Goal: Task Accomplishment & Management: Manage account settings

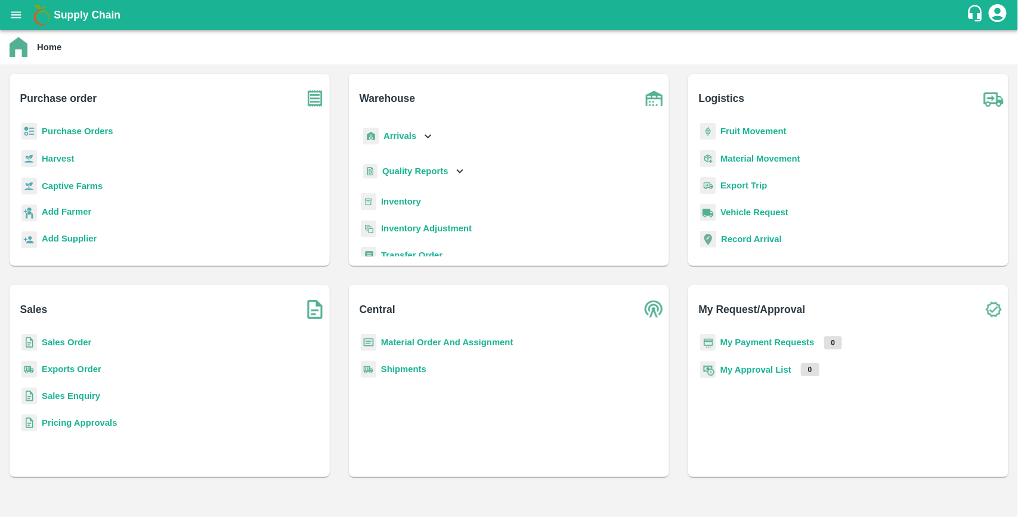
click at [444, 338] on b "Material Order And Assignment" at bounding box center [447, 343] width 132 height 10
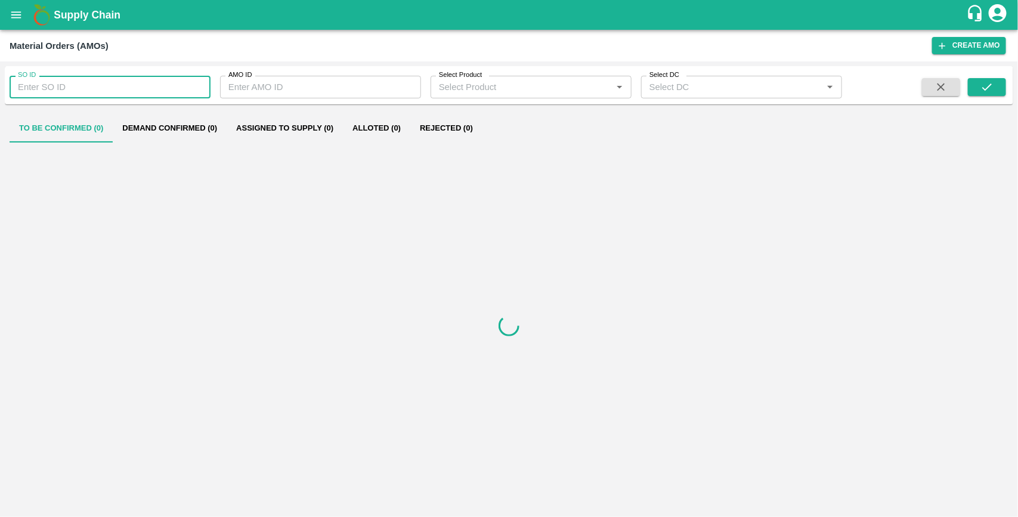
click at [127, 88] on input "SO ID" at bounding box center [110, 87] width 201 height 23
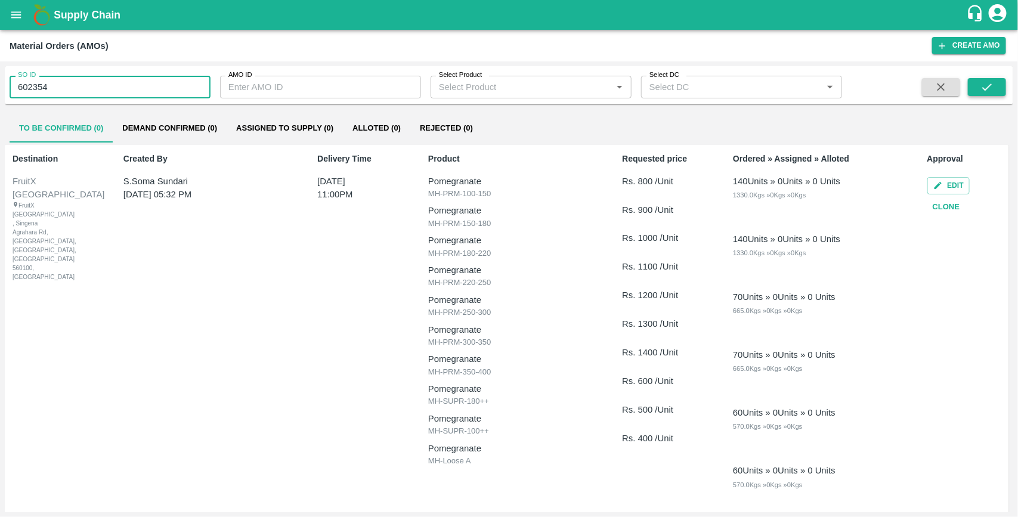
type input "602354"
click at [984, 88] on icon "submit" at bounding box center [987, 87] width 10 height 7
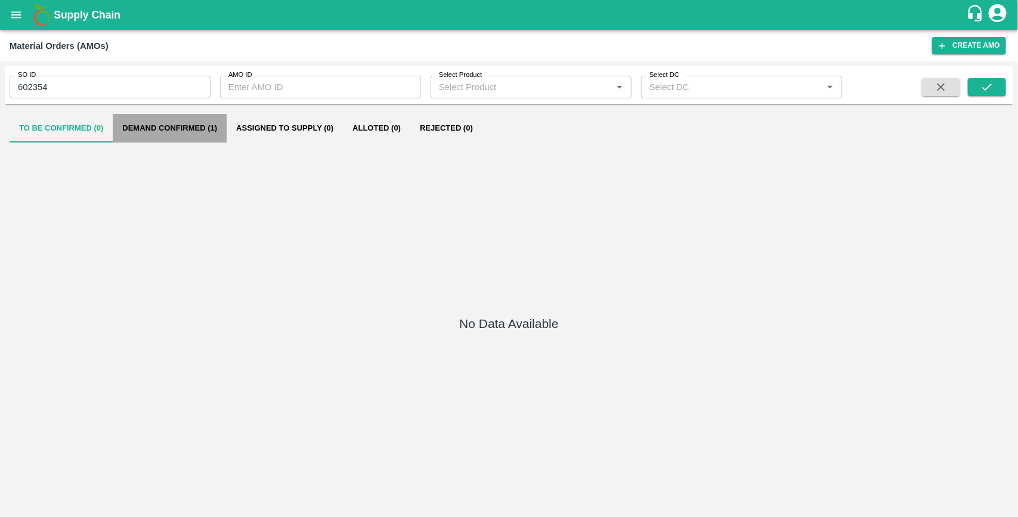
click at [209, 131] on button "Demand Confirmed (1)" at bounding box center [170, 128] width 114 height 29
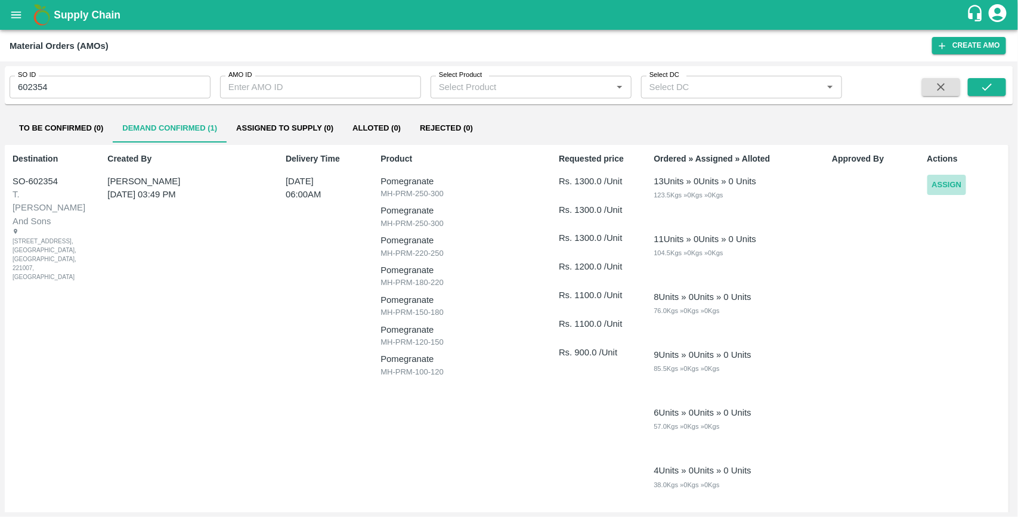
click at [941, 186] on button "Assign" at bounding box center [946, 185] width 39 height 21
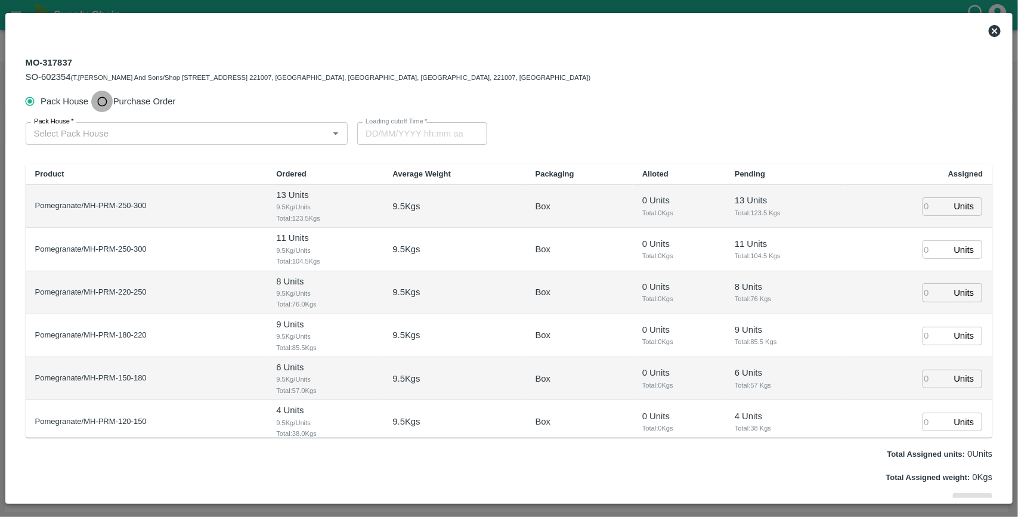
click at [107, 102] on input "Purchase Order" at bounding box center [102, 102] width 22 height 22
radio input "true"
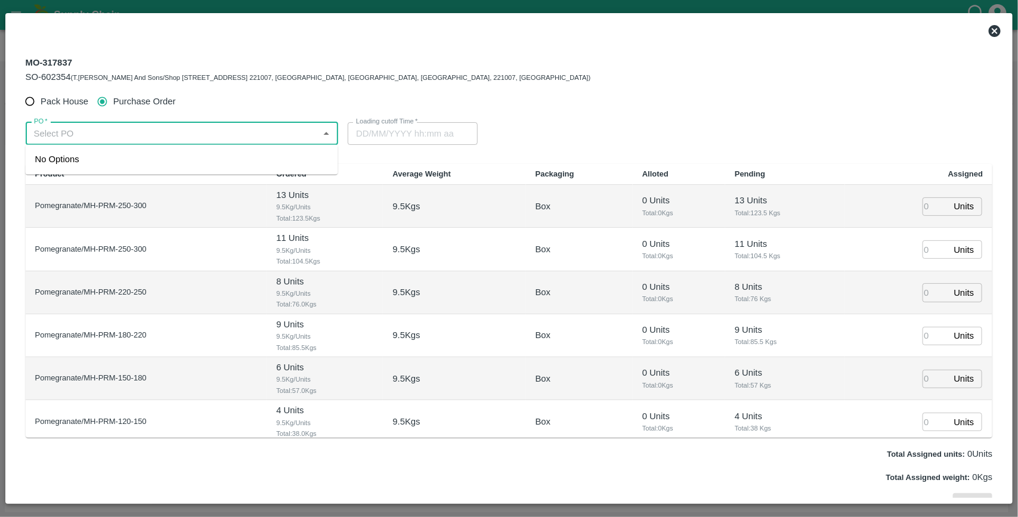
click at [75, 132] on input "PO   *" at bounding box center [172, 134] width 286 height 16
click at [108, 163] on div "PO-168976(Ganesh Dattatray shinde-9730729349)" at bounding box center [123, 159] width 176 height 13
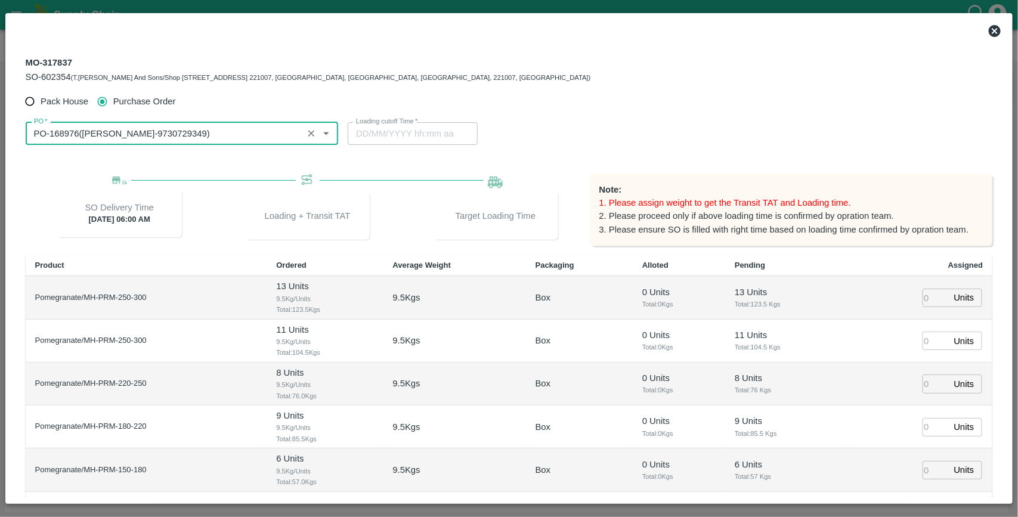
type input "PO-168976(Ganesh Dattatray shinde-9730729349)"
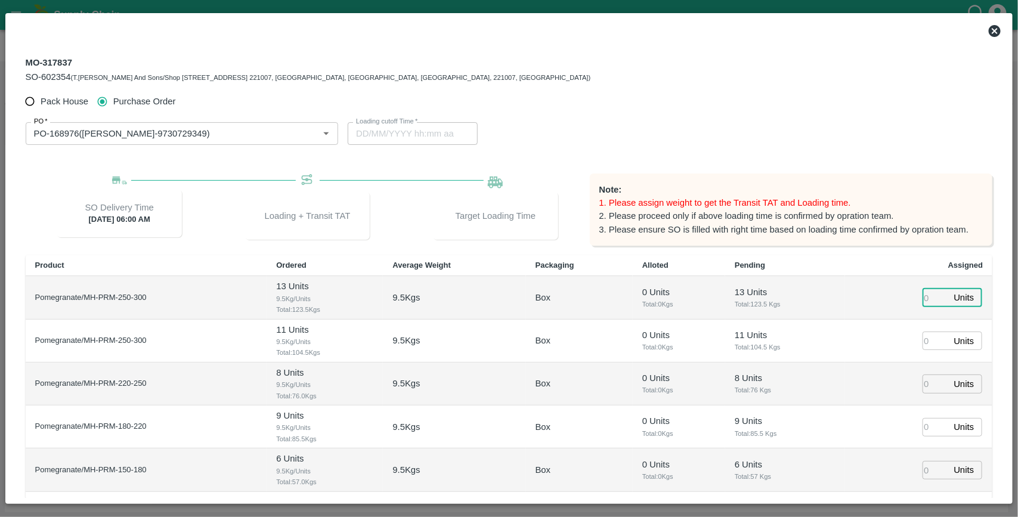
click at [926, 295] on input "number" at bounding box center [936, 298] width 26 height 18
type input "13"
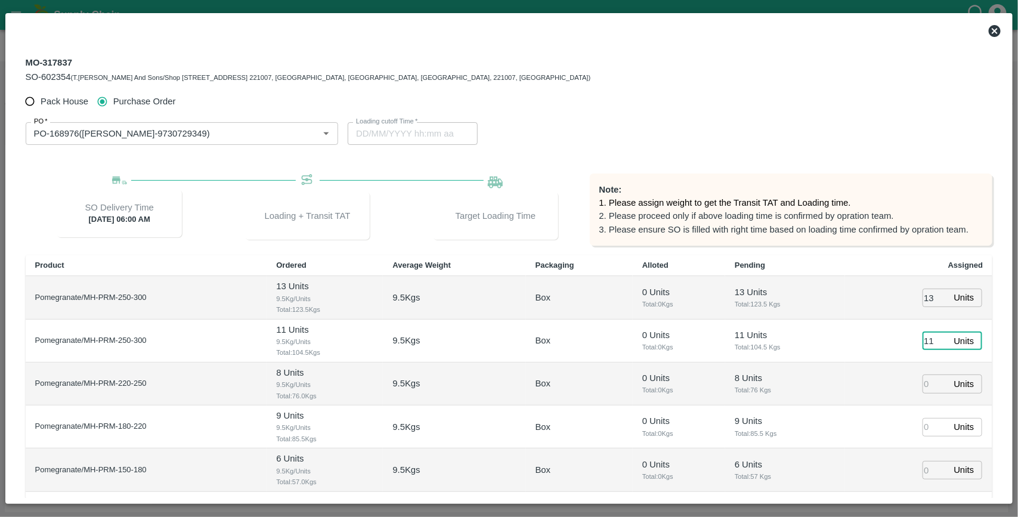
type input "11"
type input "8"
type input "9"
type input "6"
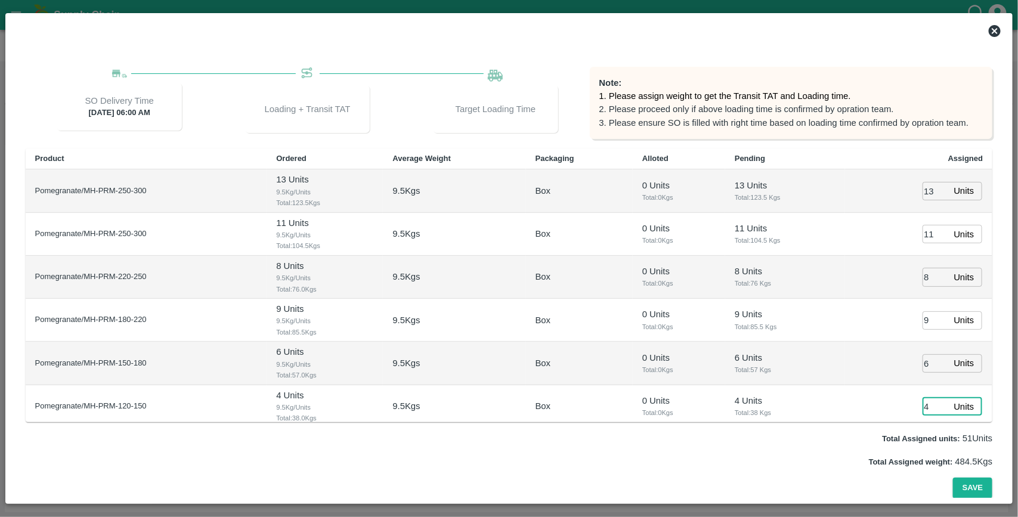
type input "4"
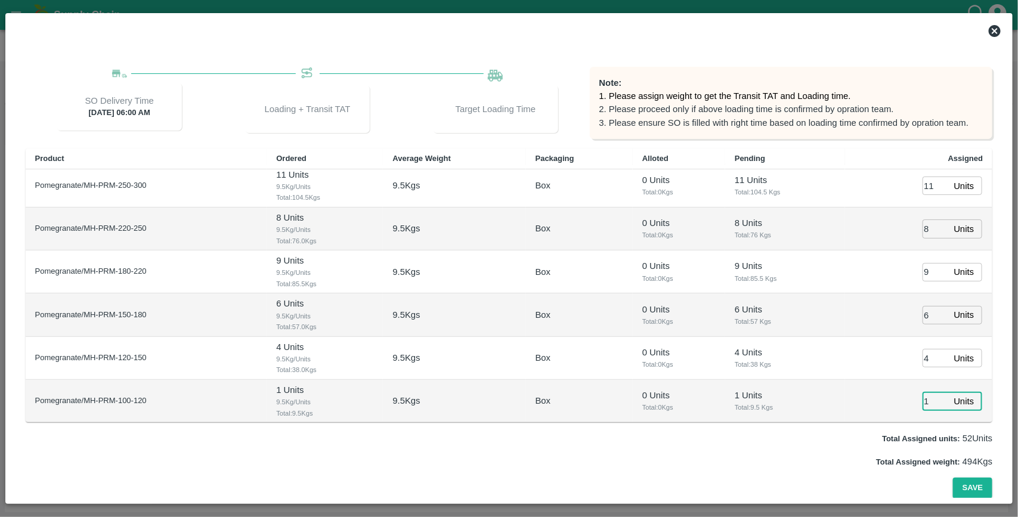
type input "1"
click at [953, 478] on button "Save" at bounding box center [972, 488] width 39 height 21
click at [969, 487] on button "Save" at bounding box center [972, 488] width 39 height 21
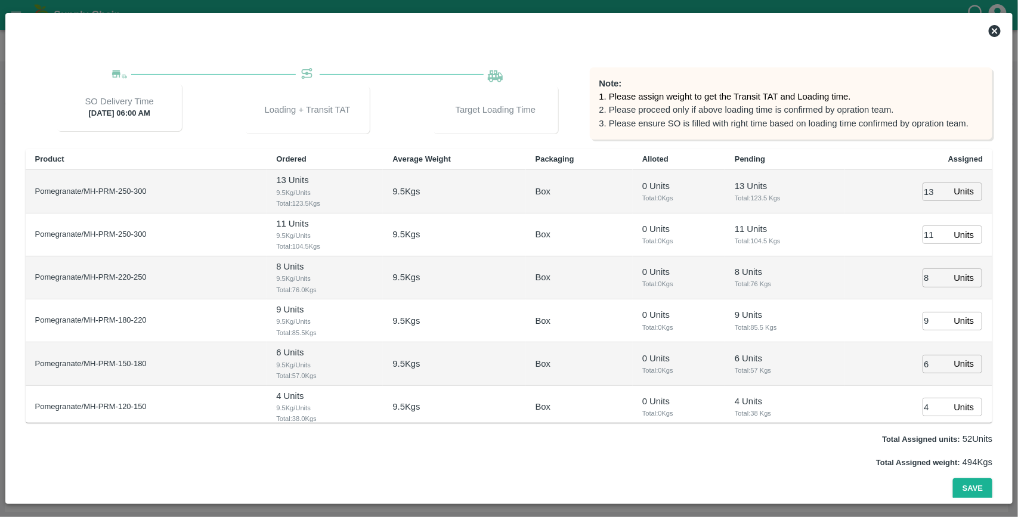
type input "18/08/2025 04:52 AM"
click at [984, 51] on div "Pack House Purchase Order PO   * PO   * Loading cutoff Time   * 18/08/2025 04:5…" at bounding box center [509, 241] width 967 height 515
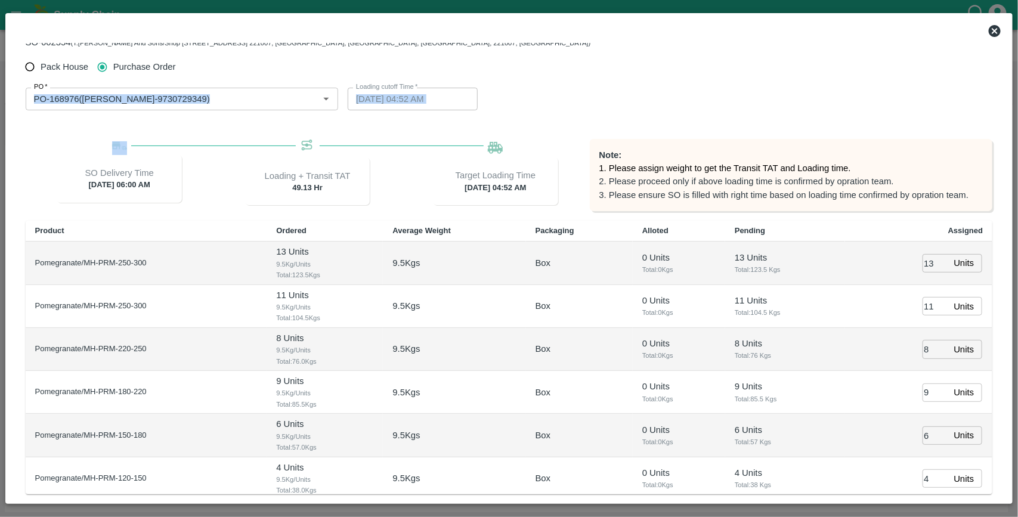
click at [984, 51] on div "MO-317837 SO-602354 (T.Kishore Kapoor And Sons/Shop No B 27 , , Pahariya fruit …" at bounding box center [509, 271] width 987 height 517
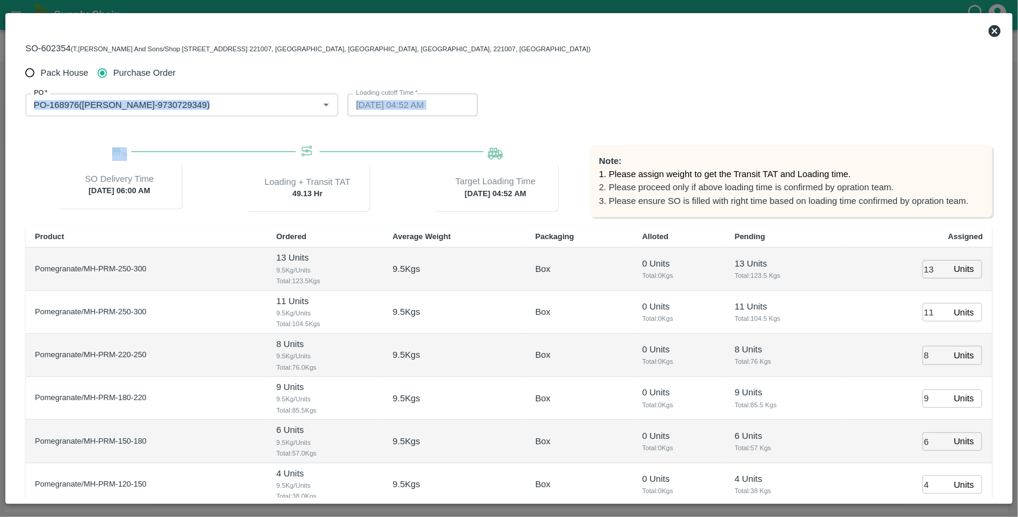
click at [886, 76] on div "Pack House Purchase Order" at bounding box center [509, 73] width 967 height 22
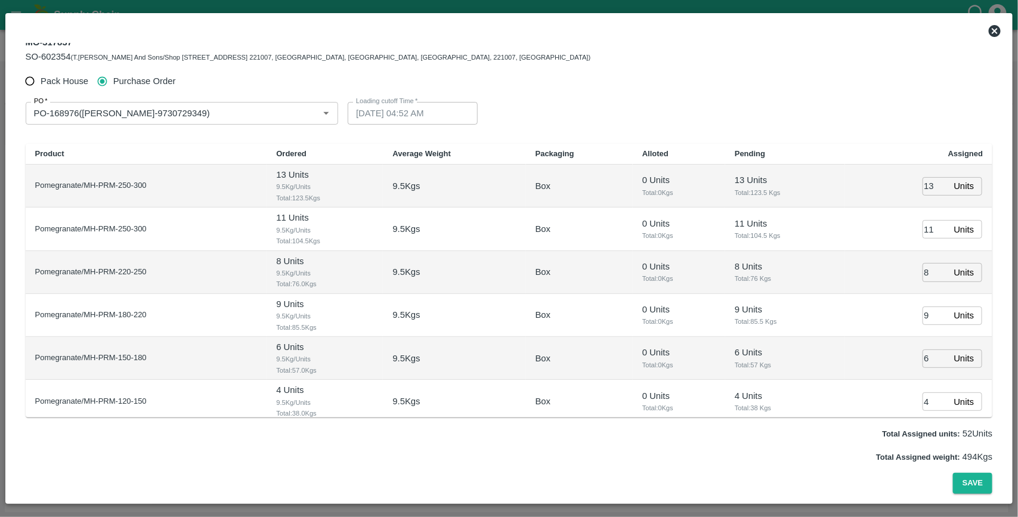
click at [994, 30] on icon at bounding box center [995, 31] width 14 height 14
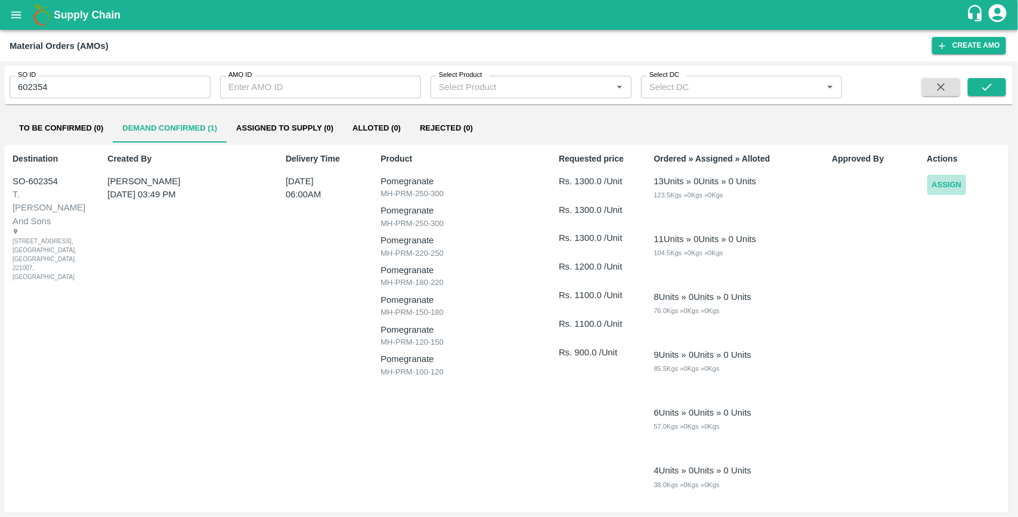
click at [935, 188] on button "Assign" at bounding box center [946, 185] width 39 height 21
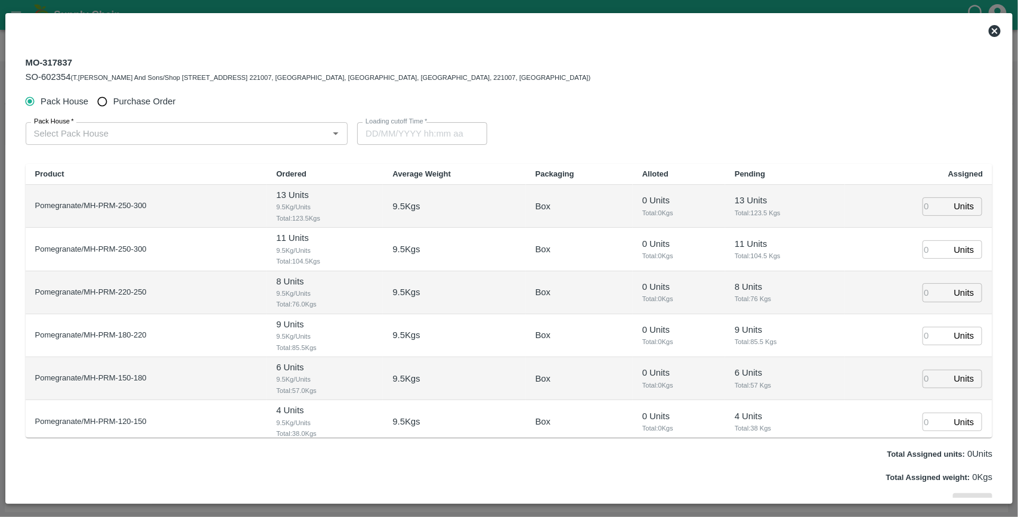
type input "20/08/2025 06:00 AM"
click at [98, 106] on input "Purchase Order" at bounding box center [102, 102] width 22 height 22
radio input "true"
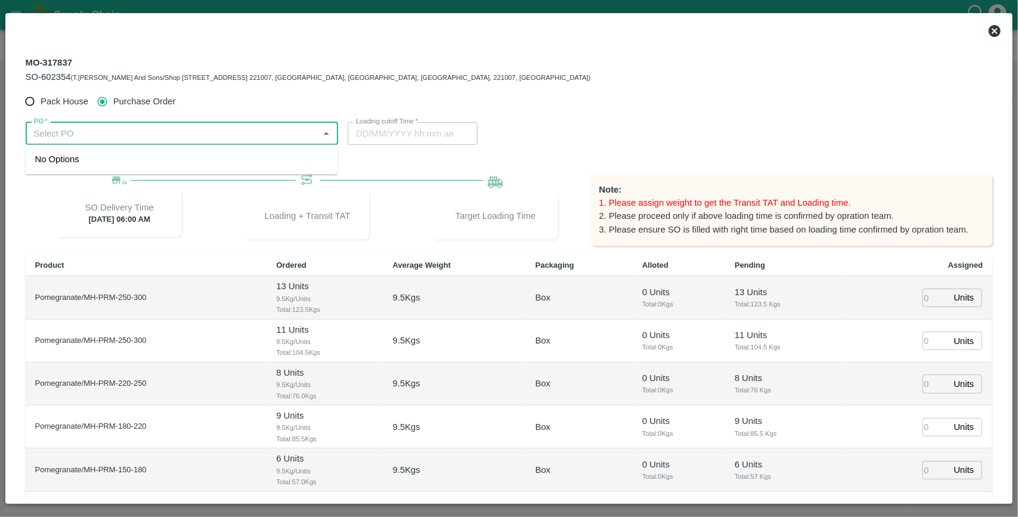
click at [103, 139] on input "PO   *" at bounding box center [172, 134] width 286 height 16
click at [132, 155] on div "PO-168976(Ganesh Dattatray shinde-9730729349)" at bounding box center [123, 159] width 176 height 13
type input "PO-168976(Ganesh Dattatray shinde-9730729349)"
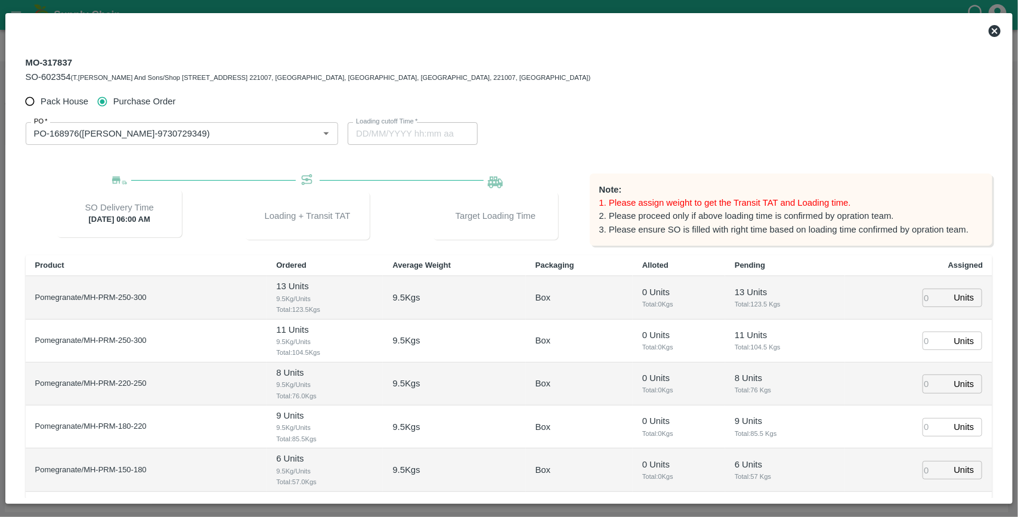
click at [644, 132] on div "Loading cutoff Time   * Loading cutoff Time" at bounding box center [509, 133] width 323 height 23
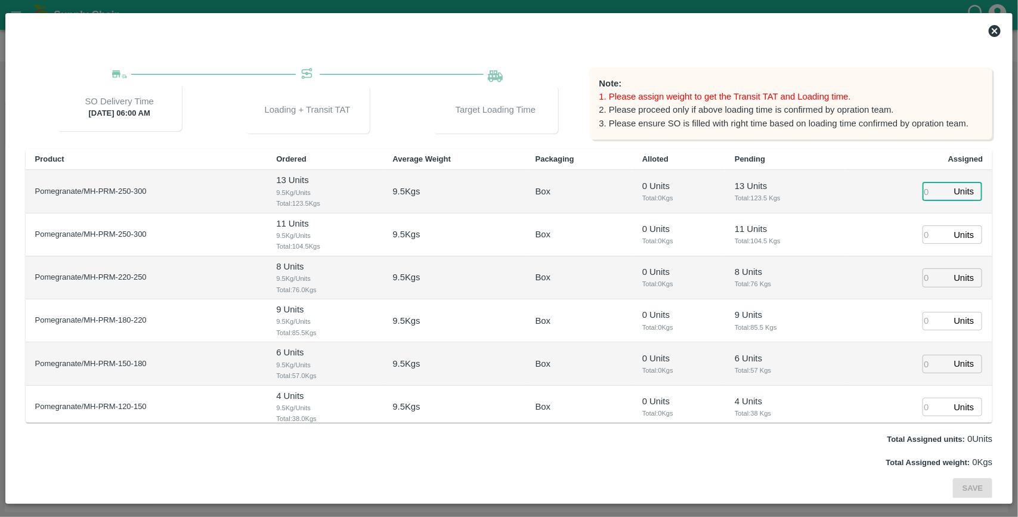
click at [930, 194] on input "number" at bounding box center [936, 192] width 26 height 18
type input "13"
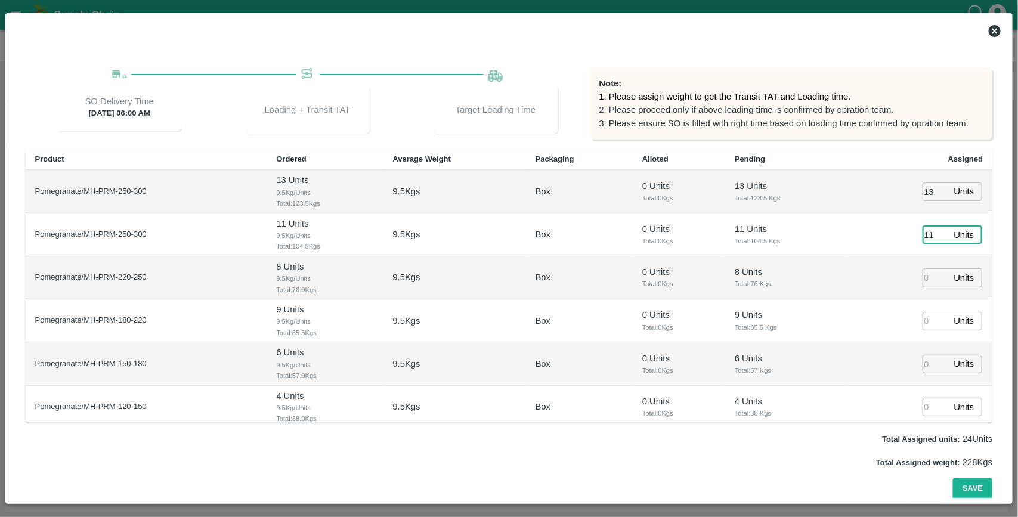
type input "11"
type input "8"
type input "9"
type input "6"
type input "4"
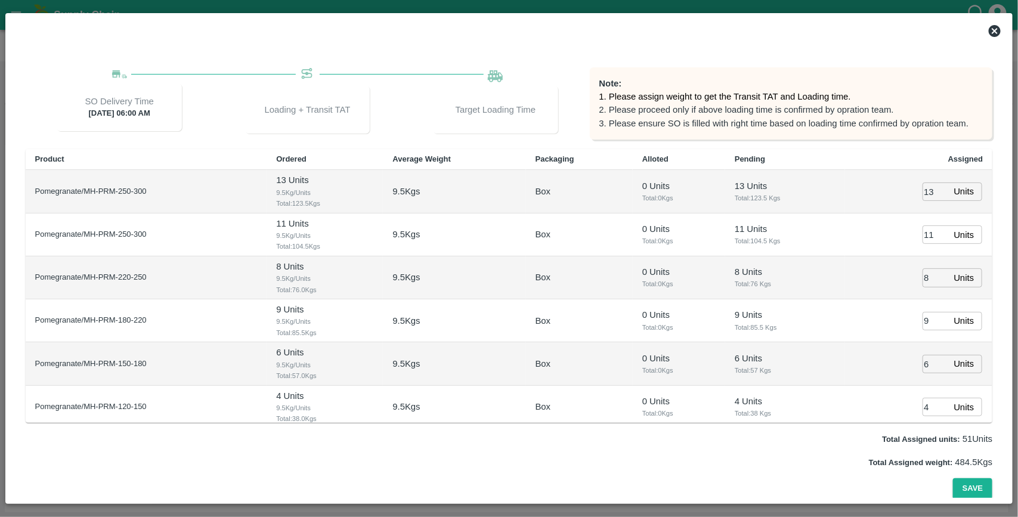
scroll to position [50, 0]
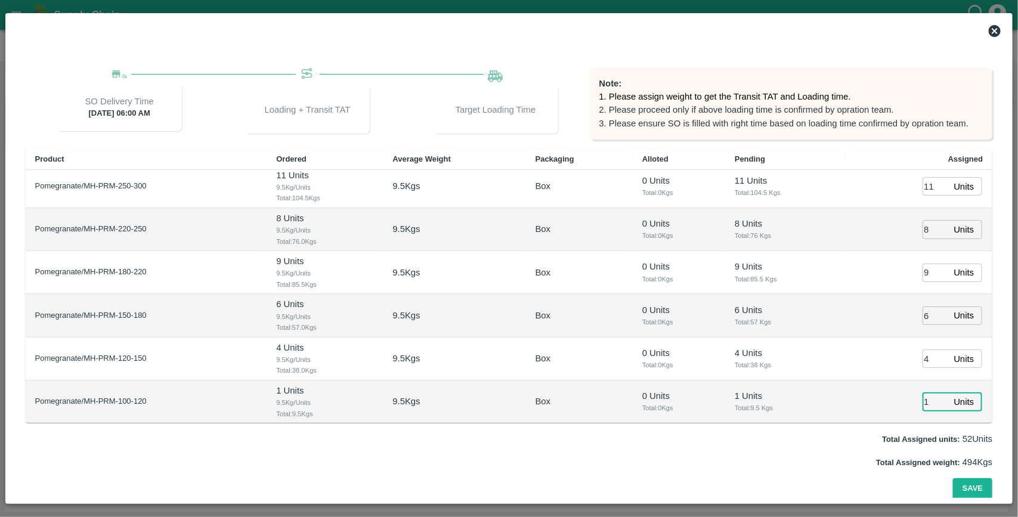
type input "1"
click at [953, 478] on button "Save" at bounding box center [972, 488] width 39 height 21
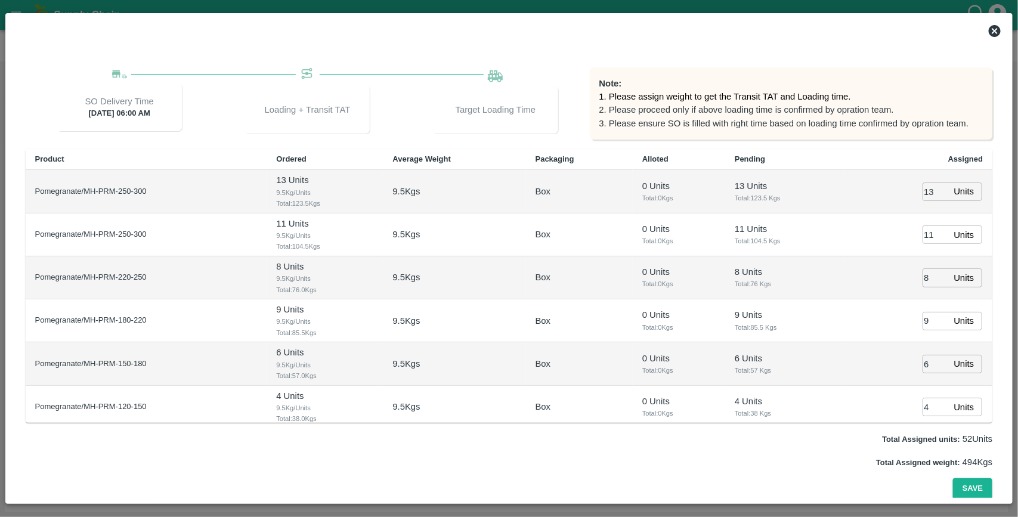
type input "18/08/2025 04:52 AM"
click at [994, 32] on icon at bounding box center [995, 31] width 14 height 14
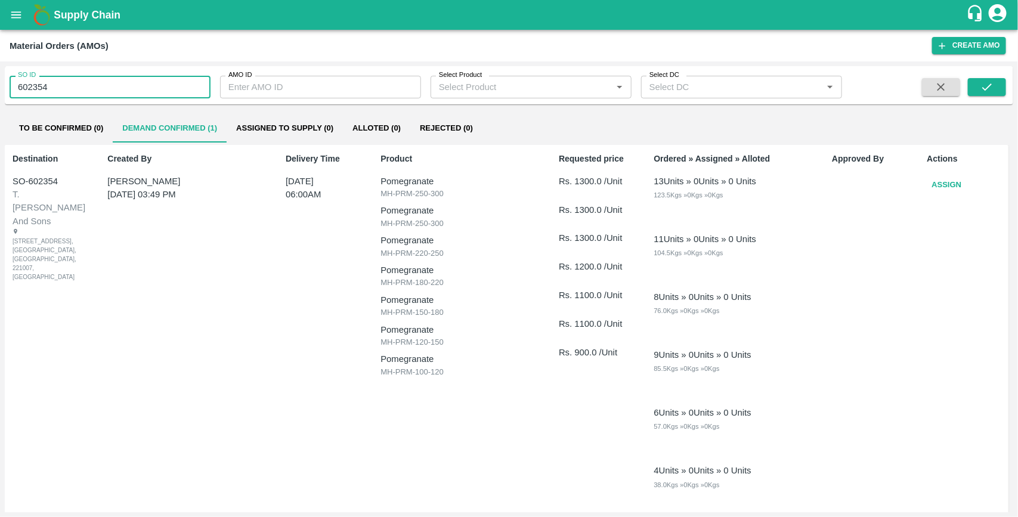
click at [113, 82] on input "602354" at bounding box center [110, 87] width 201 height 23
type input "602361"
click at [976, 84] on button "submit" at bounding box center [987, 87] width 38 height 18
click at [947, 181] on button "Assign" at bounding box center [946, 185] width 39 height 21
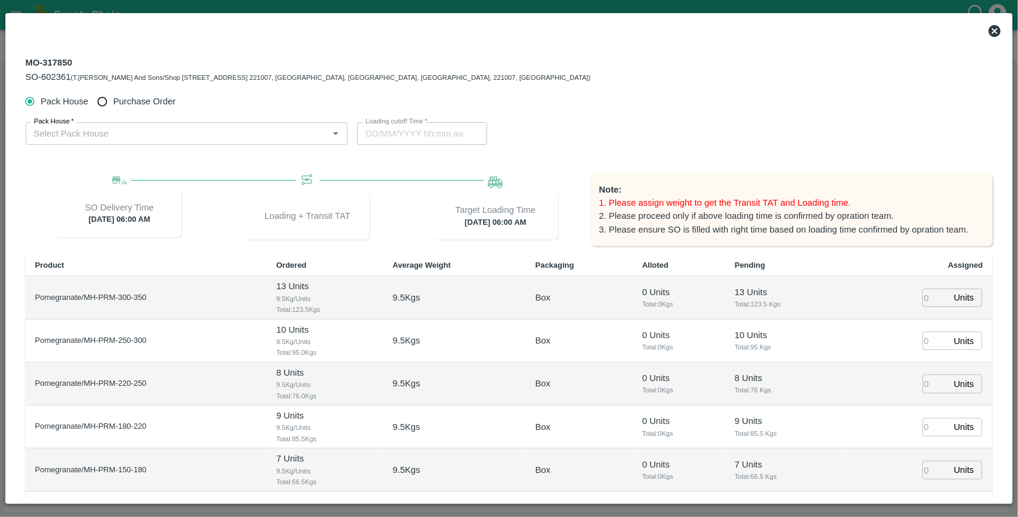
type input "23/08/2025 06:00 AM"
click at [99, 100] on input "Purchase Order" at bounding box center [102, 102] width 22 height 22
radio input "true"
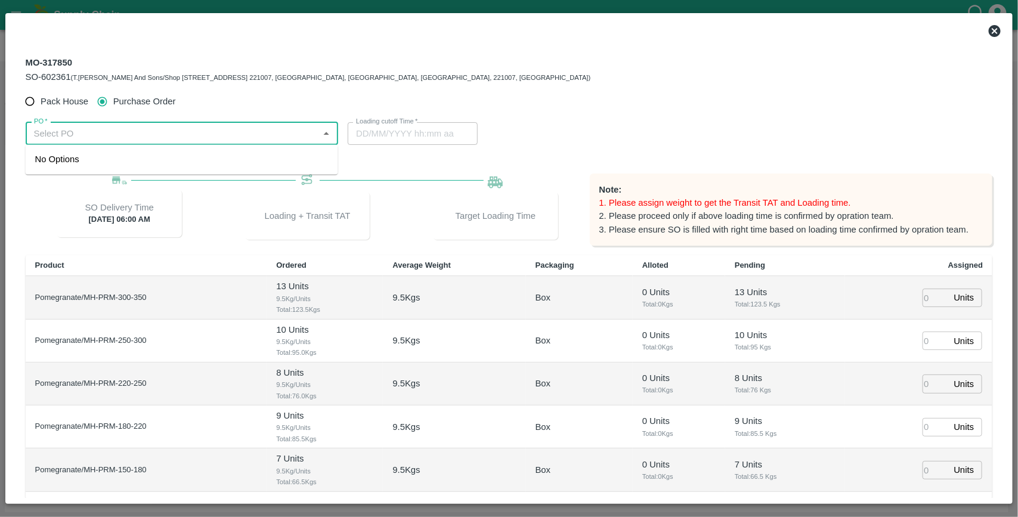
click at [120, 128] on input "PO   *" at bounding box center [172, 134] width 286 height 16
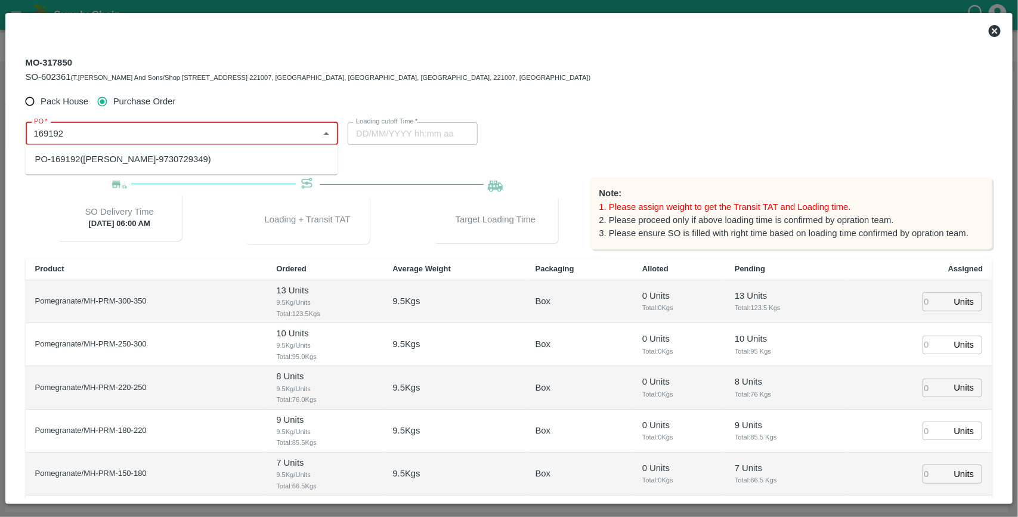
click at [86, 159] on div "PO-169192(Ganesh Dattatray shinde-9730729349)" at bounding box center [123, 159] width 176 height 13
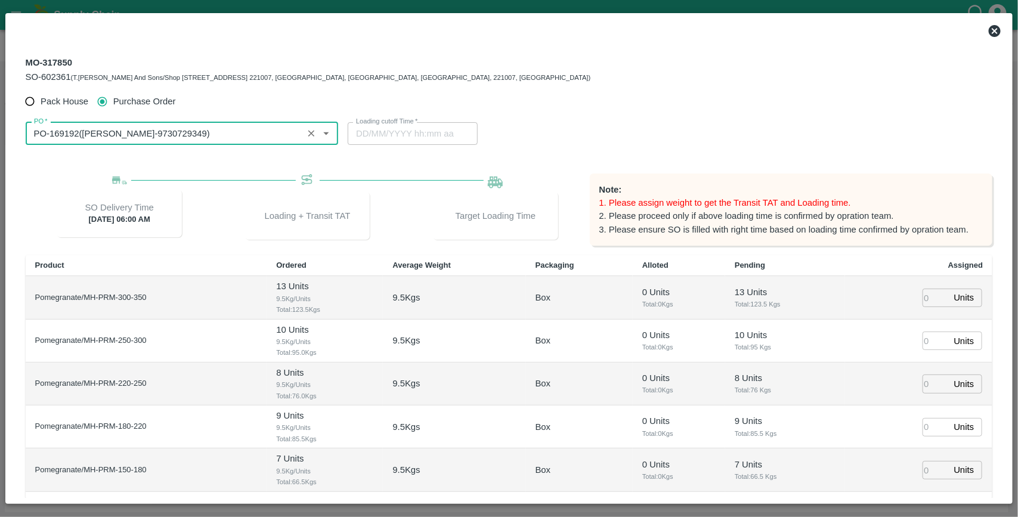
scroll to position [106, 0]
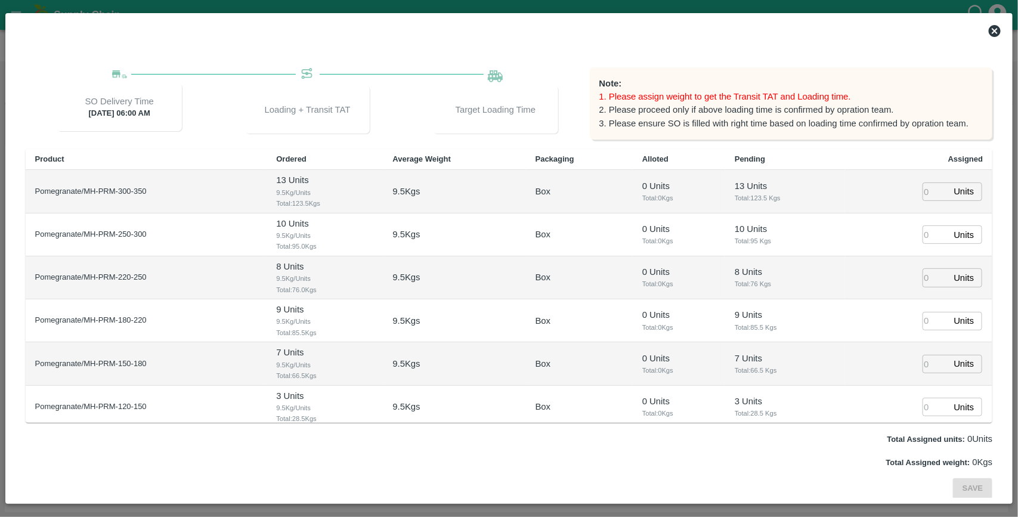
type input "PO-169192(Ganesh Dattatray shinde-9730729349)"
click at [930, 191] on input "number" at bounding box center [936, 192] width 26 height 18
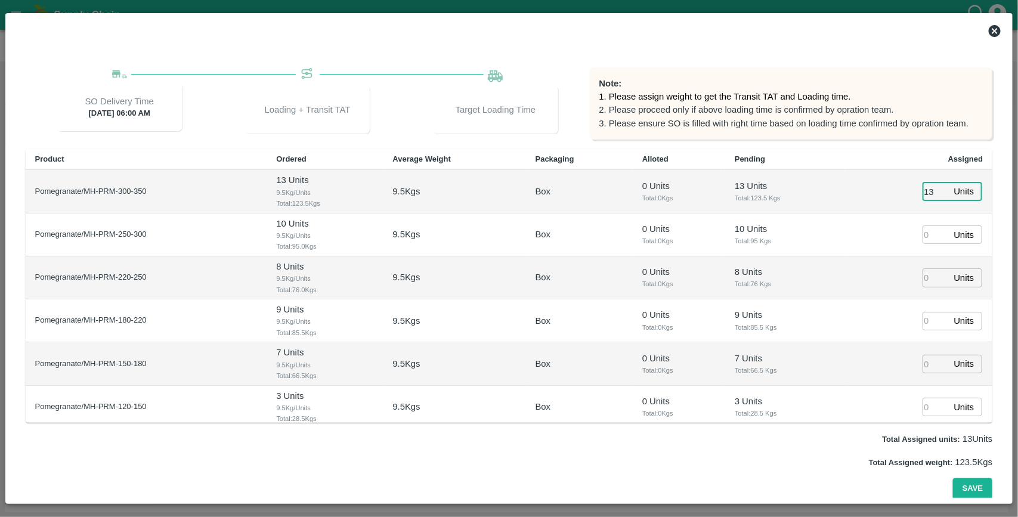
type input "13"
click at [923, 240] on input "number" at bounding box center [936, 234] width 26 height 18
type input "10"
type input "8"
type input "9"
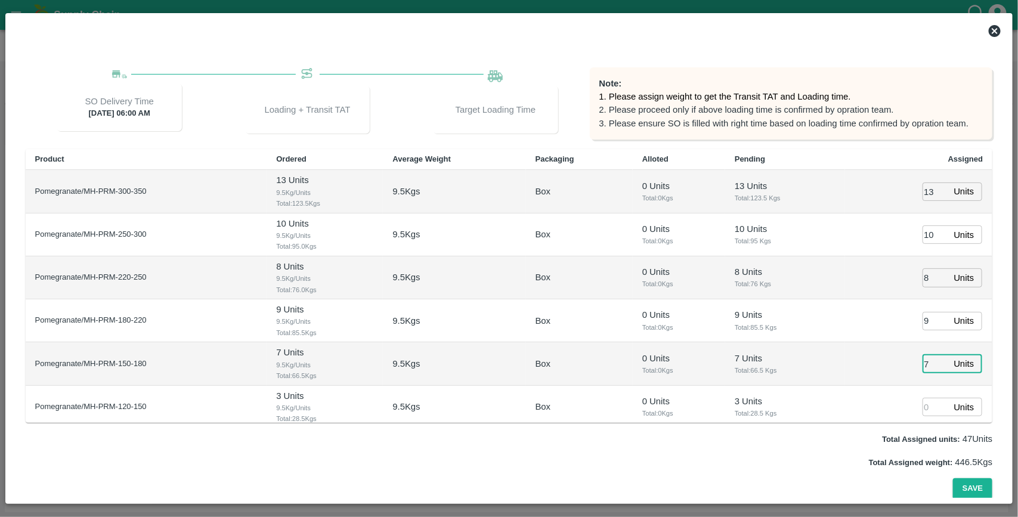
type input "7"
type input "3"
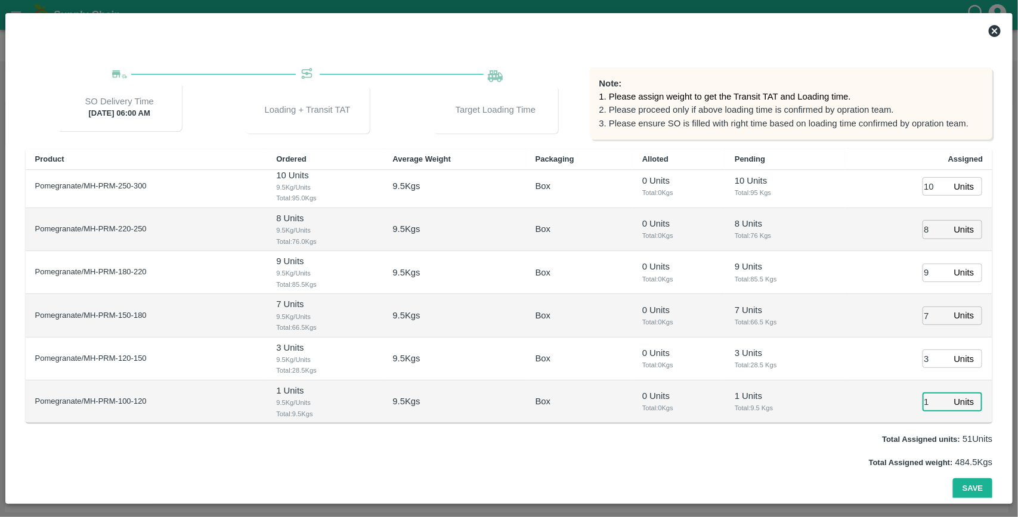
type input "1"
click at [953, 478] on button "Save" at bounding box center [972, 488] width 39 height 21
type input "23/08/2025 05:00 AM"
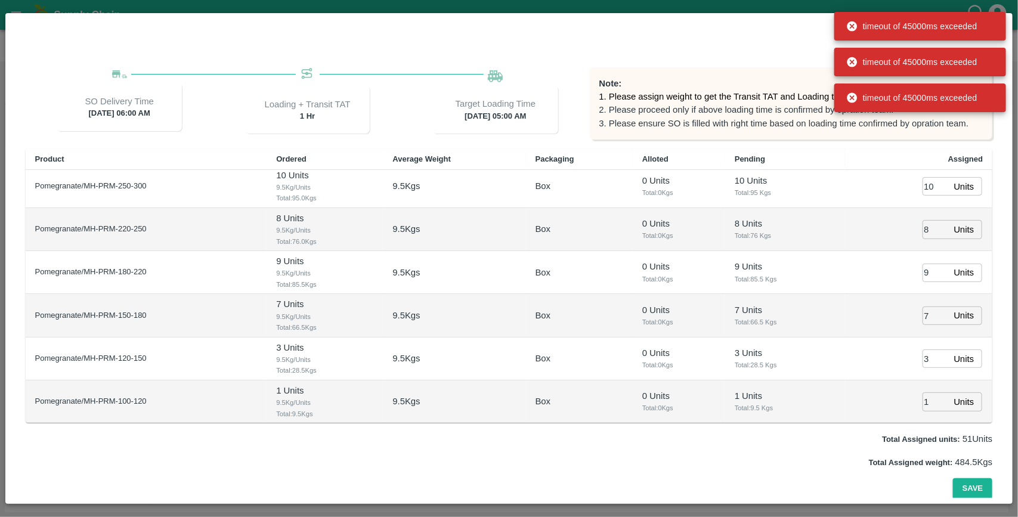
click at [752, 39] on div at bounding box center [495, 28] width 977 height 29
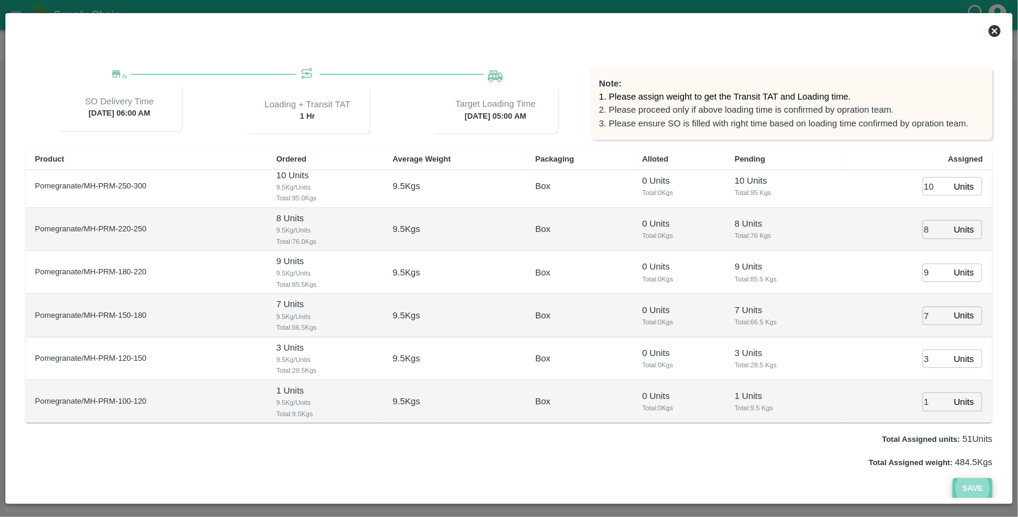
click at [971, 478] on button "Save" at bounding box center [972, 488] width 39 height 21
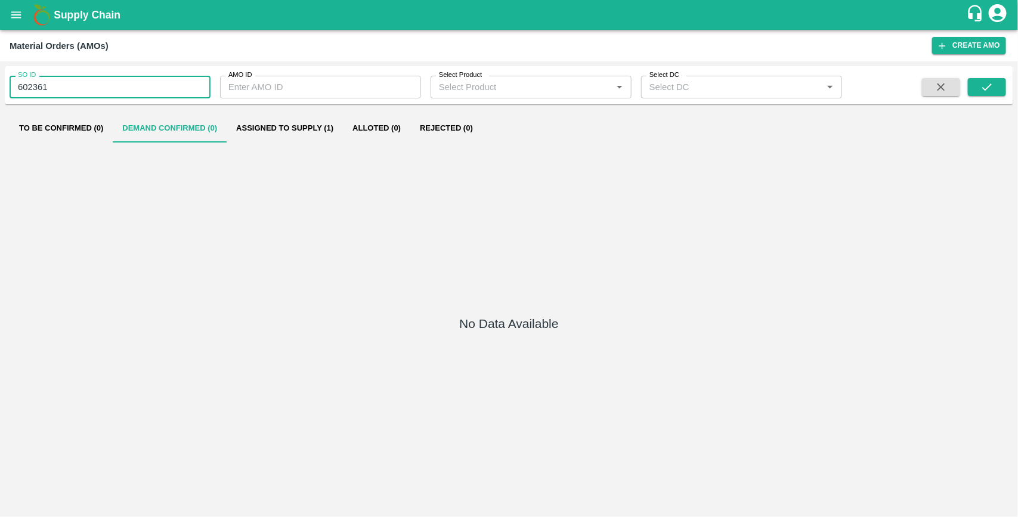
click at [66, 91] on input "602361" at bounding box center [110, 87] width 201 height 23
type input "602354"
click at [985, 79] on button "submit" at bounding box center [987, 87] width 38 height 18
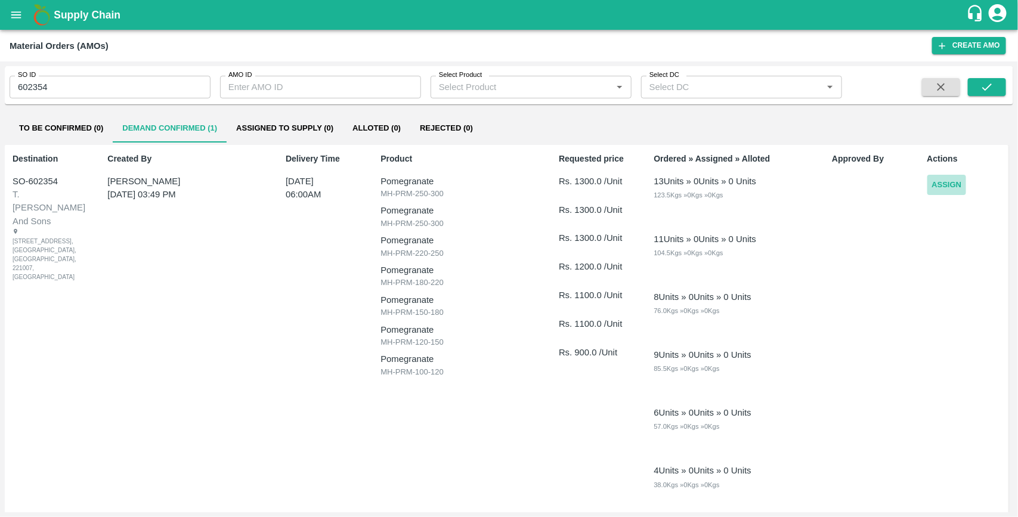
click at [941, 186] on button "Assign" at bounding box center [946, 185] width 39 height 21
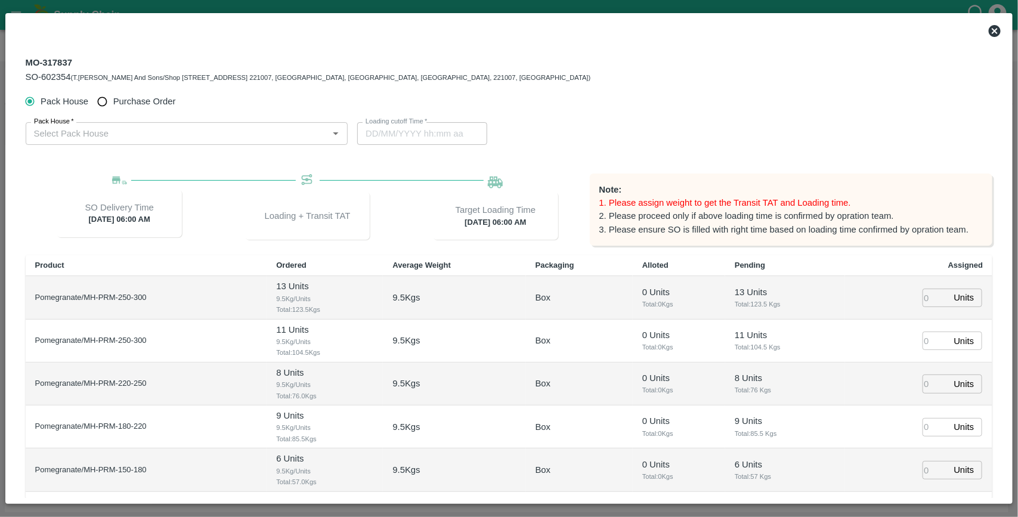
type input "20/08/2025 06:00 AM"
click at [103, 106] on input "Purchase Order" at bounding box center [102, 102] width 22 height 22
radio input "true"
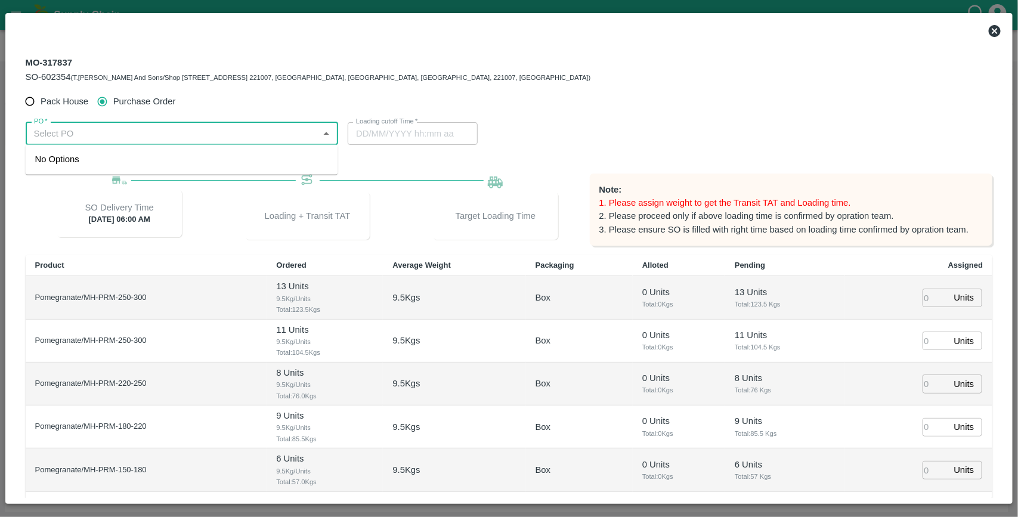
click at [100, 137] on input "PO   *" at bounding box center [172, 134] width 286 height 16
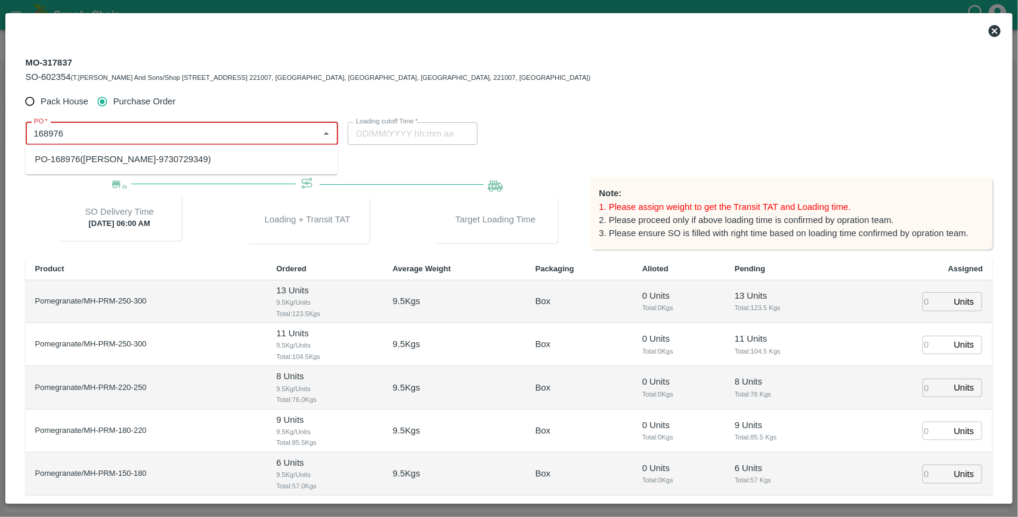
click at [67, 151] on div "PO-168976(Ganesh Dattatray shinde-9730729349)" at bounding box center [182, 160] width 313 height 20
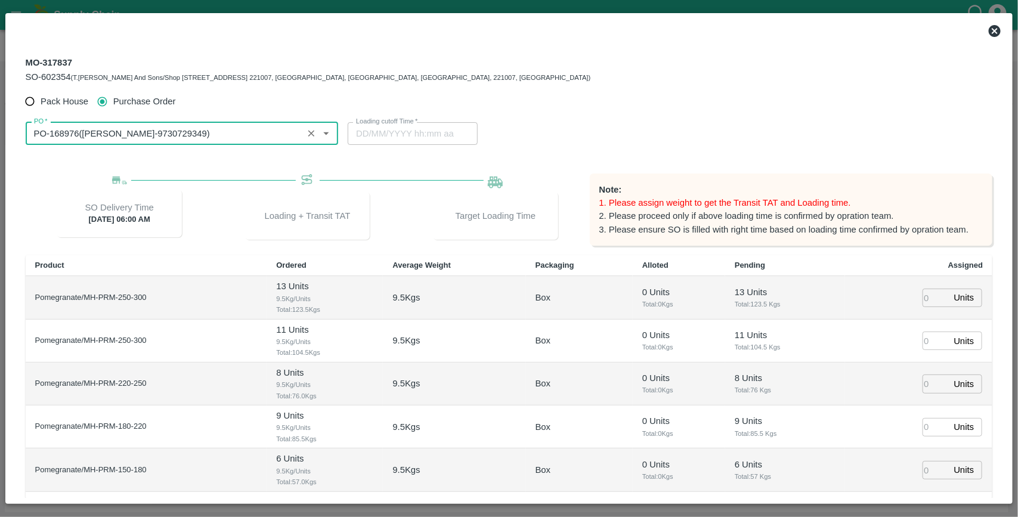
scroll to position [106, 0]
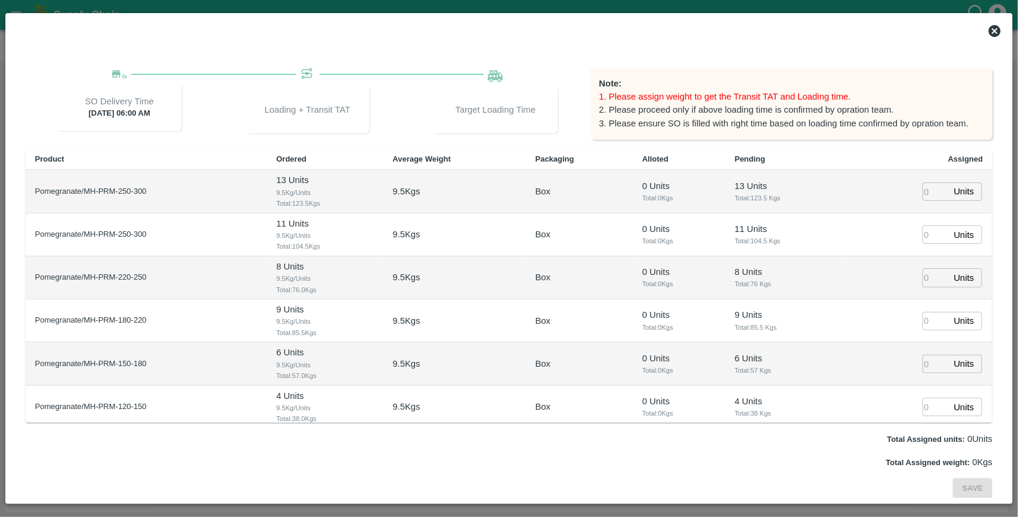
type input "PO-168976(Ganesh Dattatray shinde-9730729349)"
click at [931, 188] on input "number" at bounding box center [936, 192] width 26 height 18
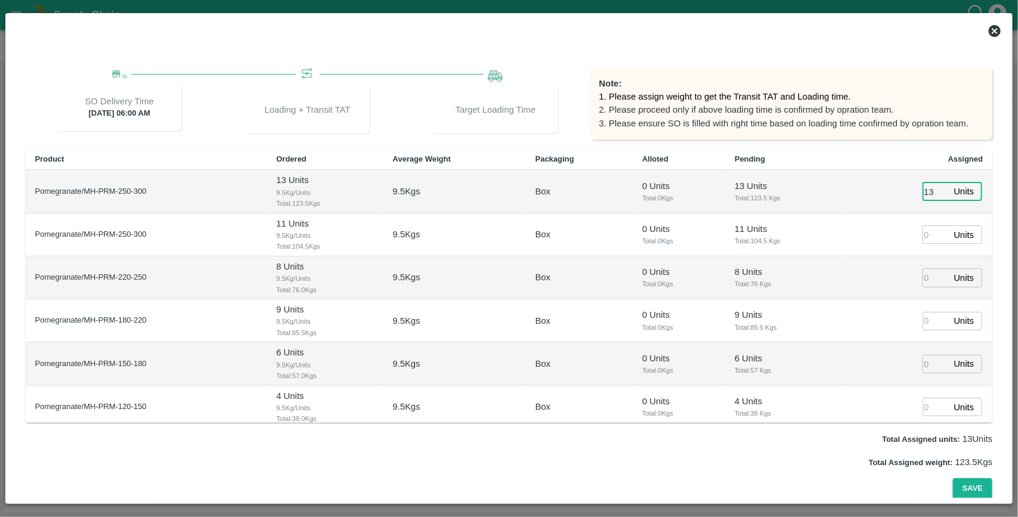
type input "13"
type input "11"
type input "8"
type input "9"
type input "6"
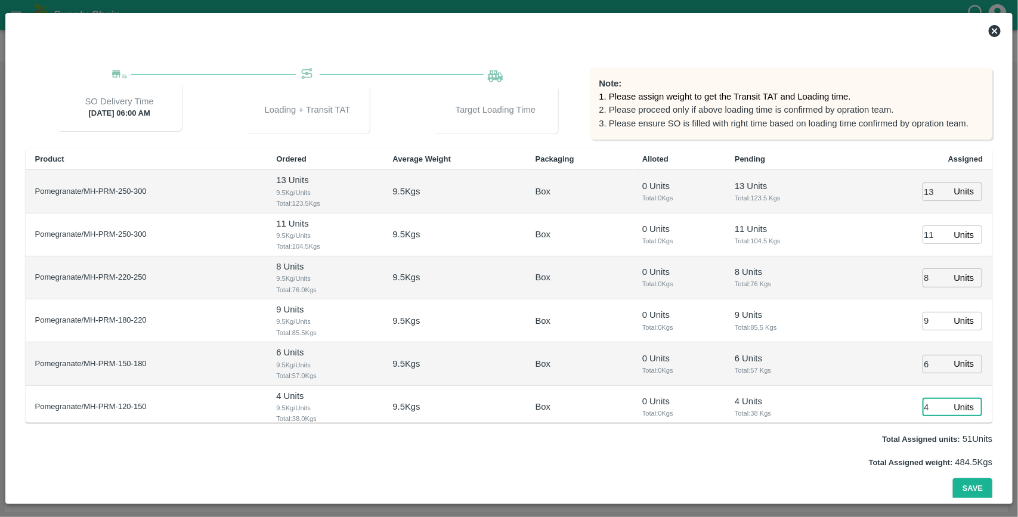
type input "4"
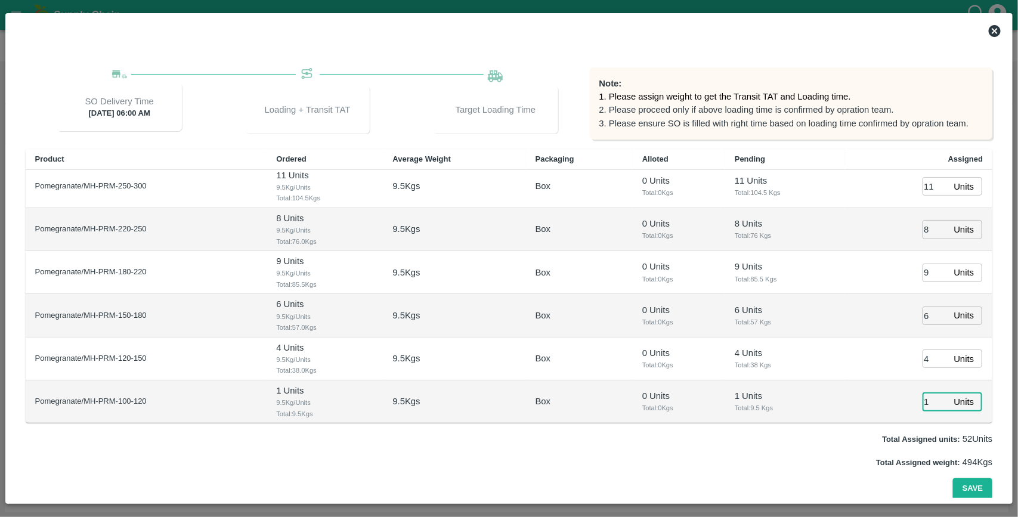
type input "1"
click at [953, 478] on button "Save" at bounding box center [972, 488] width 39 height 21
click at [972, 490] on button "Save" at bounding box center [972, 488] width 39 height 21
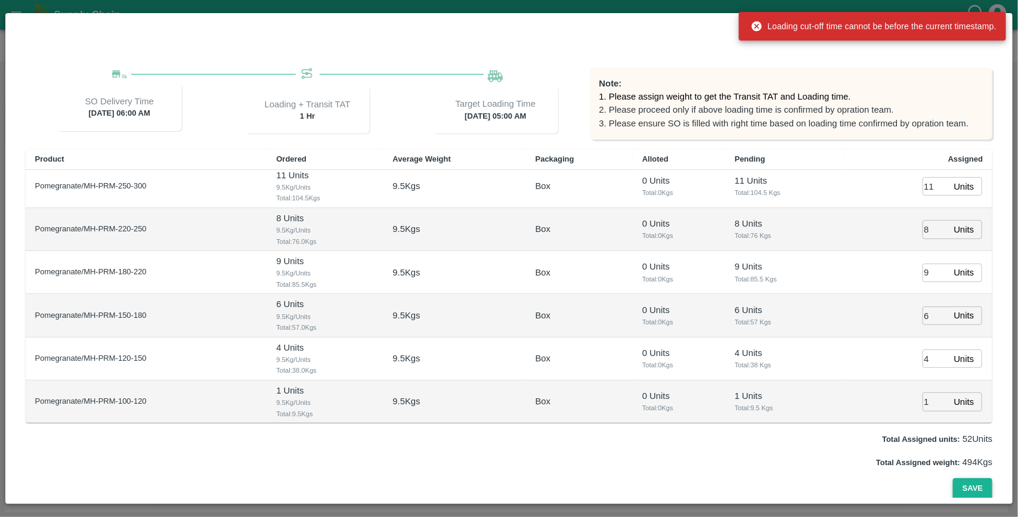
type input "18/08/2025 04:52 AM"
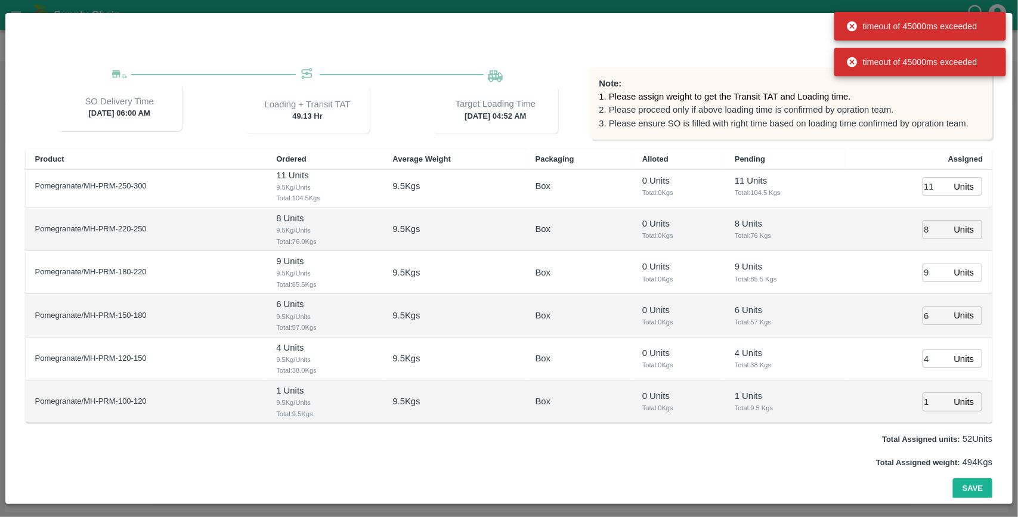
scroll to position [0, 0]
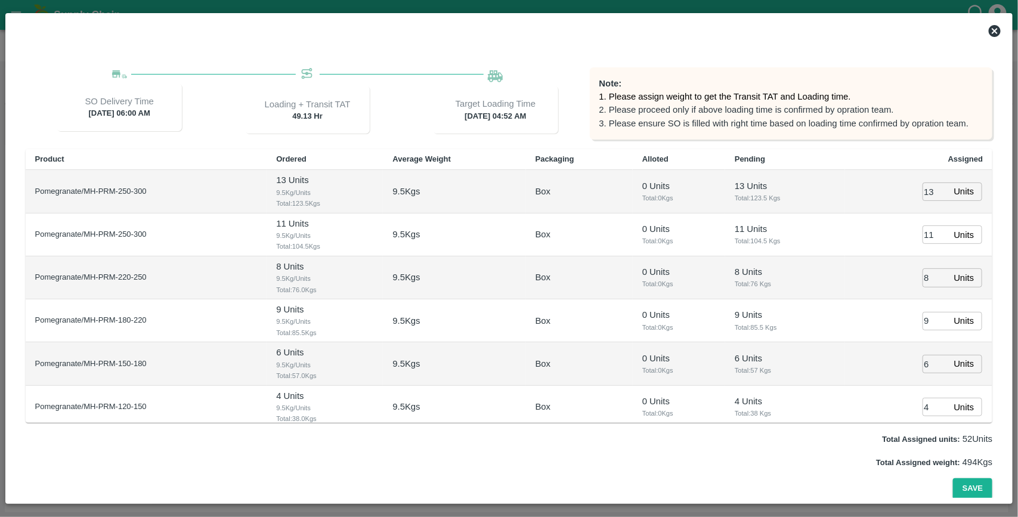
click at [994, 28] on icon at bounding box center [995, 31] width 12 height 12
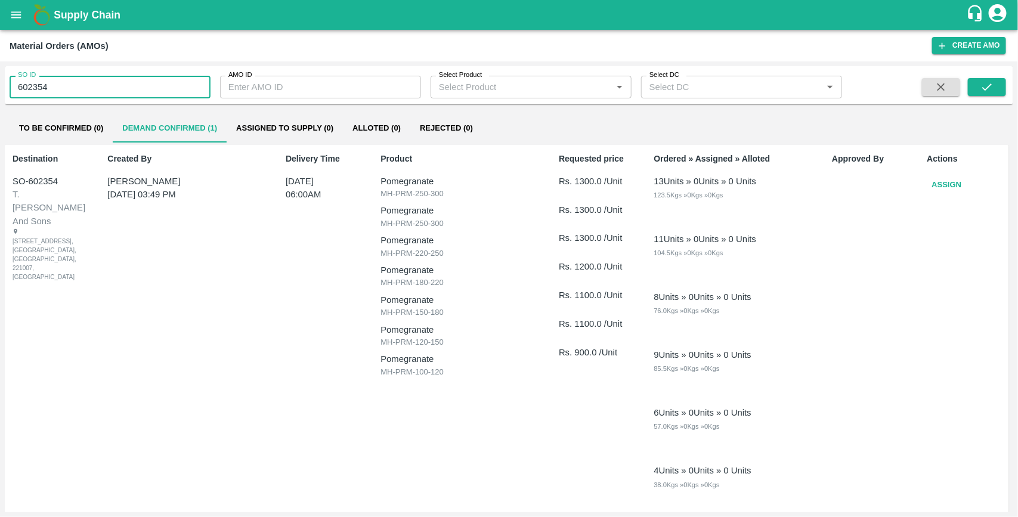
click at [100, 82] on input "602354" at bounding box center [110, 87] width 201 height 23
type input "602361"
click at [21, 18] on icon "open drawer" at bounding box center [16, 14] width 13 height 13
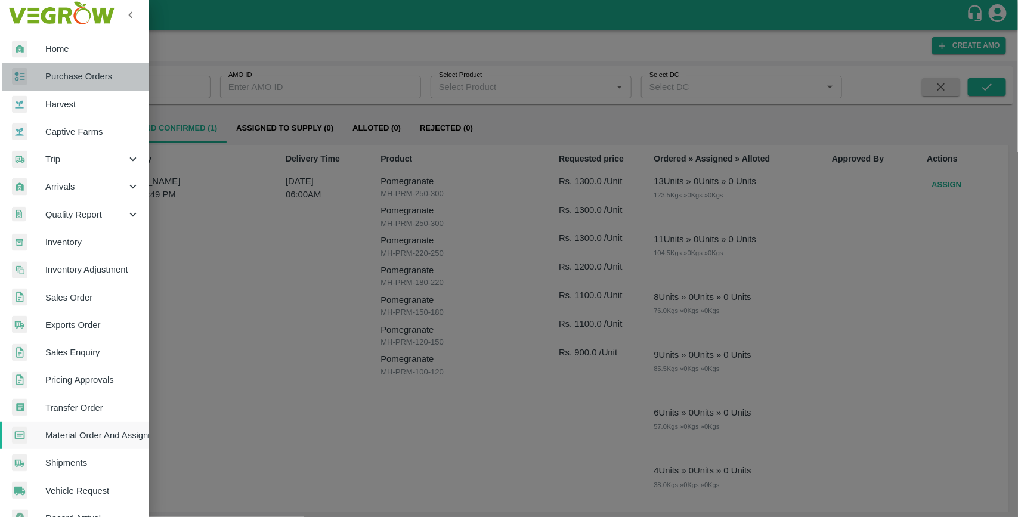
click at [76, 81] on span "Purchase Orders" at bounding box center [92, 76] width 94 height 13
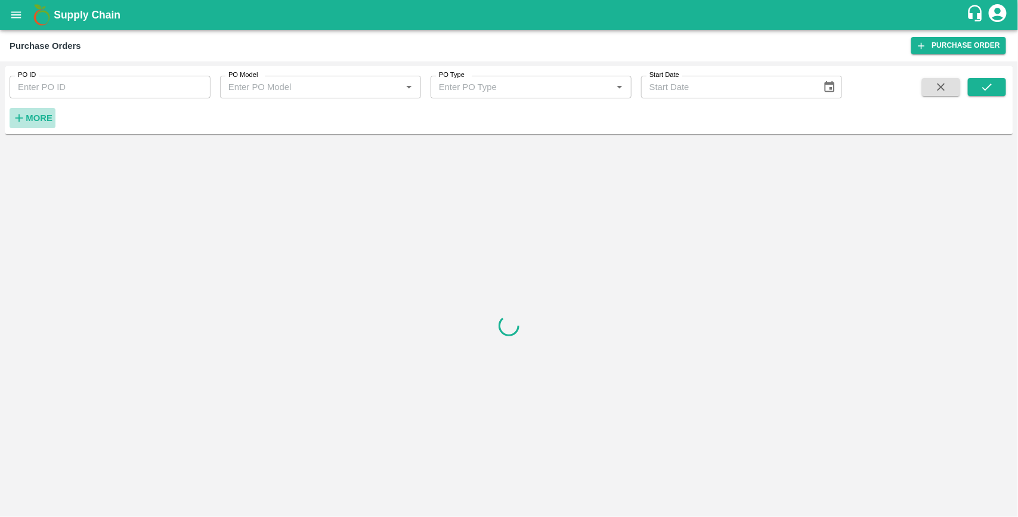
click at [36, 118] on strong "More" at bounding box center [39, 118] width 27 height 10
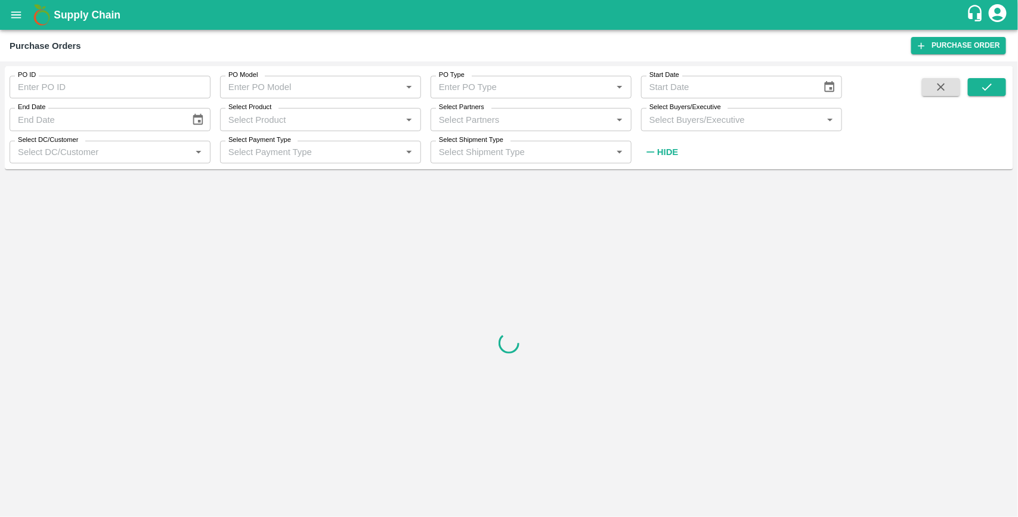
click at [683, 123] on input "Select Buyers/Executive" at bounding box center [732, 120] width 174 height 16
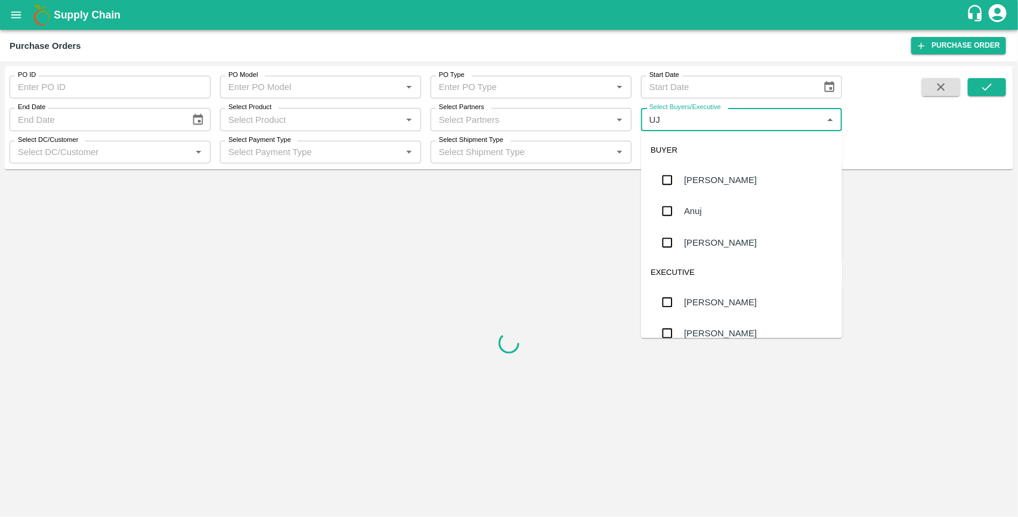
type input "UJJ"
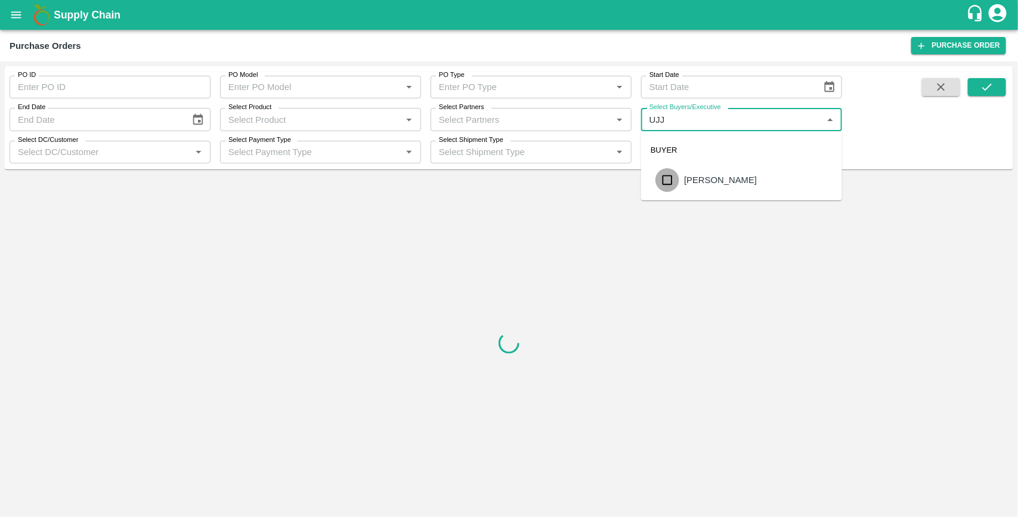
click at [666, 175] on input "checkbox" at bounding box center [667, 180] width 24 height 24
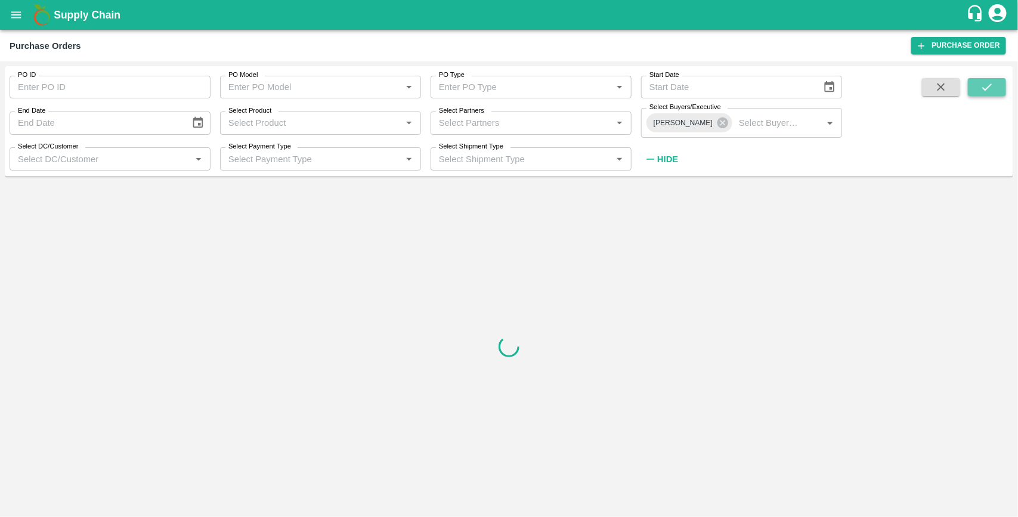
click at [974, 94] on button "submit" at bounding box center [987, 87] width 38 height 18
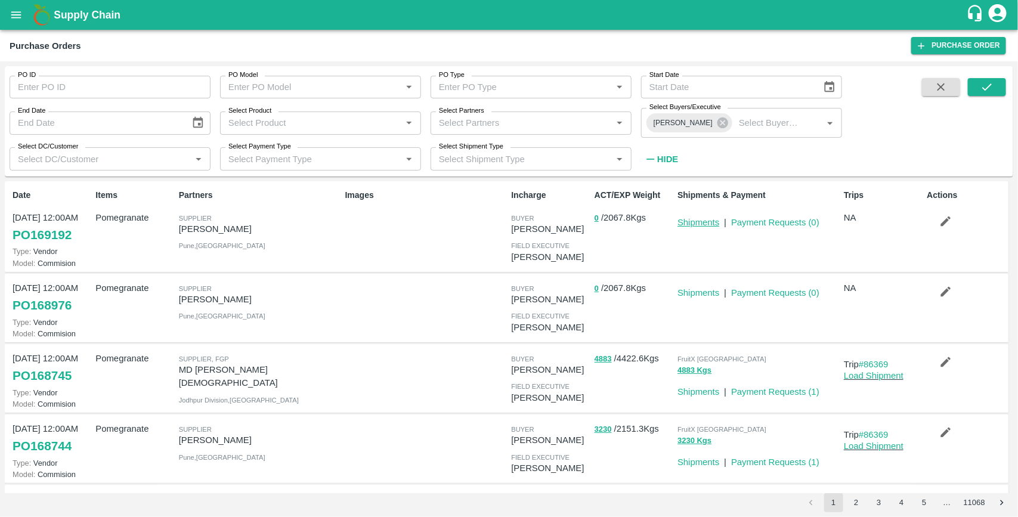
click at [694, 218] on link "Shipments" at bounding box center [699, 223] width 42 height 10
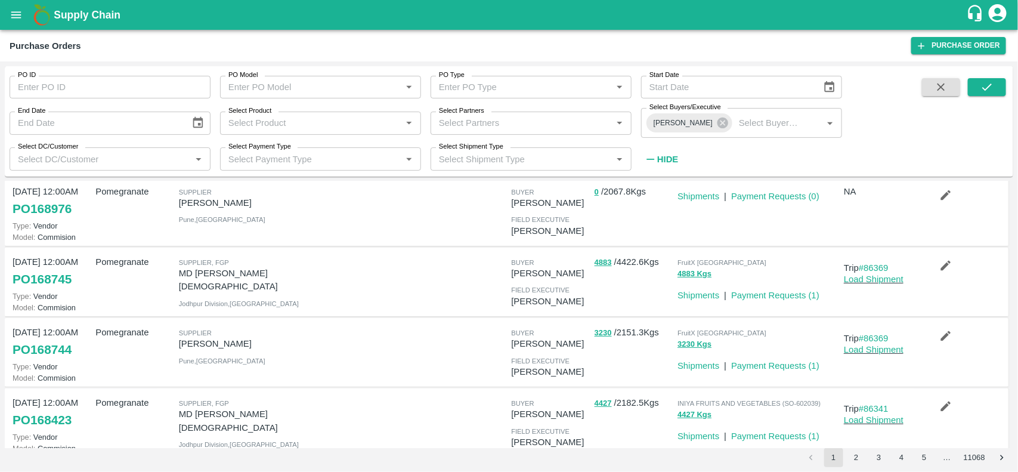
scroll to position [230, 0]
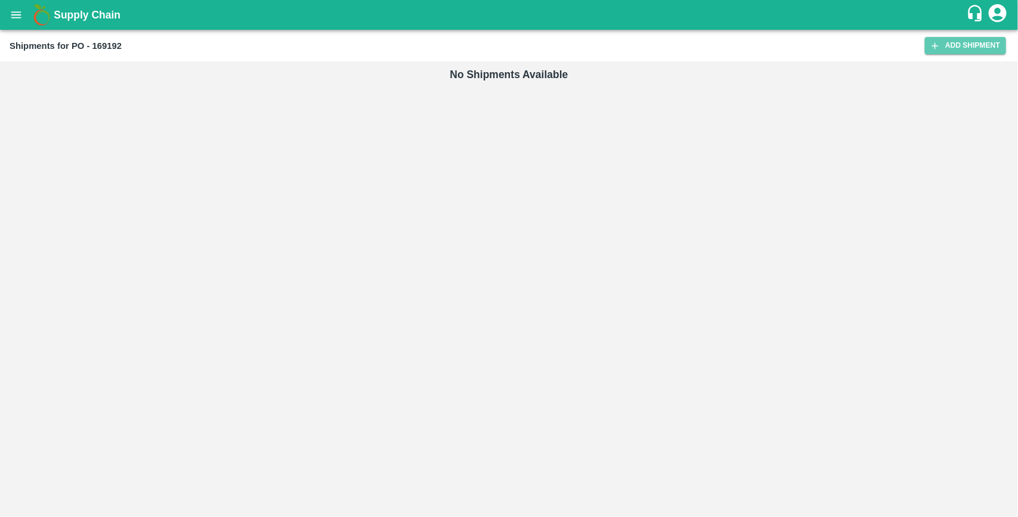
click at [971, 47] on link "Add Shipment" at bounding box center [965, 45] width 81 height 17
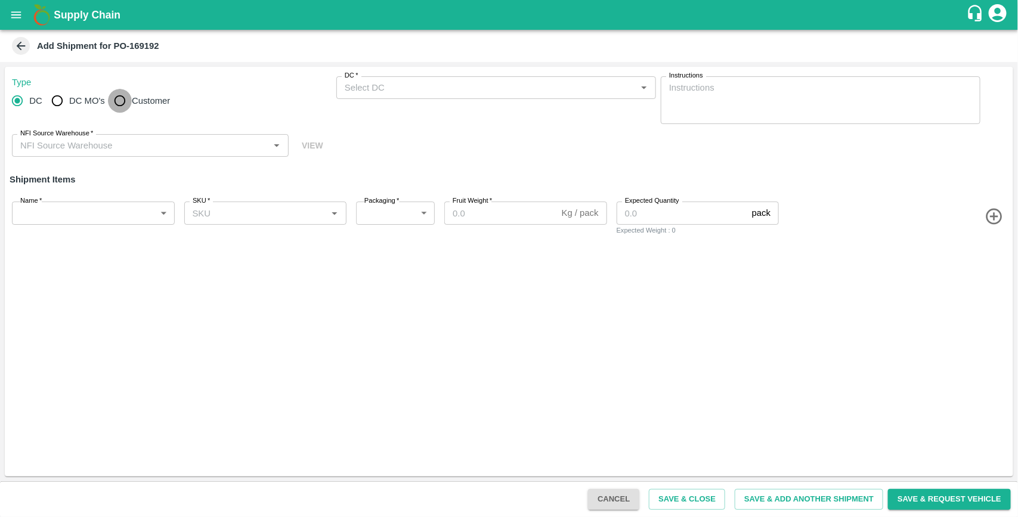
click at [116, 104] on input "Customer" at bounding box center [120, 101] width 24 height 24
radio input "true"
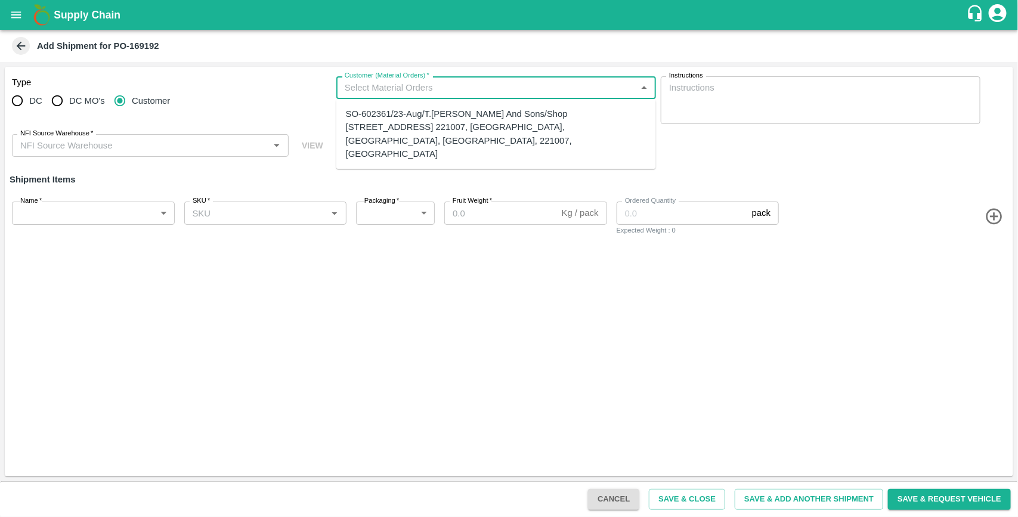
click at [371, 89] on input "Customer (Material Orders)   *" at bounding box center [486, 88] width 293 height 16
click at [375, 129] on div "SO-602361/23-Aug/T.Kishore Kapoor And Sons/Shop No B 27 , , Pahariya fruit mand…" at bounding box center [496, 133] width 301 height 53
type input "SO-602361/23-Aug/T.Kishore Kapoor And Sons/Shop No B 27 , , Pahariya fruit mand…"
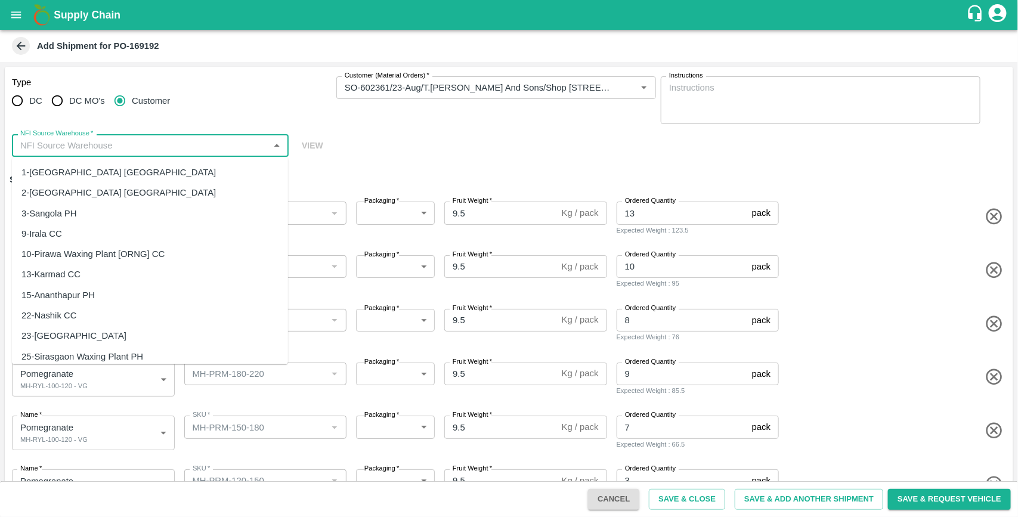
click at [203, 146] on input "NFI Source Warehouse   *" at bounding box center [141, 146] width 250 height 16
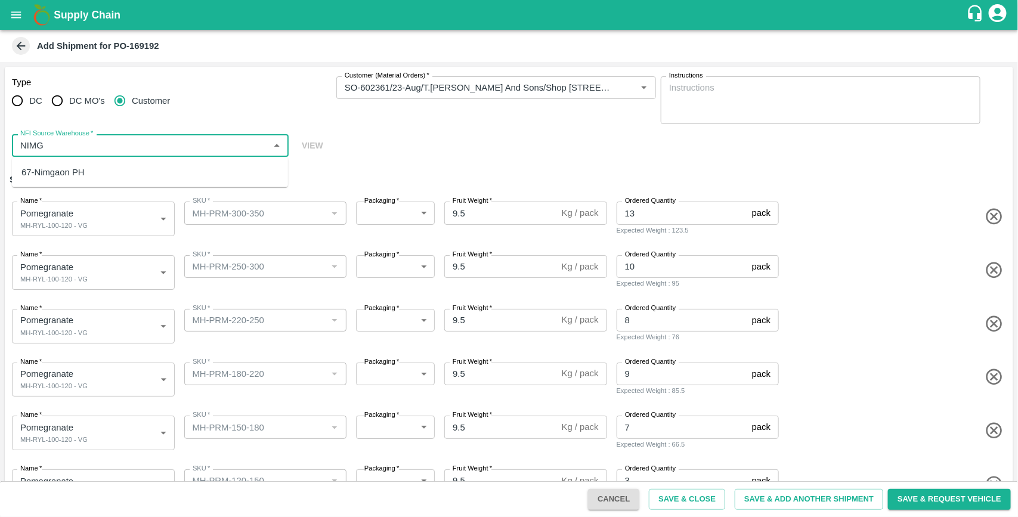
click at [120, 168] on div "67-Nimgaon PH" at bounding box center [150, 172] width 276 height 20
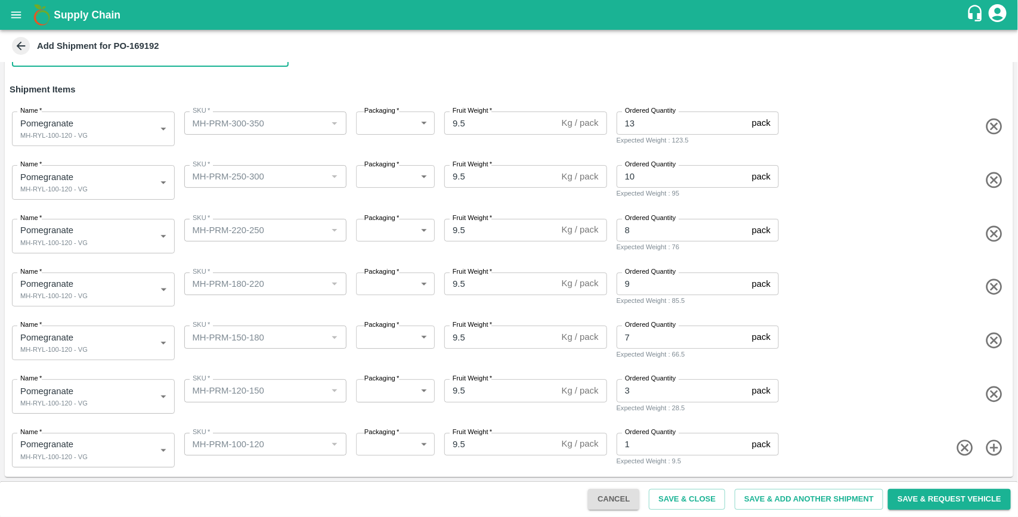
type input "67-Nimgaon PH"
click at [108, 403] on body "Supply Chain Add Shipment for PO-169192 Type DC DC MO's Customer Customer (Mate…" at bounding box center [509, 258] width 1018 height 517
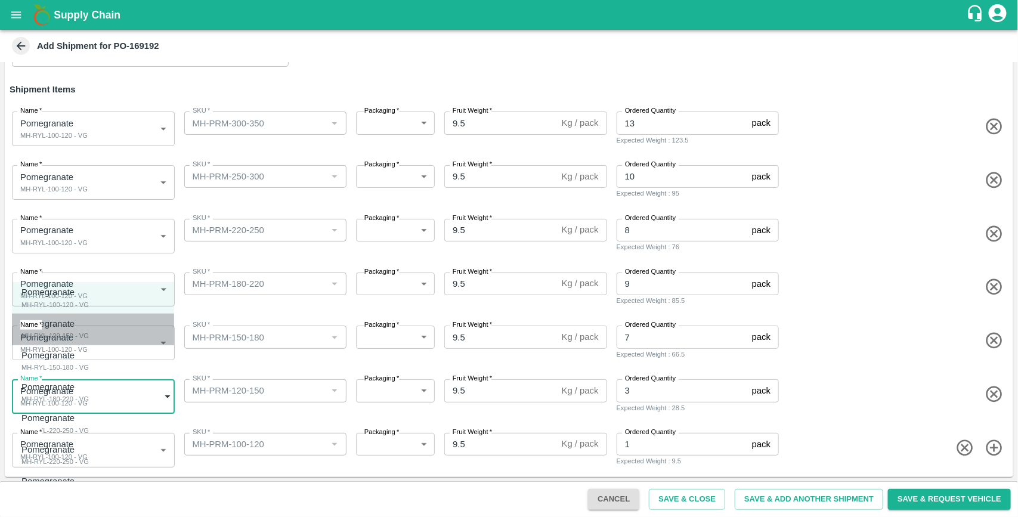
click at [79, 338] on div "MH-RYL-120-150 - VG" at bounding box center [54, 335] width 67 height 11
type input "1909489"
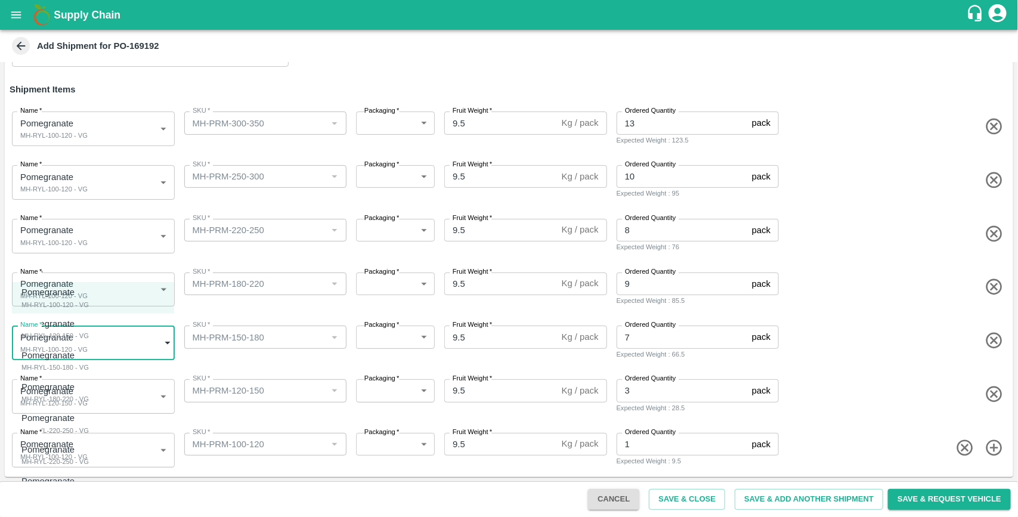
click at [103, 352] on body "Supply Chain Add Shipment for PO-169192 Type DC DC MO's Customer Customer (Mate…" at bounding box center [509, 258] width 1018 height 517
click at [88, 353] on div "Pomegranate MH-RYL-150-180 - VG" at bounding box center [92, 361] width 143 height 24
type input "1909490"
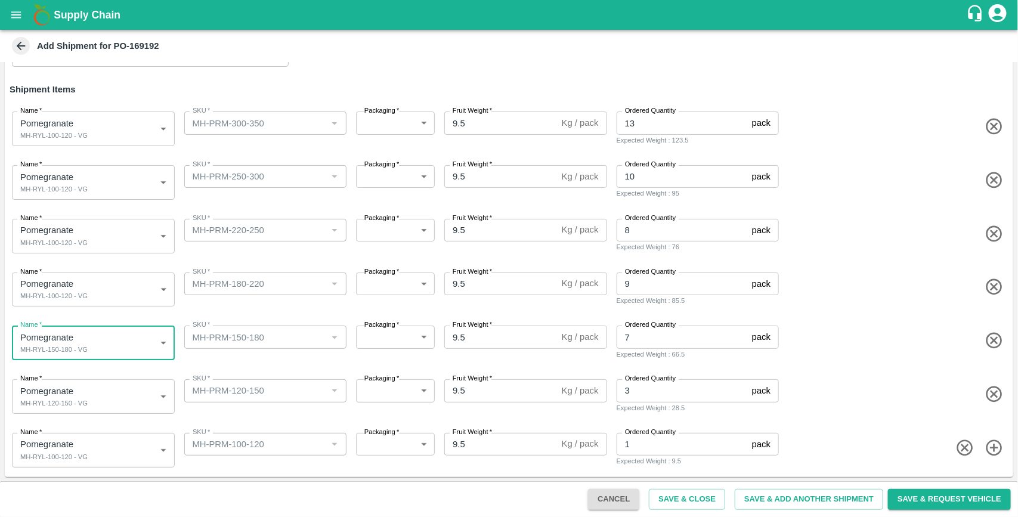
click at [95, 296] on body "Supply Chain Add Shipment for PO-169192 Type DC DC MO's Customer Customer (Mate…" at bounding box center [509, 258] width 1018 height 517
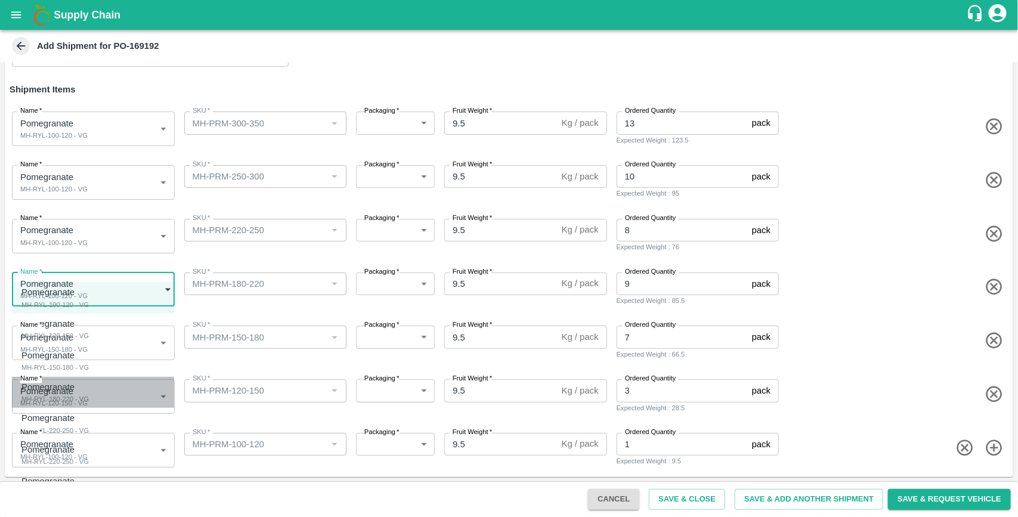
click at [85, 388] on div "Pomegranate MH-RYL-180-220 - VG" at bounding box center [92, 393] width 143 height 24
type input "1909491"
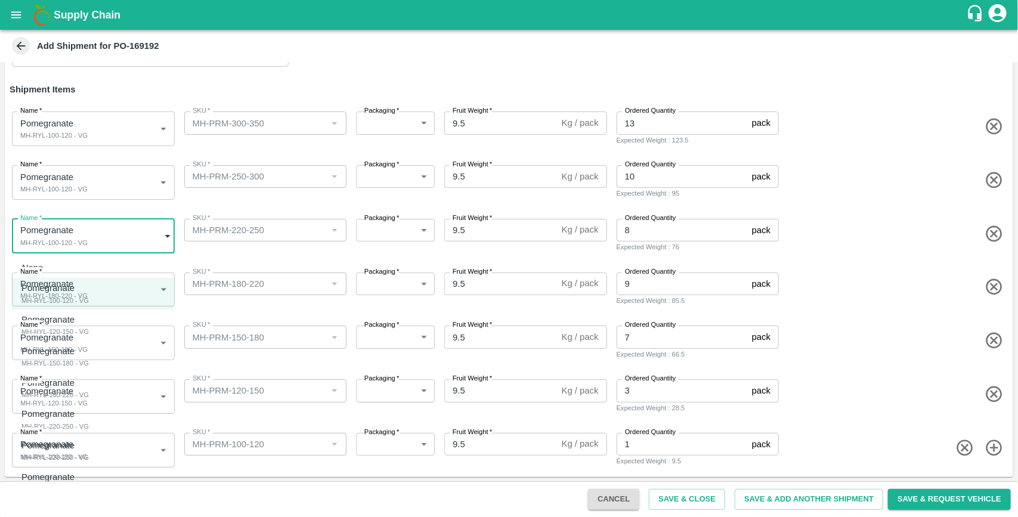
click at [88, 239] on body "Supply Chain Add Shipment for PO-169192 Type DC DC MO's Customer Customer (Mate…" at bounding box center [509, 258] width 1018 height 517
click at [82, 416] on div "Pomegranate MH-RYL-220-250 - VG" at bounding box center [92, 419] width 143 height 24
type input "1909492"
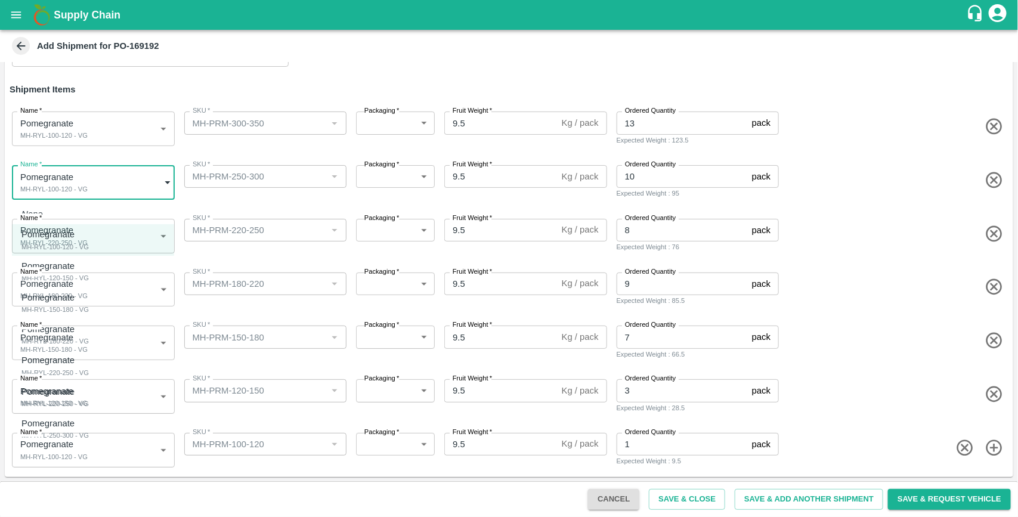
click at [112, 191] on body "Supply Chain Add Shipment for PO-169192 Type DC DC MO's Customer Customer (Mate…" at bounding box center [509, 258] width 1018 height 517
click at [251, 361] on div at bounding box center [509, 258] width 1018 height 517
click at [115, 184] on body "Supply Chain Add Shipment for PO-169192 Type DC DC MO's Customer Customer (Mate…" at bounding box center [509, 258] width 1018 height 517
click at [94, 415] on li "Pomegranate MH-RYL-250-300 - VG" at bounding box center [93, 429] width 162 height 32
type input "1909494"
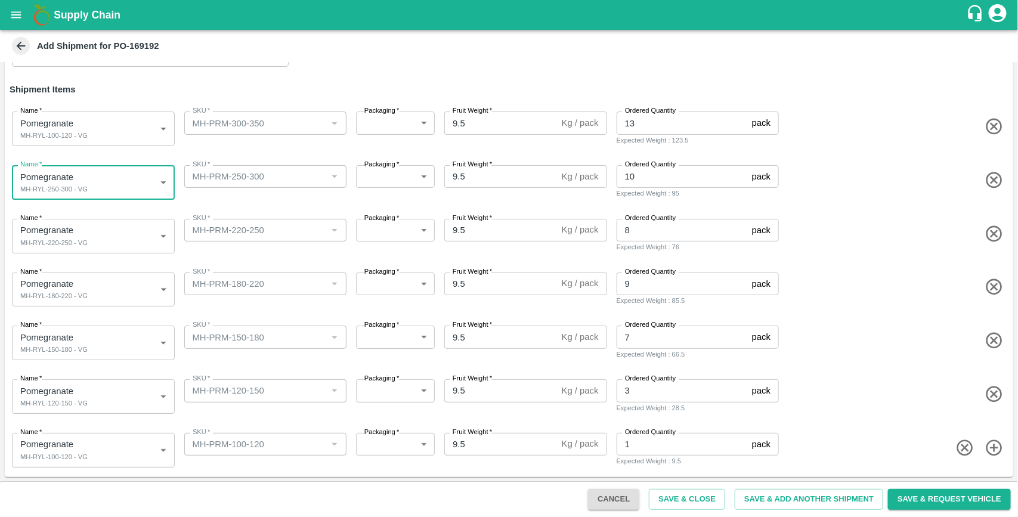
click at [123, 129] on body "Supply Chain Add Shipment for PO-169192 Type DC DC MO's Customer Customer (Mate…" at bounding box center [509, 258] width 1018 height 517
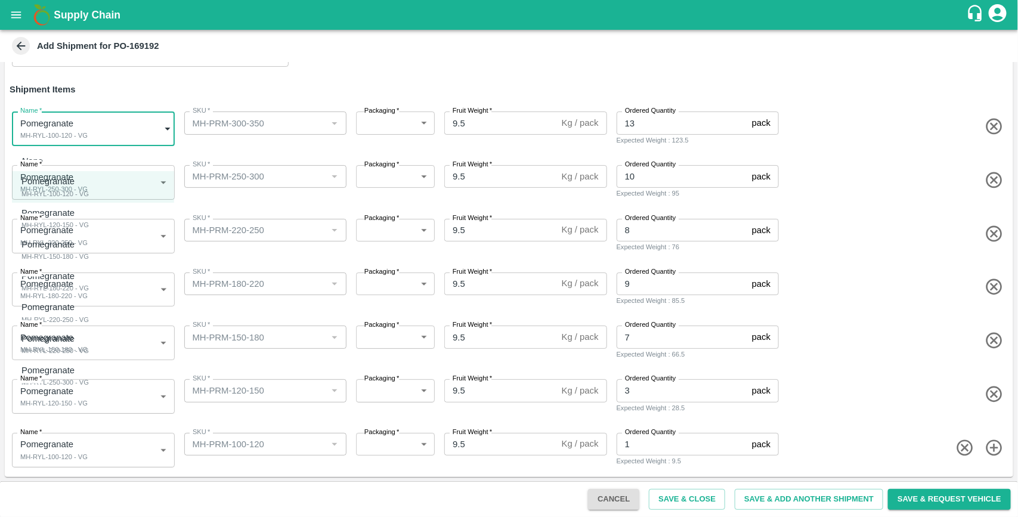
click at [243, 259] on div at bounding box center [509, 258] width 1018 height 517
click at [128, 139] on body "Supply Chain Add Shipment for PO-169192 Type DC DC MO's Customer Customer (Mate…" at bounding box center [509, 258] width 1018 height 517
click at [108, 379] on div "Pomegranate MH-RYL-250-300 - VG" at bounding box center [92, 376] width 143 height 24
type input "1909494"
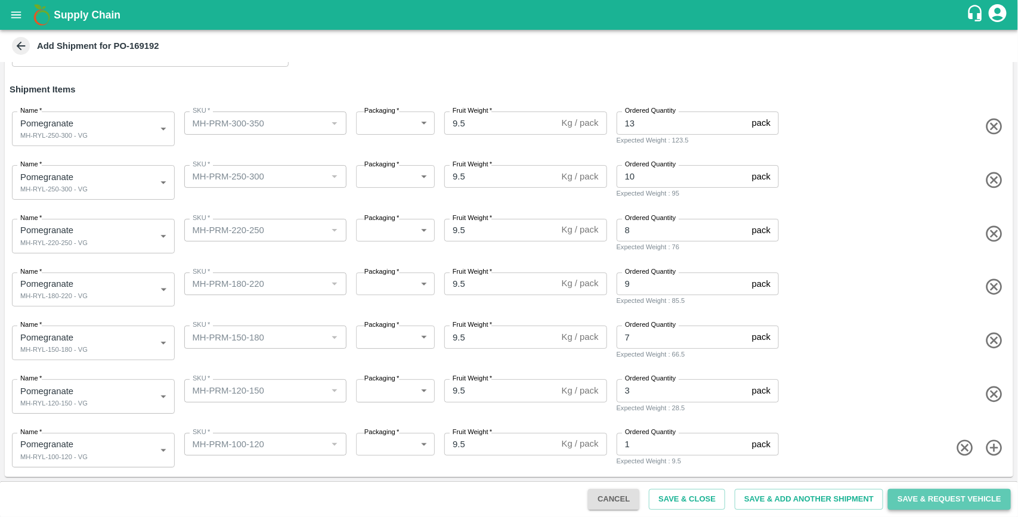
click at [917, 499] on button "Save & Request Vehicle" at bounding box center [949, 499] width 123 height 21
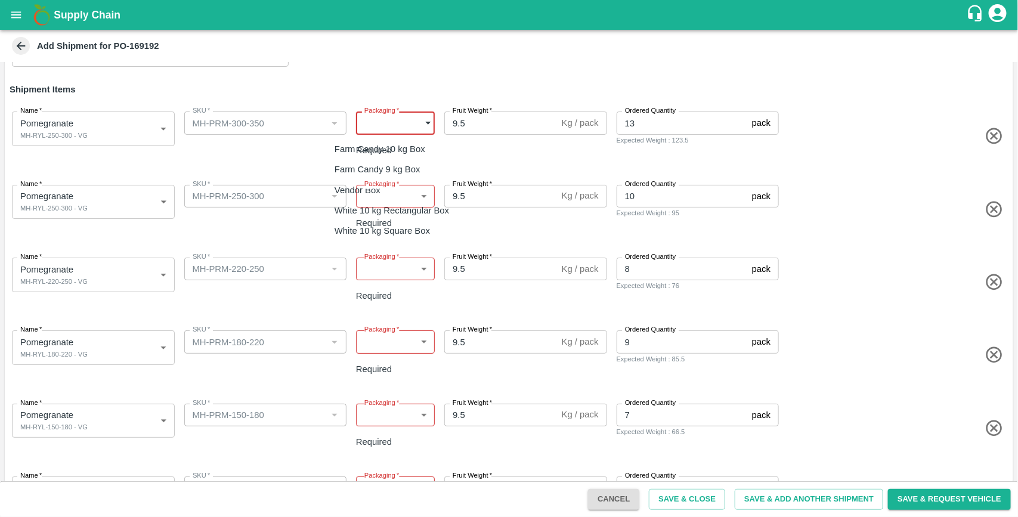
click at [395, 123] on body "Supply Chain Add Shipment for PO-169192 Type DC DC MO's Customer Customer (Mate…" at bounding box center [509, 258] width 1018 height 517
click at [386, 184] on div "Vendor Box" at bounding box center [395, 190] width 120 height 13
type input "276"
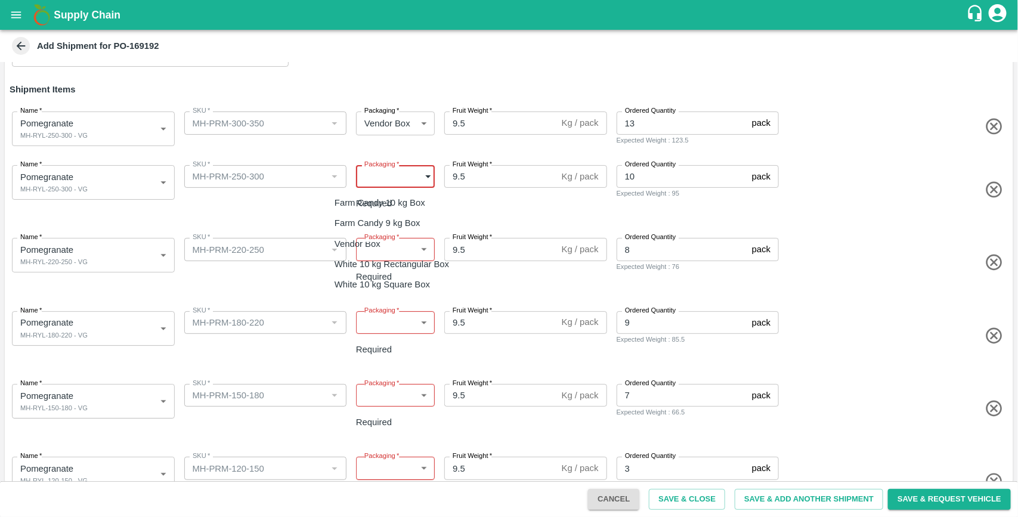
click at [391, 184] on body "Supply Chain Add Shipment for PO-169192 Type DC DC MO's Customer Customer (Mate…" at bounding box center [509, 258] width 1018 height 517
click at [388, 242] on div "Vendor Box" at bounding box center [395, 243] width 120 height 13
type input "276"
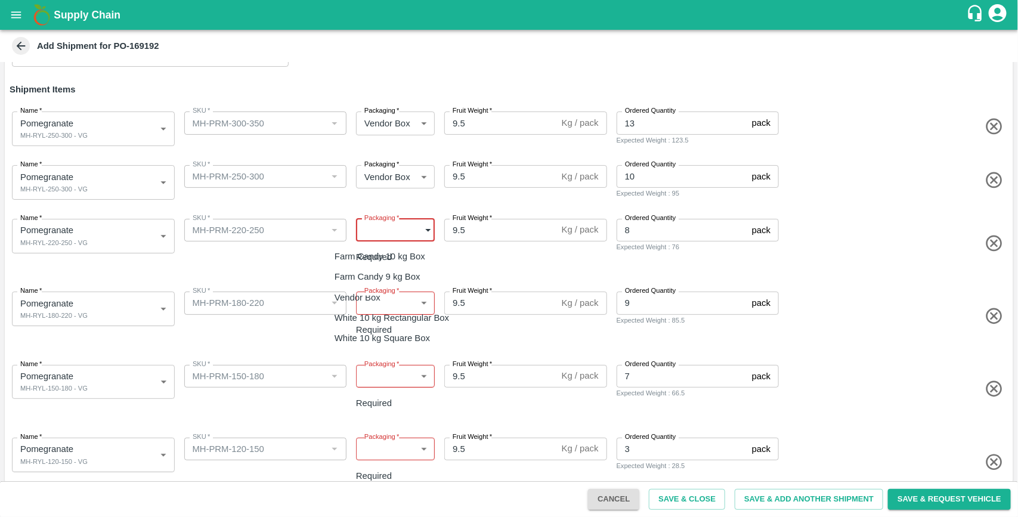
click at [394, 237] on body "Supply Chain Add Shipment for PO-169192 Type DC DC MO's Customer Customer (Mate…" at bounding box center [509, 258] width 1018 height 517
click at [382, 297] on div "Vendor Box" at bounding box center [361, 297] width 52 height 13
type input "276"
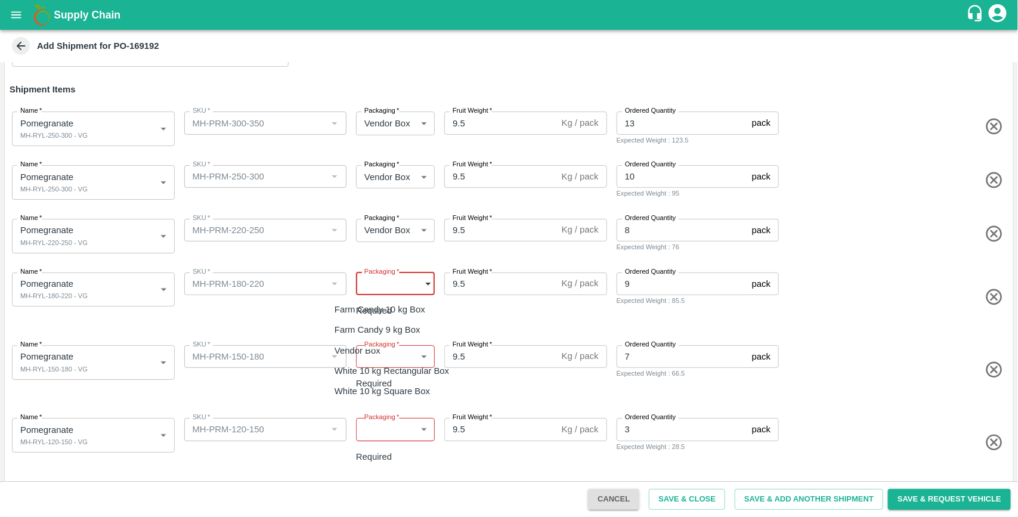
click at [407, 279] on body "Supply Chain Add Shipment for PO-169192 Type DC DC MO's Customer Customer (Mate…" at bounding box center [509, 258] width 1018 height 517
click at [389, 347] on div "Vendor Box" at bounding box center [395, 350] width 120 height 13
type input "276"
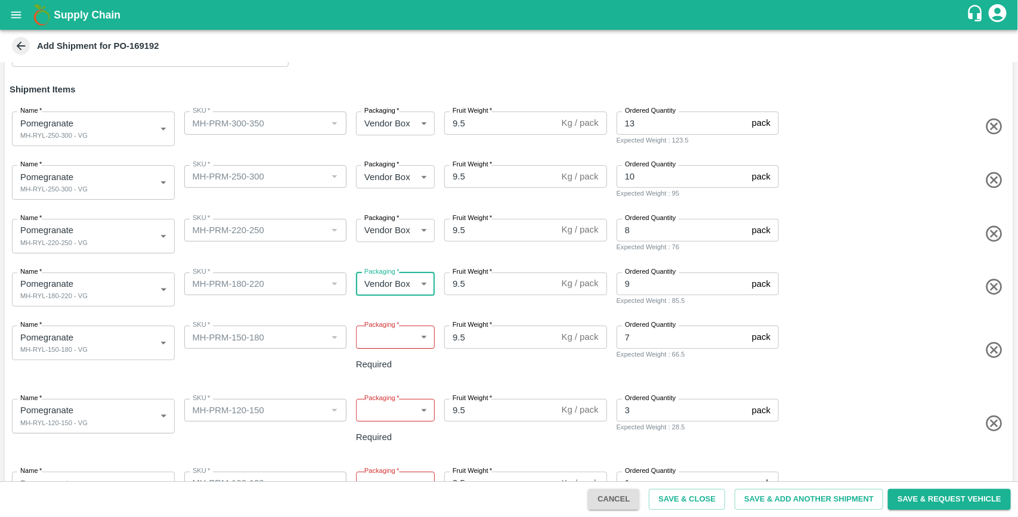
click at [413, 341] on body "Supply Chain Add Shipment for PO-169192 Type DC DC MO's Customer Customer (Mate…" at bounding box center [509, 258] width 1018 height 517
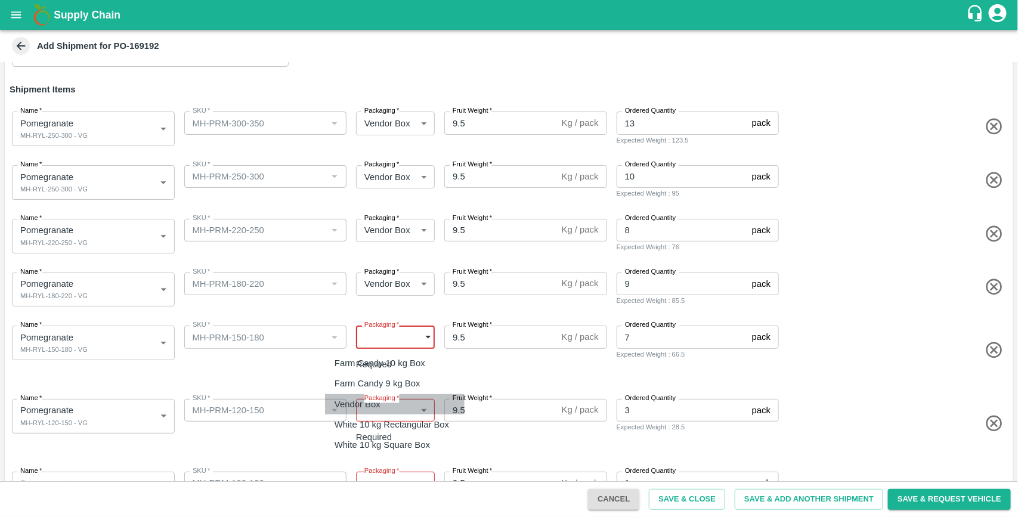
click at [400, 404] on div "Vendor Box" at bounding box center [395, 404] width 120 height 13
type input "276"
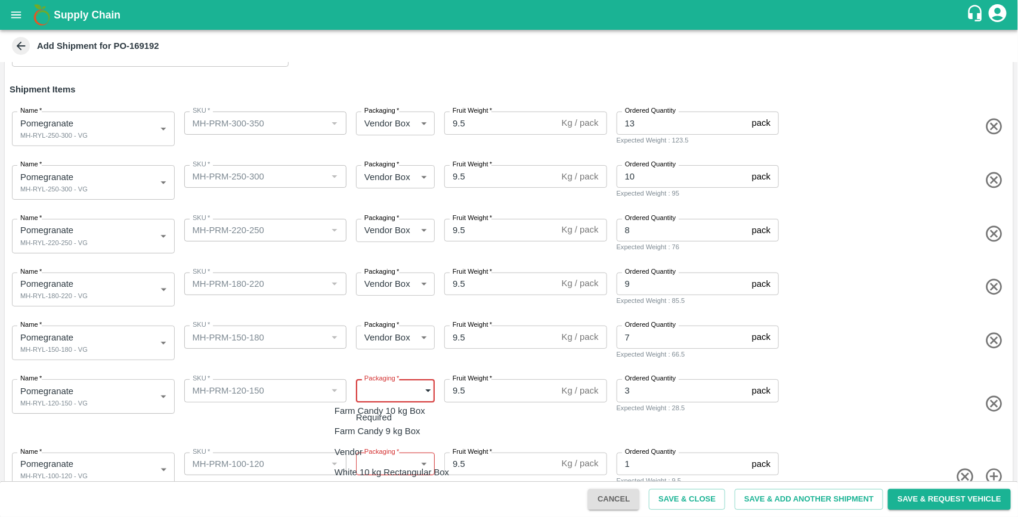
click at [418, 394] on body "Supply Chain Add Shipment for PO-169192 Type DC DC MO's Customer Customer (Mate…" at bounding box center [509, 258] width 1018 height 517
click at [380, 447] on p "Vendor Box" at bounding box center [358, 452] width 46 height 13
type input "276"
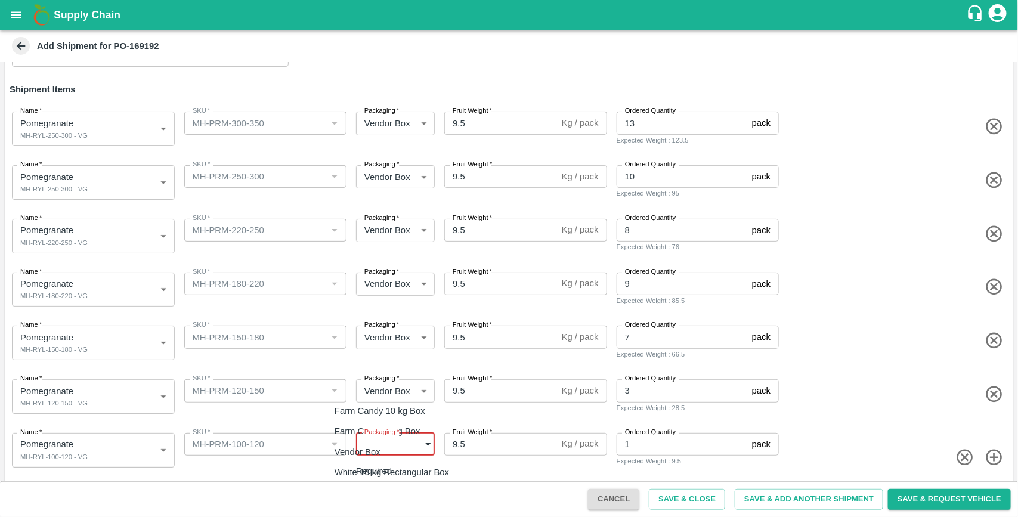
click at [403, 443] on body "Supply Chain Add Shipment for PO-169192 Type DC DC MO's Customer Customer (Mate…" at bounding box center [509, 258] width 1018 height 517
click at [389, 453] on div "Vendor Box" at bounding box center [395, 452] width 120 height 13
type input "276"
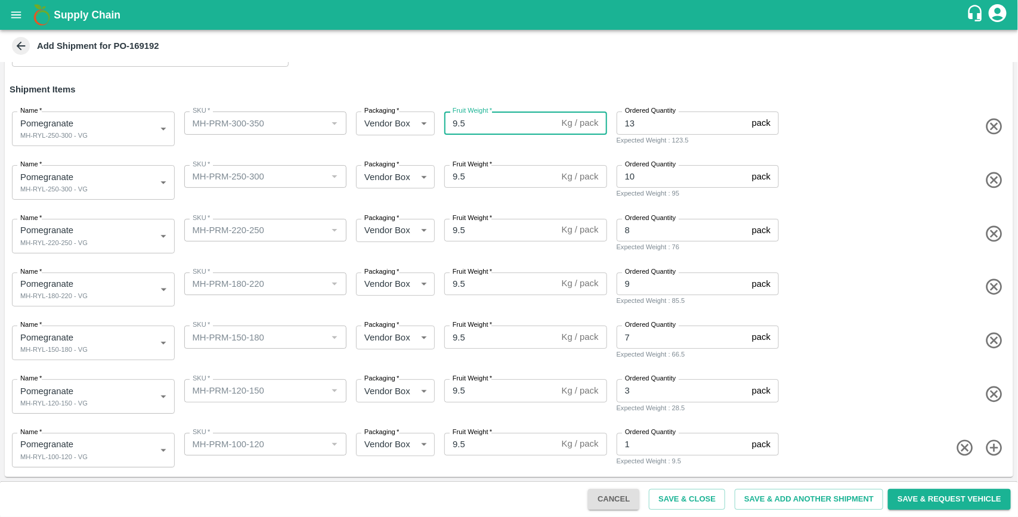
click at [488, 128] on input "9.5" at bounding box center [500, 123] width 113 height 23
type input "9.8"
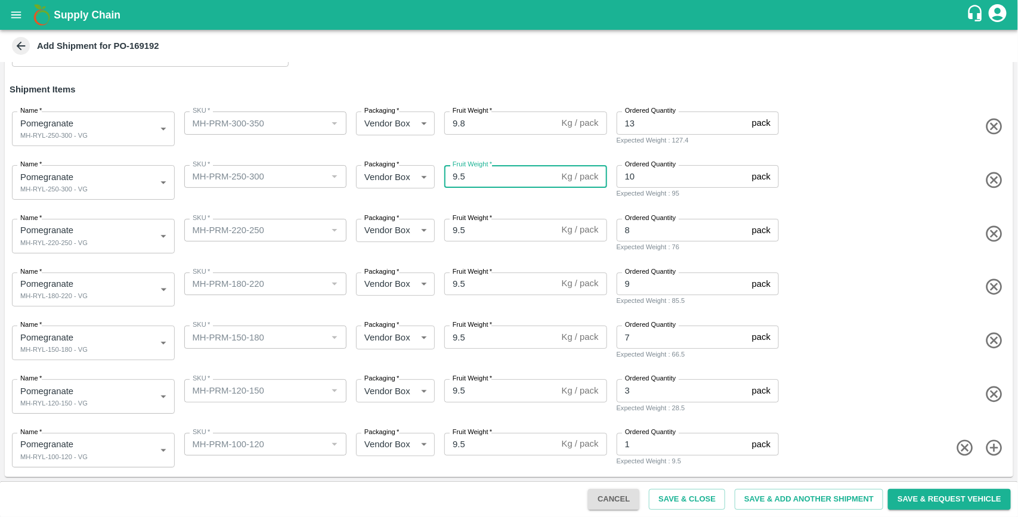
click at [473, 175] on input "9.5" at bounding box center [500, 176] width 113 height 23
type input "9.8"
click at [472, 224] on input "9.5" at bounding box center [500, 230] width 113 height 23
type input "9.8"
click at [474, 274] on label "Fruit Weight   *" at bounding box center [472, 272] width 39 height 10
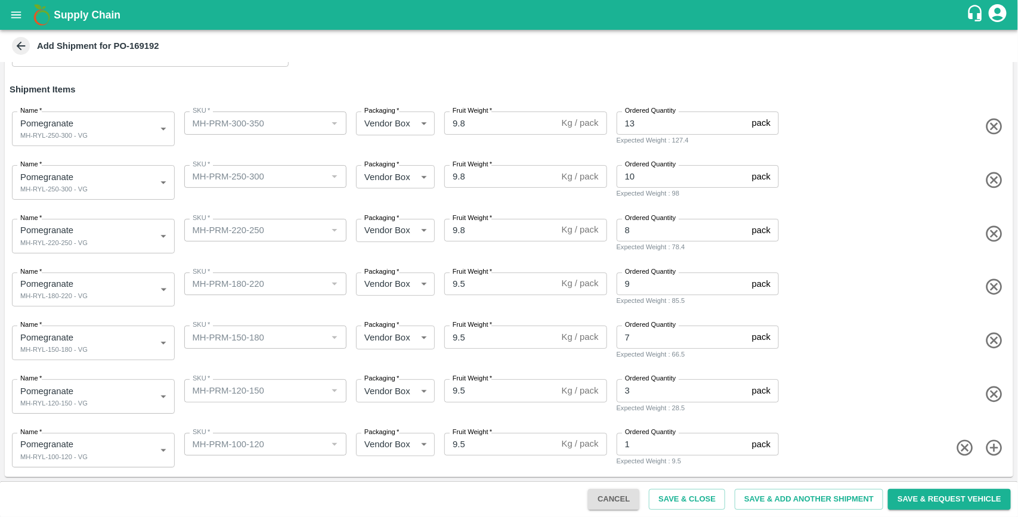
click at [474, 274] on input "9.5" at bounding box center [500, 284] width 113 height 23
type input "9.8"
click at [472, 333] on input "9.5" at bounding box center [500, 337] width 113 height 23
type input "9.8"
click at [478, 385] on input "9.5" at bounding box center [500, 390] width 113 height 23
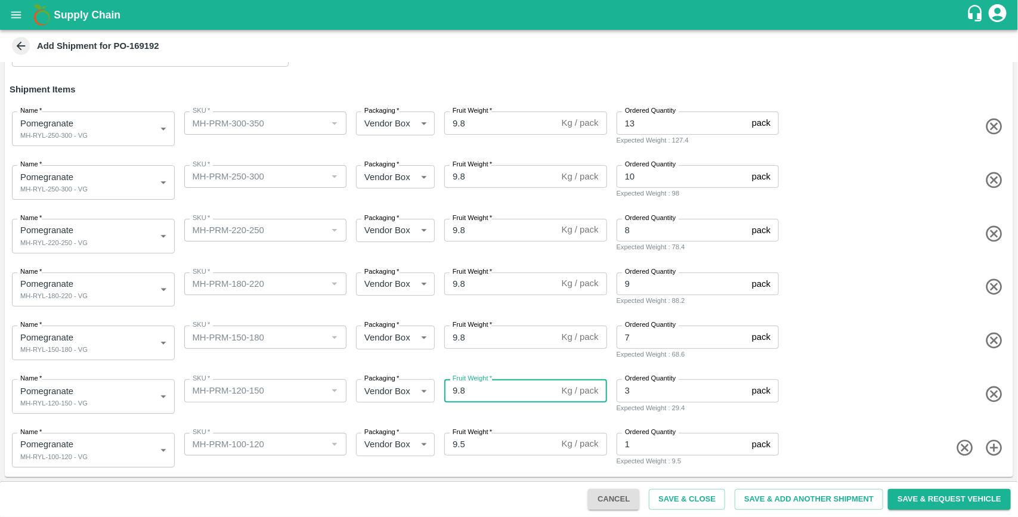
type input "9.8"
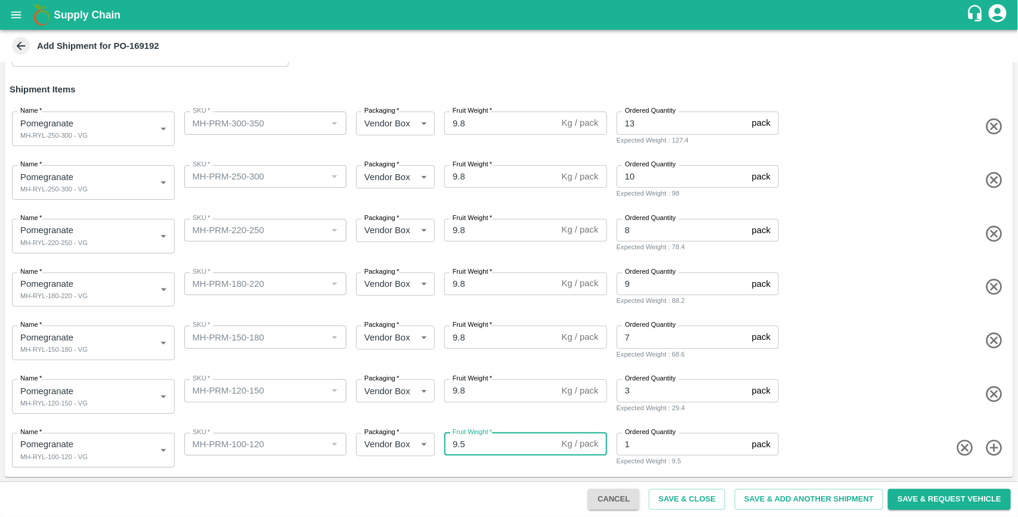
click at [476, 449] on input "9.5" at bounding box center [500, 444] width 113 height 23
type input "9.8"
click at [859, 442] on span at bounding box center [894, 448] width 227 height 20
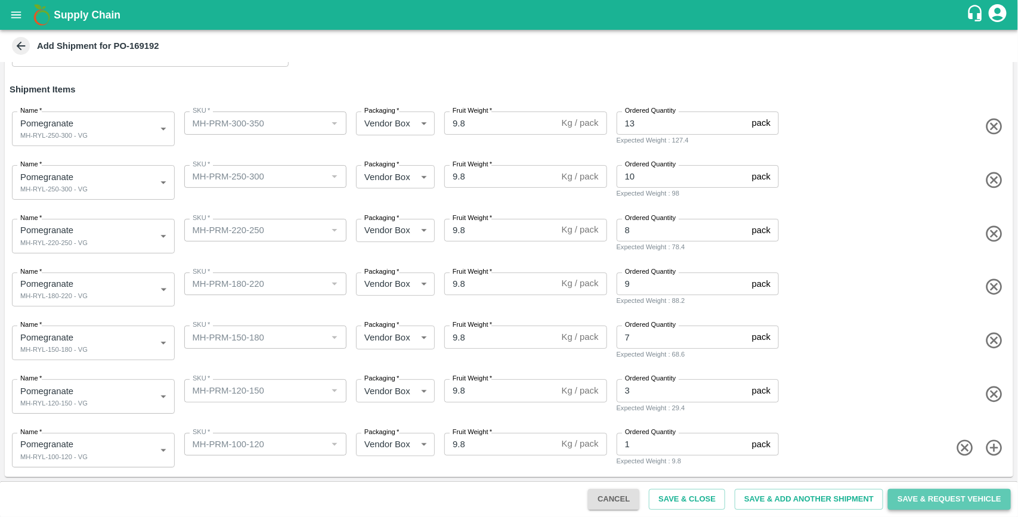
click at [920, 499] on button "Save & Request Vehicle" at bounding box center [949, 499] width 123 height 21
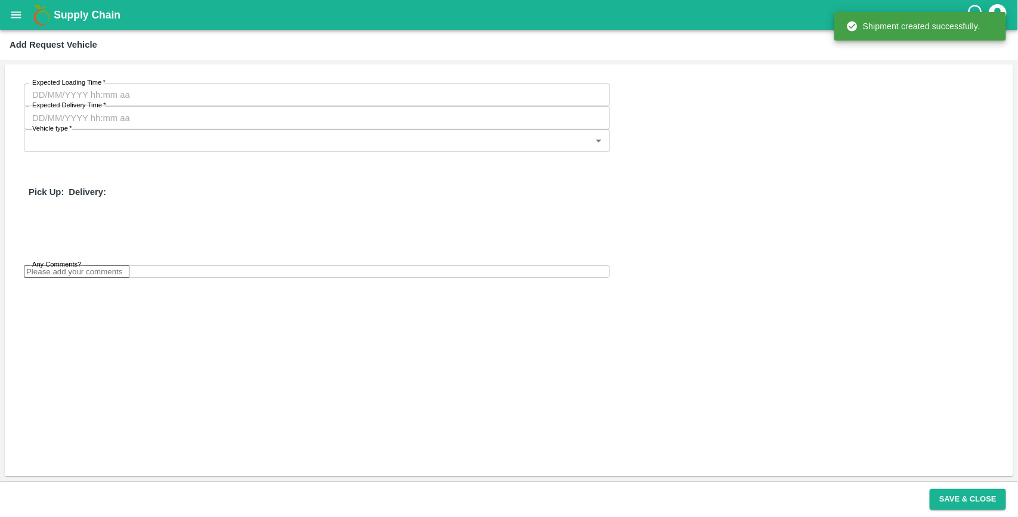
type input "DD/MM/YYYY hh:mm aa"
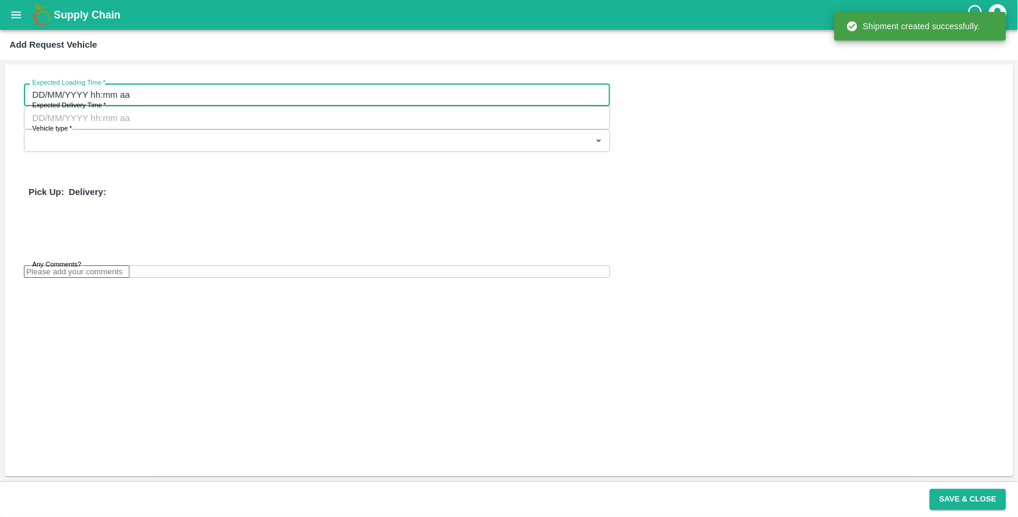
click at [132, 97] on input "DD/MM/YYYY hh:mm aa" at bounding box center [313, 95] width 578 height 23
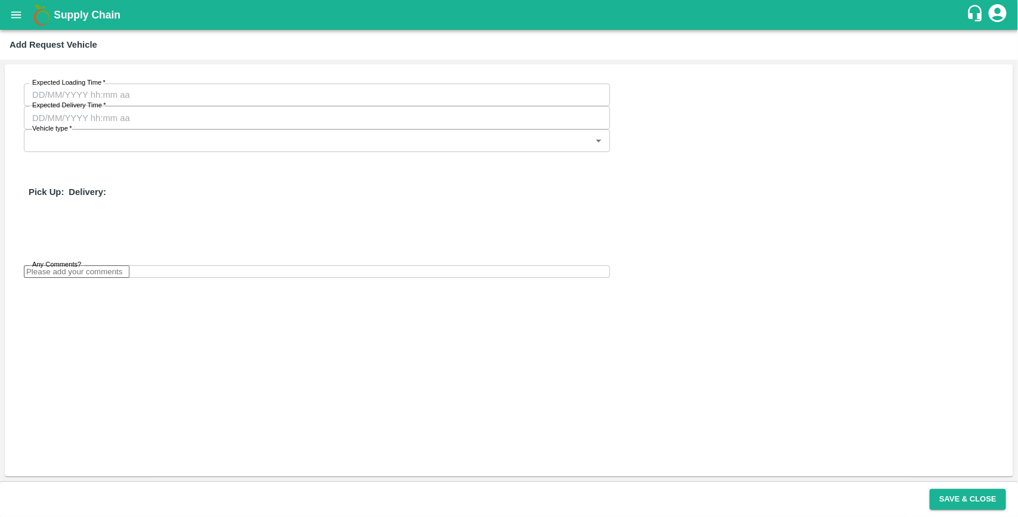
type input "13/08/2025 12:00 AM"
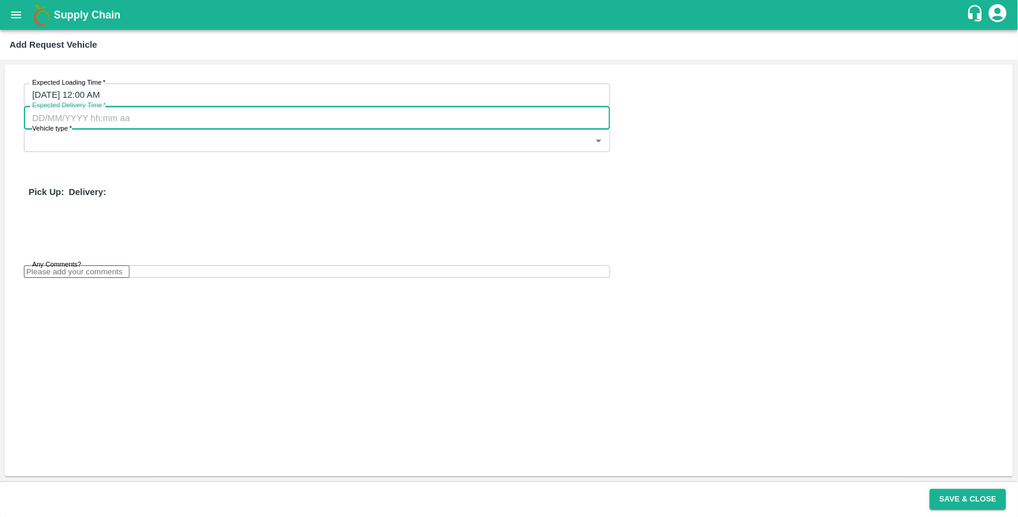
type input "DD/MM/YYYY hh:mm aa"
click at [350, 106] on input "DD/MM/YYYY hh:mm aa" at bounding box center [313, 117] width 578 height 23
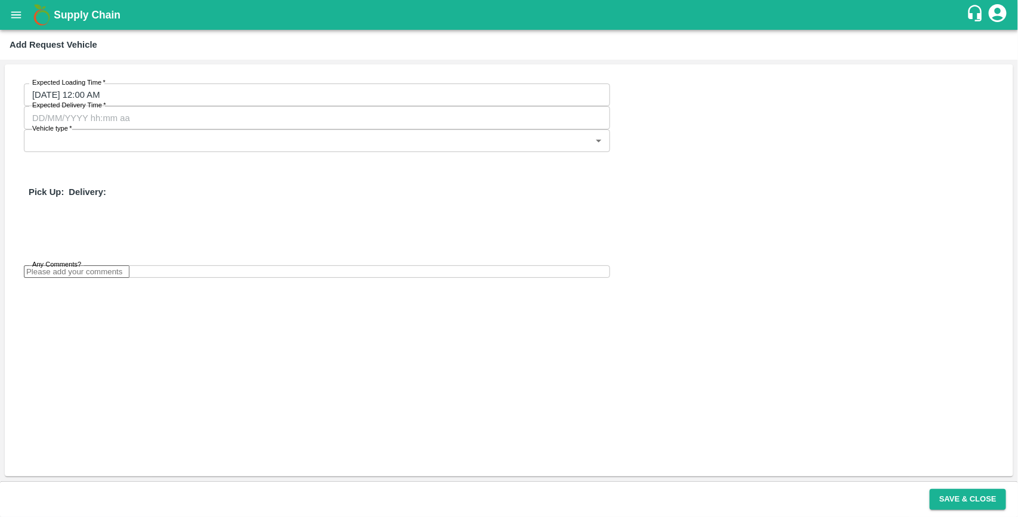
type input "16/08/2025 12:00 AM"
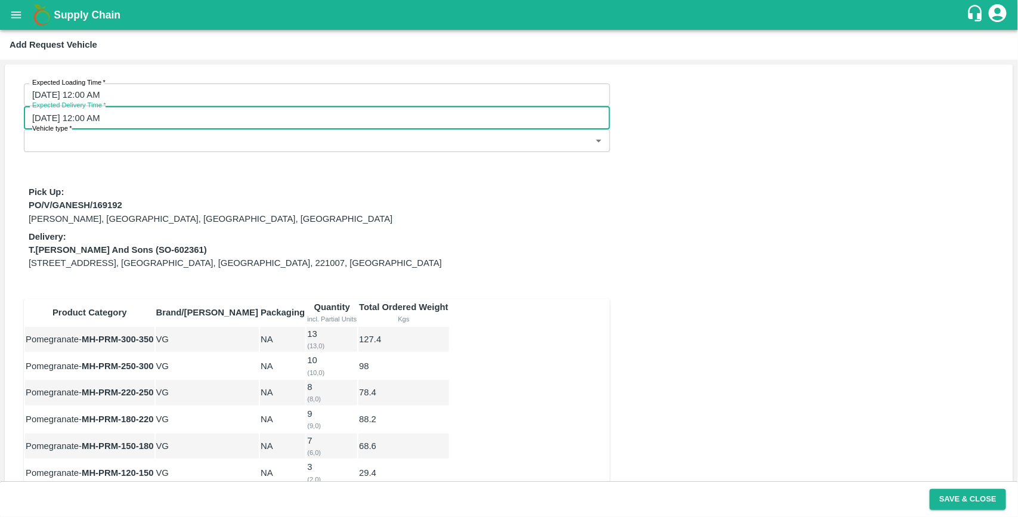
type input "23/08/2025 05:00 AM"
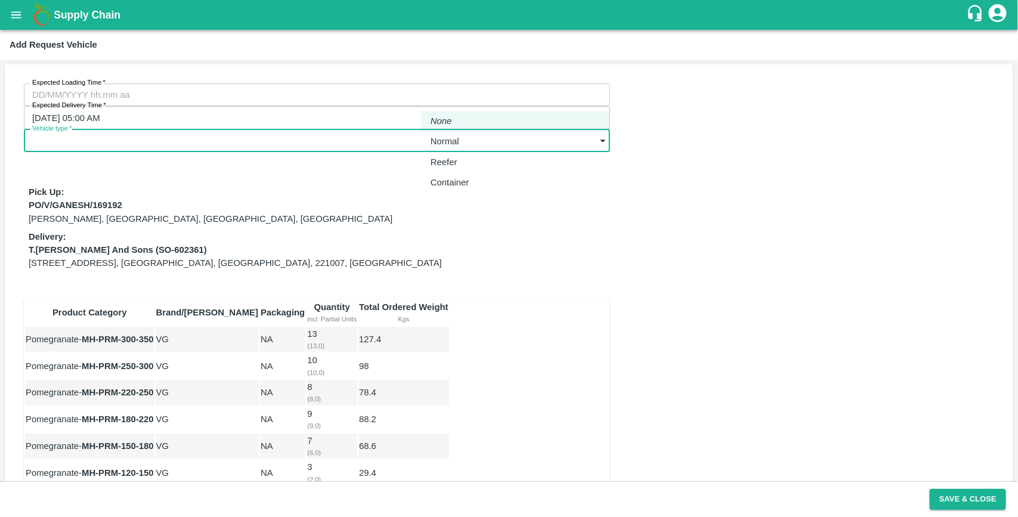
click at [504, 88] on body "Supply Chain Add Request Vehicle Expected Loading Time   * Expected Loading Tim…" at bounding box center [509, 258] width 1018 height 517
click at [224, 129] on div at bounding box center [509, 258] width 1018 height 517
type input "DD/MM/YYYY hh:mm aa"
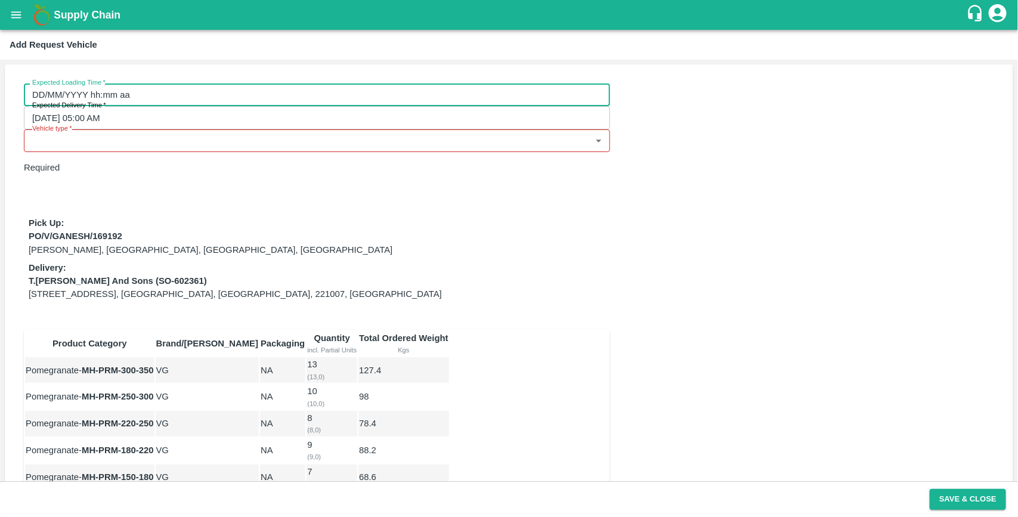
click at [157, 100] on input "DD/MM/YYYY hh:mm aa" at bounding box center [313, 95] width 578 height 23
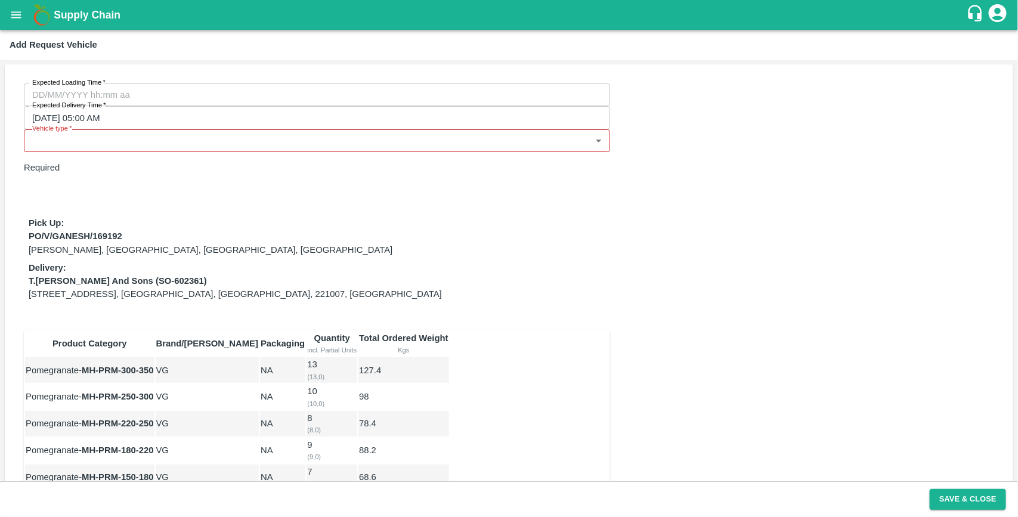
type input "13/08/2025 12:00 AM"
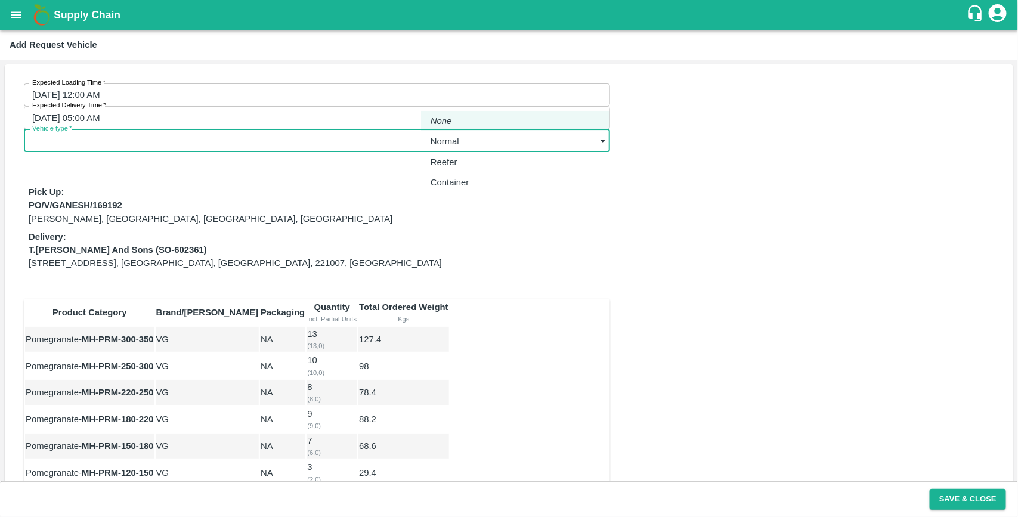
click at [481, 100] on body "Supply Chain Add Request Vehicle Expected Loading Time   * 13/08/2025 12:00 AM …" at bounding box center [509, 258] width 1018 height 517
click at [475, 137] on div "Normal" at bounding box center [516, 141] width 170 height 13
type input "1"
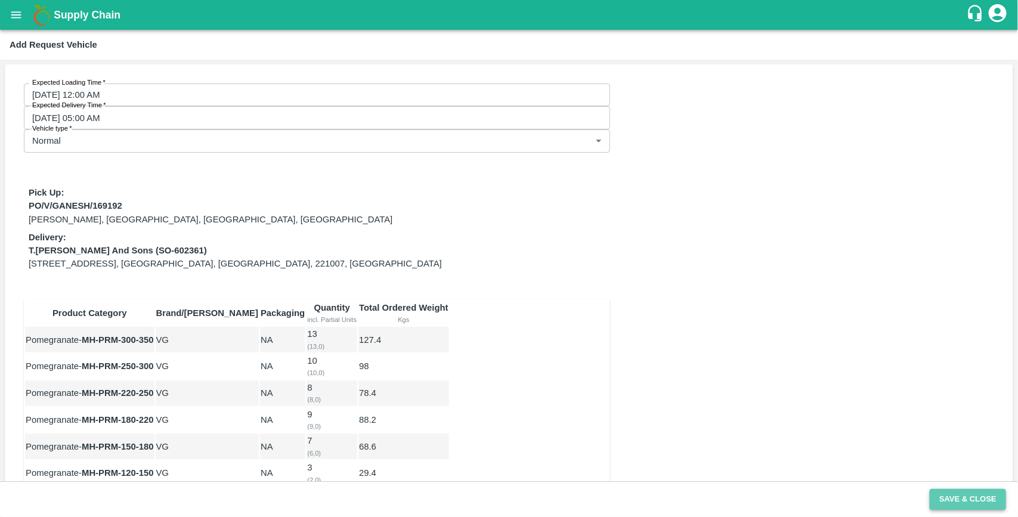
click at [960, 496] on button "Save & Close" at bounding box center [968, 499] width 76 height 21
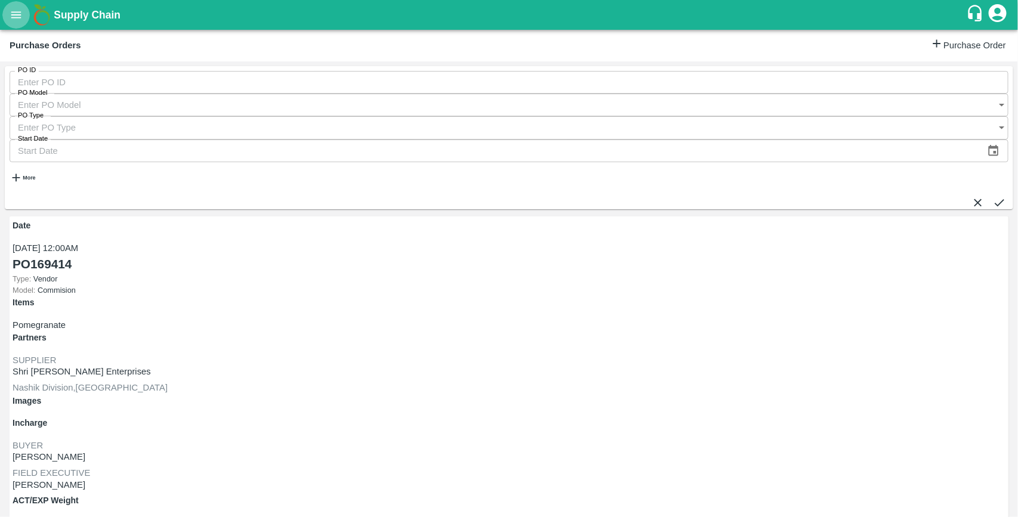
click at [13, 16] on icon "open drawer" at bounding box center [16, 14] width 13 height 13
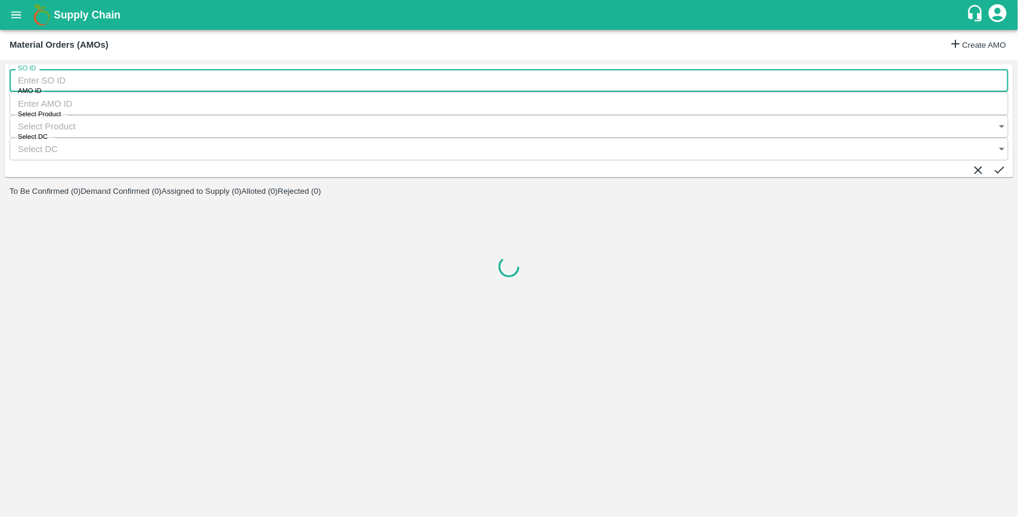
click at [109, 78] on input "SO ID" at bounding box center [509, 80] width 999 height 23
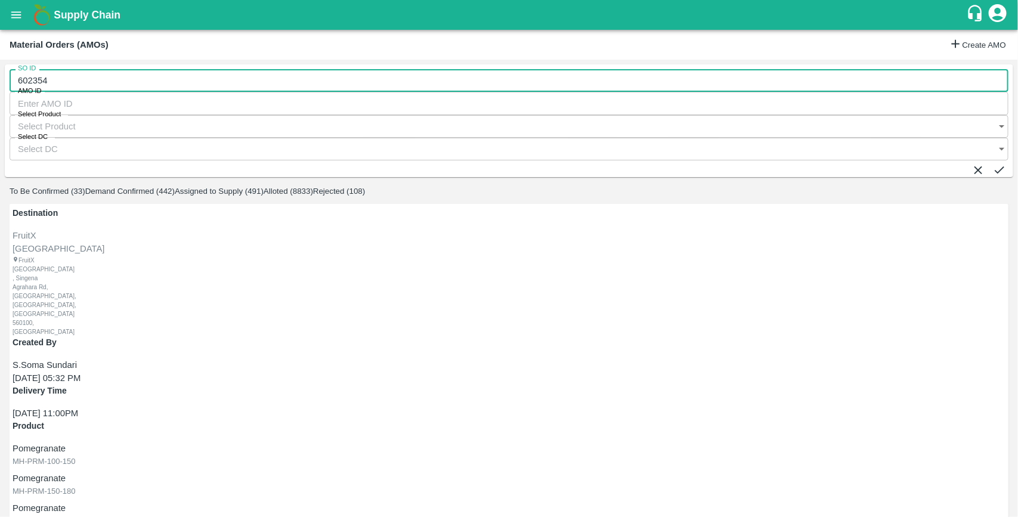
type input "602354"
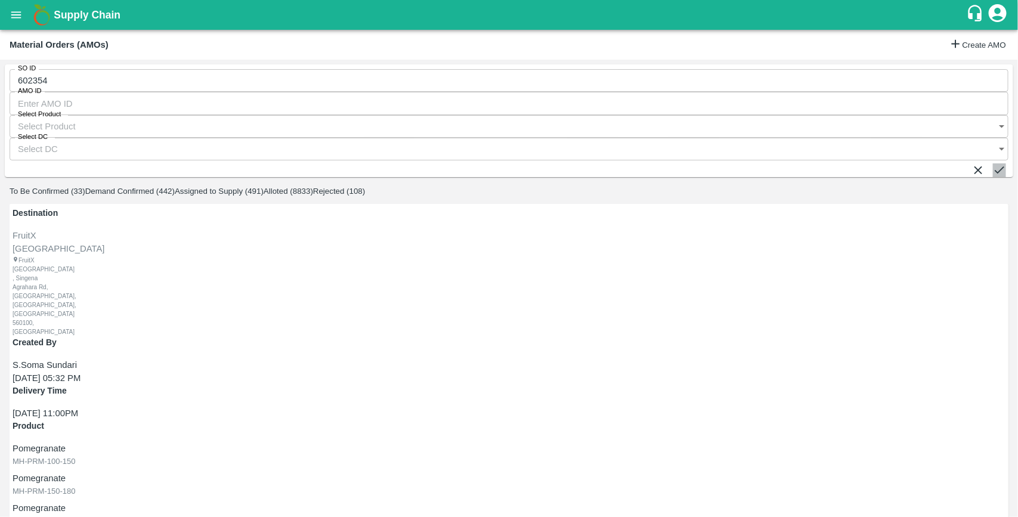
click at [993, 163] on icon "submit" at bounding box center [999, 169] width 13 height 13
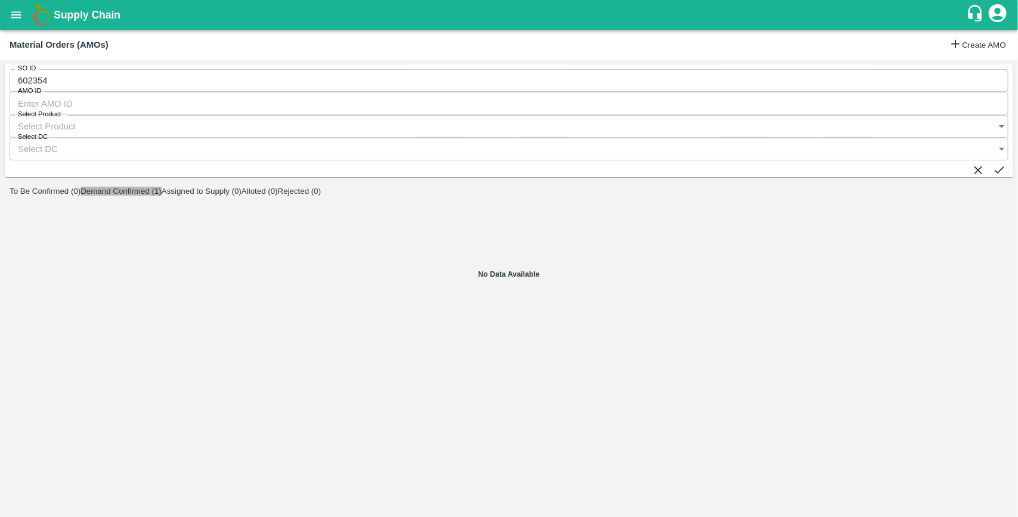
click at [162, 187] on button "Demand Confirmed (1)" at bounding box center [121, 191] width 81 height 9
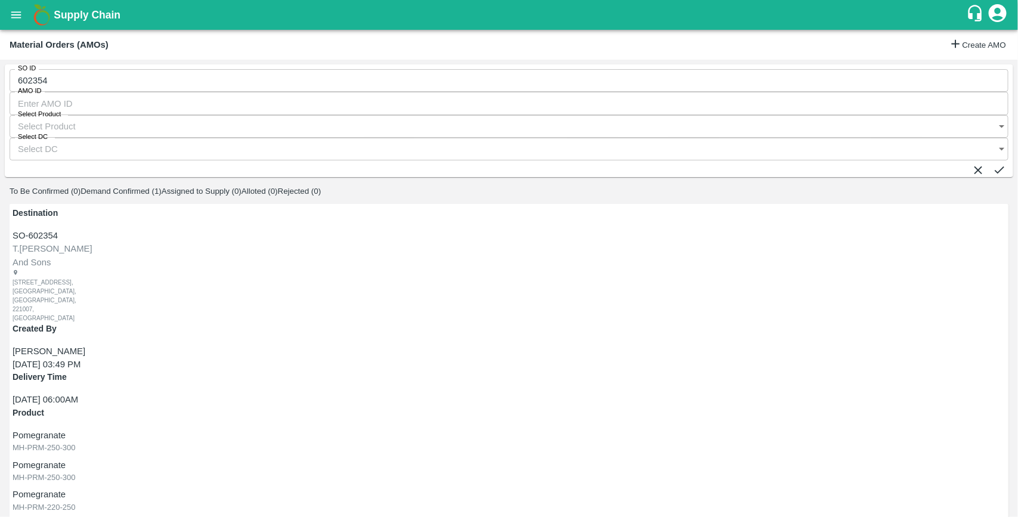
type input "20/08/2025 06:00 AM"
drag, startPoint x: 102, startPoint y: 100, endPoint x: 96, endPoint y: 136, distance: 36.3
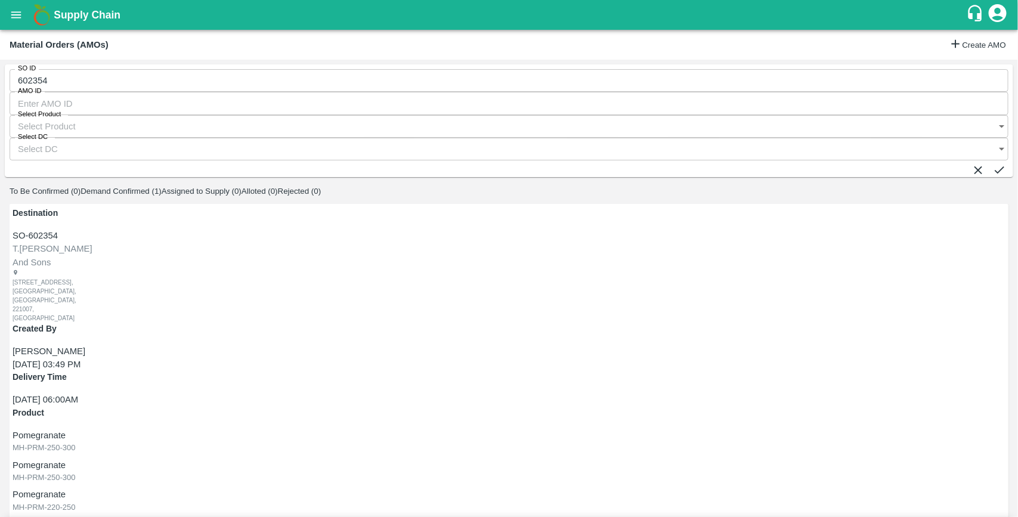
radio input "true"
click at [102, 154] on div "PO-168976(Ganesh Dattatray shinde-9730729349)" at bounding box center [123, 159] width 176 height 13
type input "PO-168976(Ganesh Dattatray shinde-9730729349)"
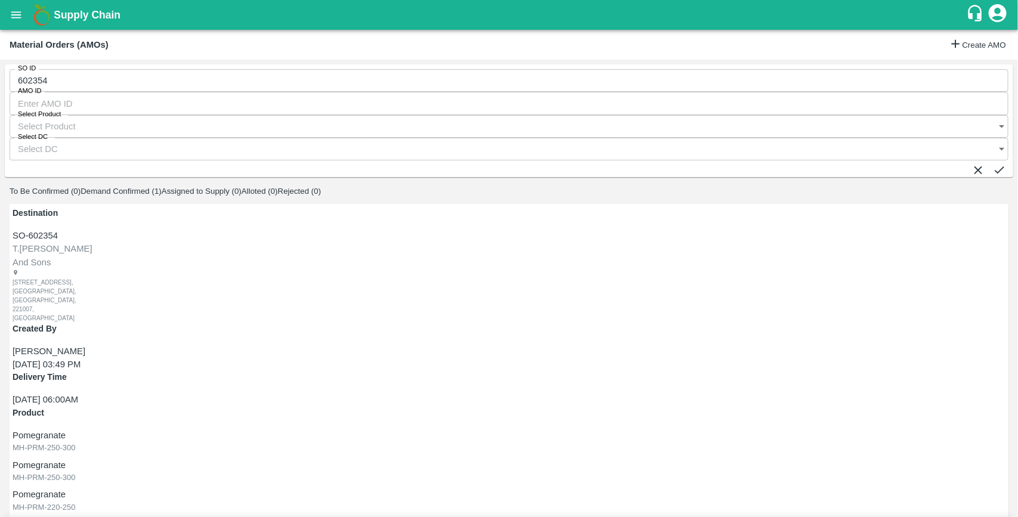
type input "13"
type input "18/08/2025 04:52 AM"
type input "11"
type input "8"
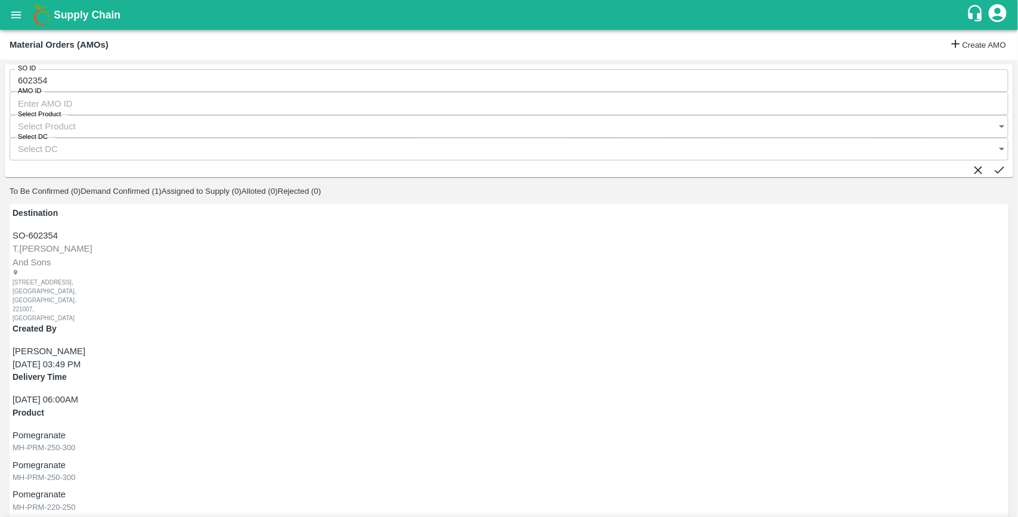
type input "9"
type input "6"
type input "4"
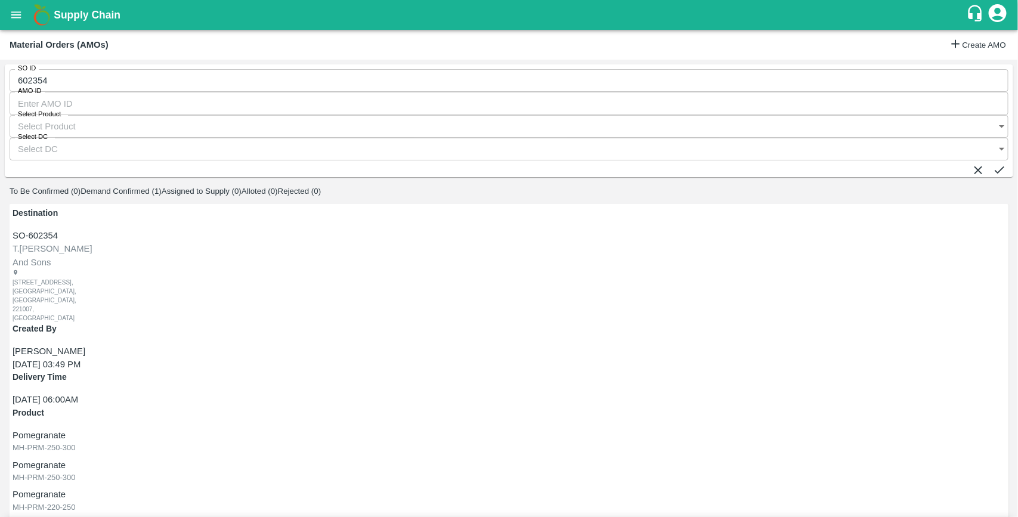
type input "1"
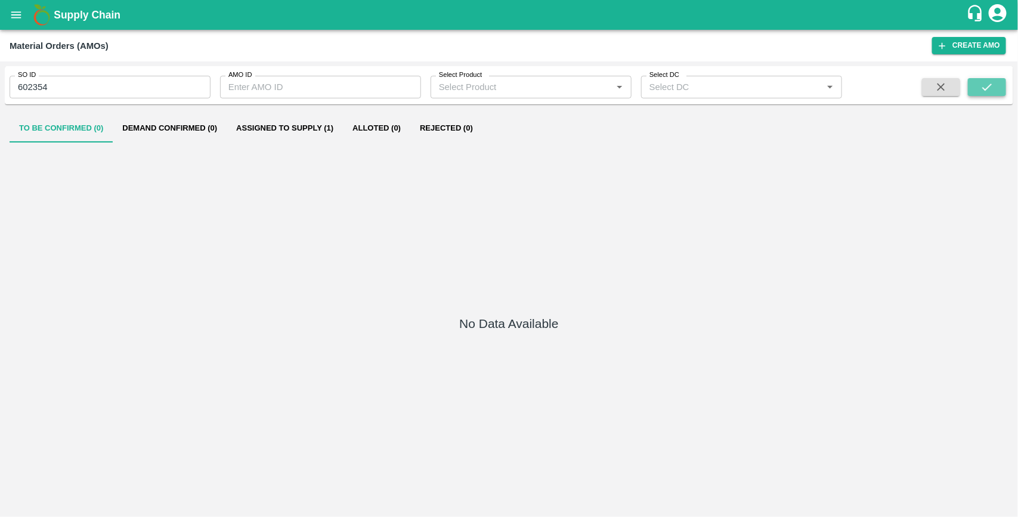
click at [994, 91] on icon "submit" at bounding box center [987, 87] width 13 height 13
click at [19, 13] on icon "open drawer" at bounding box center [16, 14] width 10 height 7
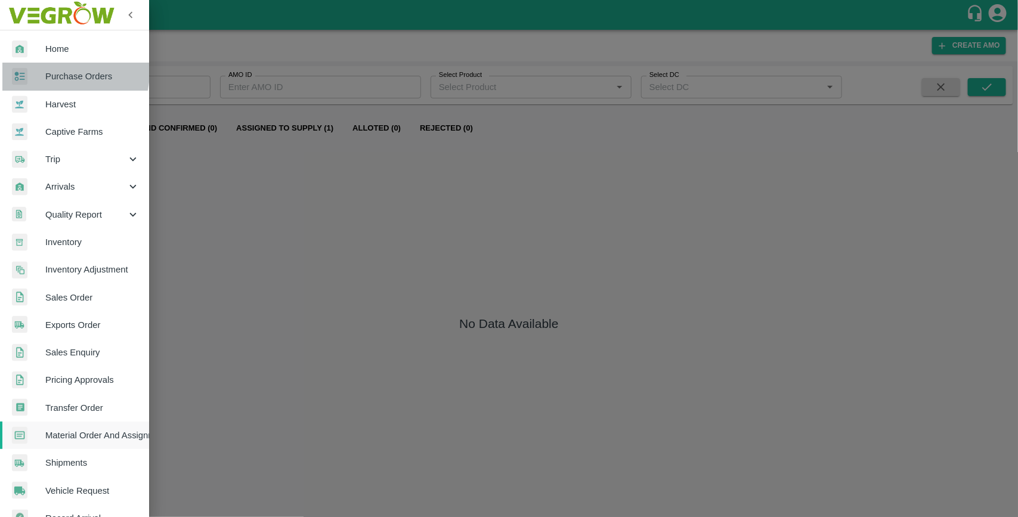
click at [58, 72] on span "Purchase Orders" at bounding box center [92, 76] width 94 height 13
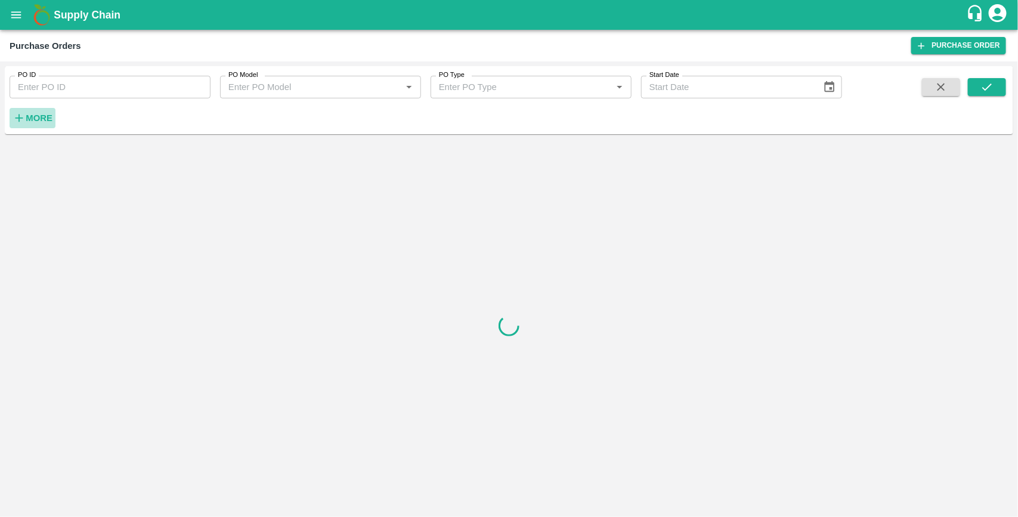
click at [30, 126] on button "More" at bounding box center [33, 118] width 46 height 20
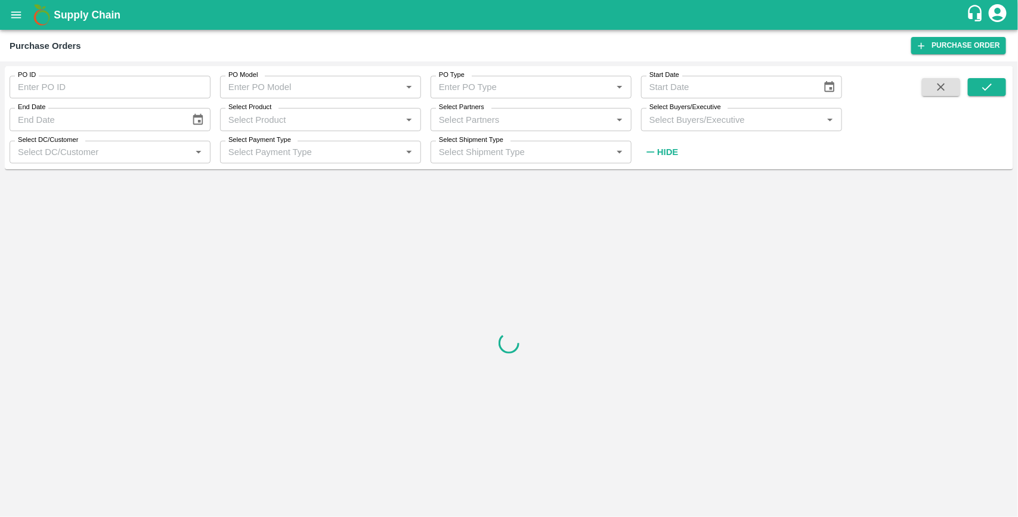
click at [663, 127] on div "Select Buyers/Executive   *" at bounding box center [741, 119] width 201 height 23
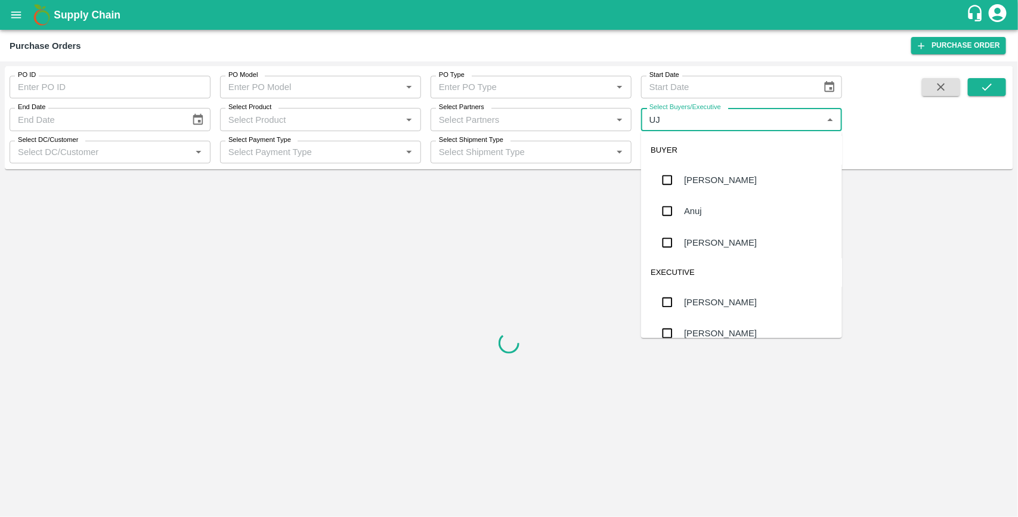
type input "UJJ"
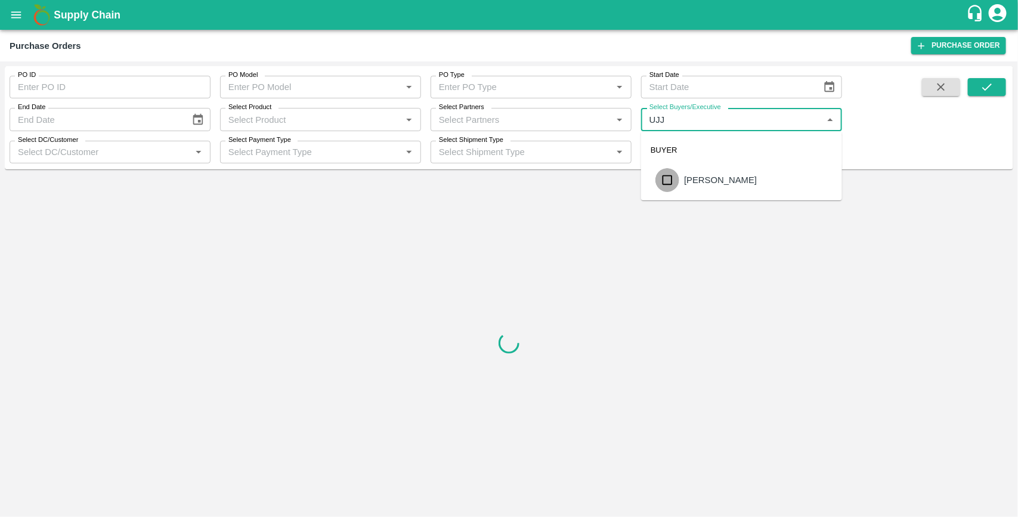
click at [670, 178] on input "checkbox" at bounding box center [667, 180] width 24 height 24
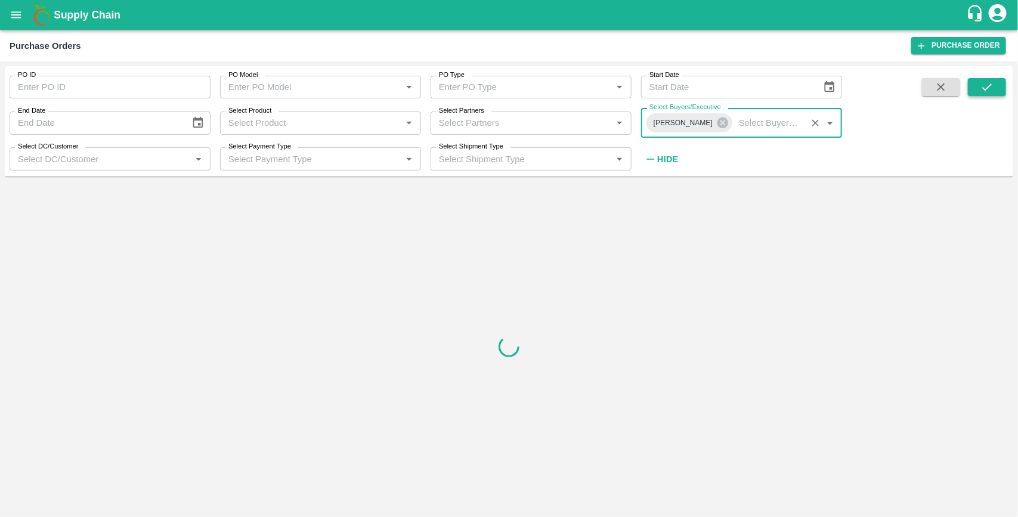
click at [991, 78] on button "submit" at bounding box center [987, 87] width 38 height 18
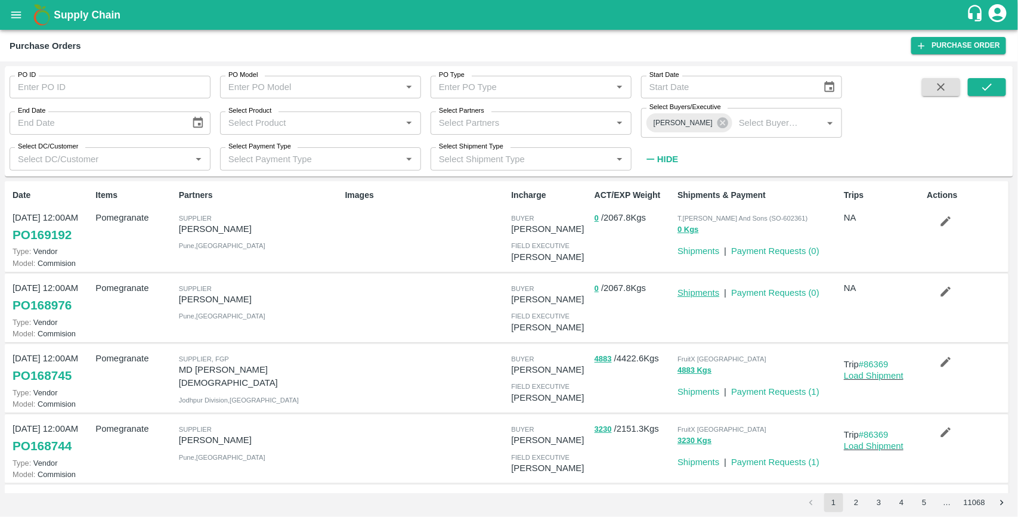
click at [687, 292] on link "Shipments" at bounding box center [699, 293] width 42 height 10
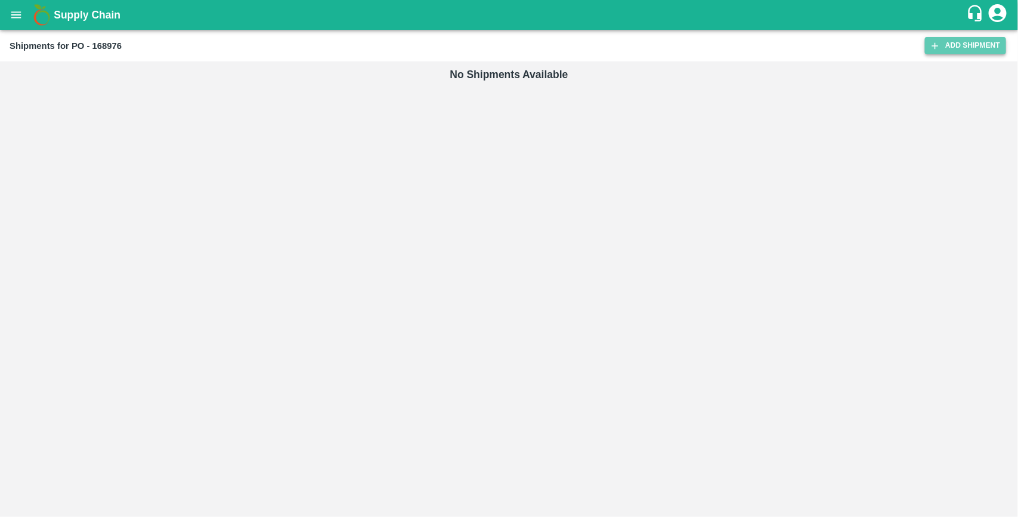
click at [936, 45] on icon at bounding box center [935, 45] width 7 height 7
click at [946, 42] on link "Add Shipment" at bounding box center [965, 45] width 81 height 17
click at [959, 50] on link "Add Shipment" at bounding box center [965, 45] width 81 height 17
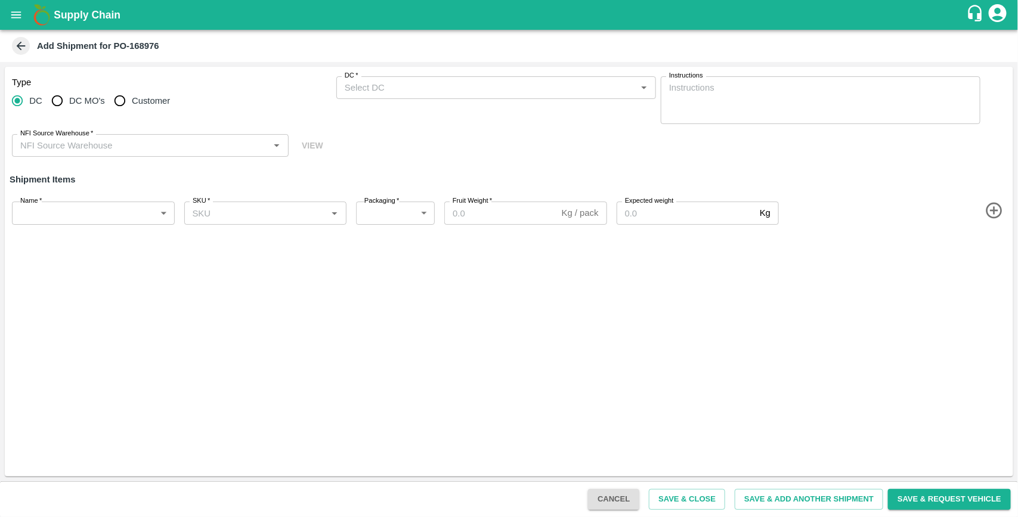
click at [120, 97] on input "Customer" at bounding box center [120, 101] width 24 height 24
radio input "true"
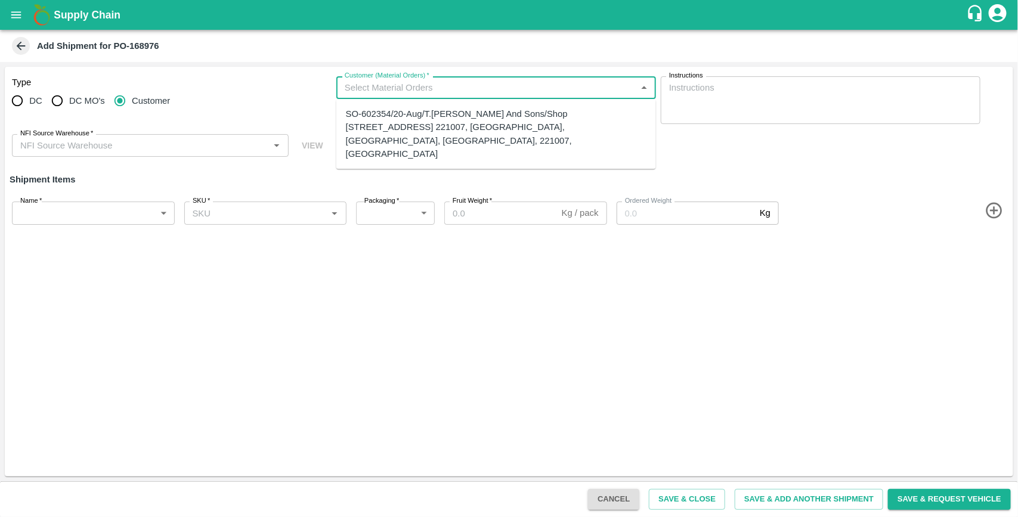
click at [407, 93] on input "Customer (Material Orders)   *" at bounding box center [486, 88] width 293 height 16
radio input "true"
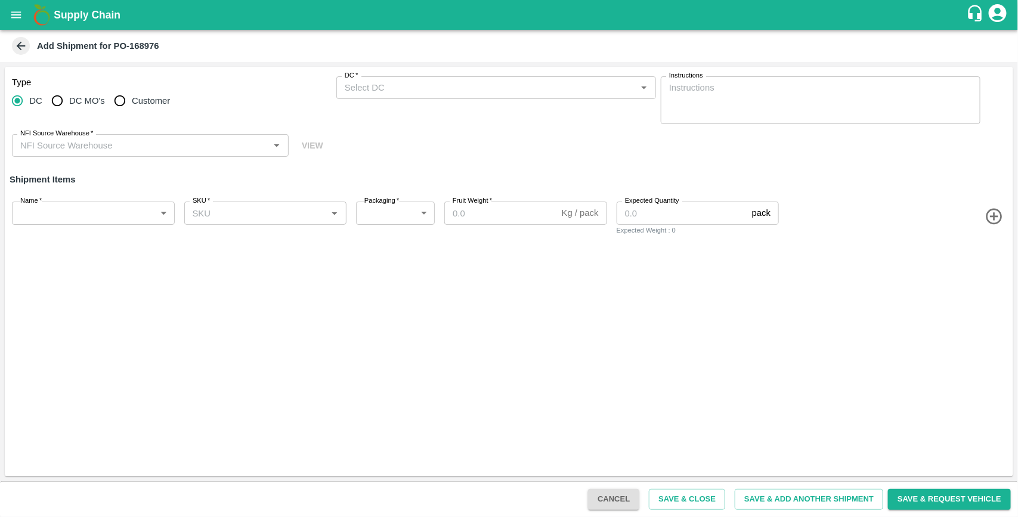
click at [388, 123] on div "DC   * DC   *" at bounding box center [496, 100] width 320 height 48
click at [127, 96] on input "Customer" at bounding box center [120, 101] width 24 height 24
radio input "true"
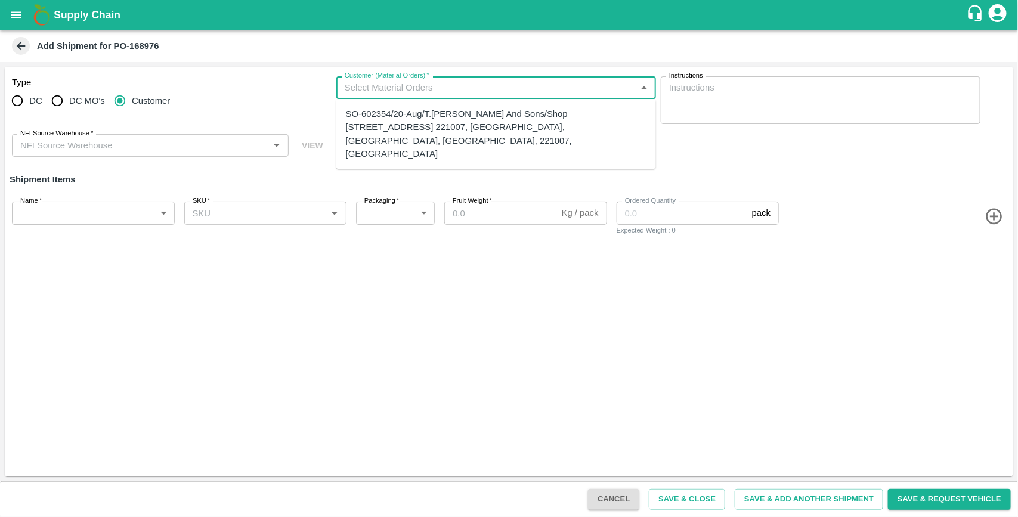
click at [352, 89] on input "Customer (Material Orders)   *" at bounding box center [486, 88] width 293 height 16
click at [361, 117] on div "SO-602354/20-Aug/T.[PERSON_NAME] And Sons/Shop [STREET_ADDRESS] 221007, [GEOGRA…" at bounding box center [496, 133] width 301 height 53
type input "SO-602354/20-Aug/T.[PERSON_NAME] And Sons/Shop [STREET_ADDRESS] 221007, [GEOGRA…"
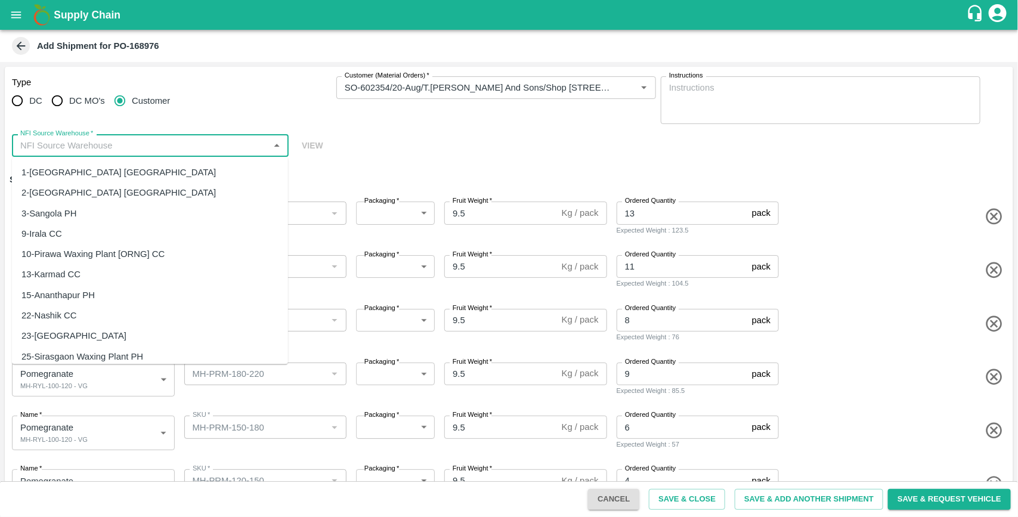
click at [134, 140] on input "NFI Source Warehouse   *" at bounding box center [141, 146] width 250 height 16
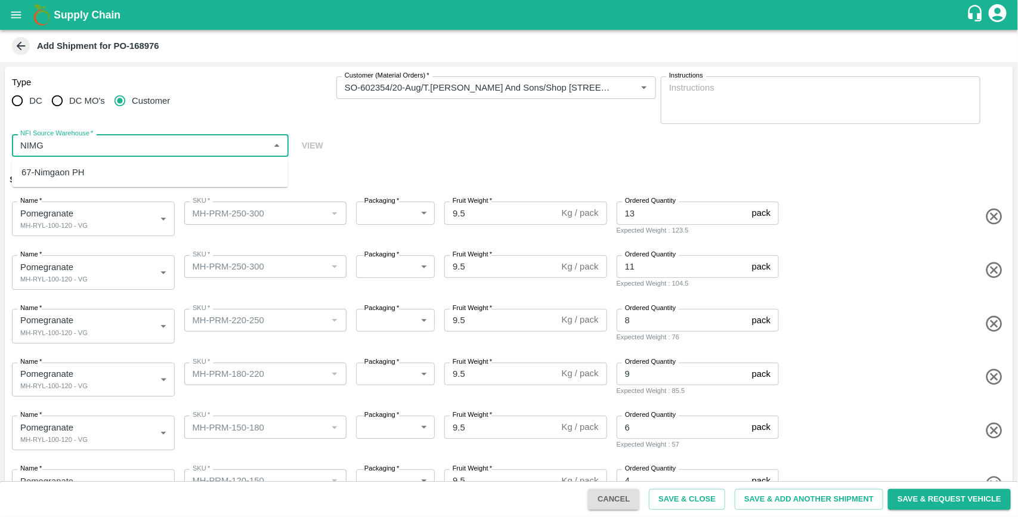
click at [82, 163] on div "67-Nimgaon PH" at bounding box center [150, 172] width 276 height 20
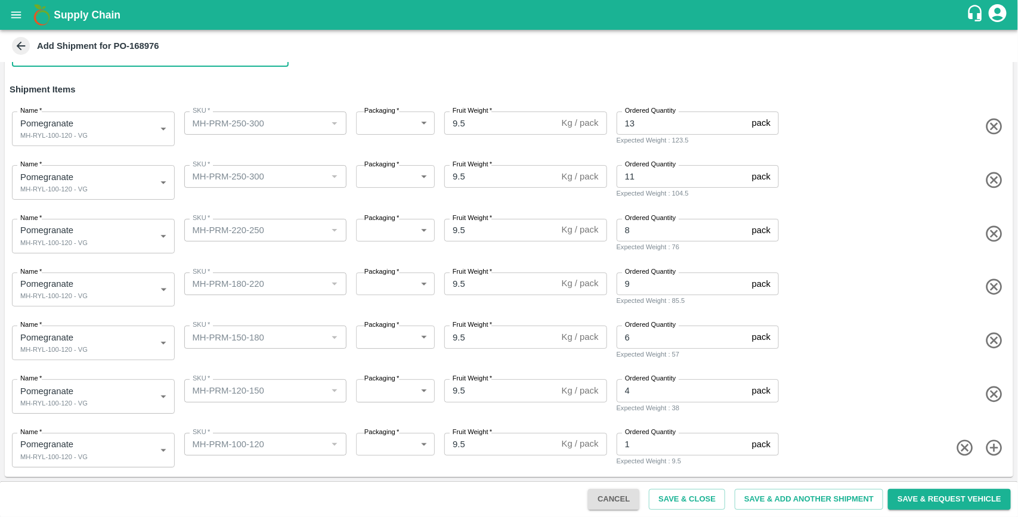
type input "67-Nimgaon PH"
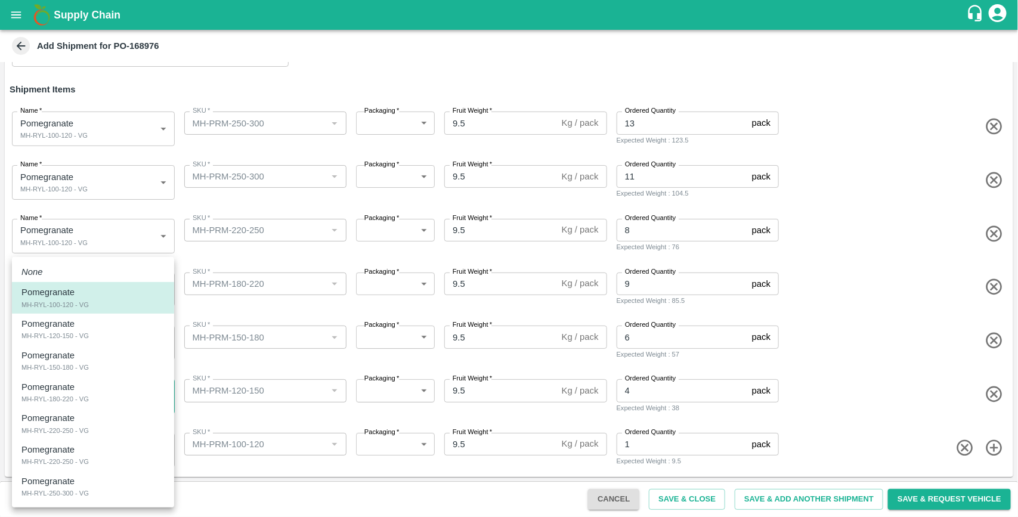
click at [113, 395] on body "Supply Chain Add Shipment for PO-168976 Type DC DC MO's Customer Customer (Mate…" at bounding box center [509, 258] width 1018 height 517
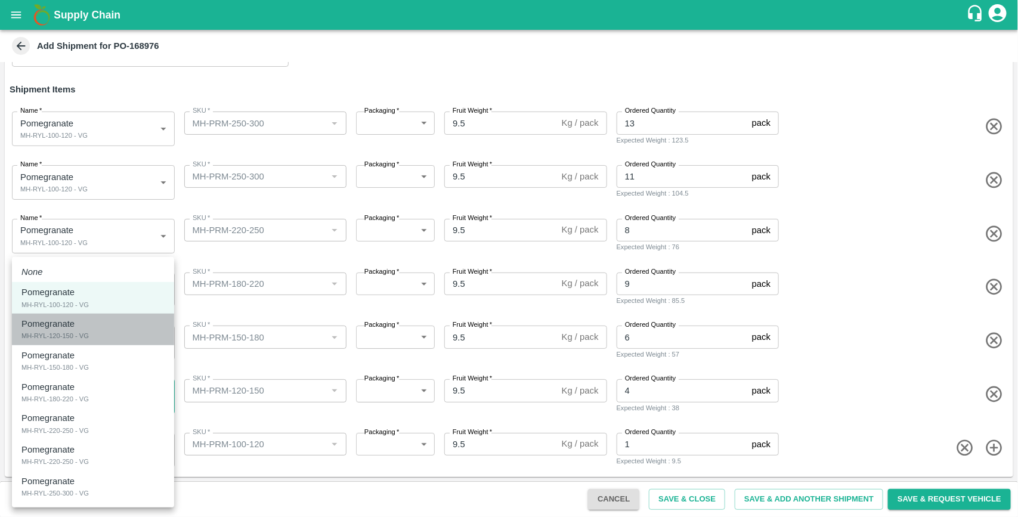
click at [91, 332] on div "Pomegranate MH-RYL-120-150 - VG" at bounding box center [92, 329] width 143 height 24
type input "1906120"
click at [104, 350] on body "Supply Chain Add Shipment for PO-168976 Type DC DC MO's Customer Customer (Mate…" at bounding box center [509, 258] width 1018 height 517
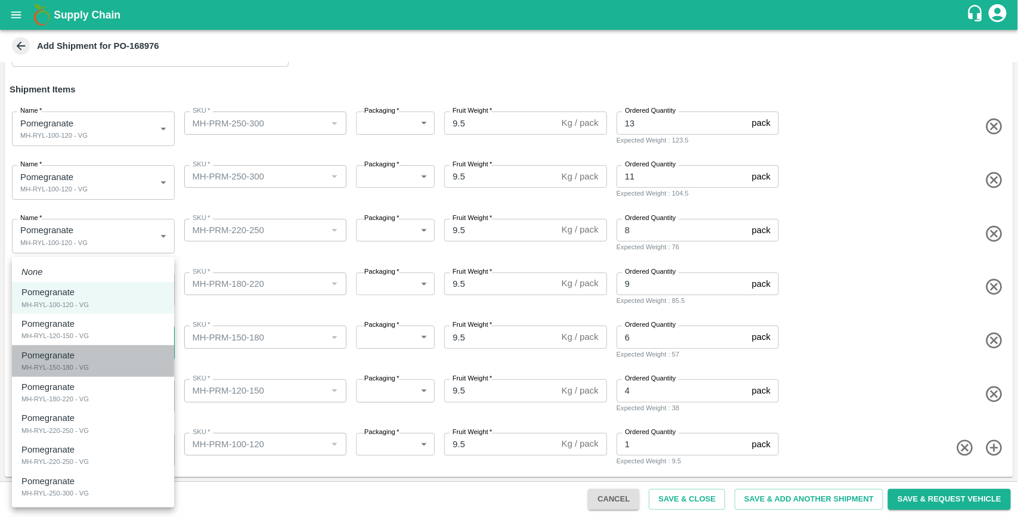
click at [85, 370] on div "MH-RYL-150-180 - VG" at bounding box center [54, 367] width 67 height 11
type input "1906121"
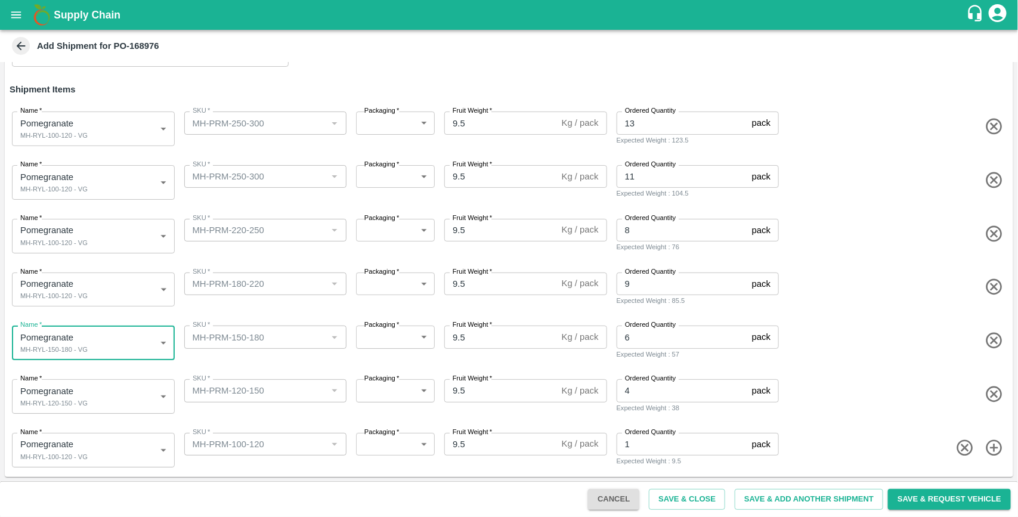
click at [102, 296] on body "Supply Chain Add Shipment for PO-168976 Type DC DC MO's Customer Customer (Mate…" at bounding box center [509, 258] width 1018 height 517
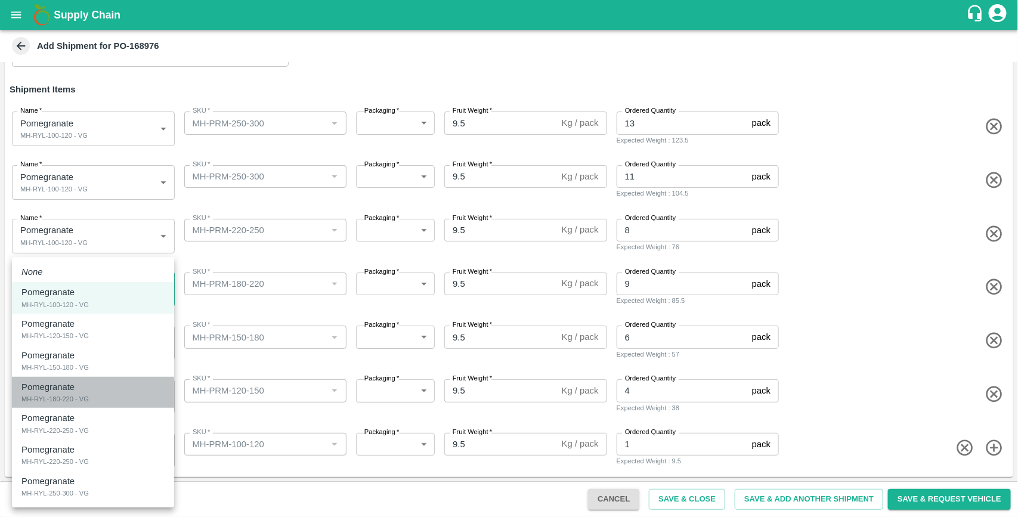
click at [81, 397] on div "MH-RYL-180-220 - VG" at bounding box center [54, 399] width 67 height 11
type input "1906122"
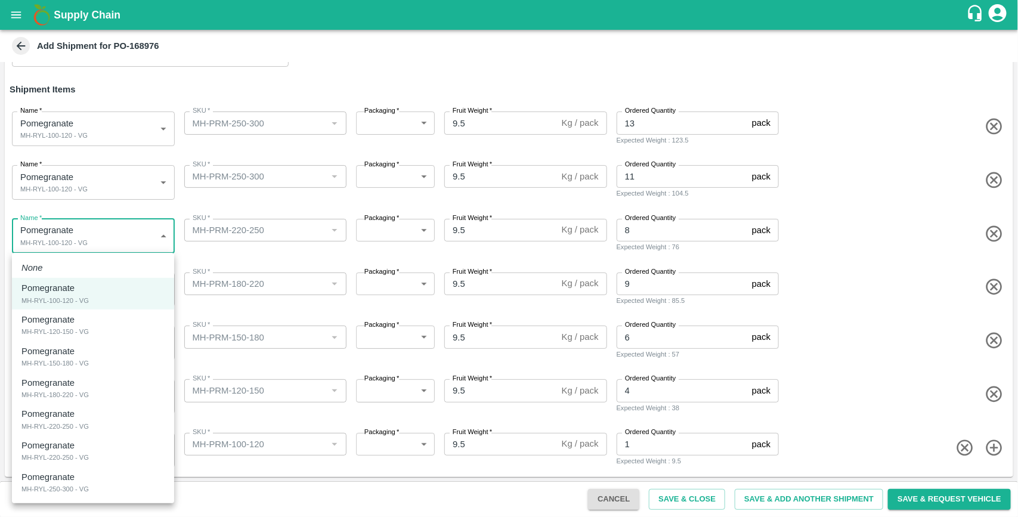
click at [108, 242] on body "Supply Chain Add Shipment for PO-168976 Type DC DC MO's Customer Customer (Mate…" at bounding box center [509, 258] width 1018 height 517
click at [79, 431] on div "MH-RYL-220-250 - VG" at bounding box center [54, 426] width 67 height 11
type input "1906123"
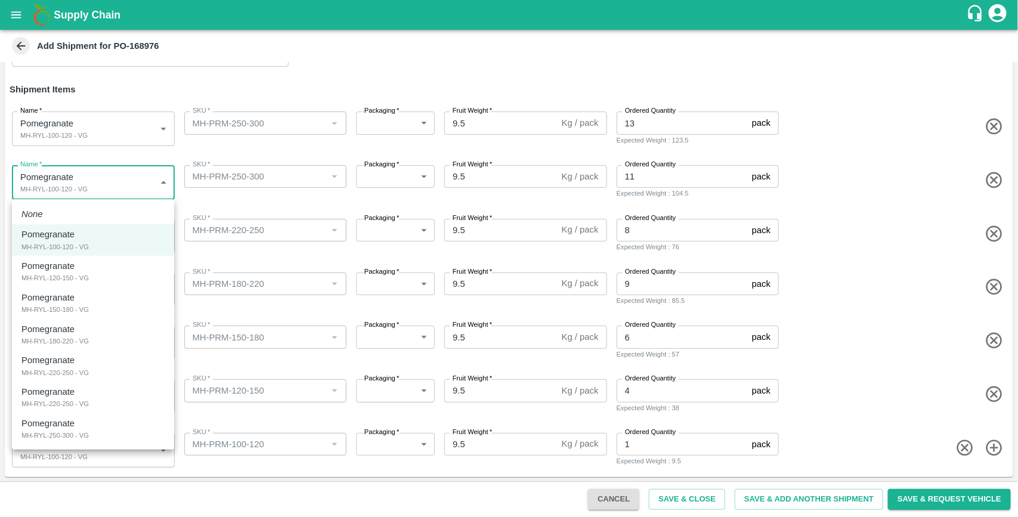
click at [94, 186] on body "Supply Chain Add Shipment for PO-168976 Type DC DC MO's Customer Customer (Mate…" at bounding box center [509, 258] width 1018 height 517
click at [84, 424] on div "Pomegranate MH-RYL-250-300 - VG" at bounding box center [92, 429] width 143 height 24
type input "1906125"
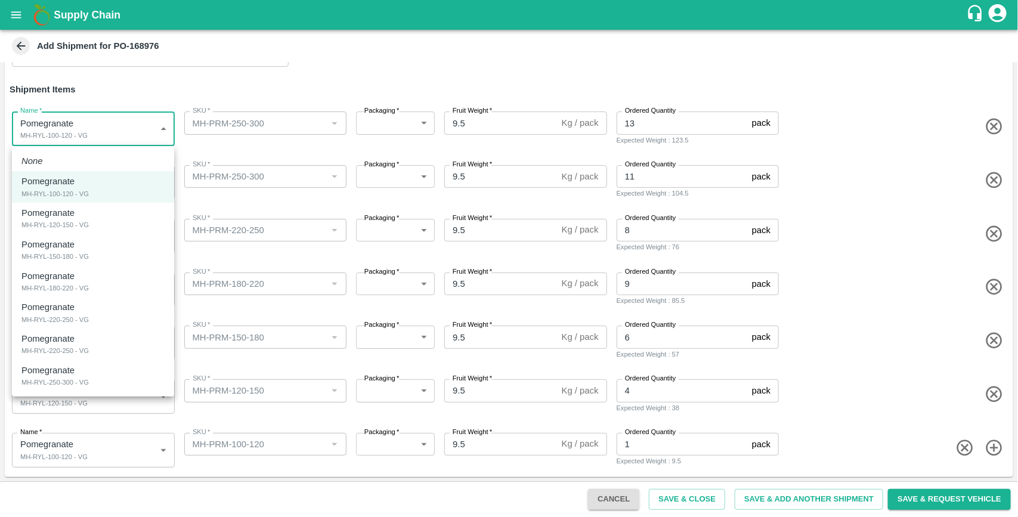
click at [97, 132] on body "Supply Chain Add Shipment for PO-168976 Type DC DC MO's Customer Customer (Mate…" at bounding box center [509, 258] width 1018 height 517
click at [91, 379] on div "Pomegranate MH-RYL-250-300 - VG" at bounding box center [92, 376] width 143 height 24
type input "1906125"
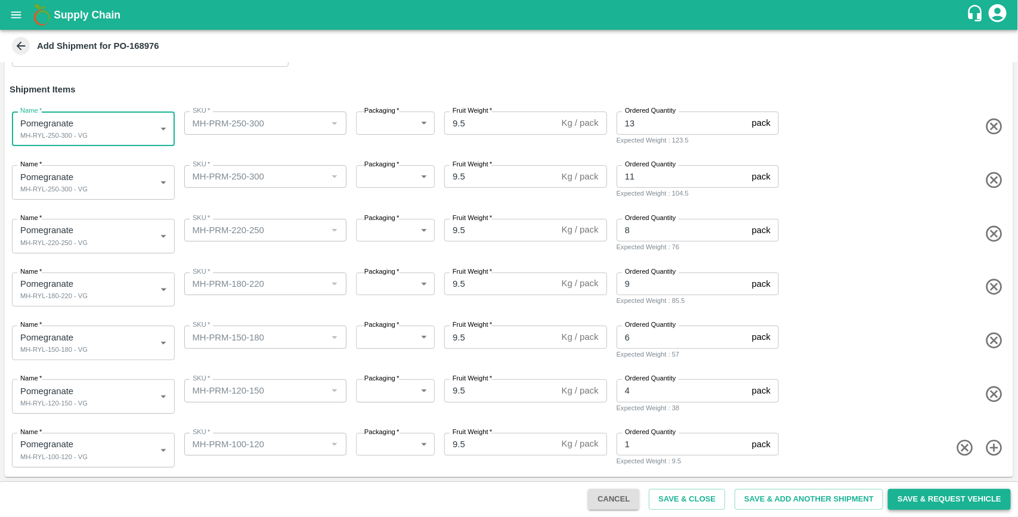
click at [922, 508] on button "Save & Request Vehicle" at bounding box center [949, 499] width 123 height 21
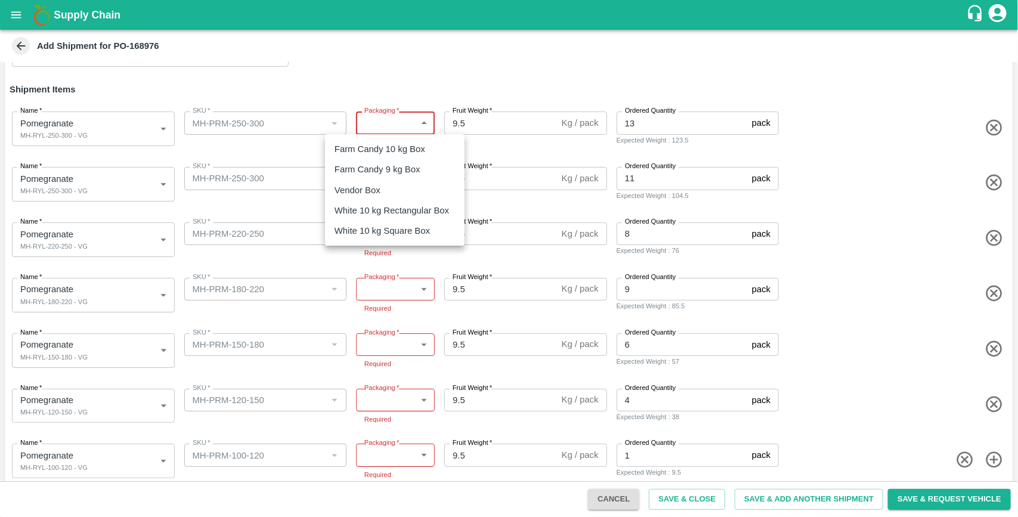
click at [398, 117] on body "Supply Chain Add Shipment for PO-168976 Type DC DC MO's Customer Customer (Mate…" at bounding box center [509, 258] width 1018 height 517
click at [389, 186] on div "Vendor Box" at bounding box center [395, 190] width 120 height 13
type input "276"
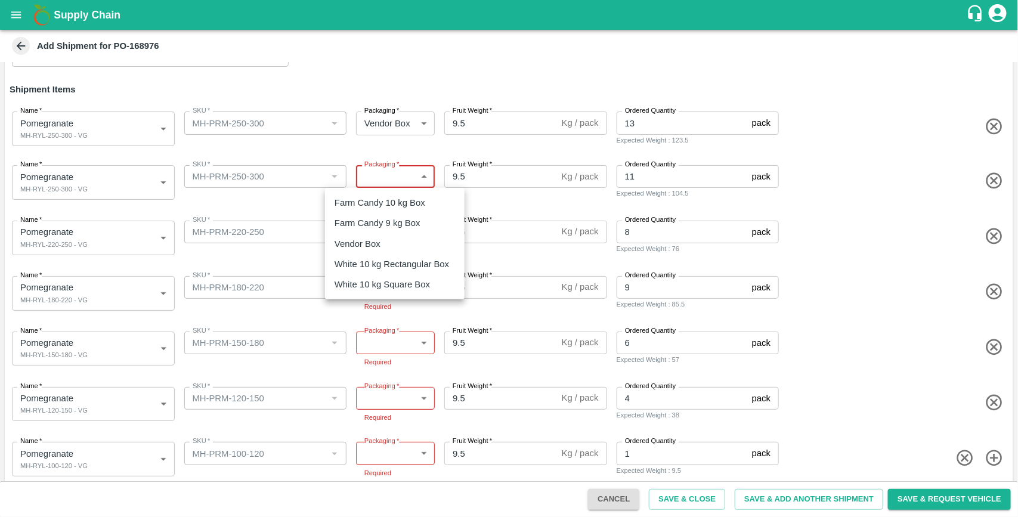
click at [392, 174] on body "Supply Chain Add Shipment for PO-168976 Type DC DC MO's Customer Customer (Mate…" at bounding box center [509, 258] width 1018 height 517
click at [388, 234] on li "Vendor Box" at bounding box center [395, 244] width 140 height 20
type input "276"
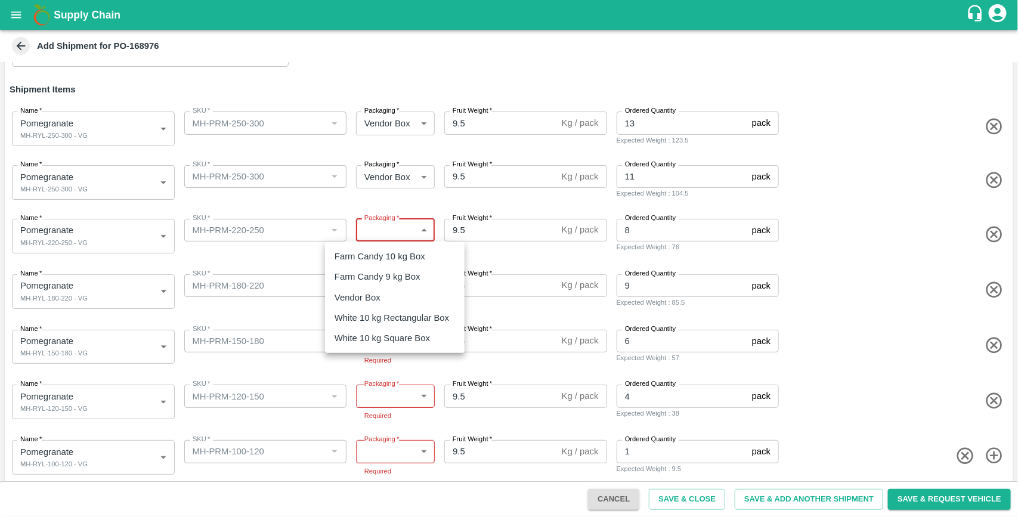
click at [401, 230] on body "Supply Chain Add Shipment for PO-168976 Type DC DC MO's Customer Customer (Mate…" at bounding box center [509, 258] width 1018 height 517
click at [386, 298] on div "Vendor Box" at bounding box center [361, 297] width 52 height 13
type input "276"
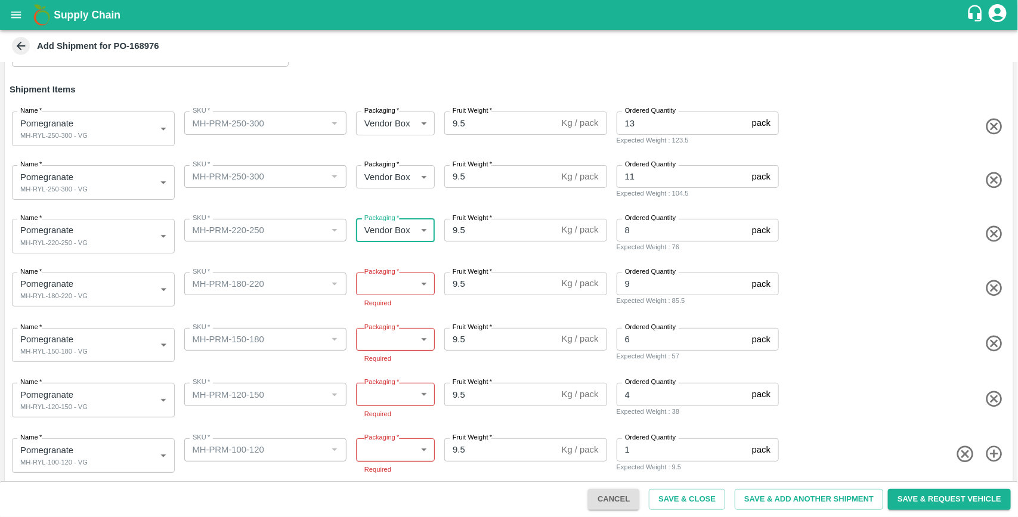
click at [403, 291] on body "Supply Chain Add Shipment for PO-168976 Type DC DC MO's Customer Customer (Mate…" at bounding box center [509, 258] width 1018 height 517
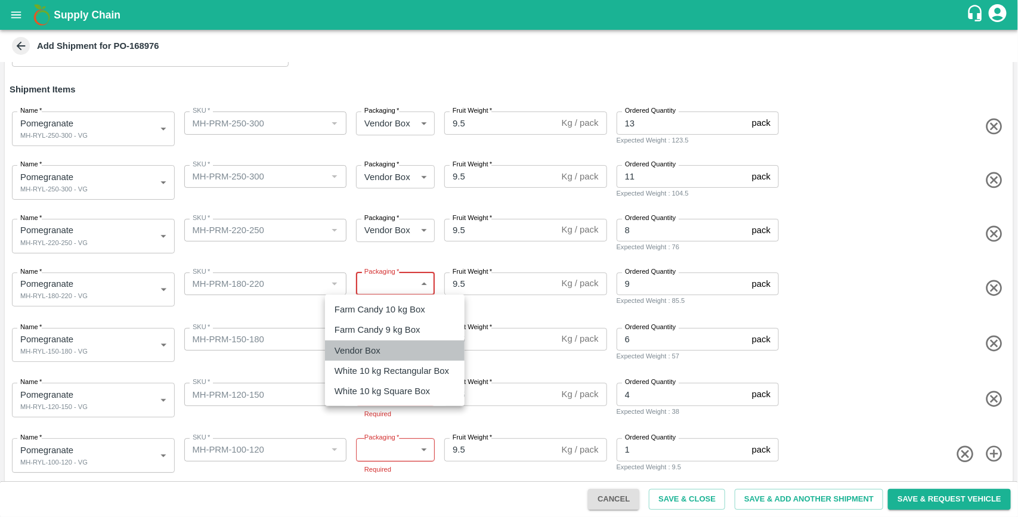
click at [385, 345] on div "Vendor Box" at bounding box center [361, 350] width 52 height 13
type input "276"
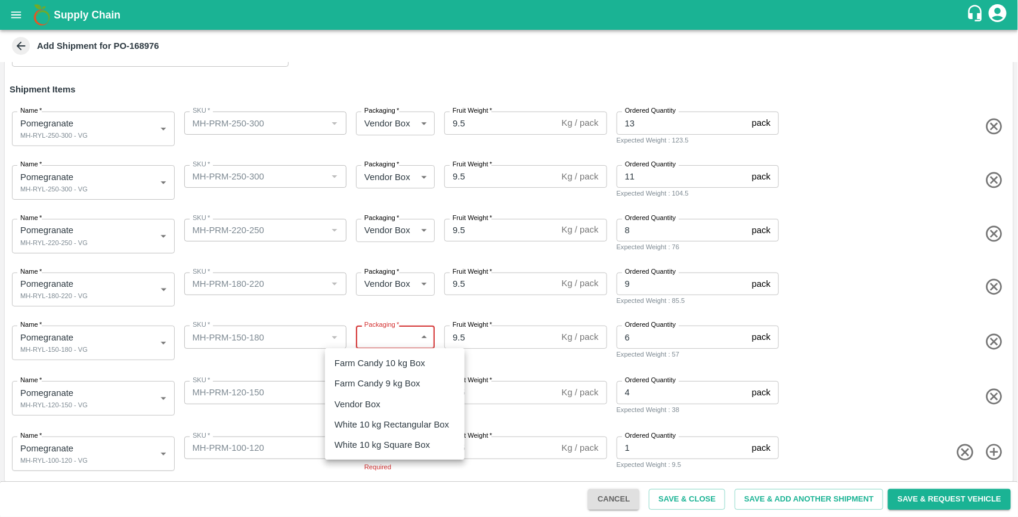
click at [410, 344] on body "Supply Chain Add Shipment for PO-168976 Type DC DC MO's Customer Customer (Mate…" at bounding box center [509, 258] width 1018 height 517
click at [397, 400] on div "Vendor Box" at bounding box center [395, 404] width 120 height 13
type input "276"
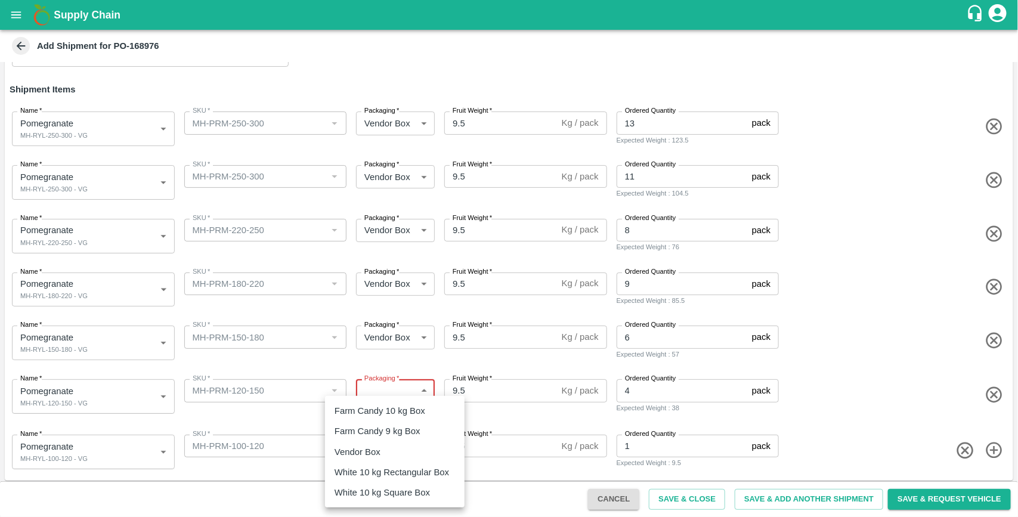
click at [407, 388] on body "Supply Chain Add Shipment for PO-168976 Type DC DC MO's Customer Customer (Mate…" at bounding box center [509, 258] width 1018 height 517
click at [386, 440] on li "Farm Candy 9 kg Box" at bounding box center [395, 431] width 140 height 20
click at [407, 391] on body "Supply Chain Add Shipment for PO-168976 Type DC DC MO's Customer Customer (Mate…" at bounding box center [509, 258] width 1018 height 517
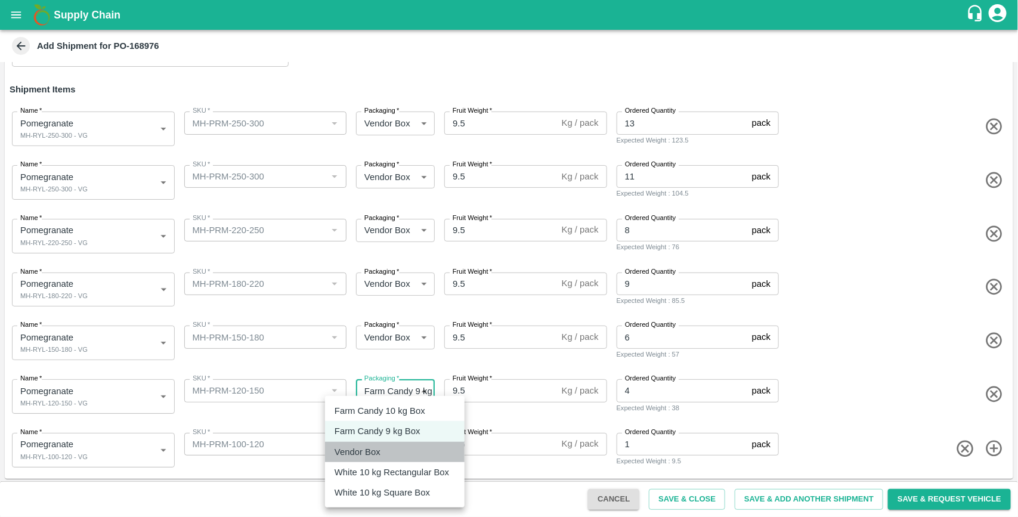
click at [398, 447] on div "Vendor Box" at bounding box center [395, 452] width 120 height 13
type input "276"
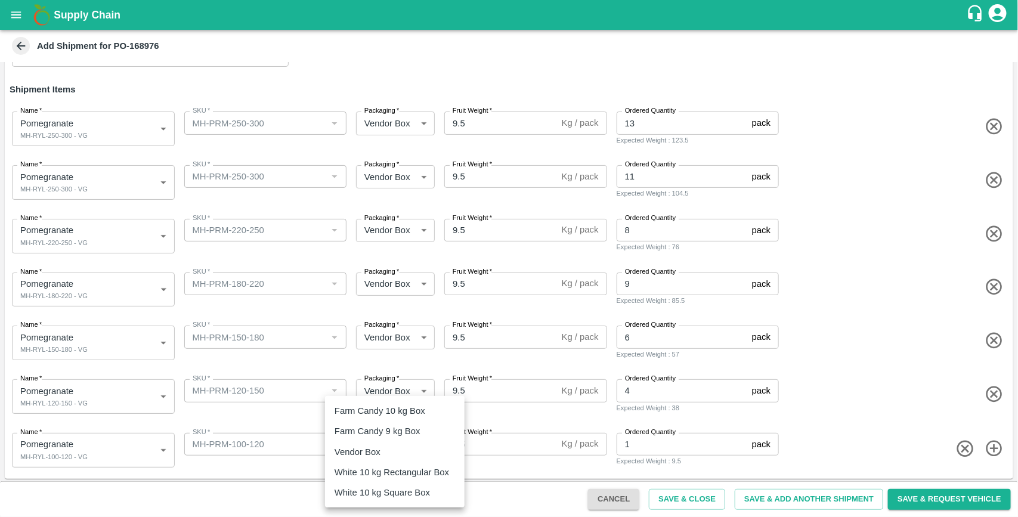
click at [407, 448] on body "Supply Chain Add Shipment for PO-168976 Type DC DC MO's Customer Customer (Mate…" at bounding box center [509, 258] width 1018 height 517
click at [389, 450] on div "Vendor Box" at bounding box center [395, 452] width 120 height 13
type input "276"
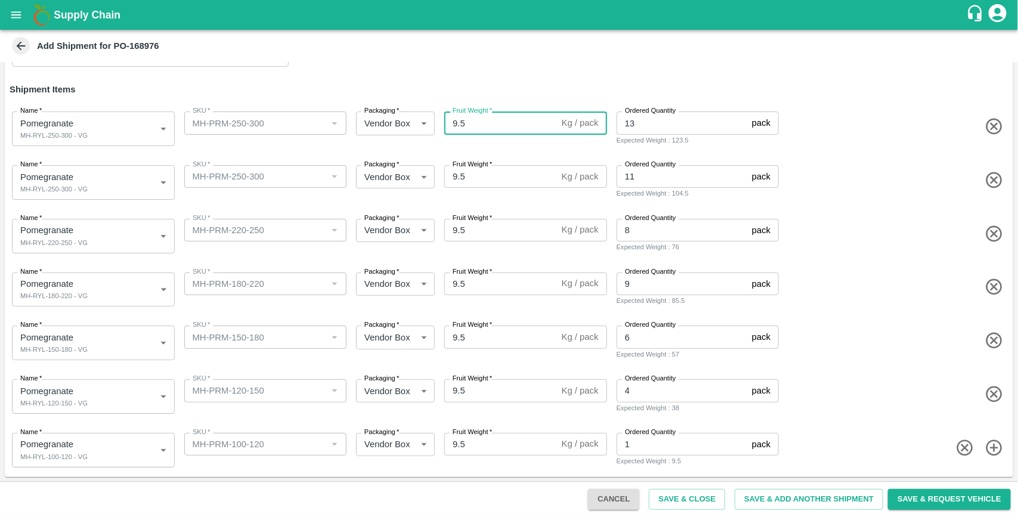
click at [479, 129] on input "9.5" at bounding box center [500, 123] width 113 height 23
type input "9.8"
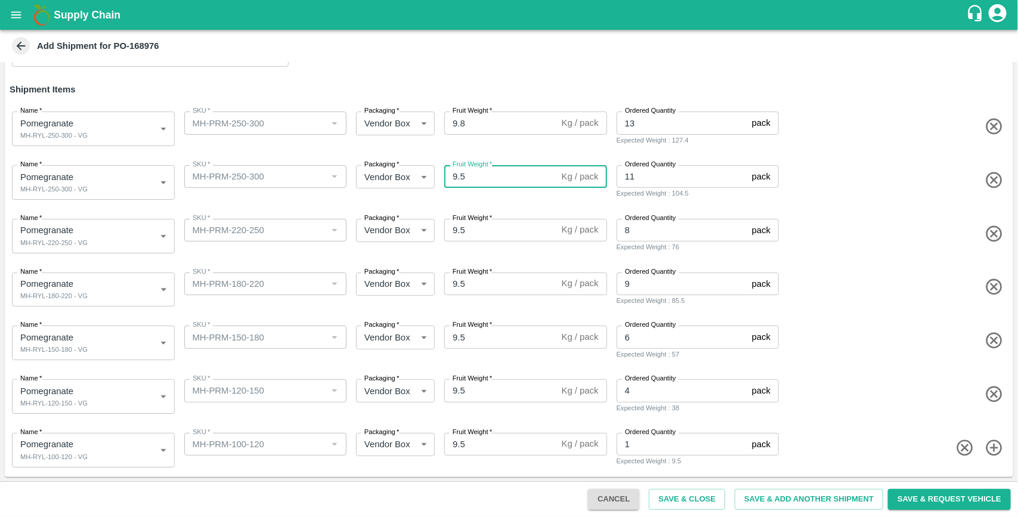
click at [471, 172] on input "9.5" at bounding box center [500, 176] width 113 height 23
type input "9.8"
click at [469, 228] on input "9.5" at bounding box center [500, 230] width 113 height 23
type input "9.8"
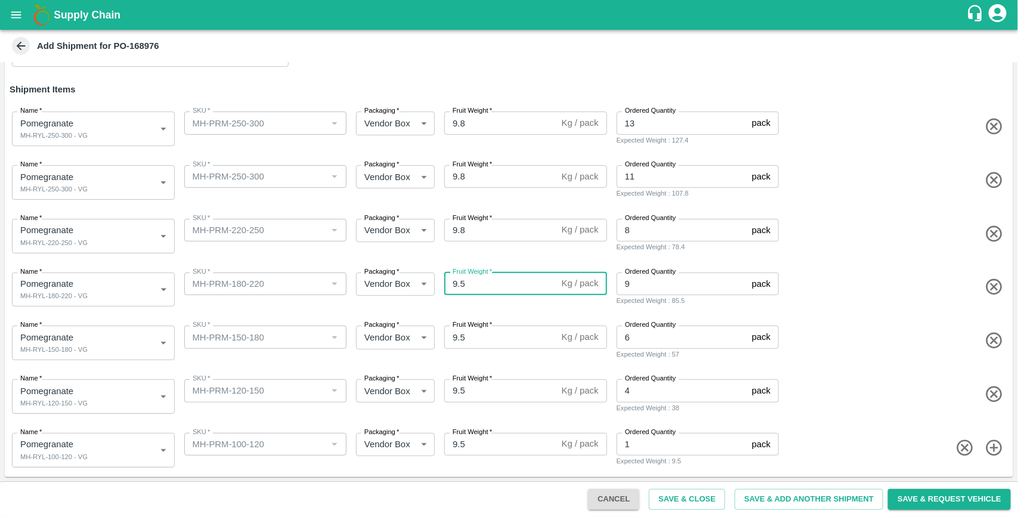
click at [474, 279] on input "9.5" at bounding box center [500, 284] width 113 height 23
type input "9.8"
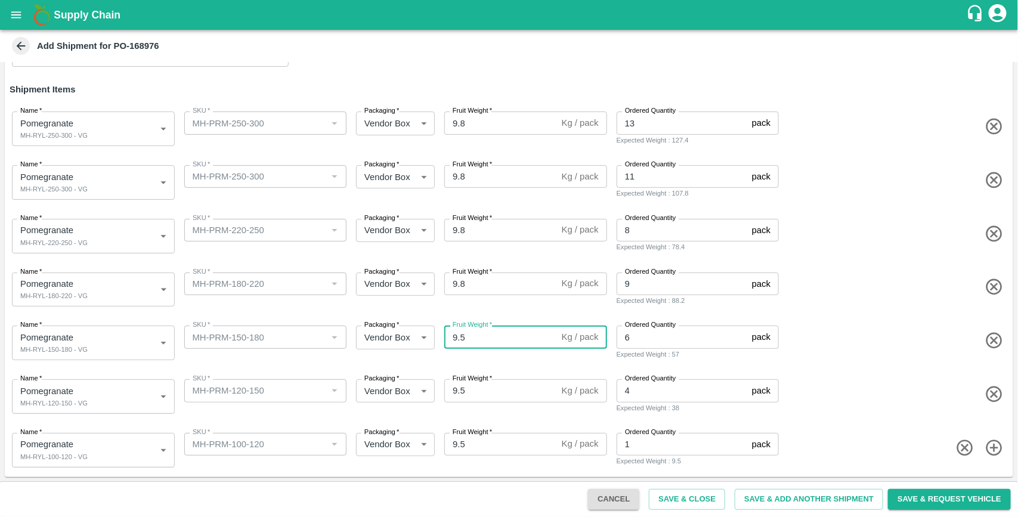
click at [478, 338] on input "9.5" at bounding box center [500, 337] width 113 height 23
type input "9.8"
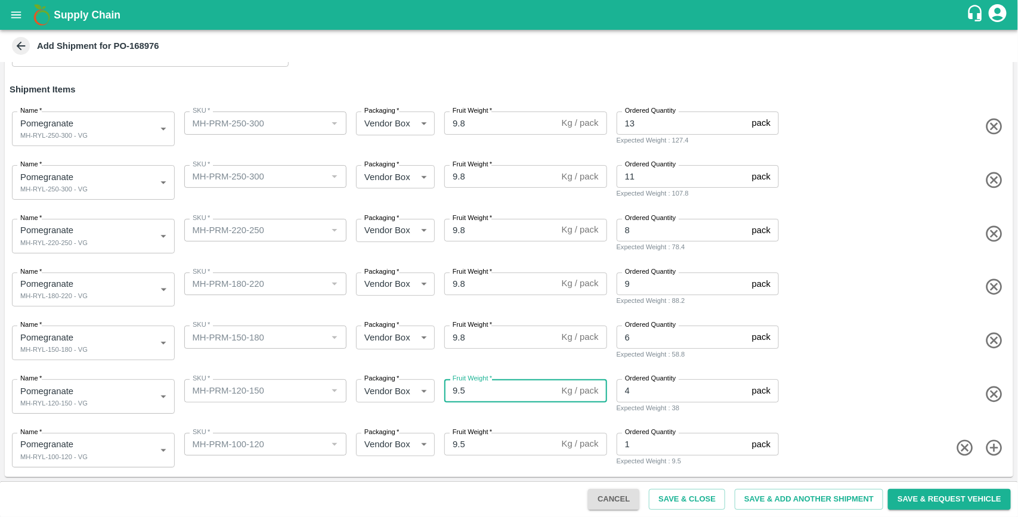
click at [474, 394] on input "9.5" at bounding box center [500, 390] width 113 height 23
type input "9.8"
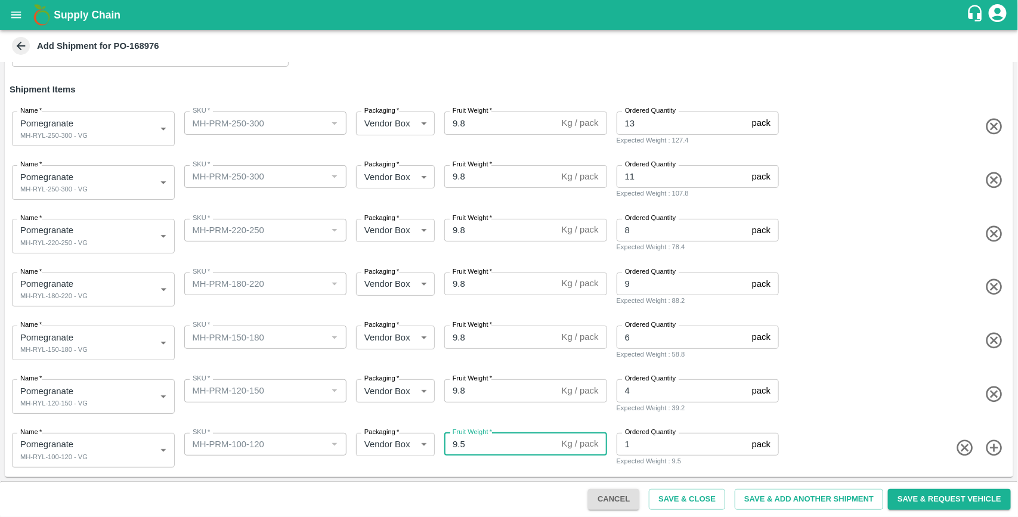
click at [477, 437] on input "9.5" at bounding box center [500, 444] width 113 height 23
type input "9.8"
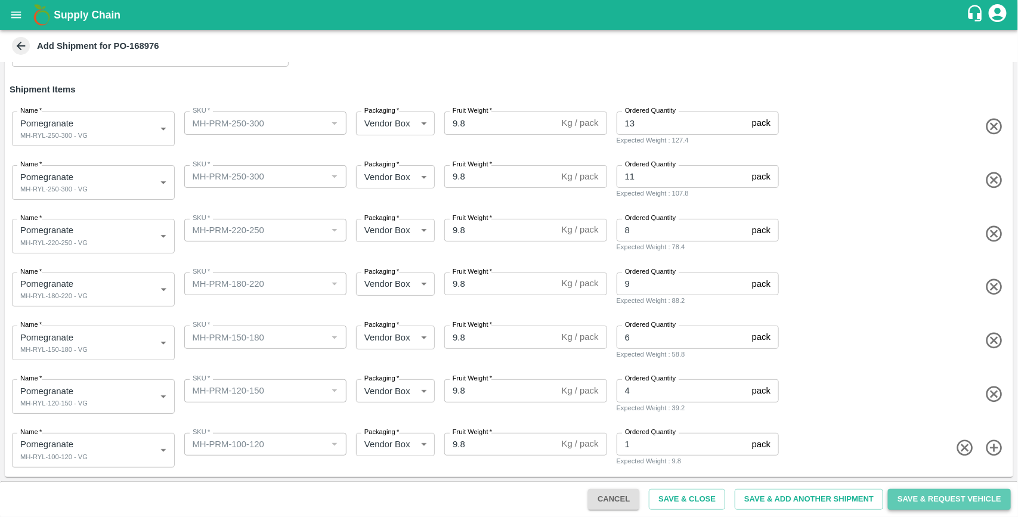
click at [950, 496] on button "Save & Request Vehicle" at bounding box center [949, 499] width 123 height 21
click at [956, 498] on button "Save & Request Vehicle" at bounding box center [949, 499] width 123 height 21
click at [935, 493] on button "Save & Request Vehicle" at bounding box center [949, 499] width 123 height 21
click at [911, 498] on button "Save & Request Vehicle" at bounding box center [949, 499] width 123 height 21
click at [943, 501] on button "Save & Request Vehicle" at bounding box center [949, 499] width 123 height 21
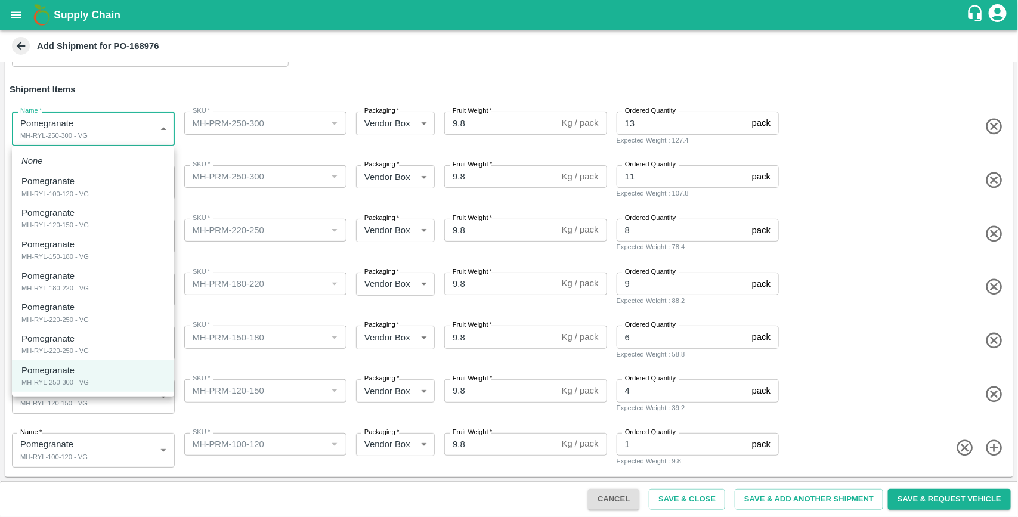
click at [136, 126] on body "Supply Chain Add Shipment for PO-168976 Type DC DC MO's Customer Customer (Mate…" at bounding box center [509, 258] width 1018 height 517
click at [82, 194] on div "MH-RYL-100-120 - VG" at bounding box center [54, 193] width 67 height 11
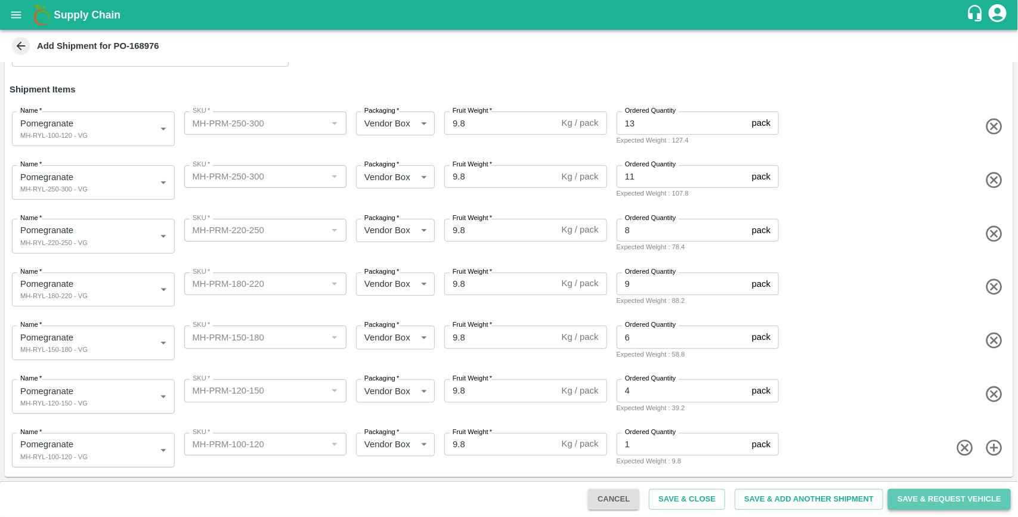
click at [969, 495] on button "Save & Request Vehicle" at bounding box center [949, 499] width 123 height 21
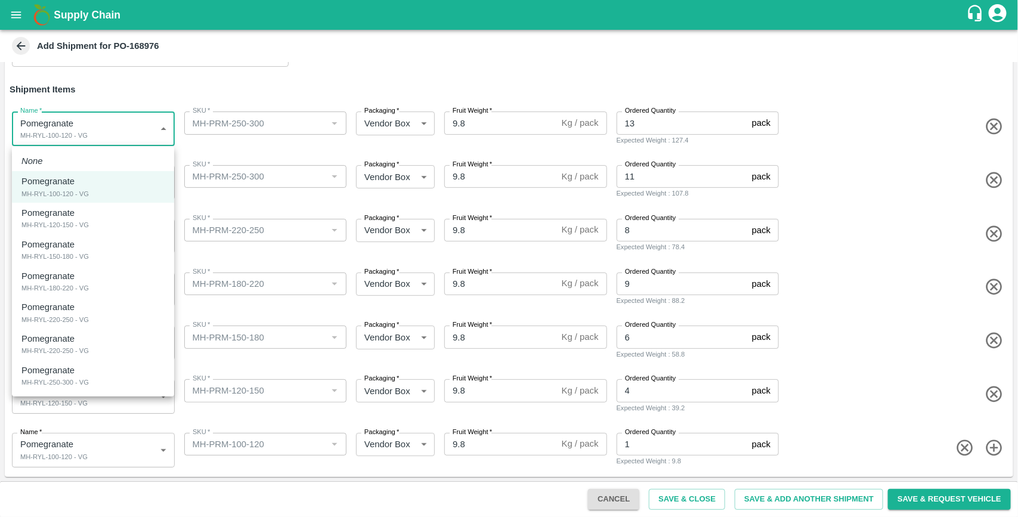
click at [128, 132] on body "Supply Chain Add Shipment for PO-168976 Type DC DC MO's Customer Customer (Mate…" at bounding box center [509, 258] width 1018 height 517
click at [82, 371] on div "Pomegranate MH-RYL-250-300 - VG" at bounding box center [92, 376] width 143 height 24
type input "1906125"
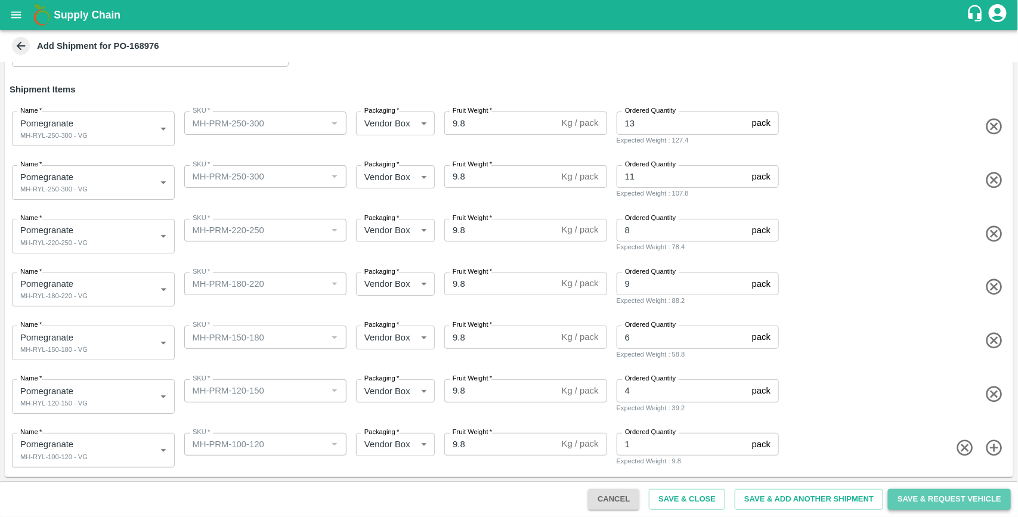
click at [916, 496] on button "Save & Request Vehicle" at bounding box center [949, 499] width 123 height 21
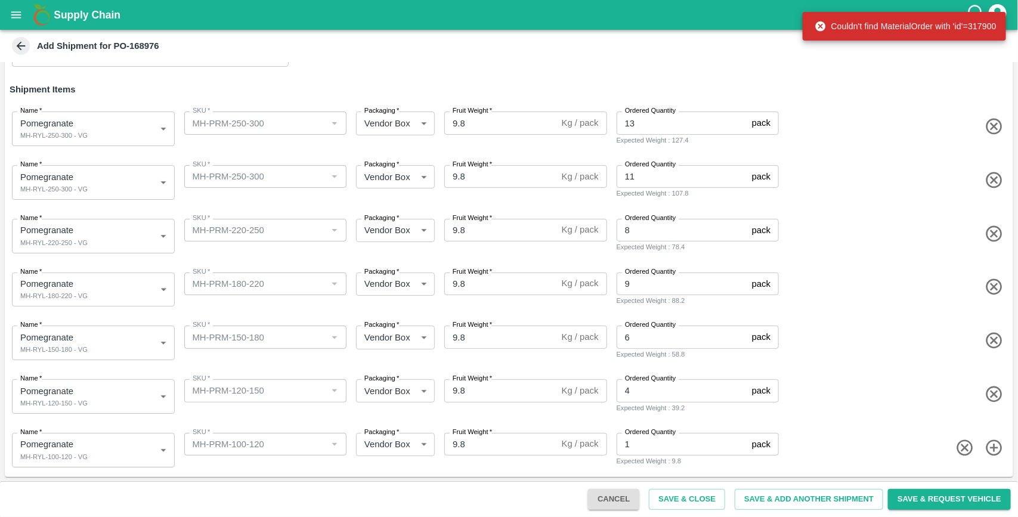
click at [914, 292] on span at bounding box center [894, 287] width 227 height 20
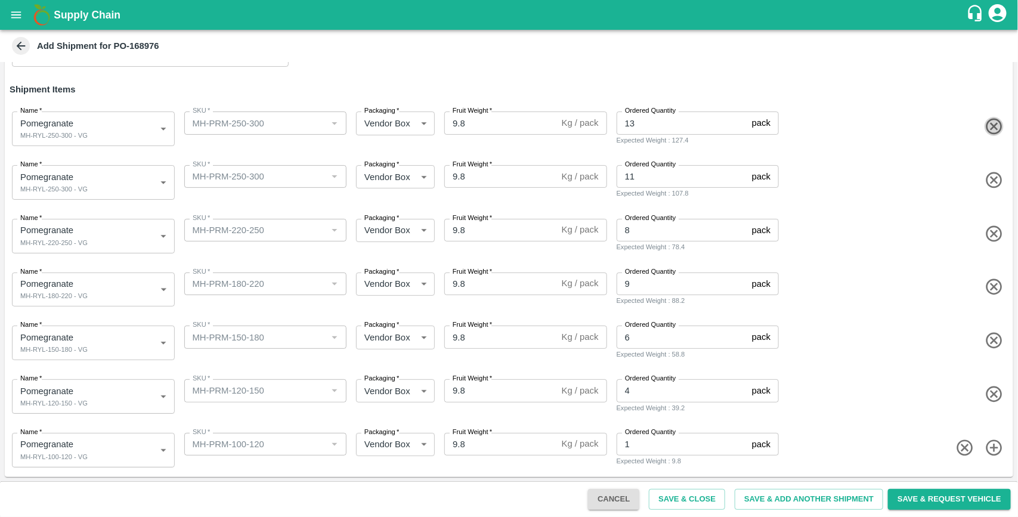
click at [991, 126] on icon "button" at bounding box center [994, 127] width 16 height 16
type input "11"
type input "1906123"
type input "MH-PRM-220-250"
type input "8"
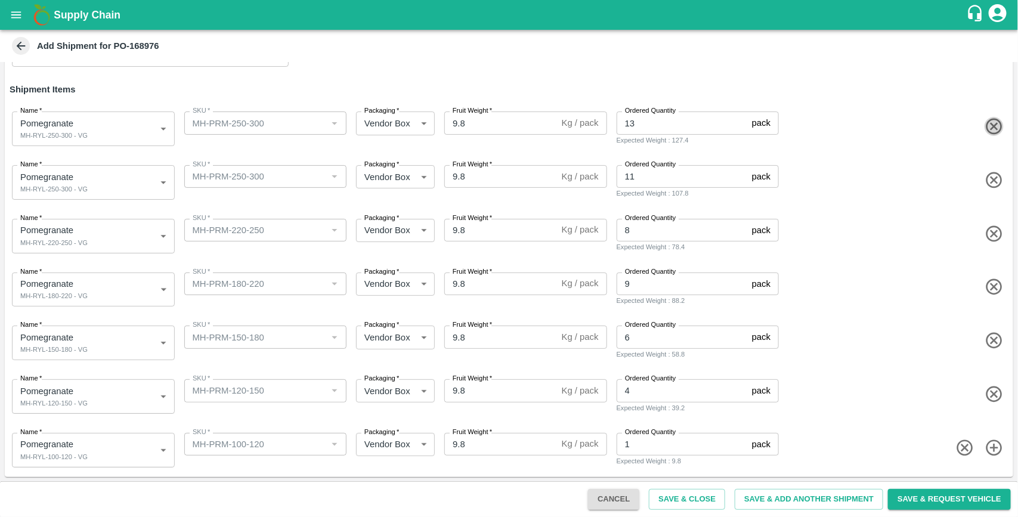
type input "1906122"
type input "MH-PRM-180-220"
type input "9"
type input "1906121"
type input "MH-PRM-150-180"
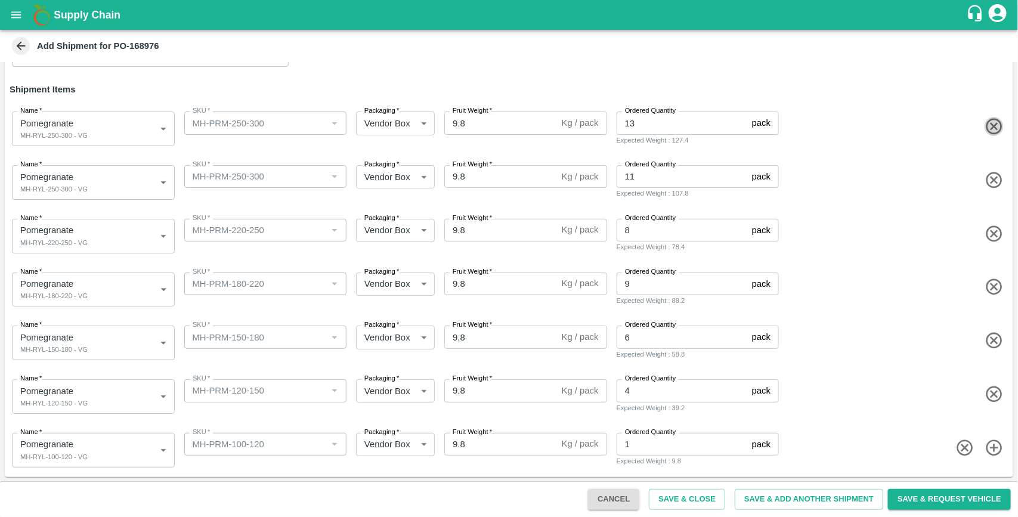
type input "6"
type input "1906120"
type input "MH-PRM-120-150"
type input "4"
type input "1906119"
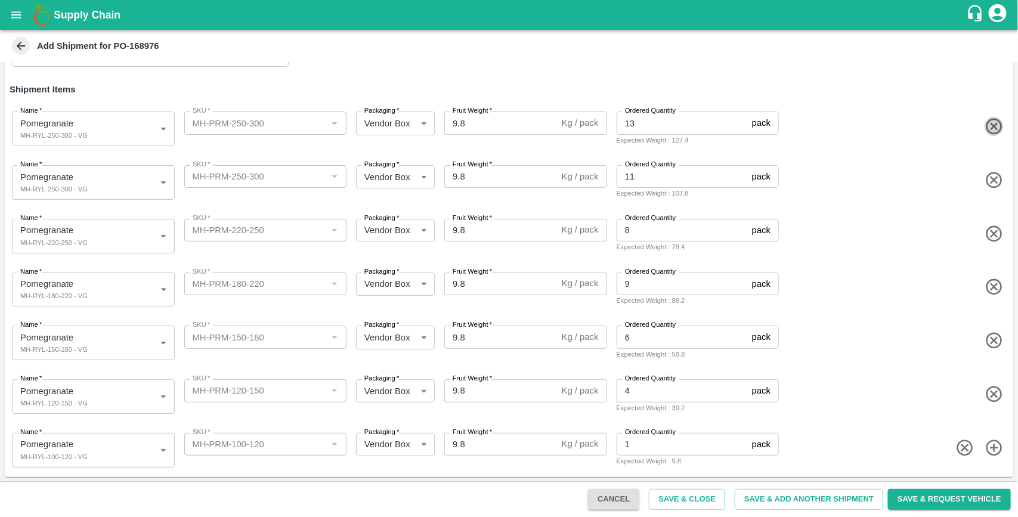
type input "MH-PRM-100-120"
type input "1"
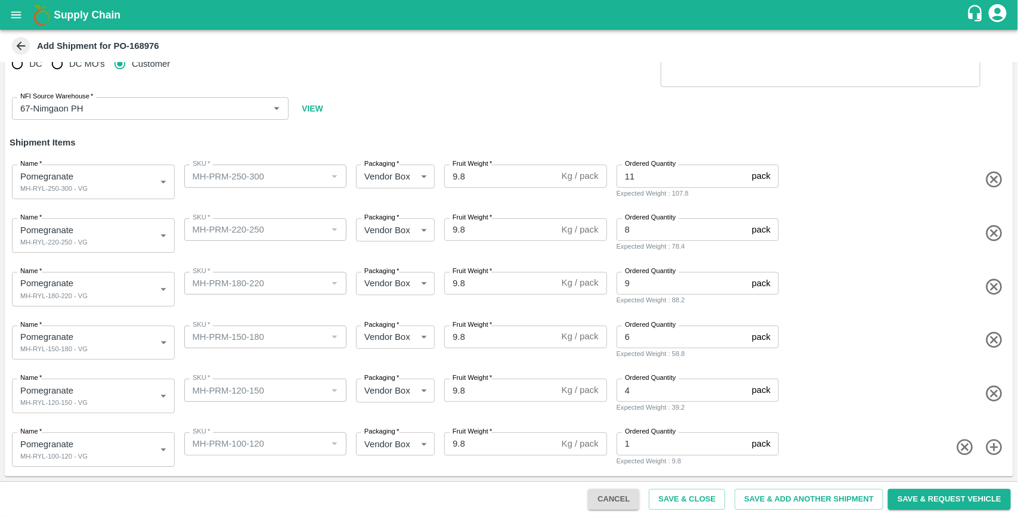
scroll to position [37, 0]
click at [959, 503] on button "Save & Request Vehicle" at bounding box center [949, 499] width 123 height 21
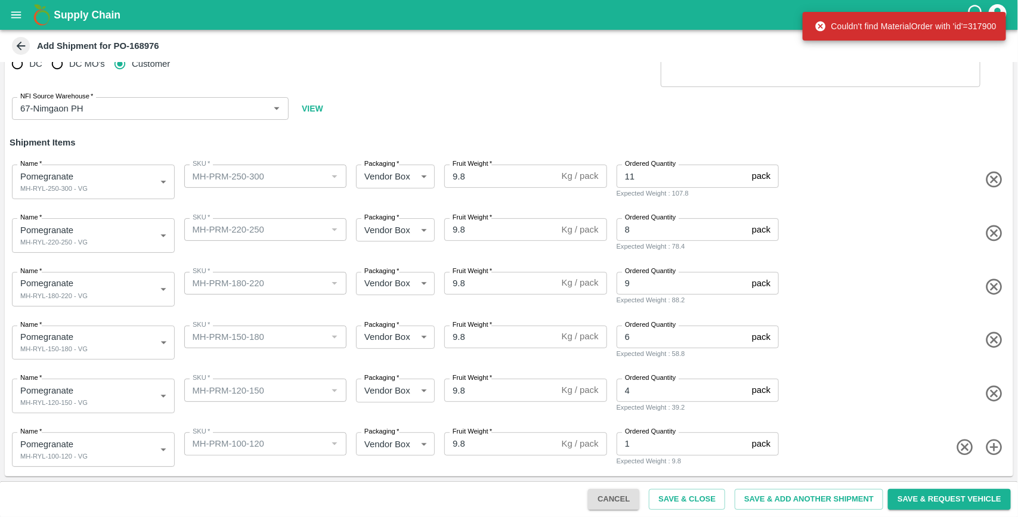
scroll to position [0, 0]
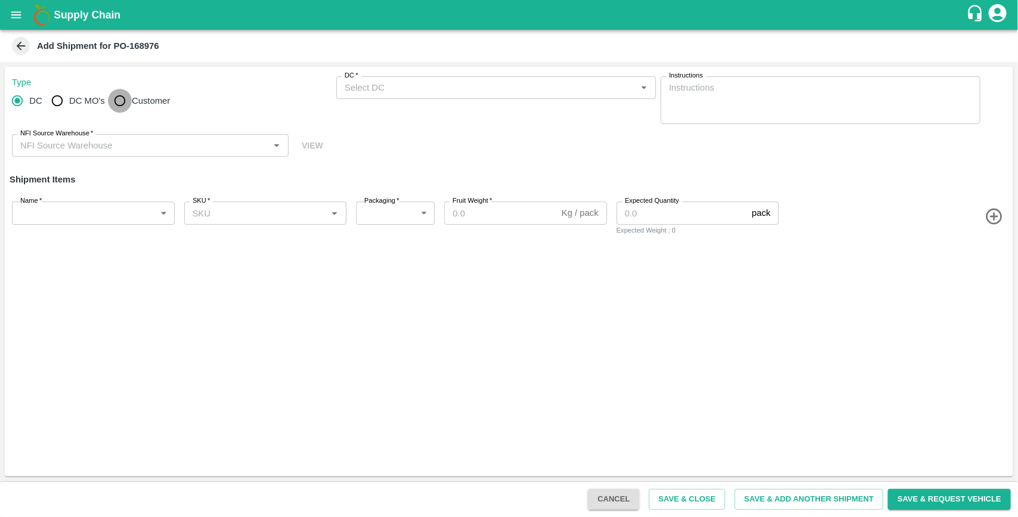
click at [129, 103] on input "Customer" at bounding box center [120, 101] width 24 height 24
radio input "true"
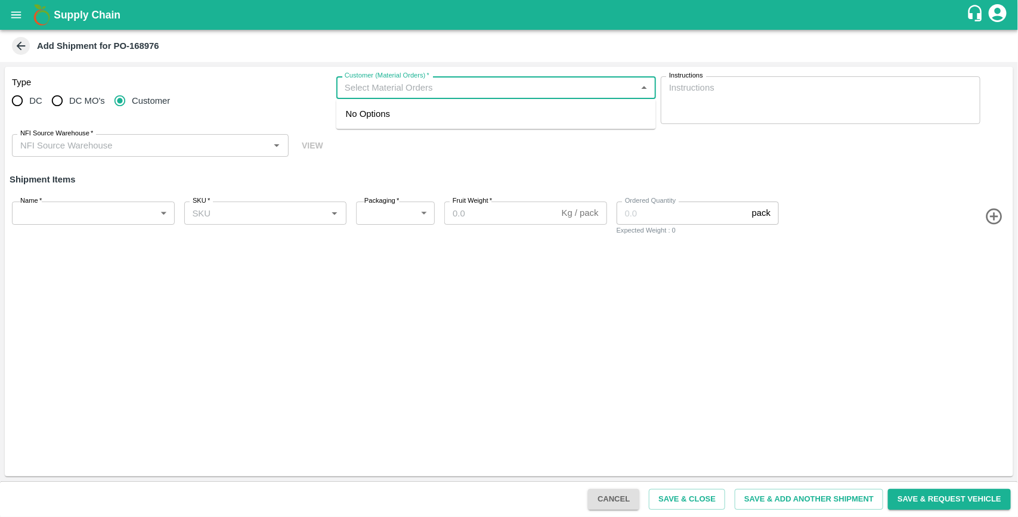
click at [376, 94] on input "Customer (Material Orders)   *" at bounding box center [486, 88] width 293 height 16
click at [326, 109] on div "DC DC MO's Customer" at bounding box center [172, 101] width 320 height 24
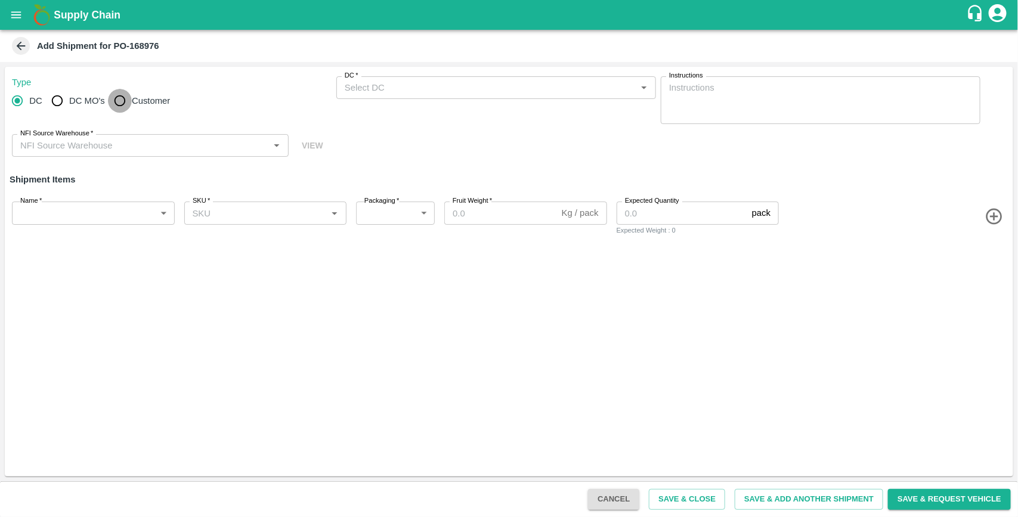
click at [112, 101] on input "Customer" at bounding box center [120, 101] width 24 height 24
radio input "true"
click at [371, 91] on input "Customer (Material Orders)   *" at bounding box center [486, 88] width 293 height 16
click at [335, 130] on div "Type DC DC MO's Customer Customer (Material Orders)   * Customer (Material Orde…" at bounding box center [509, 117] width 1009 height 100
click at [10, 16] on icon "open drawer" at bounding box center [16, 14] width 13 height 13
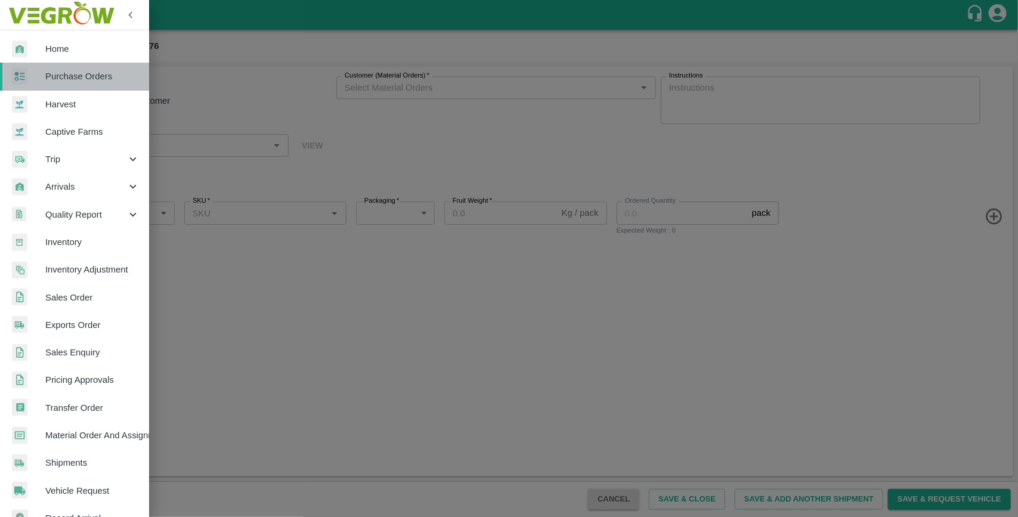
click at [87, 79] on span "Purchase Orders" at bounding box center [92, 76] width 94 height 13
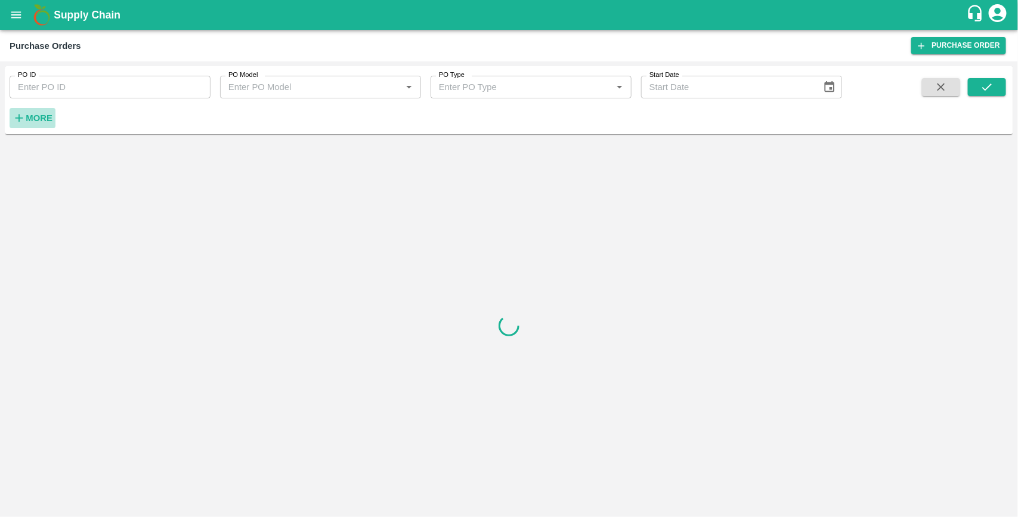
click at [36, 114] on strong "More" at bounding box center [39, 118] width 27 height 10
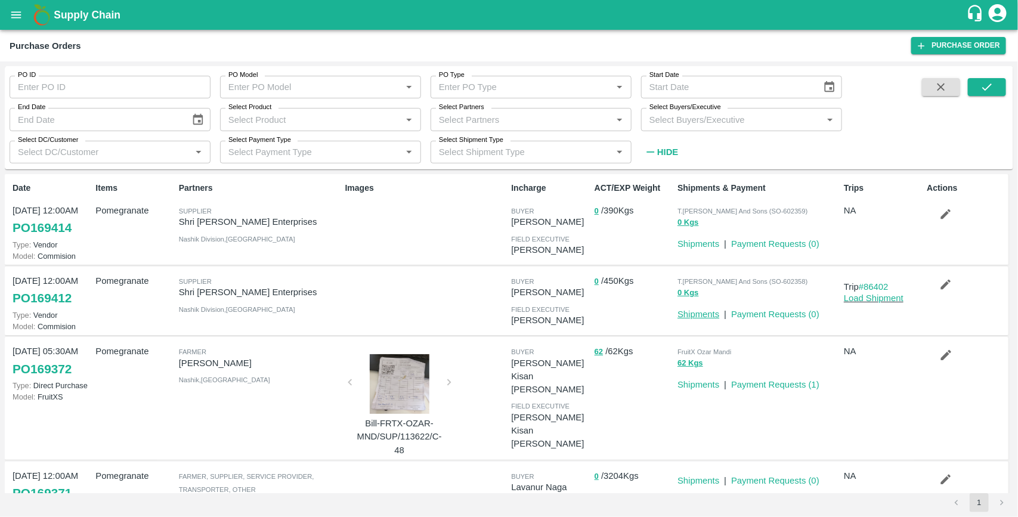
click at [704, 310] on link "Shipments" at bounding box center [699, 315] width 42 height 10
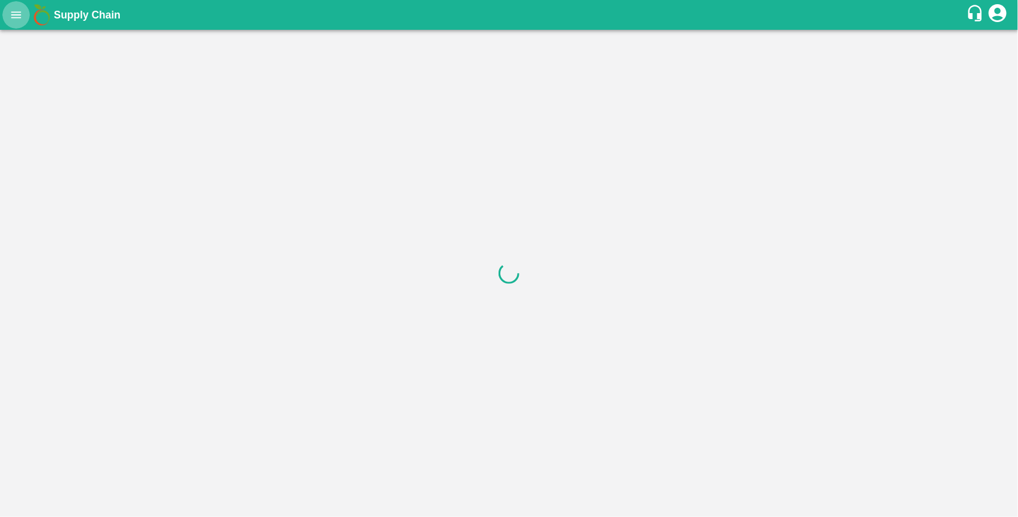
click at [18, 13] on icon "open drawer" at bounding box center [16, 14] width 13 height 13
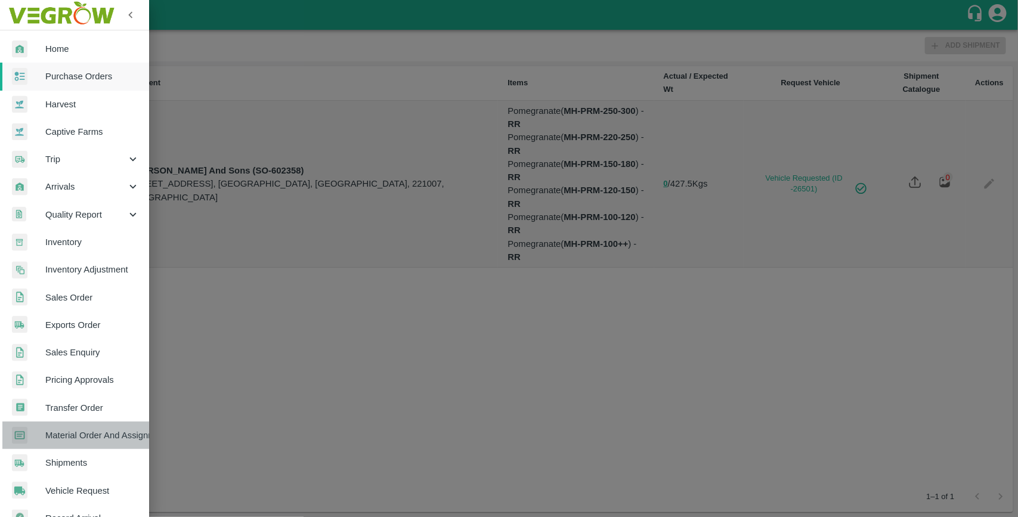
click at [103, 434] on span "Material Order And Assignment" at bounding box center [92, 435] width 94 height 13
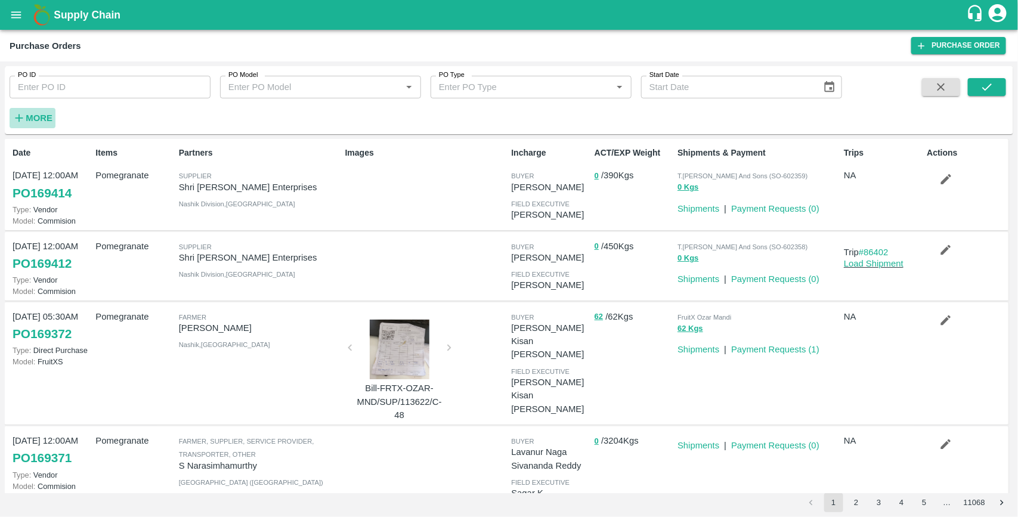
click at [37, 122] on strong "More" at bounding box center [39, 118] width 27 height 10
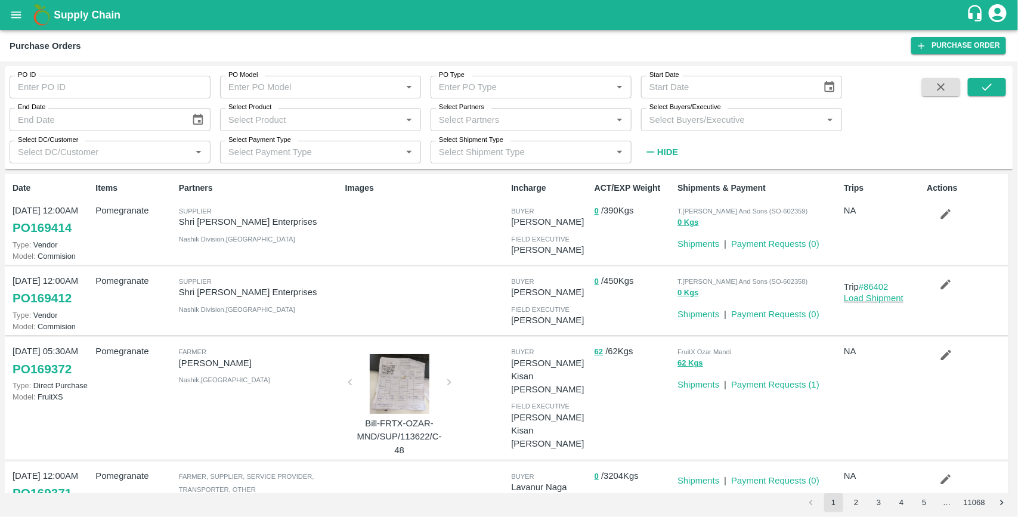
click at [675, 123] on input "Select Buyers/Executive" at bounding box center [732, 120] width 174 height 16
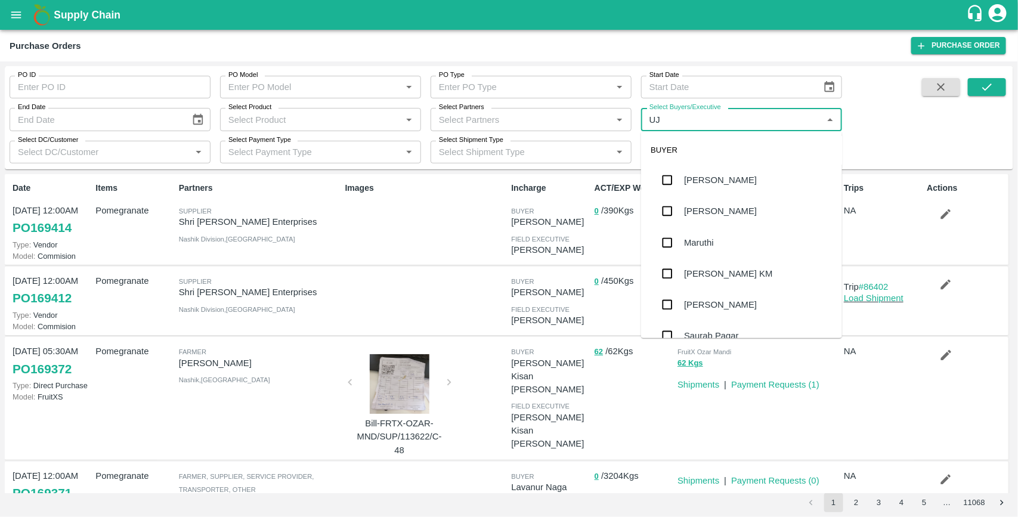
type input "UJJ"
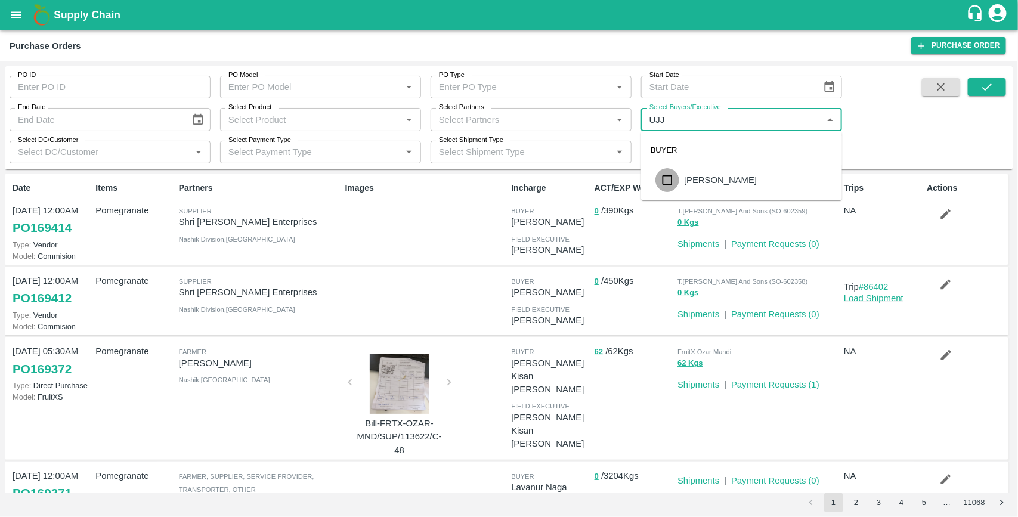
click at [669, 184] on input "checkbox" at bounding box center [667, 180] width 24 height 24
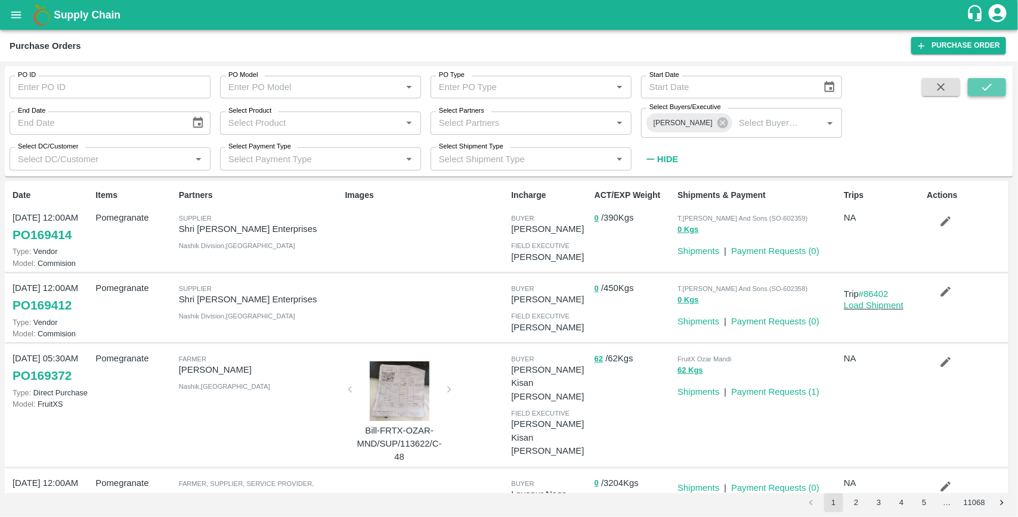
click at [982, 85] on icon "submit" at bounding box center [987, 87] width 13 height 13
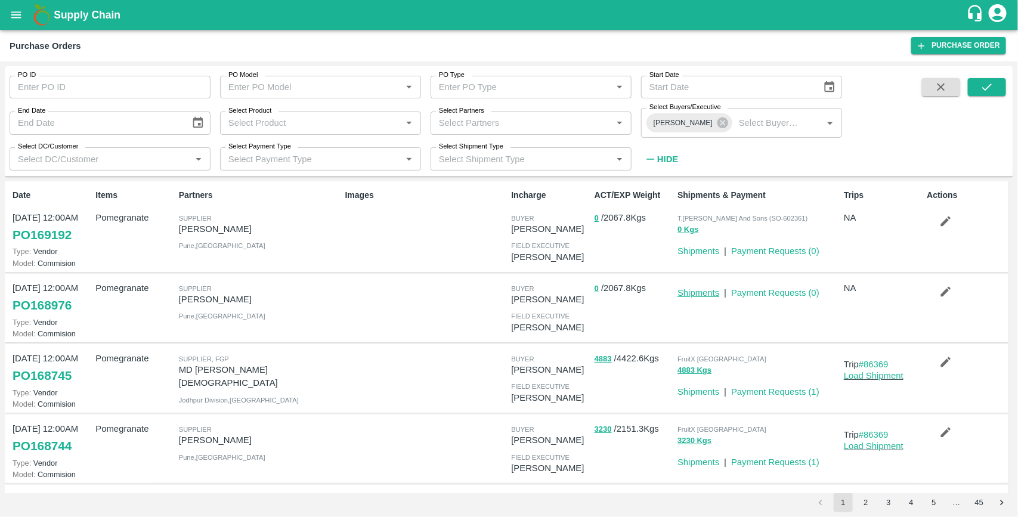
click at [692, 288] on link "Shipments" at bounding box center [699, 293] width 42 height 10
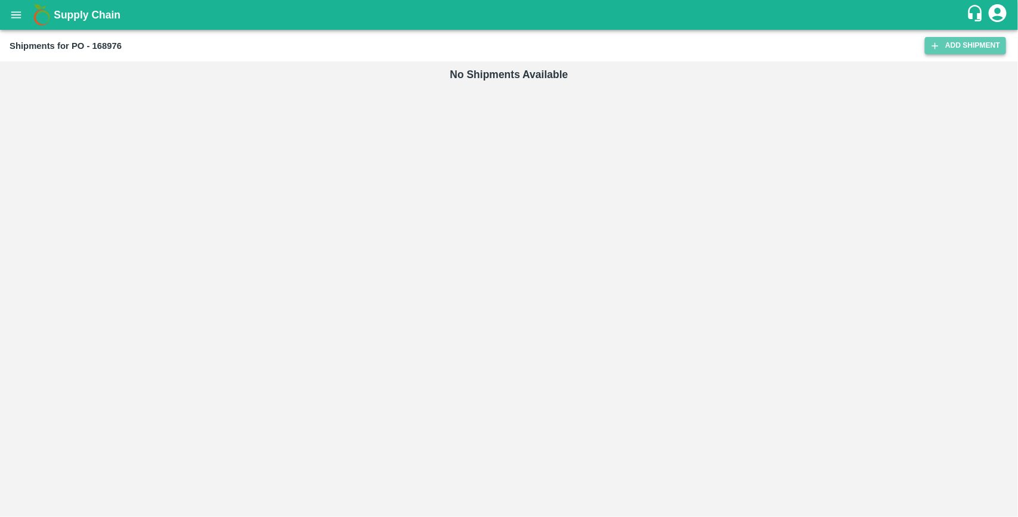
click at [949, 39] on link "Add Shipment" at bounding box center [965, 45] width 81 height 17
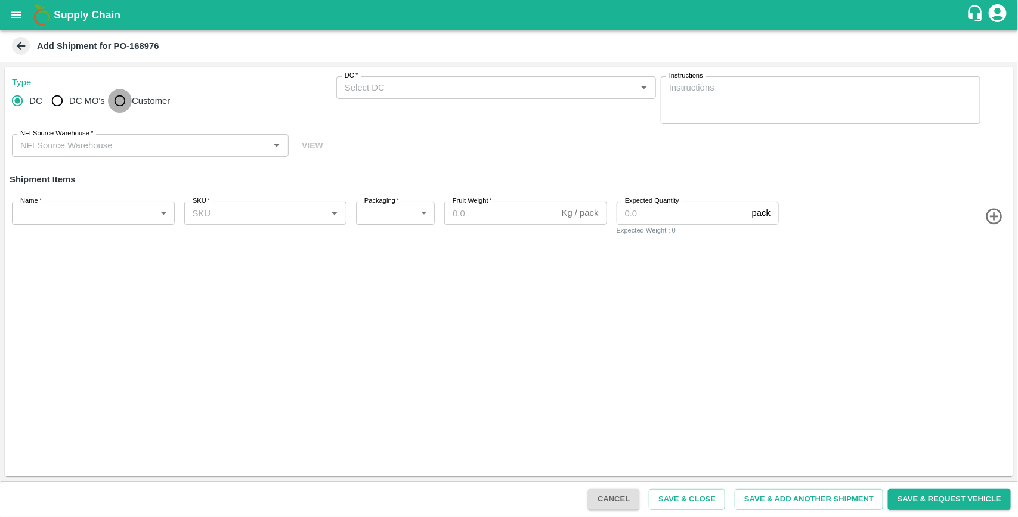
click at [124, 111] on input "Customer" at bounding box center [120, 101] width 24 height 24
radio input "true"
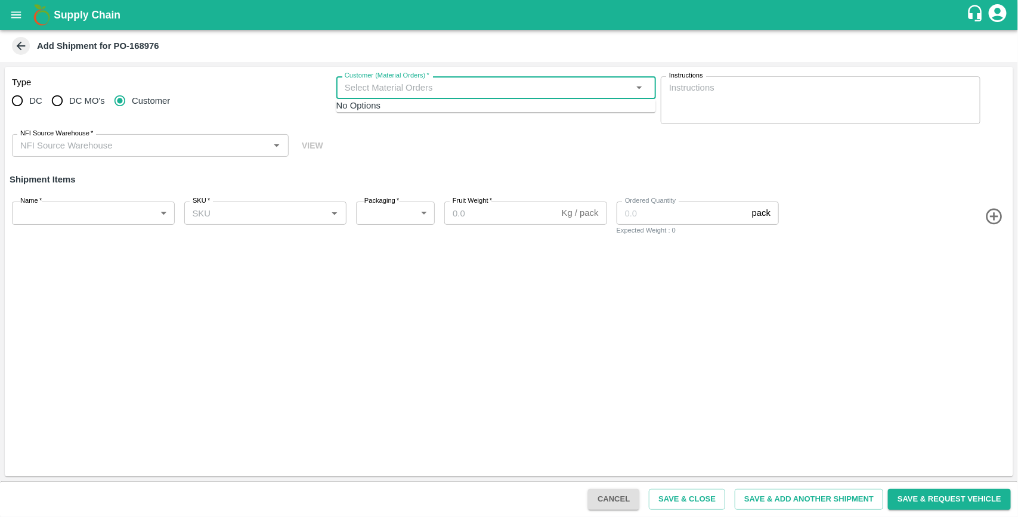
click at [367, 89] on input "Customer (Material Orders)   *" at bounding box center [486, 88] width 293 height 16
click at [227, 107] on div "DC DC MO's Customer" at bounding box center [172, 101] width 320 height 24
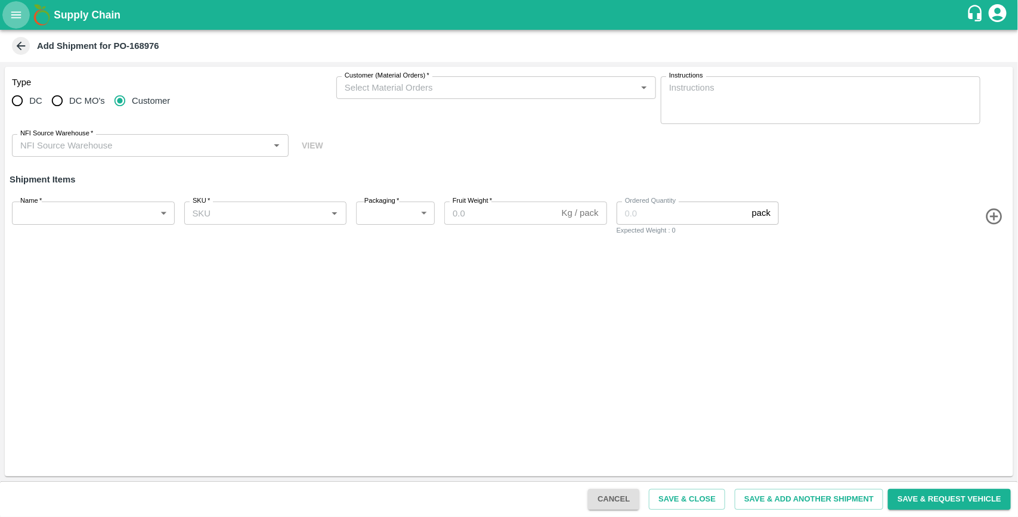
click at [10, 14] on icon "open drawer" at bounding box center [16, 14] width 13 height 13
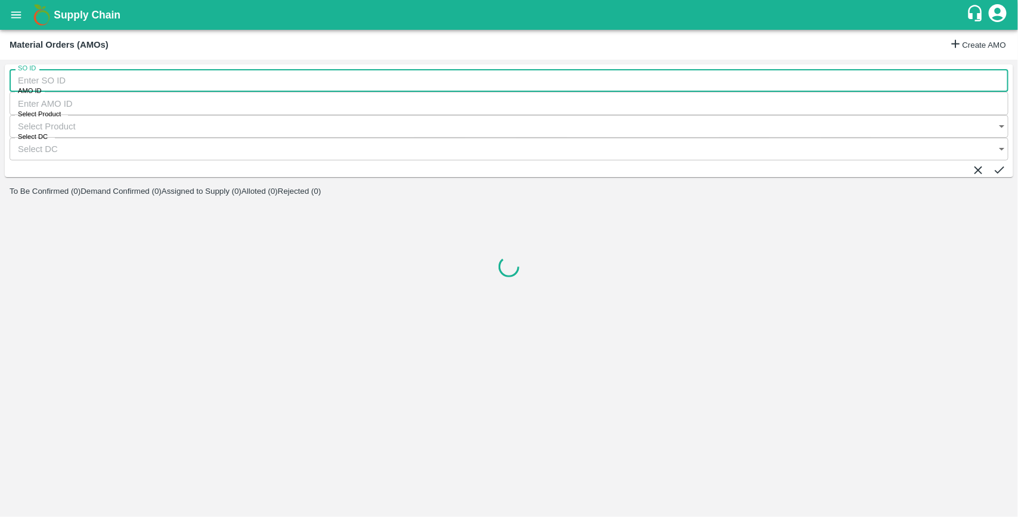
click at [101, 88] on input "SO ID" at bounding box center [509, 80] width 999 height 23
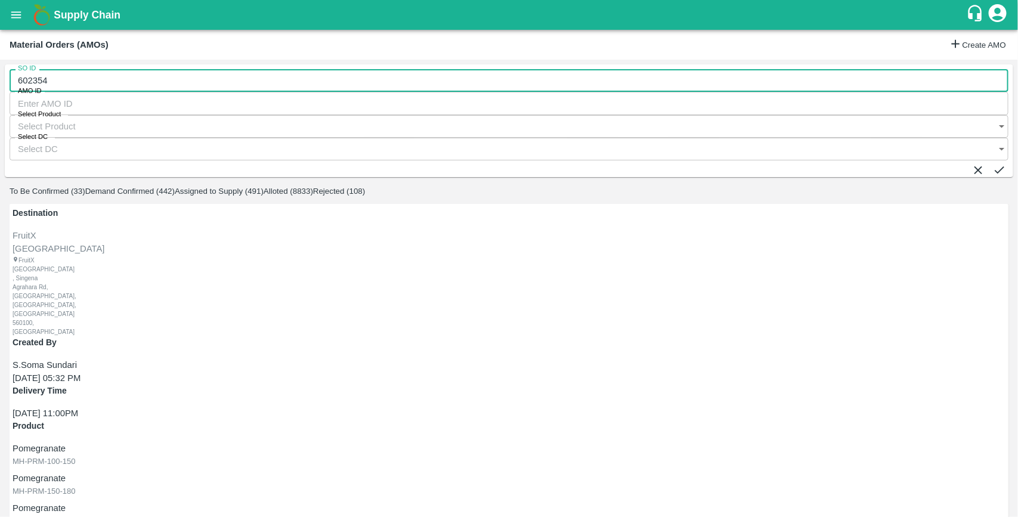
type input "602354"
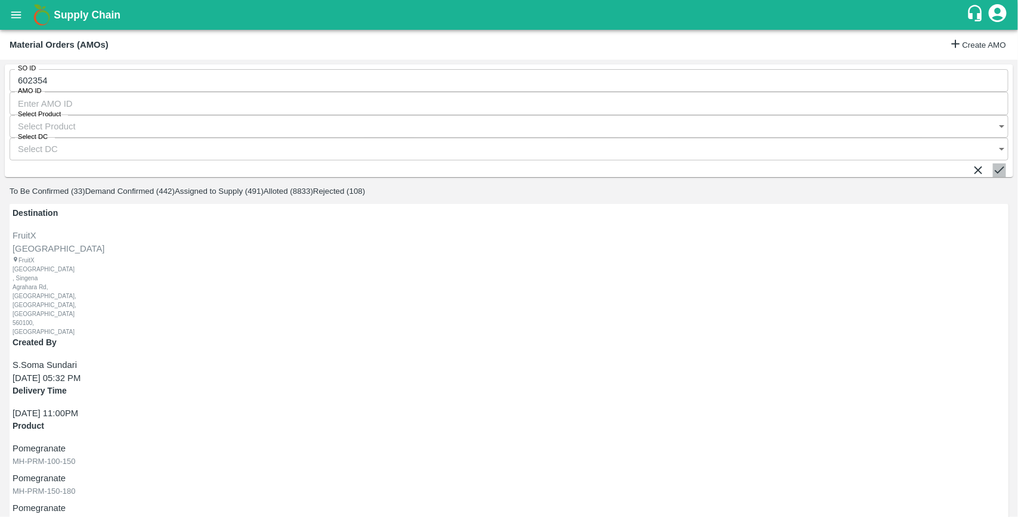
click at [993, 163] on icon "submit" at bounding box center [999, 169] width 13 height 13
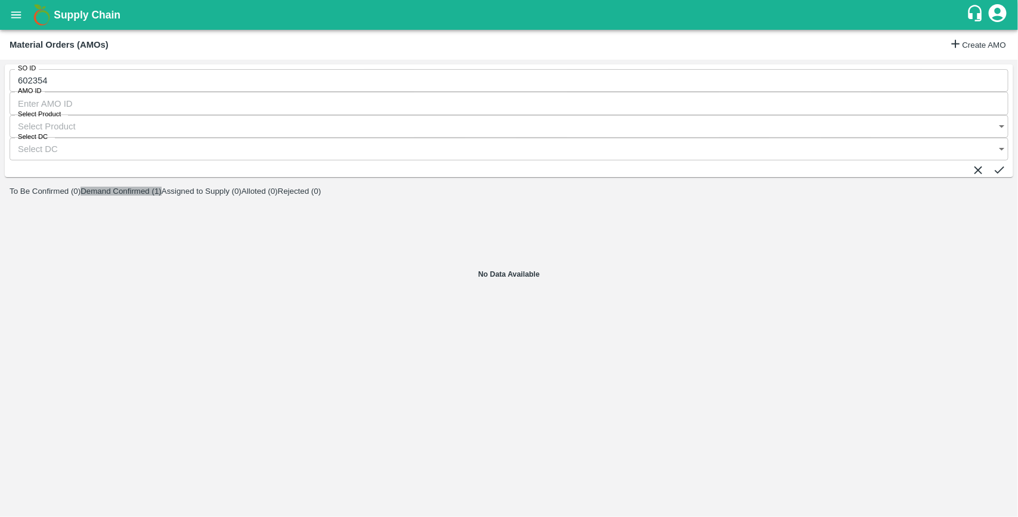
click at [162, 187] on button "Demand Confirmed (1)" at bounding box center [121, 191] width 81 height 9
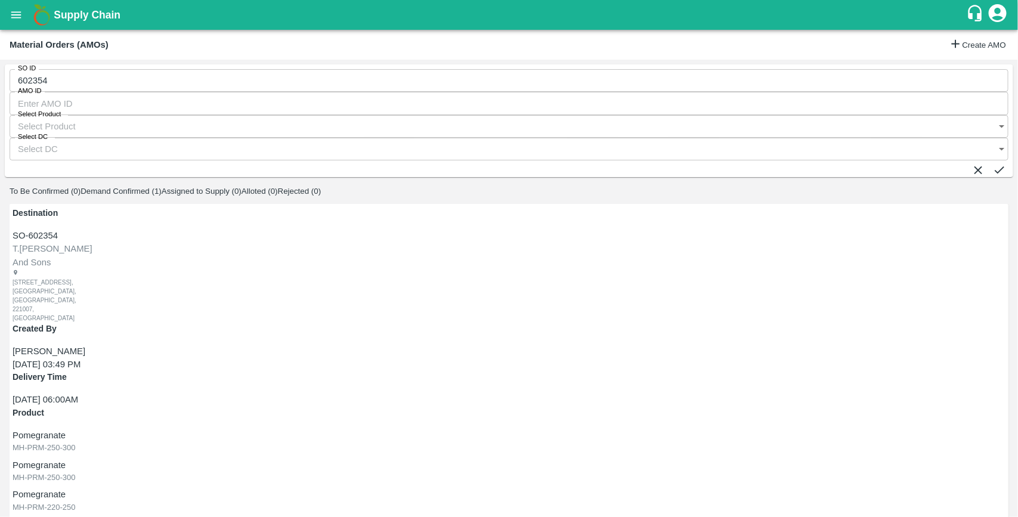
radio input "true"
click at [73, 160] on div "PO-168976([PERSON_NAME]-9730729349)" at bounding box center [138, 159] width 176 height 13
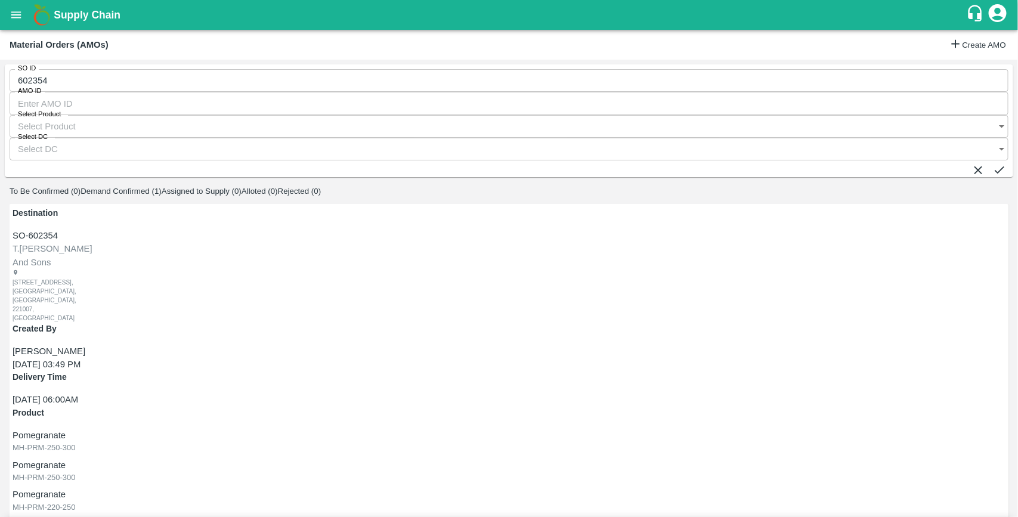
type input "PO-168976([PERSON_NAME]-9730729349)"
type input "13"
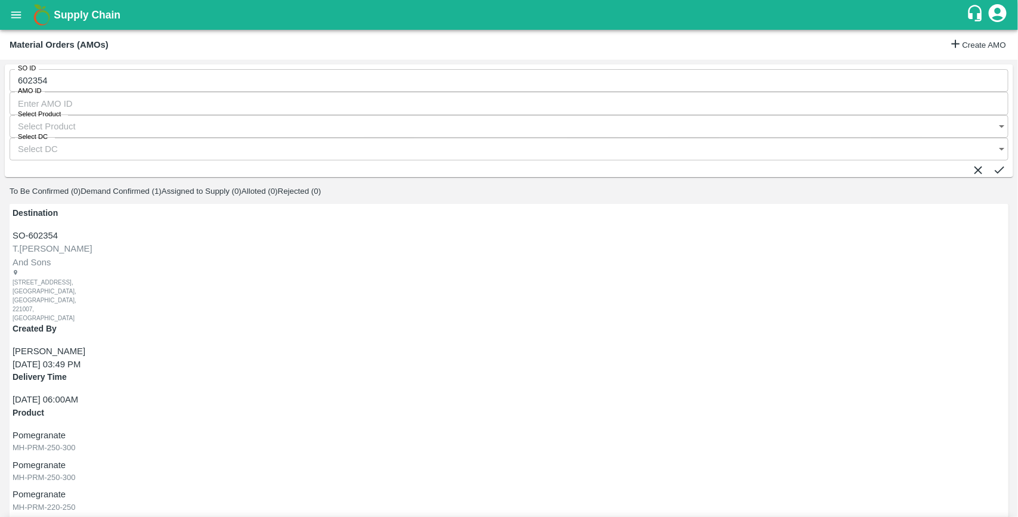
type input "11"
type input "8"
type input "21/08/2025 04:52 AM"
type input "8"
type input "9"
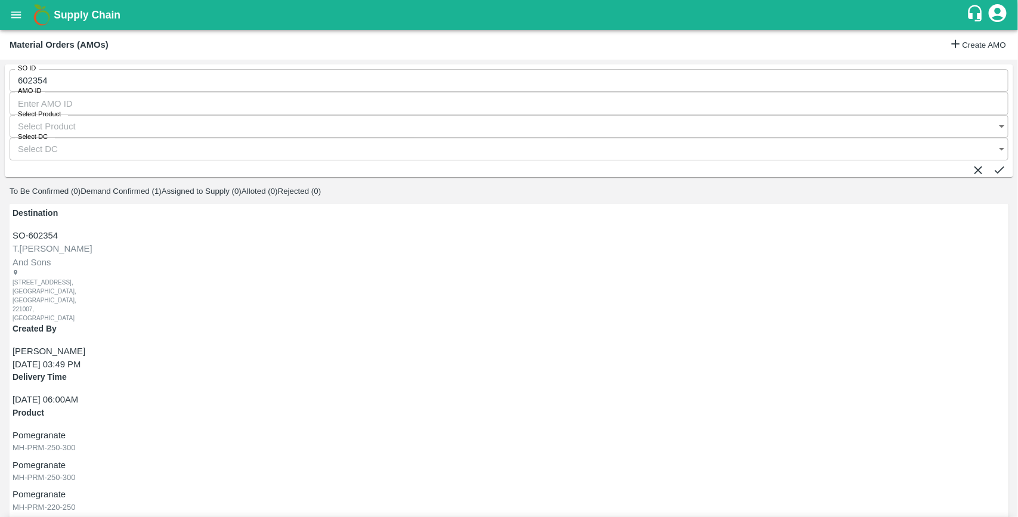
type input "6"
type input "4"
type input "1"
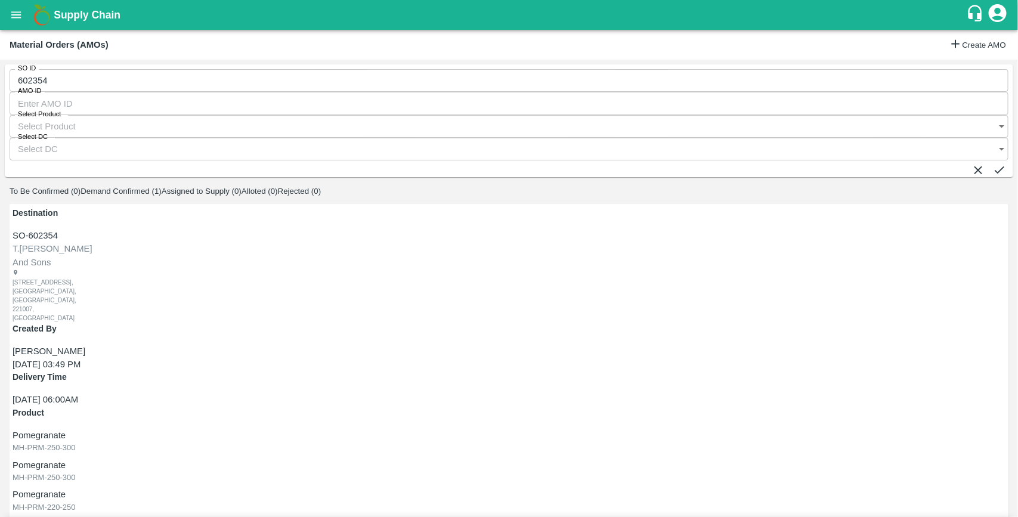
scroll to position [106, 0]
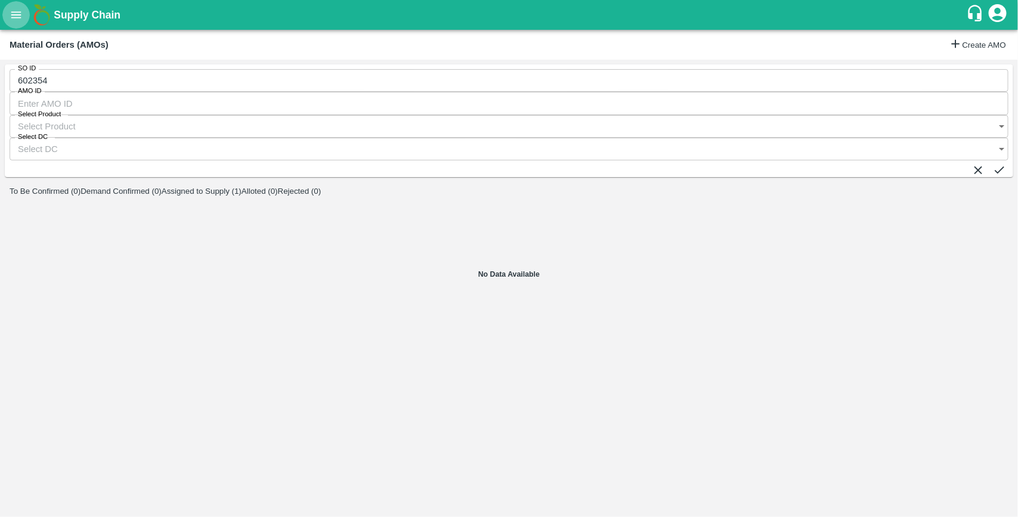
click at [26, 14] on button "open drawer" at bounding box center [15, 14] width 27 height 27
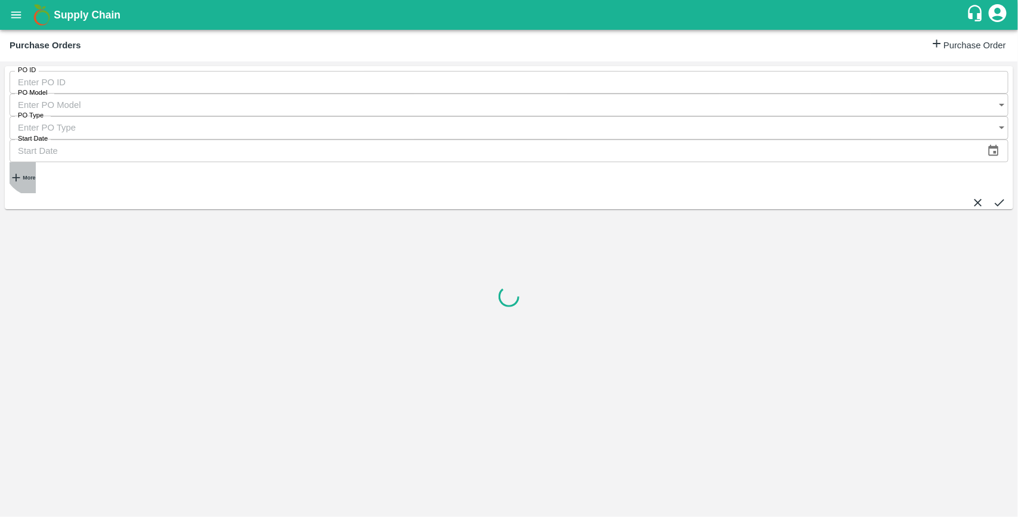
click at [34, 175] on strong "More" at bounding box center [29, 178] width 13 height 6
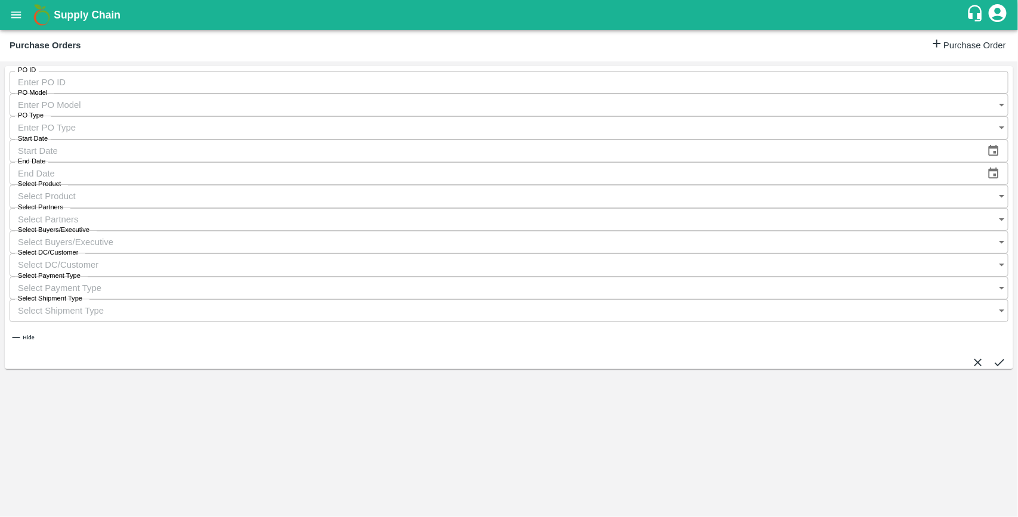
click at [660, 231] on input "Select Buyers/Executive" at bounding box center [498, 242] width 976 height 23
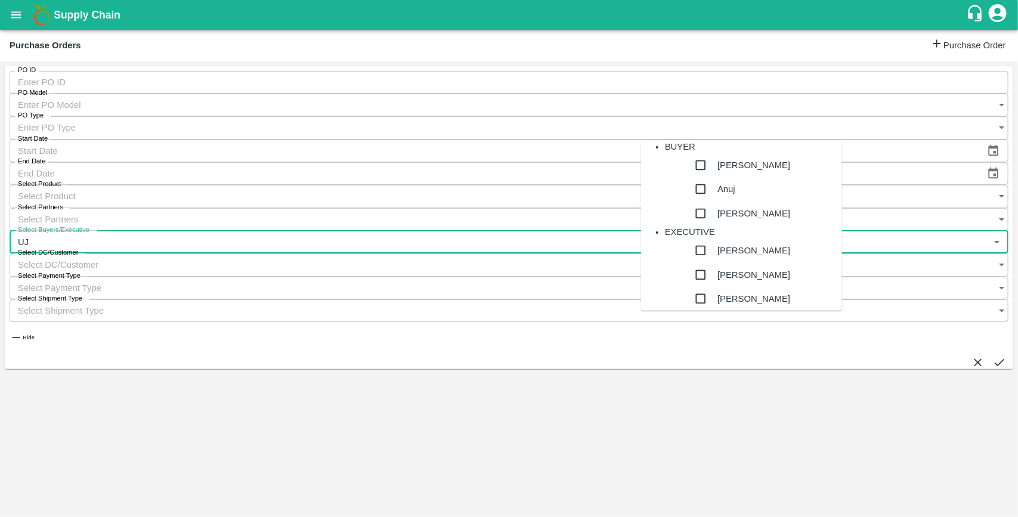
type input "UJJ"
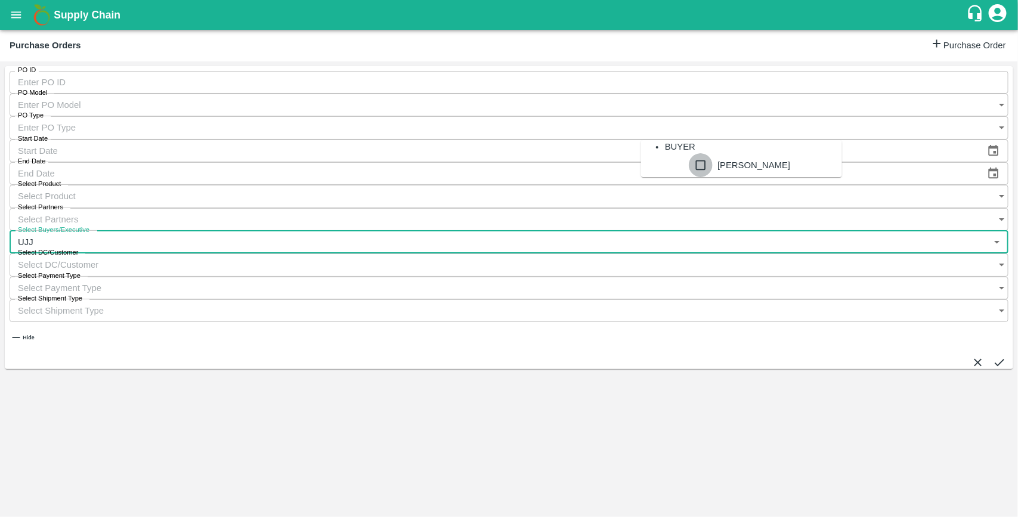
click at [689, 177] on input "checkbox" at bounding box center [701, 165] width 24 height 24
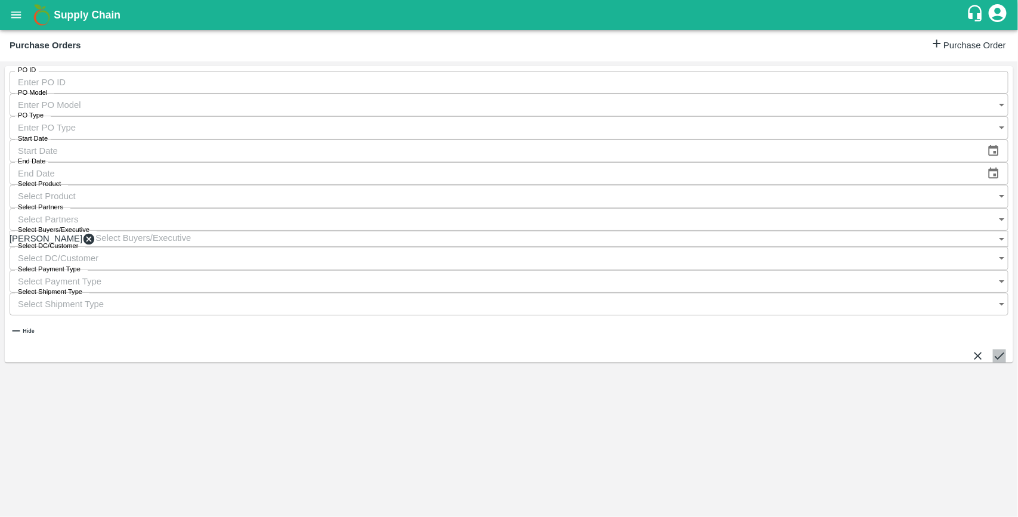
click at [999, 350] on button "submit" at bounding box center [999, 356] width 13 height 13
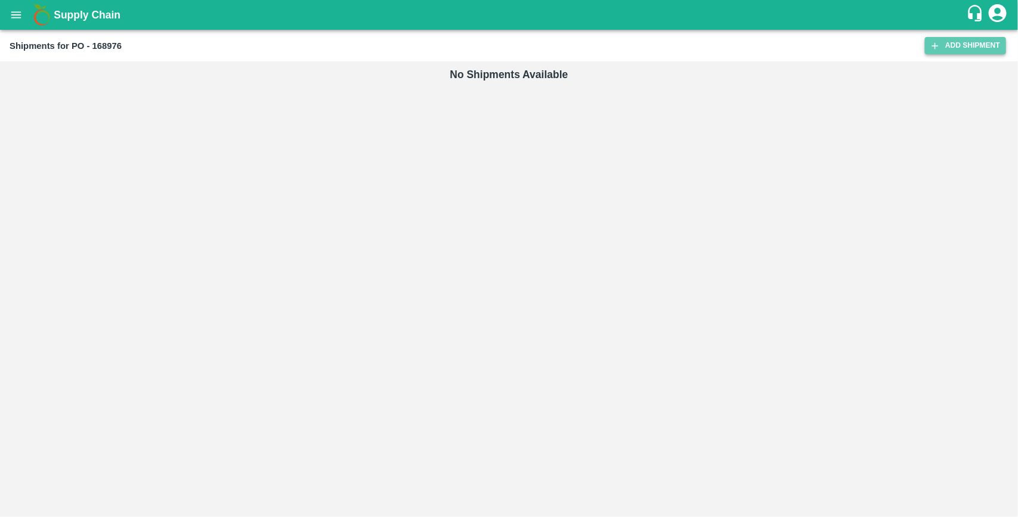
click at [954, 45] on link "Add Shipment" at bounding box center [965, 45] width 81 height 17
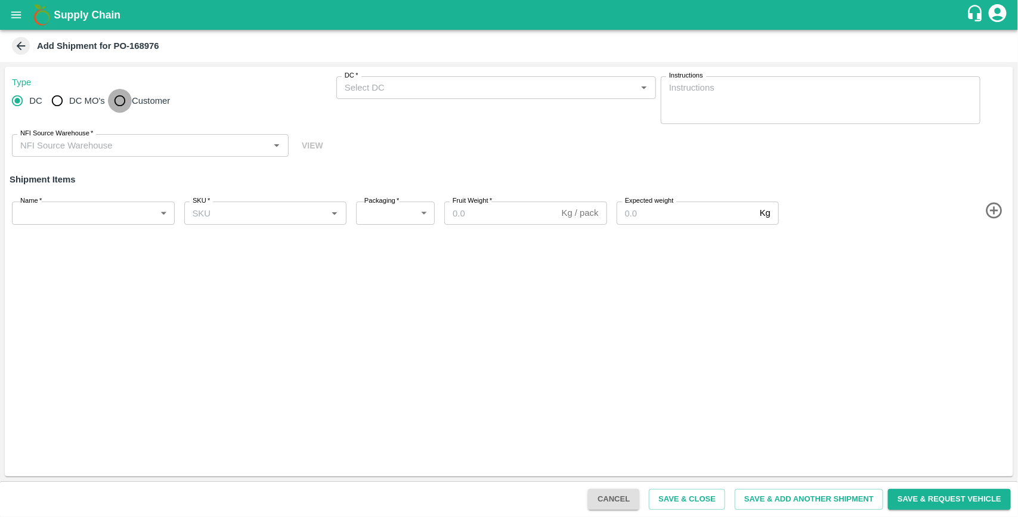
click at [120, 94] on input "Customer" at bounding box center [120, 101] width 24 height 24
radio input "true"
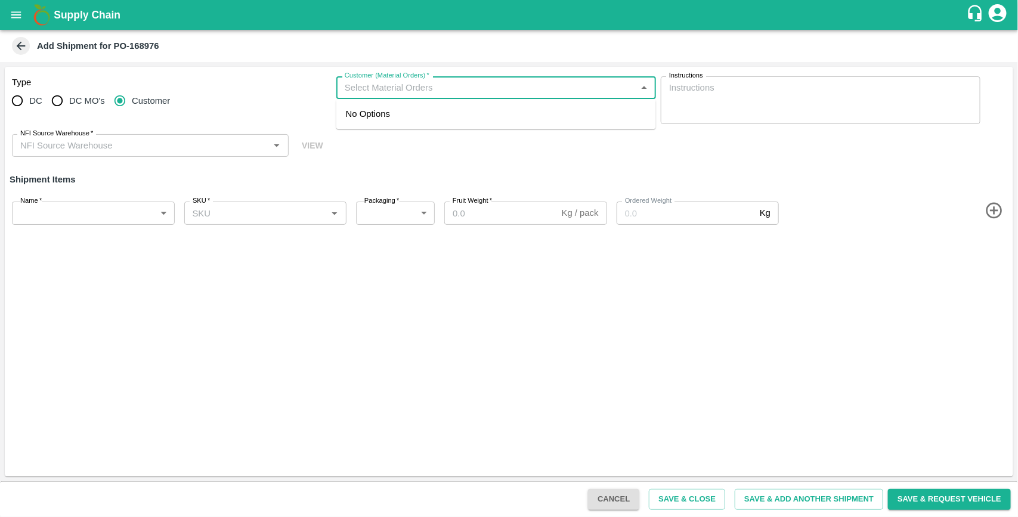
click at [376, 93] on input "Customer (Material Orders)   *" at bounding box center [486, 88] width 293 height 16
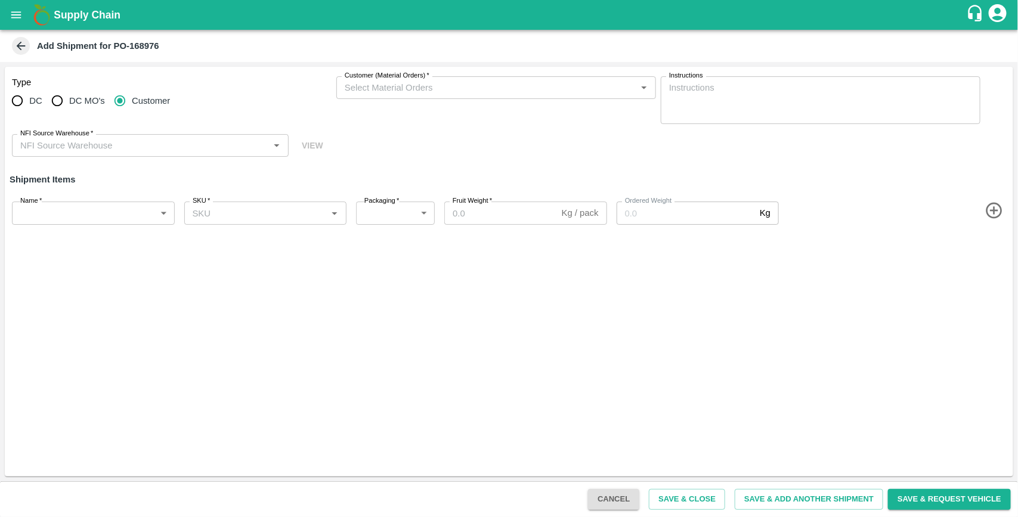
click at [189, 97] on div "DC DC MO's Customer" at bounding box center [172, 101] width 320 height 24
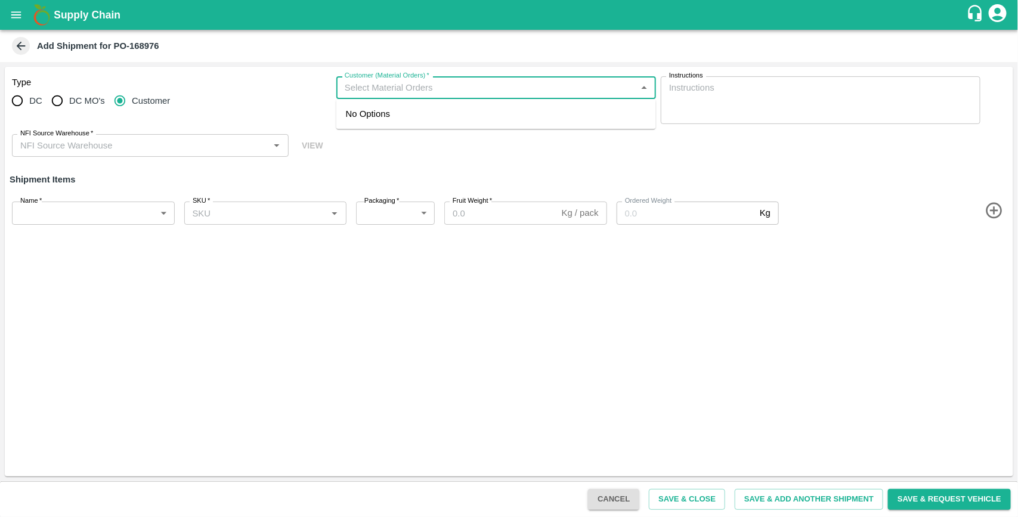
click at [350, 88] on input "Customer (Material Orders)   *" at bounding box center [486, 88] width 293 height 16
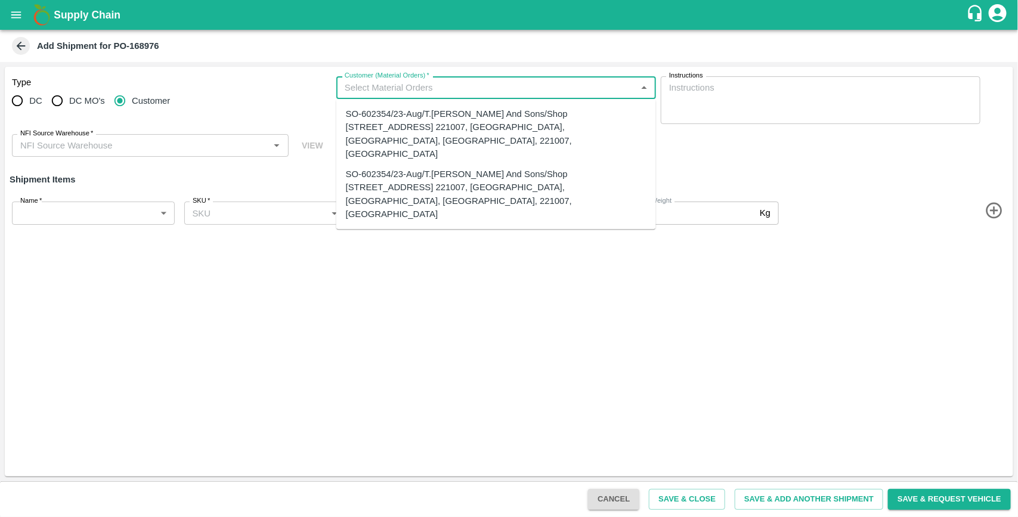
radio input "true"
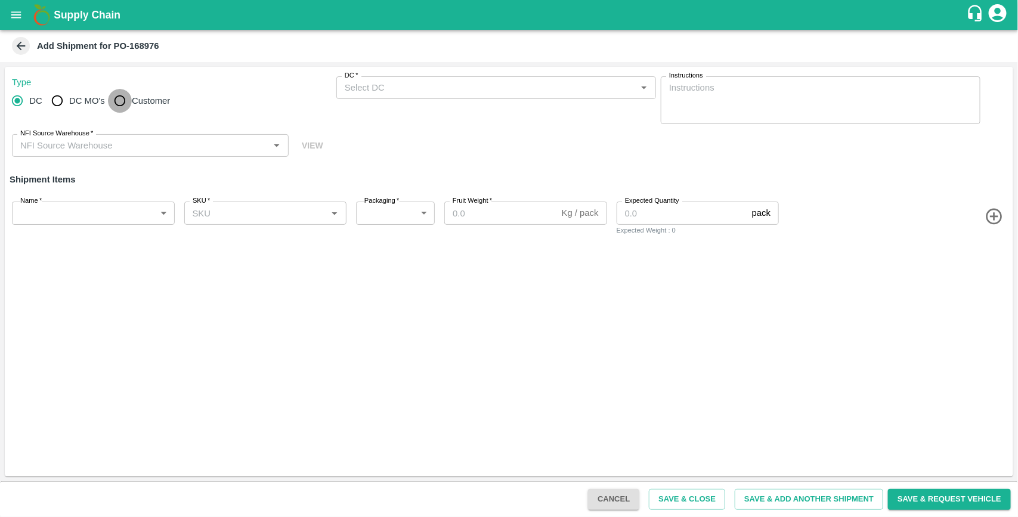
click at [119, 102] on input "Customer" at bounding box center [120, 101] width 24 height 24
radio input "true"
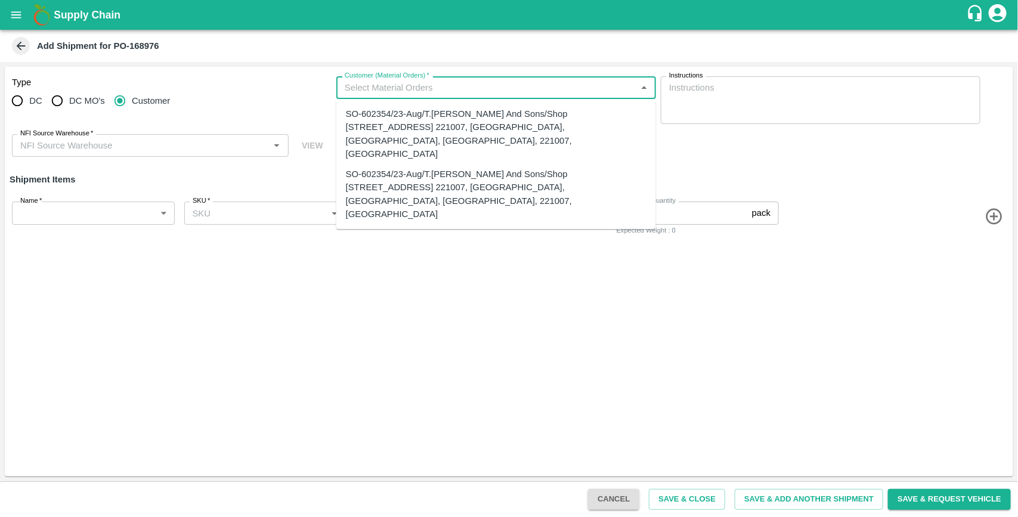
click at [374, 88] on input "Customer (Material Orders)   *" at bounding box center [486, 88] width 293 height 16
click at [234, 100] on div "DC DC MO's Customer" at bounding box center [172, 101] width 320 height 24
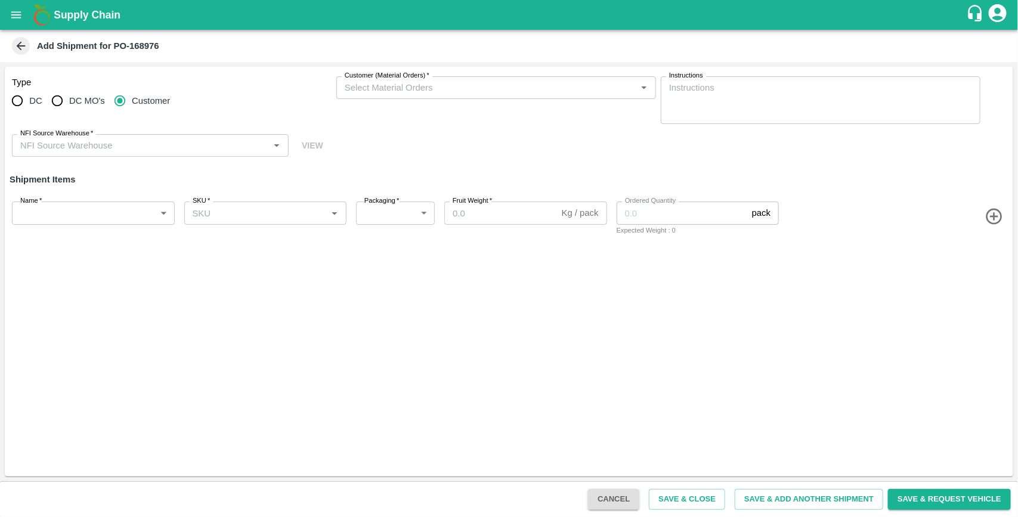
click at [197, 97] on div "DC DC MO's Customer" at bounding box center [172, 101] width 320 height 24
click at [25, 15] on button "open drawer" at bounding box center [15, 14] width 27 height 27
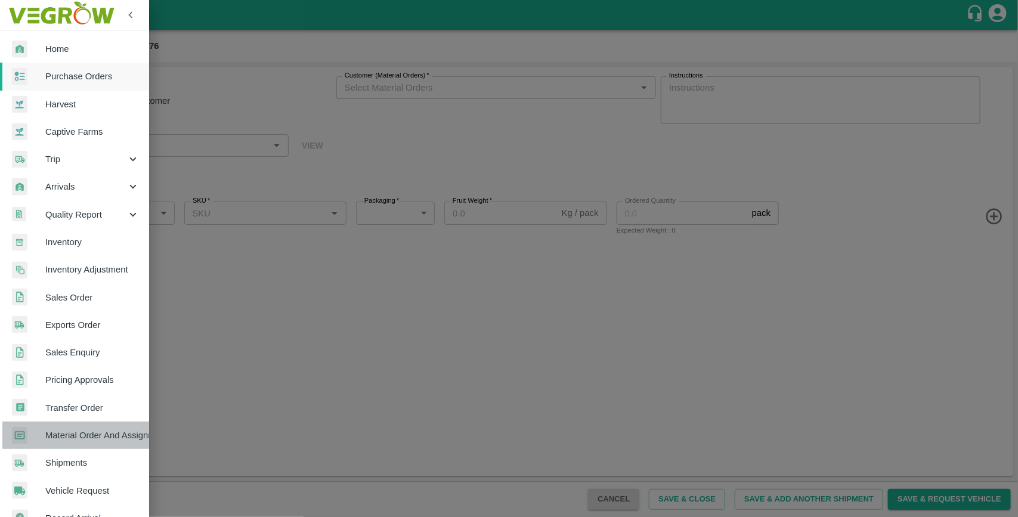
click at [93, 438] on span "Material Order And Assignment" at bounding box center [92, 435] width 94 height 13
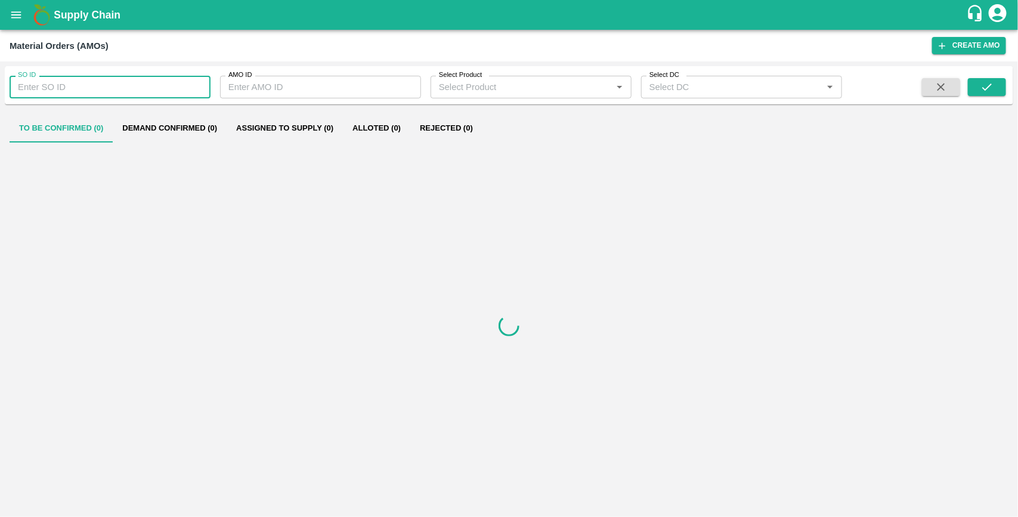
click at [121, 85] on input "SO ID" at bounding box center [110, 87] width 201 height 23
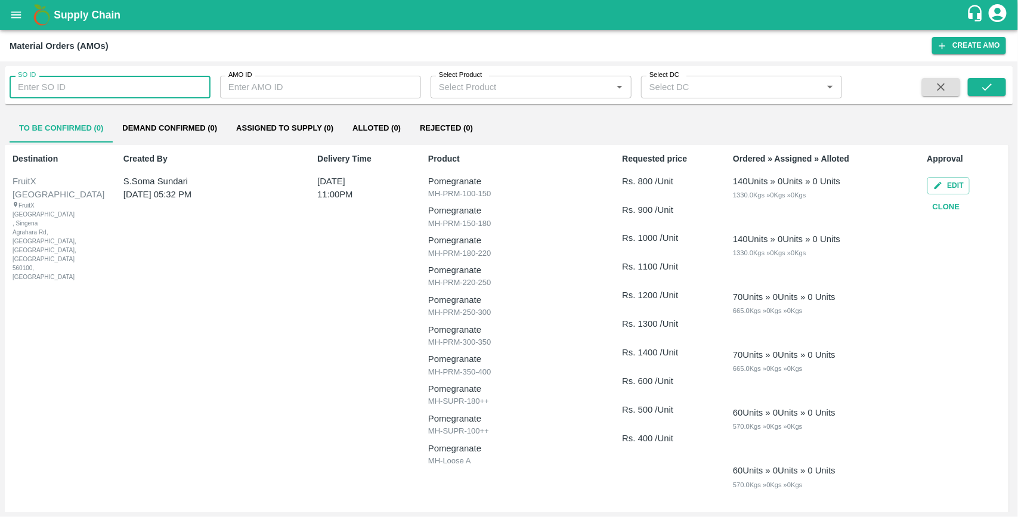
type input "602354"
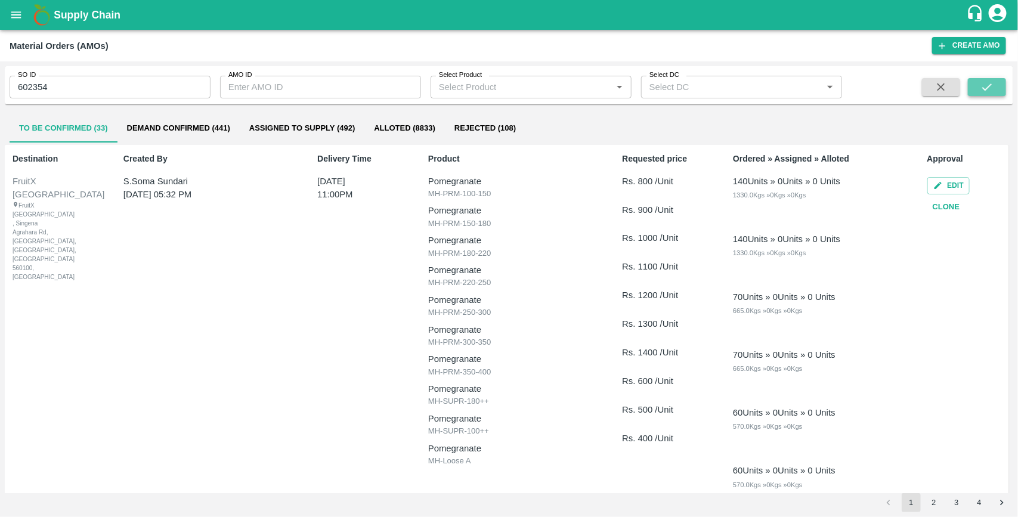
click at [989, 84] on icon "submit" at bounding box center [987, 87] width 13 height 13
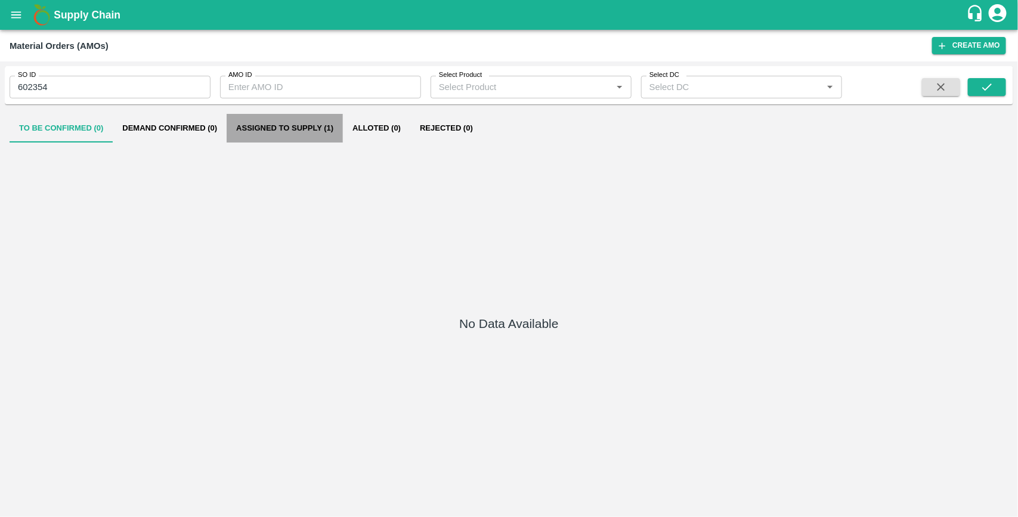
click at [282, 126] on button "Assigned to Supply (1)" at bounding box center [285, 128] width 116 height 29
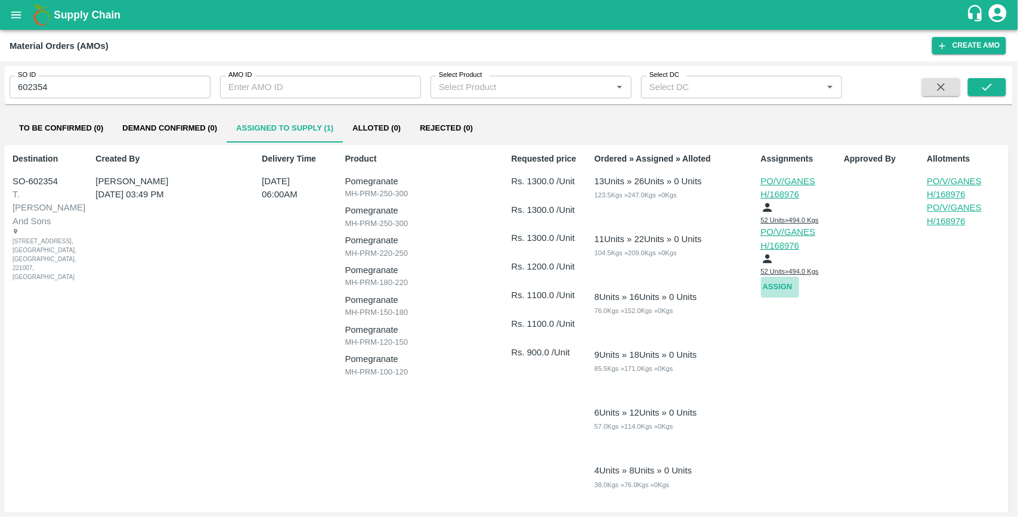
click at [788, 298] on button "Assign" at bounding box center [780, 287] width 38 height 21
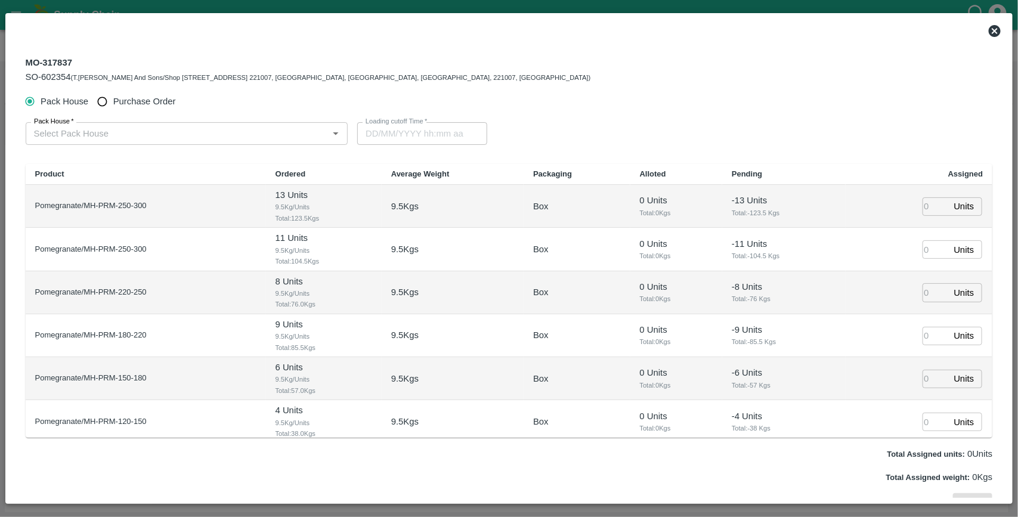
click at [993, 32] on icon at bounding box center [995, 31] width 12 height 12
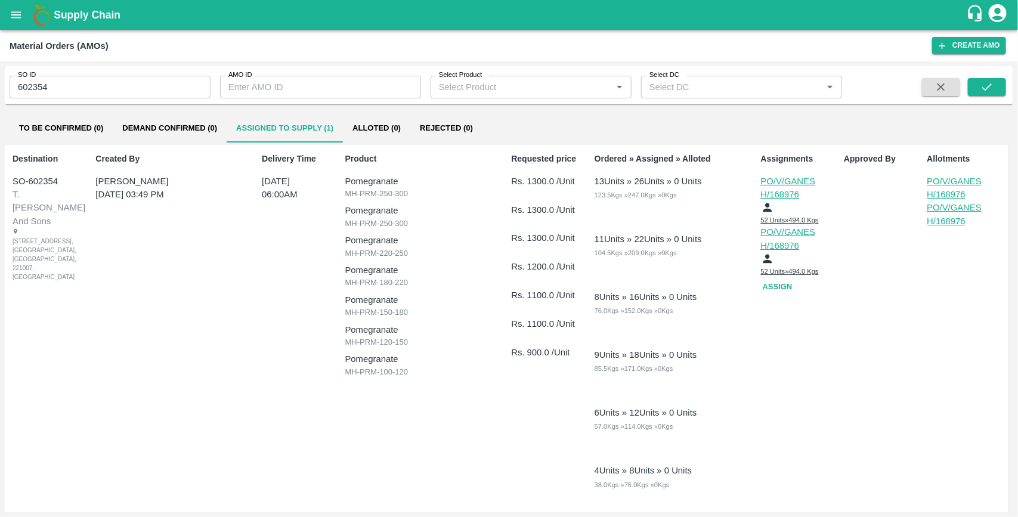
click at [780, 249] on p "PO/V/GANESH/168976" at bounding box center [791, 238] width 60 height 27
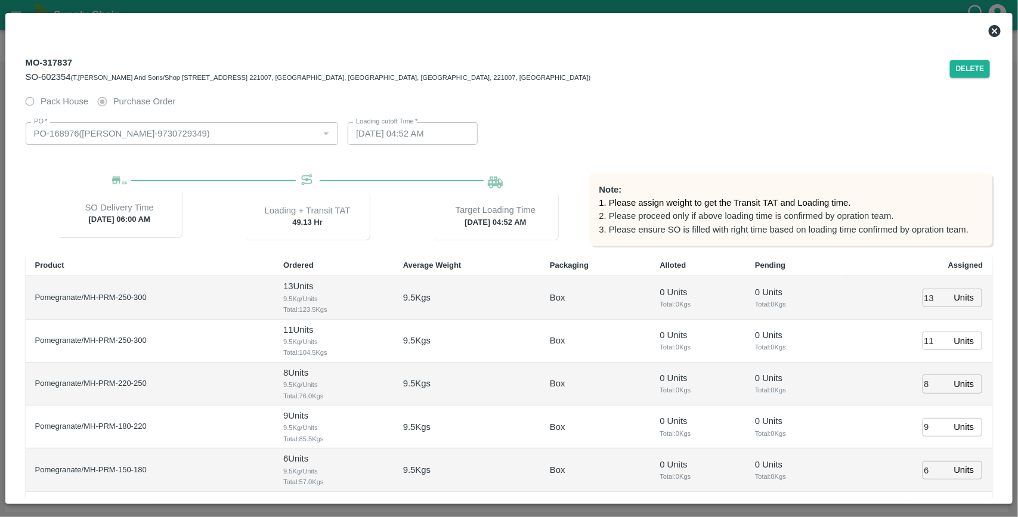
type input "[DATE] 04:52 AM"
click at [968, 72] on button "Delete" at bounding box center [970, 68] width 41 height 17
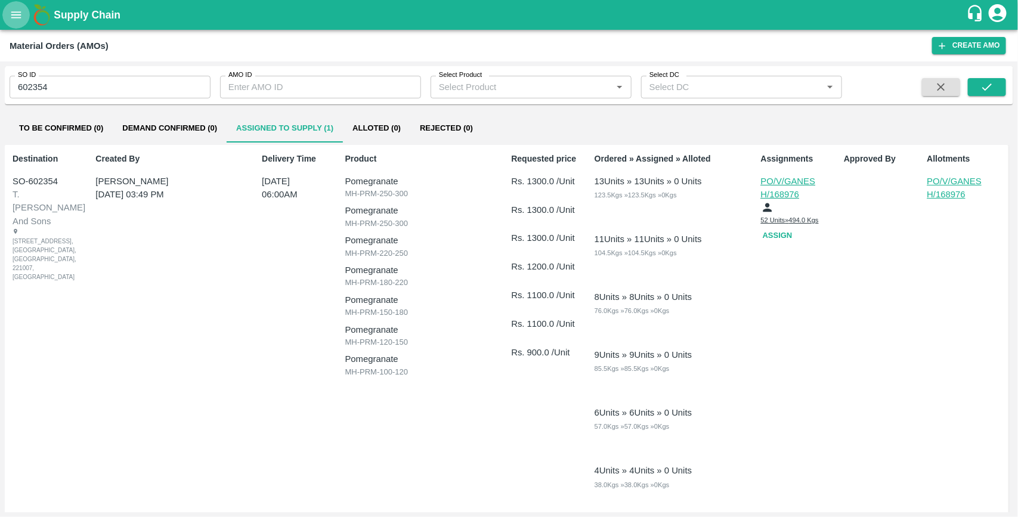
click at [17, 16] on icon "open drawer" at bounding box center [16, 14] width 13 height 13
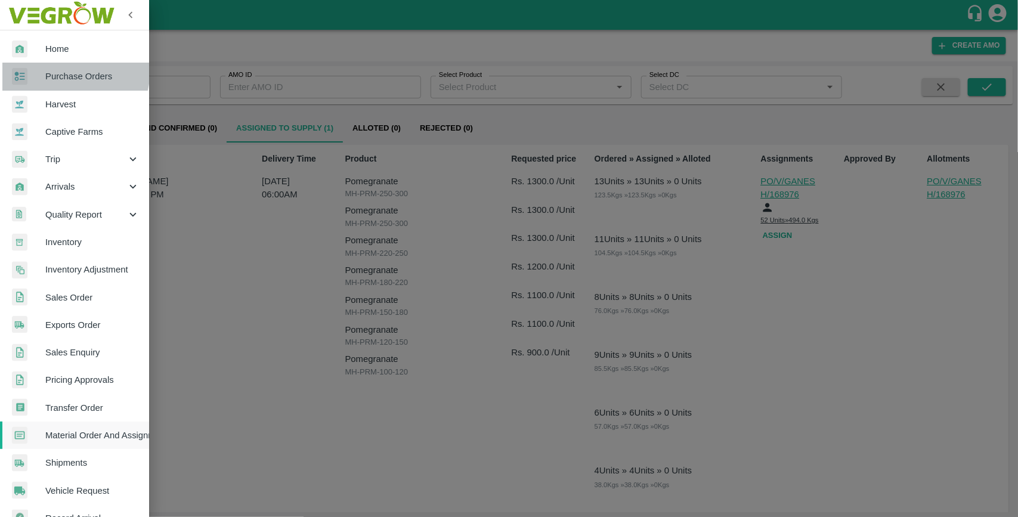
click at [57, 70] on span "Purchase Orders" at bounding box center [92, 76] width 94 height 13
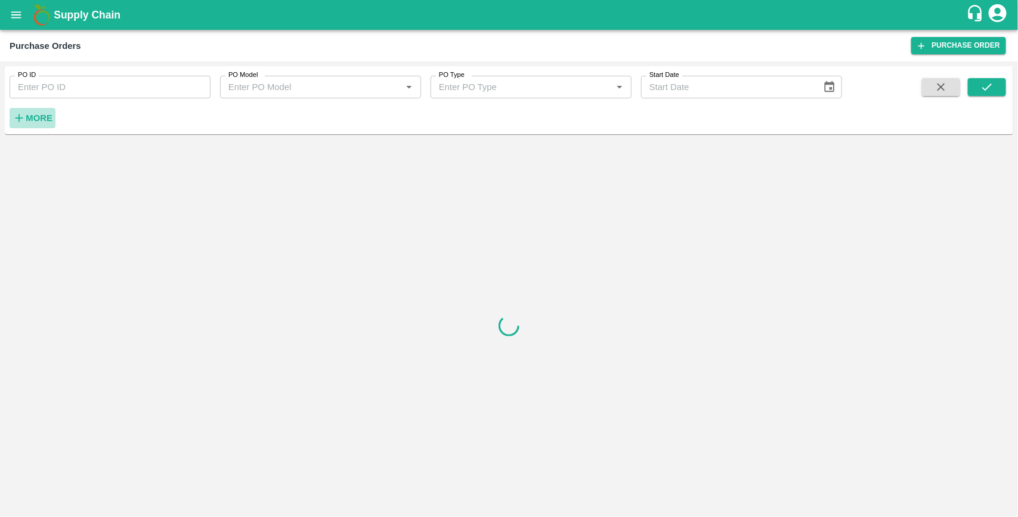
click at [36, 126] on h6 "More" at bounding box center [39, 118] width 27 height 16
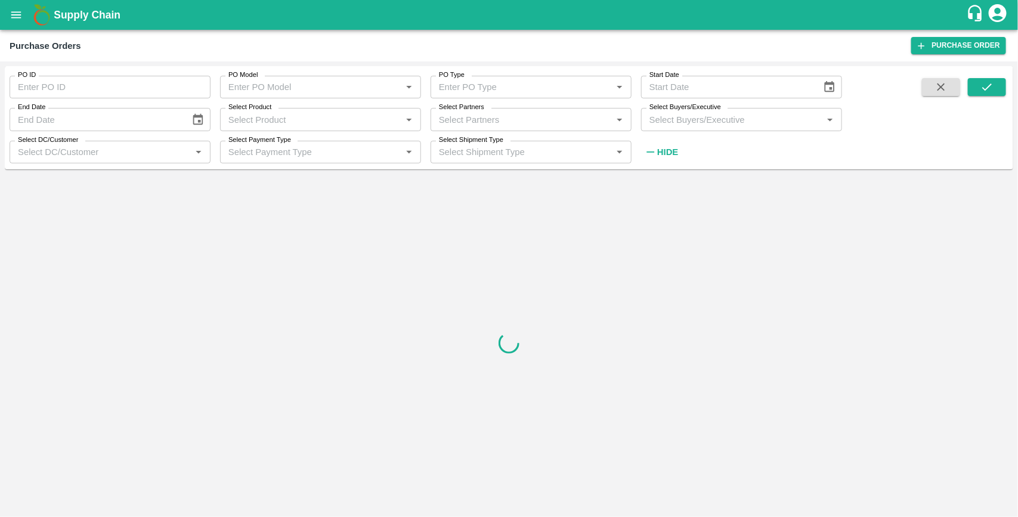
click at [658, 126] on input "Select Buyers/Executive" at bounding box center [732, 120] width 174 height 16
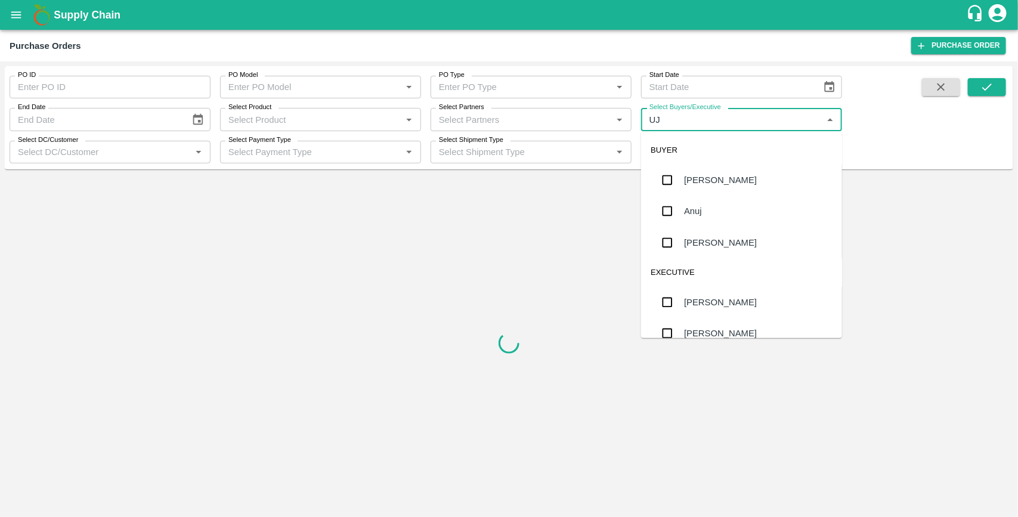
type input "UJJ"
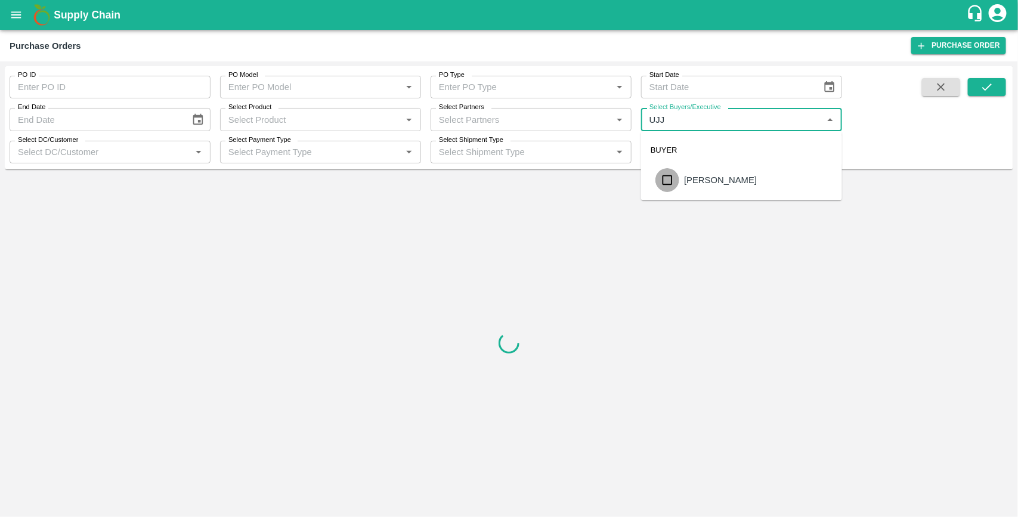
click at [668, 176] on input "checkbox" at bounding box center [667, 180] width 24 height 24
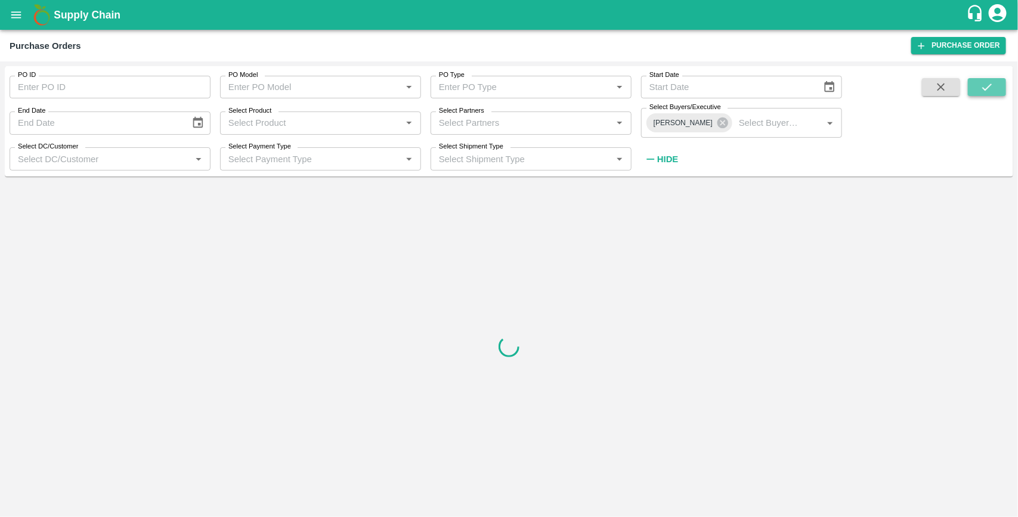
click at [978, 91] on button "submit" at bounding box center [987, 87] width 38 height 18
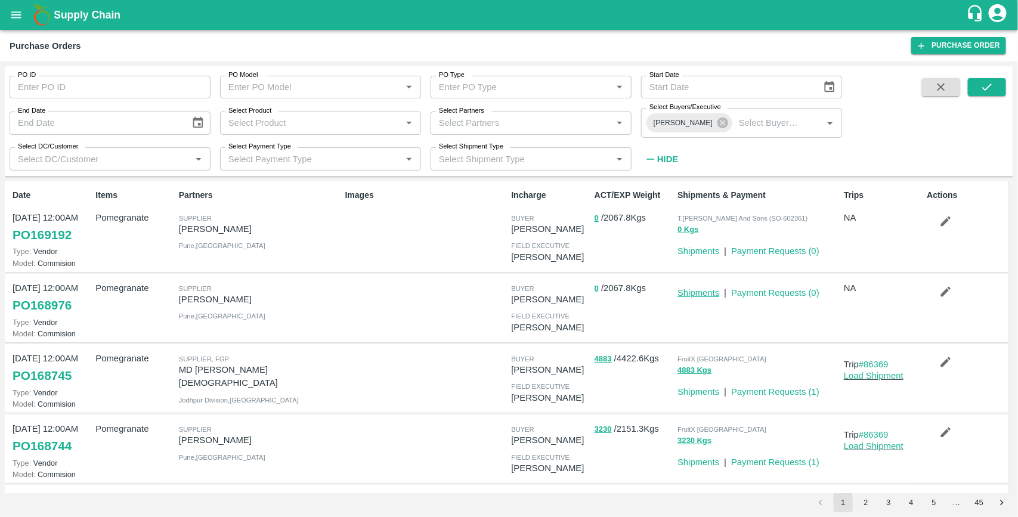
click at [695, 288] on link "Shipments" at bounding box center [699, 293] width 42 height 10
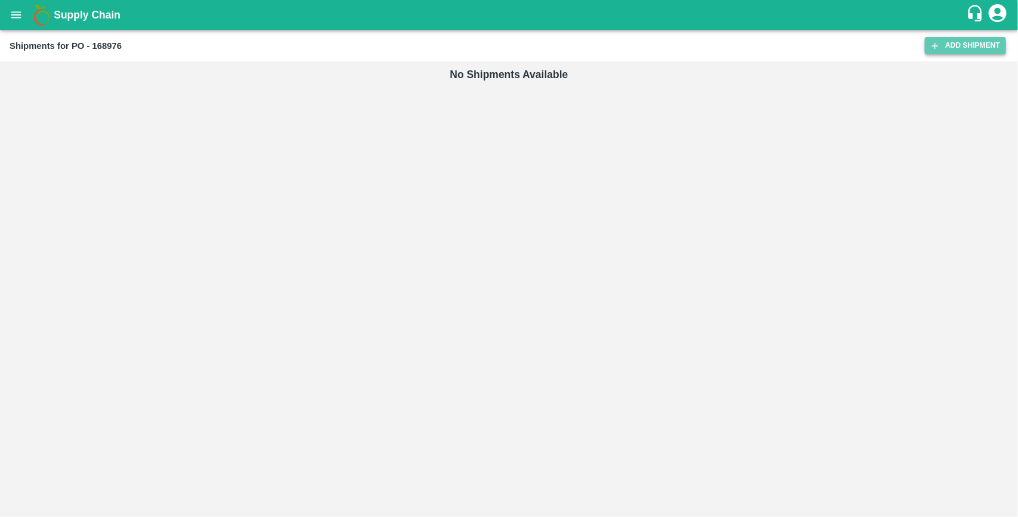
click at [987, 41] on link "Add Shipment" at bounding box center [965, 45] width 81 height 17
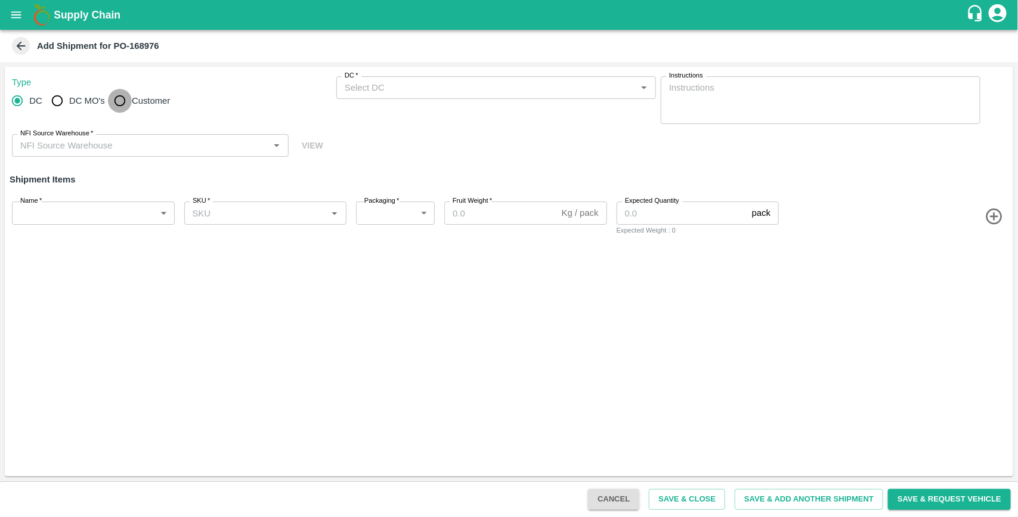
click at [118, 97] on input "Customer" at bounding box center [120, 101] width 24 height 24
radio input "true"
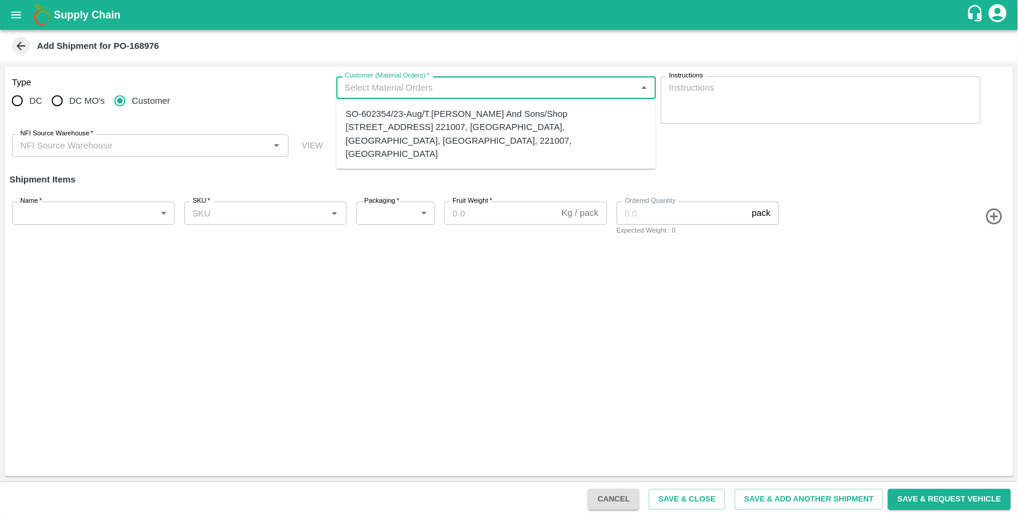
click at [416, 88] on input "Customer (Material Orders)   *" at bounding box center [486, 88] width 293 height 16
click at [406, 119] on div "SO-602354/23-Aug/T.[PERSON_NAME] And Sons/Shop [STREET_ADDRESS] 221007, [GEOGRA…" at bounding box center [496, 133] width 301 height 53
type input "SO-602354/23-Aug/T.[PERSON_NAME] And Sons/Shop [STREET_ADDRESS] 221007, [GEOGRA…"
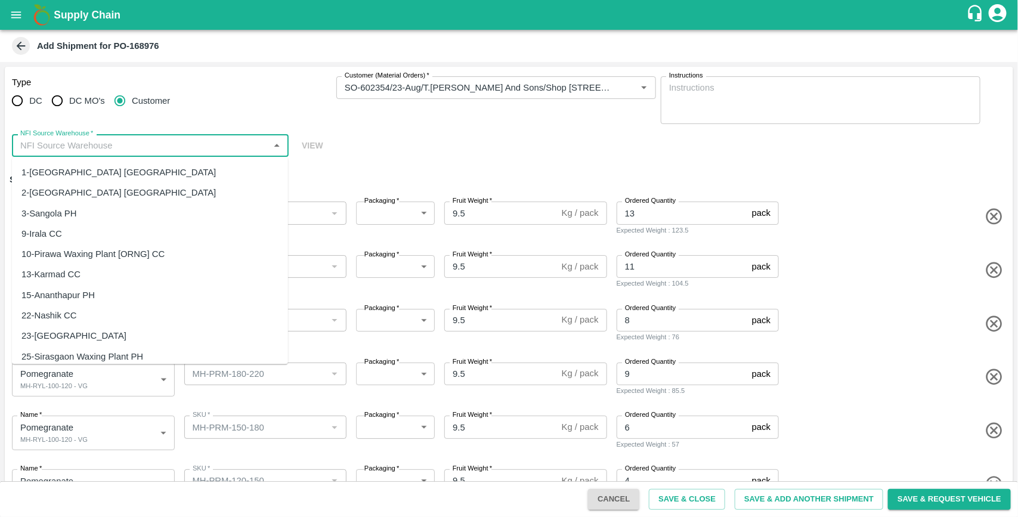
click at [213, 145] on input "NFI Source Warehouse   *" at bounding box center [141, 146] width 250 height 16
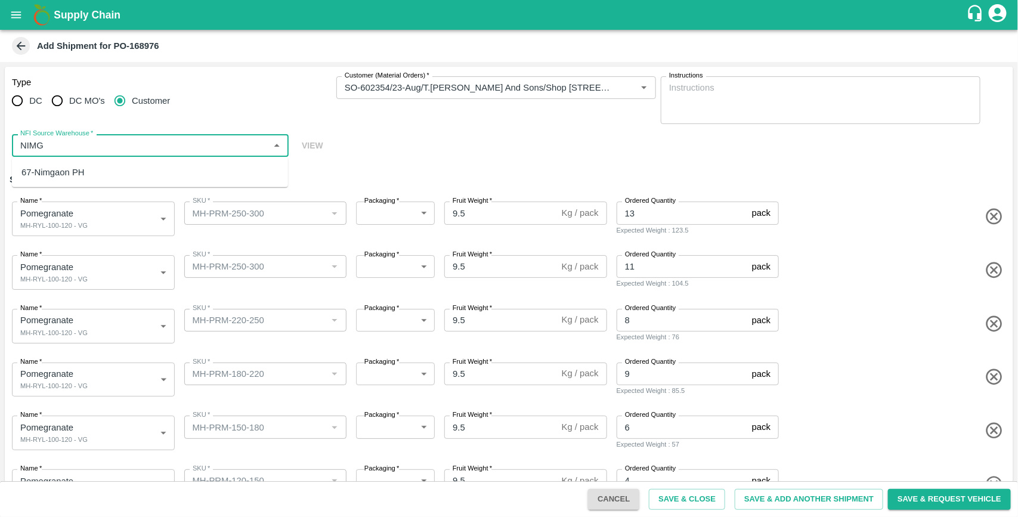
click at [102, 169] on div "67-Nimgaon PH" at bounding box center [150, 172] width 276 height 20
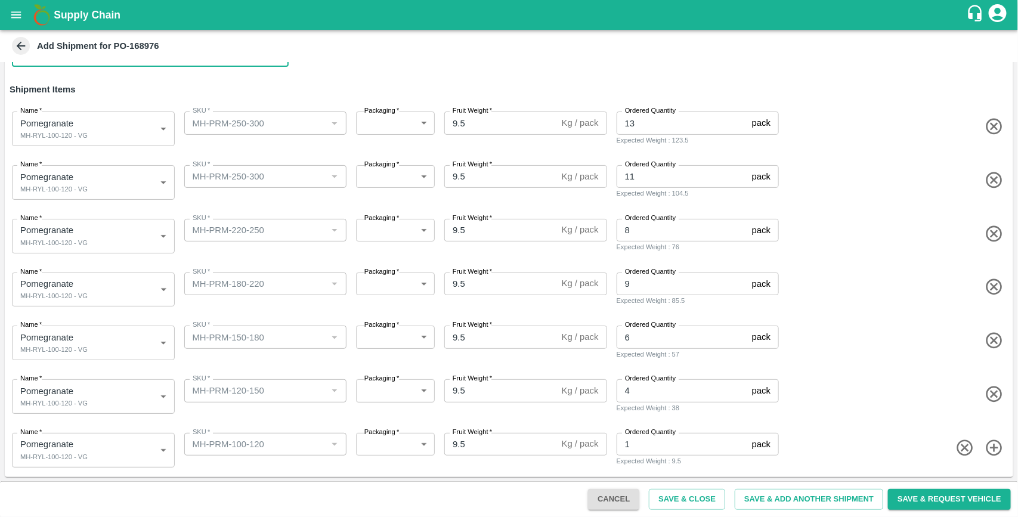
type input "67-Nimgaon PH"
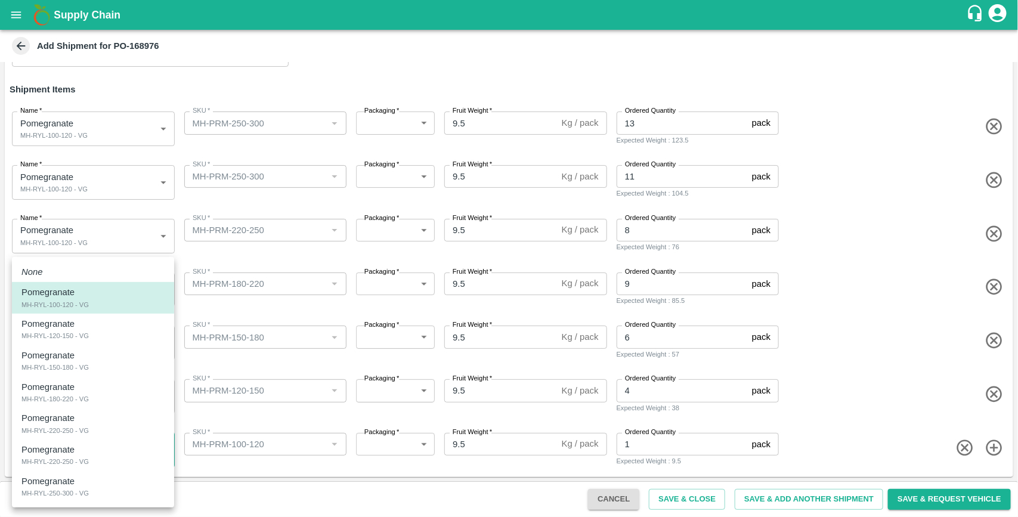
click at [126, 454] on body "Supply Chain Add Shipment for PO-168976 Type DC DC MO's Customer Customer (Mate…" at bounding box center [509, 258] width 1018 height 517
click at [104, 298] on div "Pomegranate MH-RYL-100-120 - VG" at bounding box center [92, 298] width 143 height 24
click at [109, 401] on body "Supply Chain Add Shipment for PO-168976 Type DC DC MO's Customer Customer (Mate…" at bounding box center [509, 258] width 1018 height 517
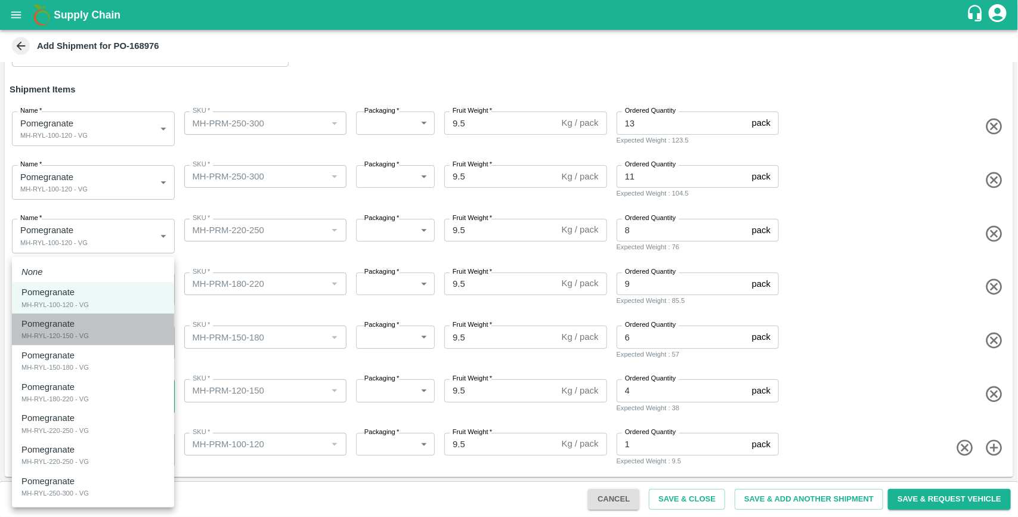
click at [98, 335] on div "Pomegranate MH-RYL-120-150 - VG" at bounding box center [92, 329] width 143 height 24
type input "1906120"
click at [127, 352] on body "Supply Chain Add Shipment for PO-168976 Type DC DC MO's Customer Customer (Mate…" at bounding box center [509, 258] width 1018 height 517
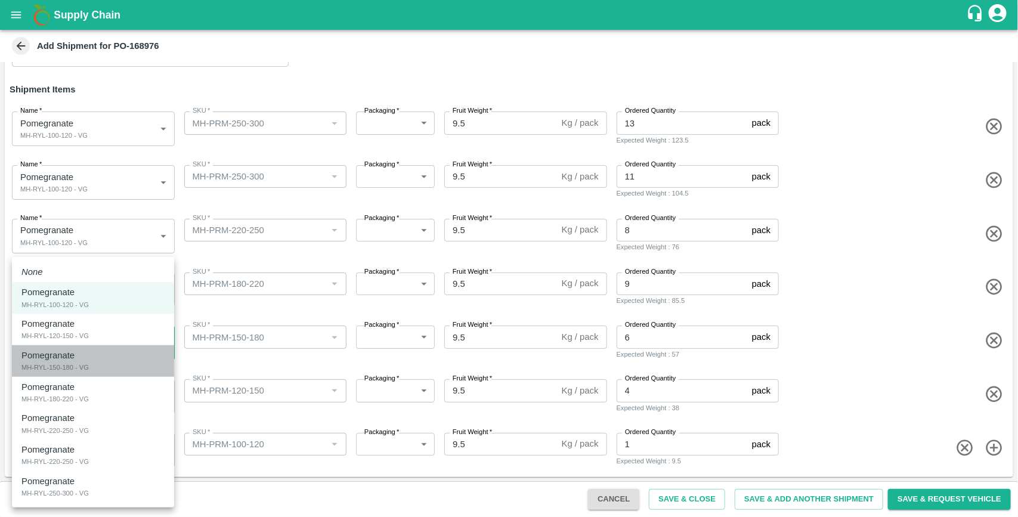
click at [90, 365] on div "Pomegranate MH-RYL-150-180 - VG" at bounding box center [92, 361] width 143 height 24
type input "1906121"
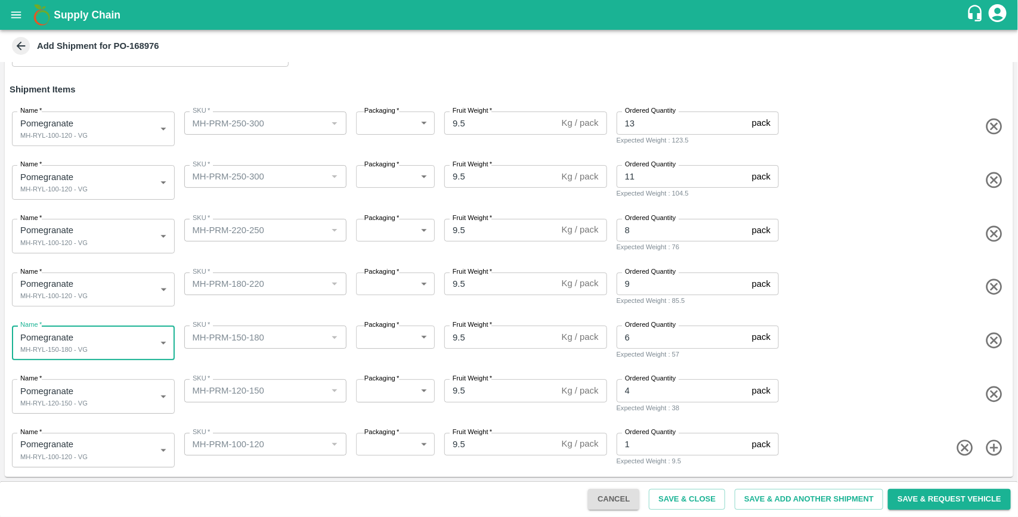
click at [116, 291] on body "Supply Chain Add Shipment for PO-168976 Type DC DC MO's Customer Customer (Mate…" at bounding box center [509, 258] width 1018 height 517
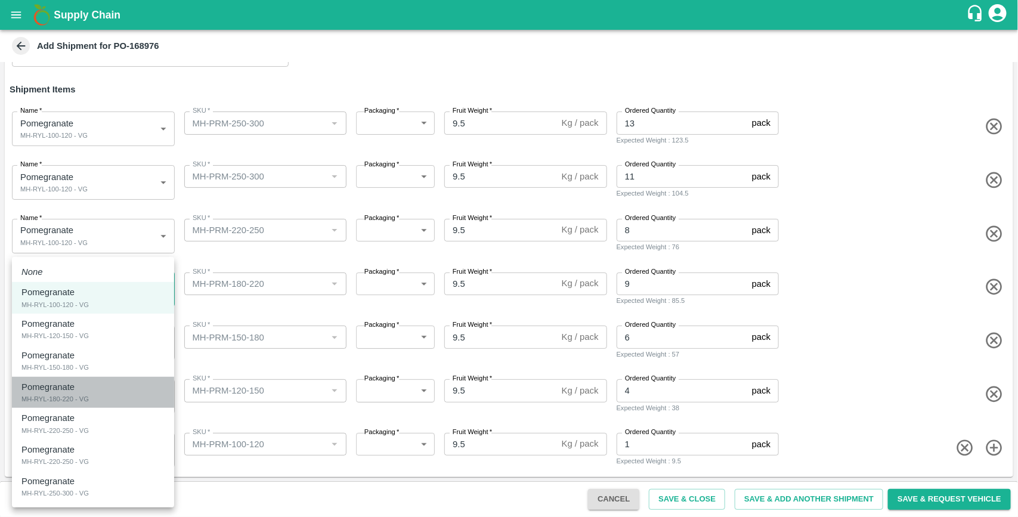
click at [85, 386] on div "Pomegranate MH-RYL-180-220 - VG" at bounding box center [92, 393] width 143 height 24
type input "1906122"
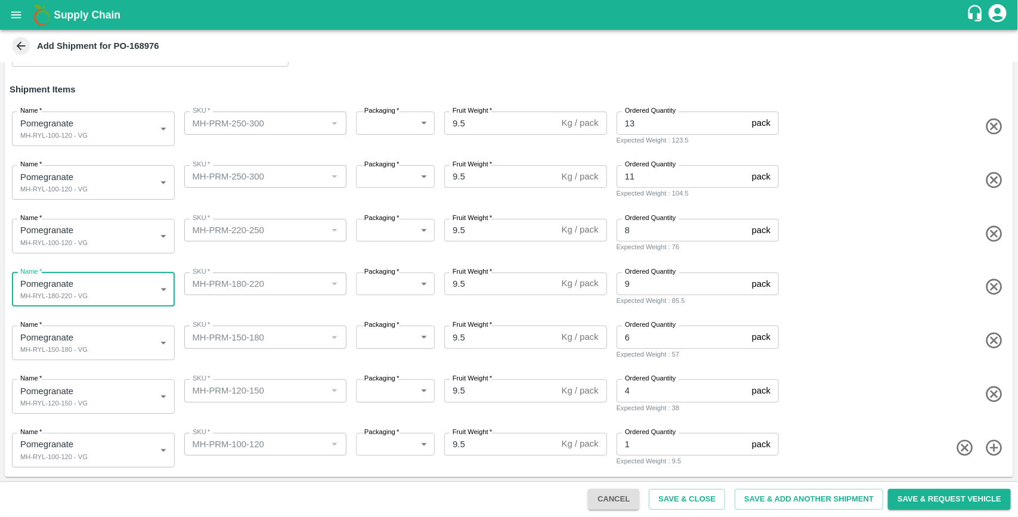
click at [81, 251] on body "Supply Chain Add Shipment for PO-168976 Type DC DC MO's Customer Customer (Mate…" at bounding box center [509, 258] width 1018 height 517
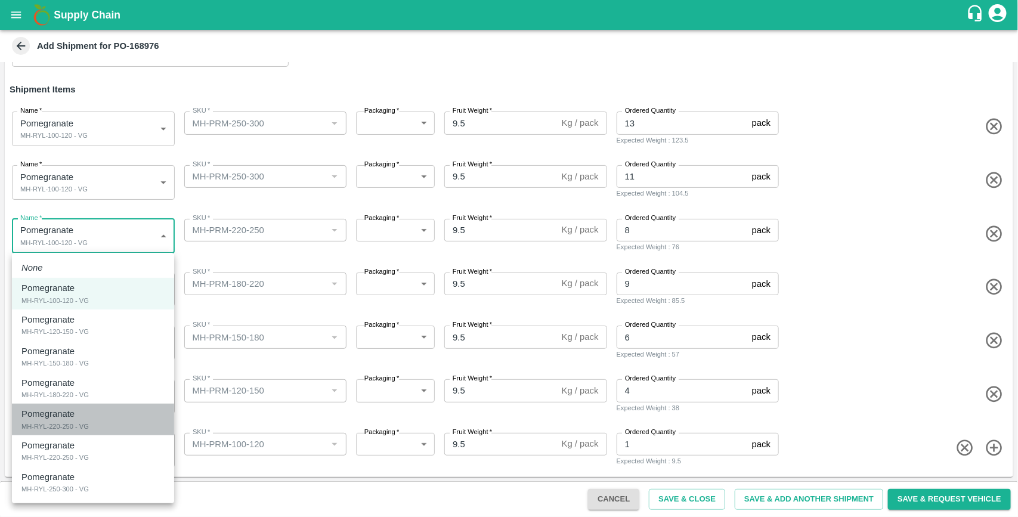
click at [73, 415] on p "Pomegranate" at bounding box center [47, 413] width 53 height 13
type input "1906123"
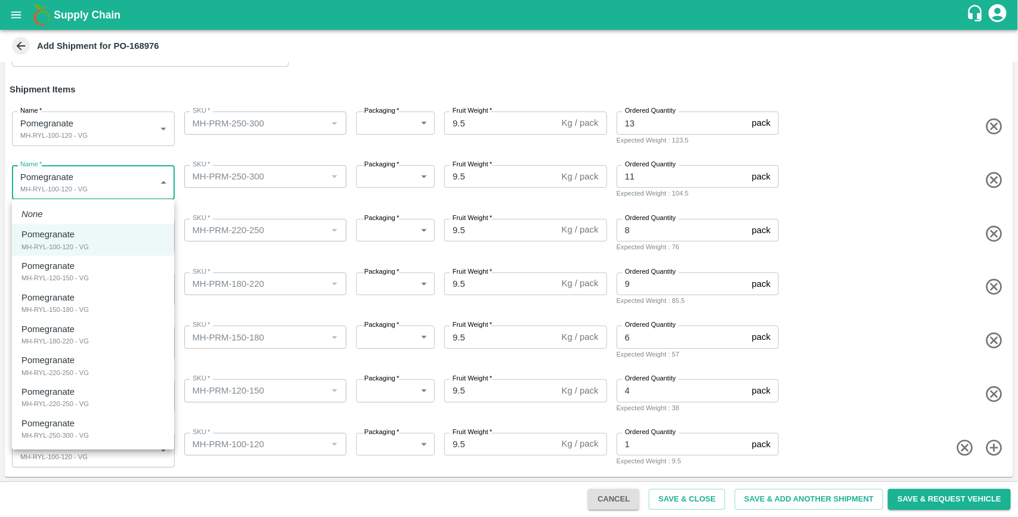
click at [105, 191] on body "Supply Chain Add Shipment for PO-168976 Type DC DC MO's Customer Customer (Mate…" at bounding box center [509, 258] width 1018 height 517
click at [75, 427] on div "Pomegranate" at bounding box center [50, 423] width 59 height 13
type input "1906125"
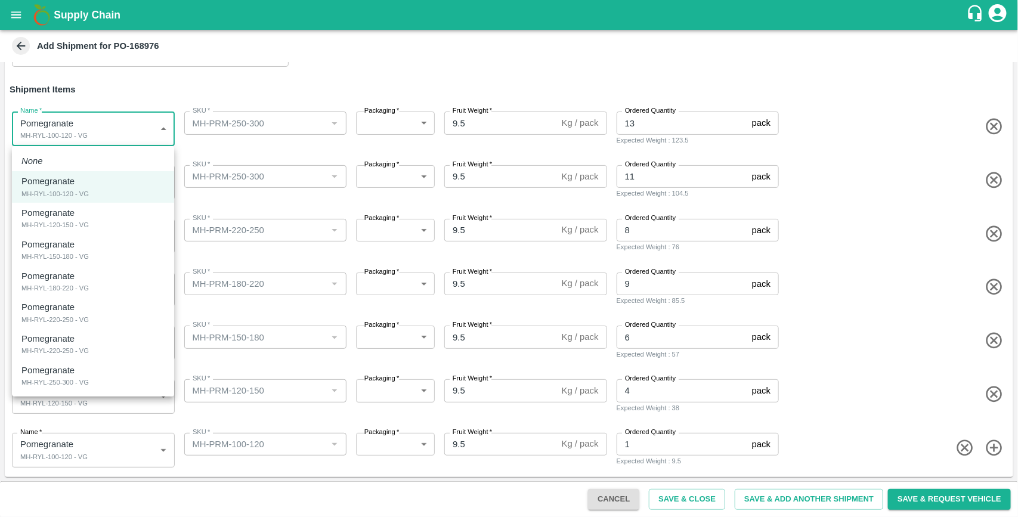
click at [132, 125] on body "Supply Chain Add Shipment for PO-168976 Type DC DC MO's Customer Customer (Mate…" at bounding box center [509, 258] width 1018 height 517
click at [79, 388] on li "Pomegranate MH-RYL-250-300 - VG" at bounding box center [93, 376] width 162 height 32
type input "1906125"
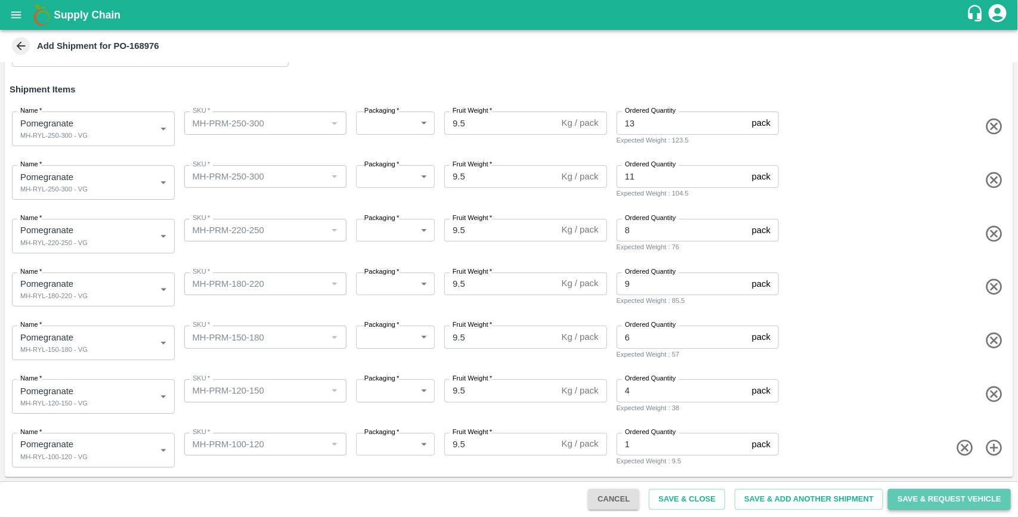
click at [924, 497] on button "Save & Request Vehicle" at bounding box center [949, 499] width 123 height 21
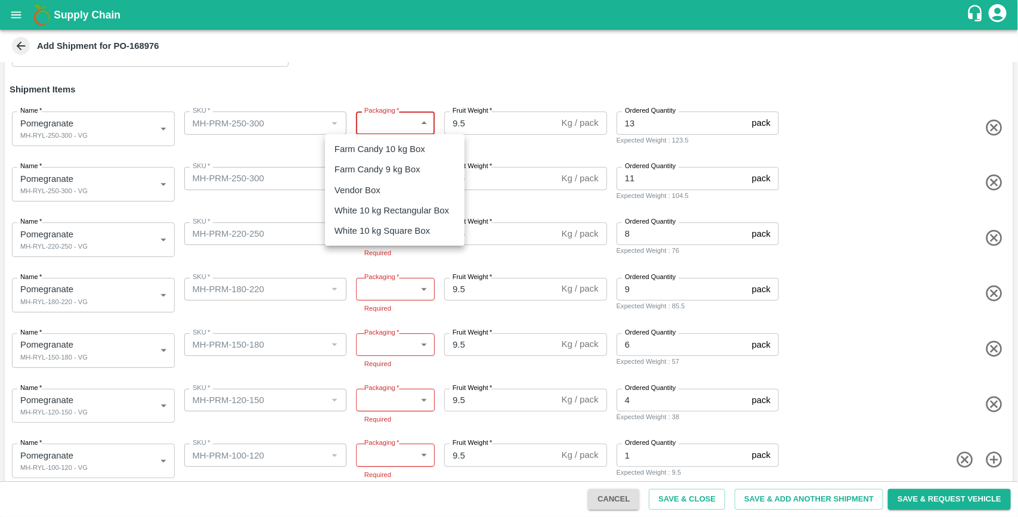
click at [403, 121] on body "Supply Chain Add Shipment for PO-168976 Type DC DC MO's Customer Customer (Mate…" at bounding box center [509, 258] width 1018 height 517
click at [370, 183] on li "Vendor Box" at bounding box center [395, 190] width 140 height 20
type input "276"
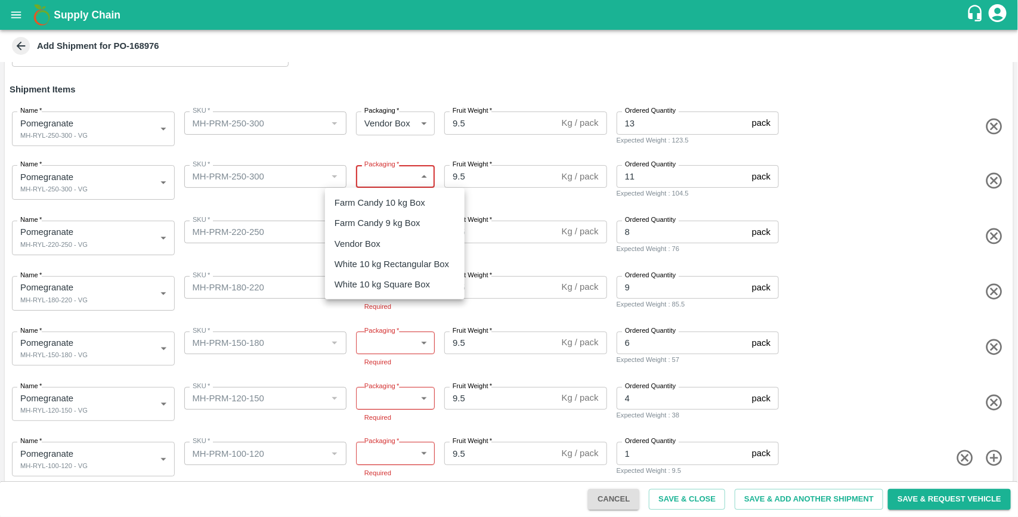
click at [391, 185] on body "Supply Chain Add Shipment for PO-168976 Type DC DC MO's Customer Customer (Mate…" at bounding box center [509, 258] width 1018 height 517
click at [380, 243] on p "Vendor Box" at bounding box center [358, 243] width 46 height 13
type input "276"
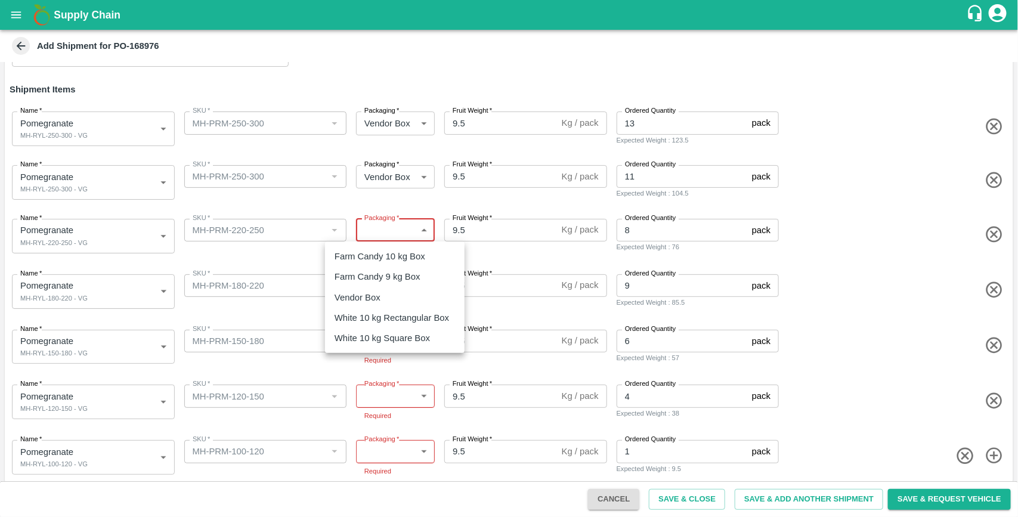
click at [404, 237] on body "Supply Chain Add Shipment for PO-168976 Type DC DC MO's Customer Customer (Mate…" at bounding box center [509, 258] width 1018 height 517
click at [382, 293] on div "Vendor Box" at bounding box center [361, 297] width 52 height 13
type input "276"
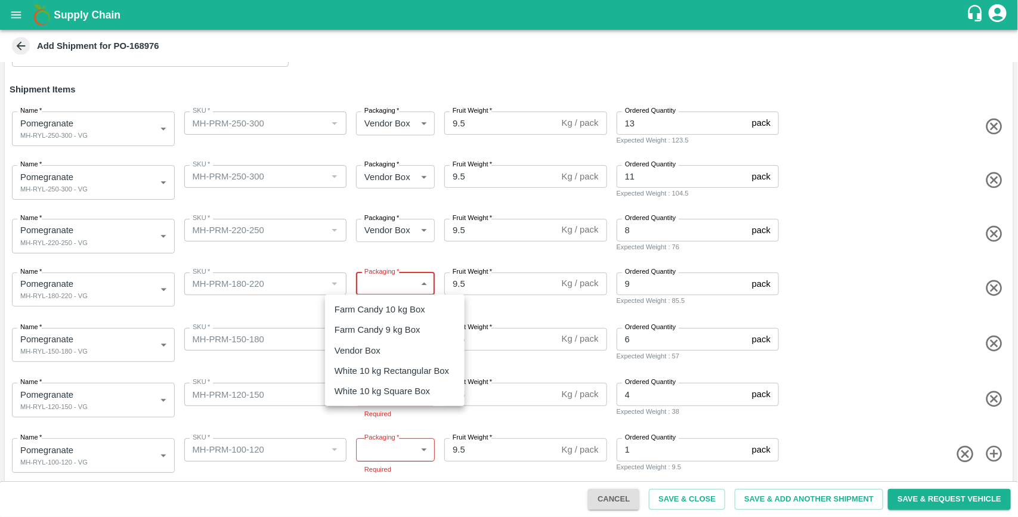
click at [401, 291] on body "Supply Chain Add Shipment for PO-168976 Type DC DC MO's Customer Customer (Mate…" at bounding box center [509, 258] width 1018 height 517
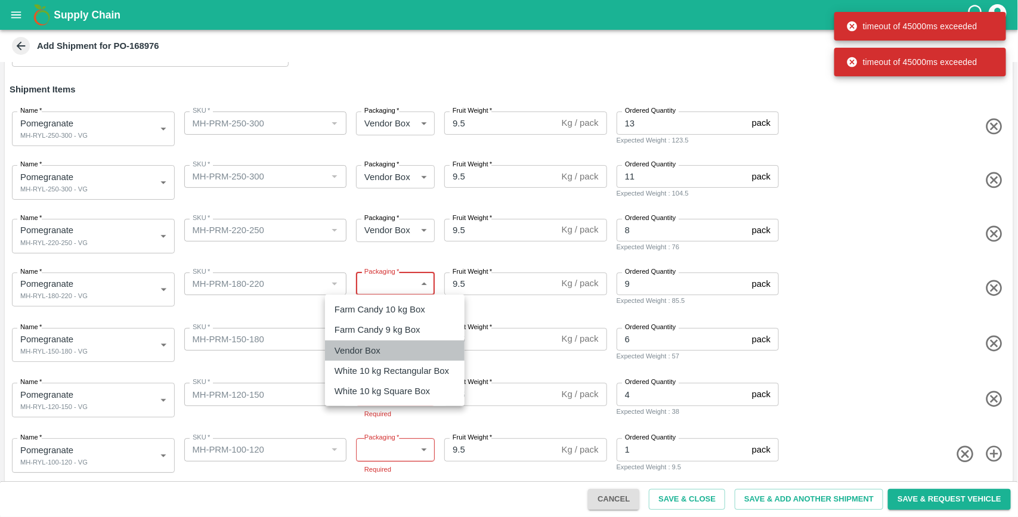
click at [385, 342] on li "Vendor Box" at bounding box center [395, 351] width 140 height 20
type input "276"
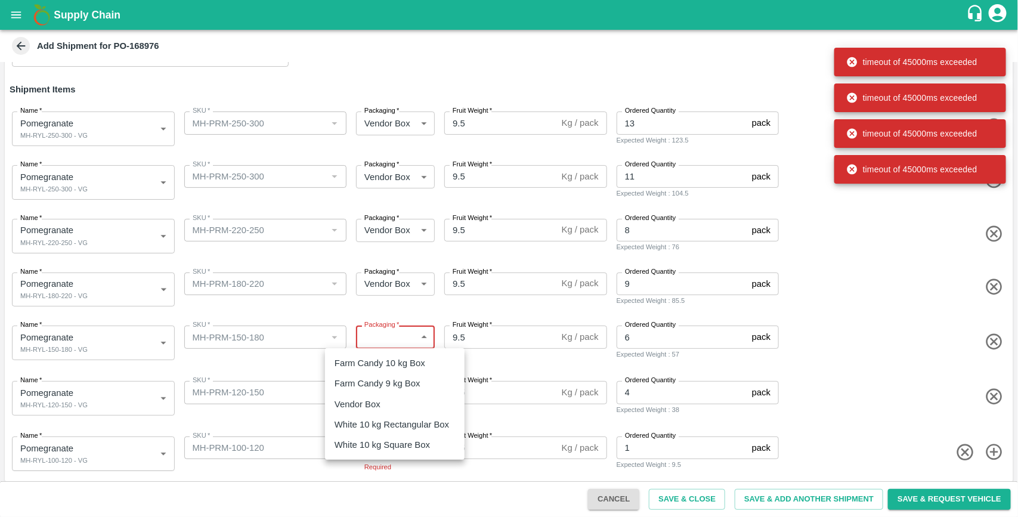
click at [410, 339] on body "Supply Chain Add Shipment for PO-168976 Type DC DC MO's Customer Customer (Mate…" at bounding box center [509, 258] width 1018 height 517
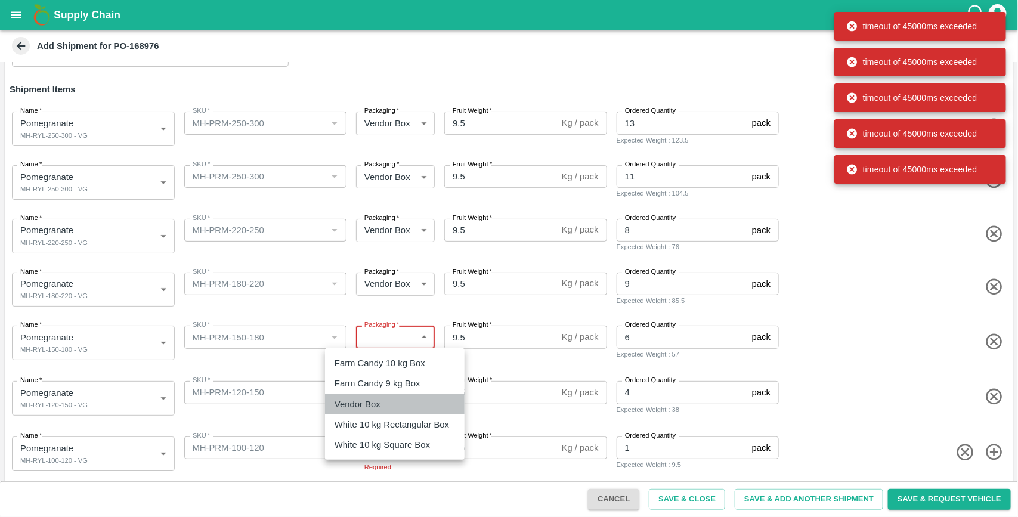
click at [384, 401] on div "Vendor Box" at bounding box center [361, 404] width 52 height 13
type input "276"
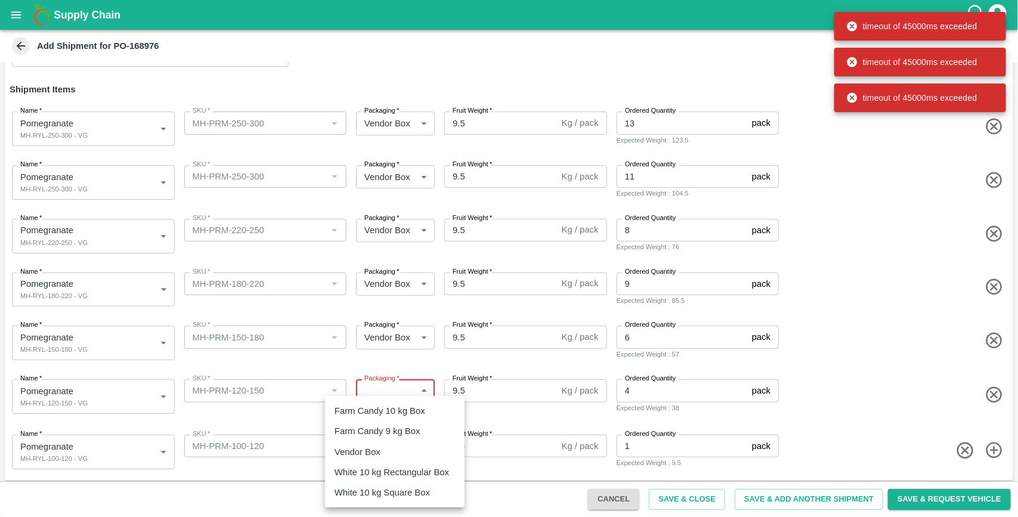
click at [404, 397] on body "Supply Chain Add Shipment for PO-168976 Type DC DC MO's Customer Customer (Mate…" at bounding box center [509, 258] width 1018 height 517
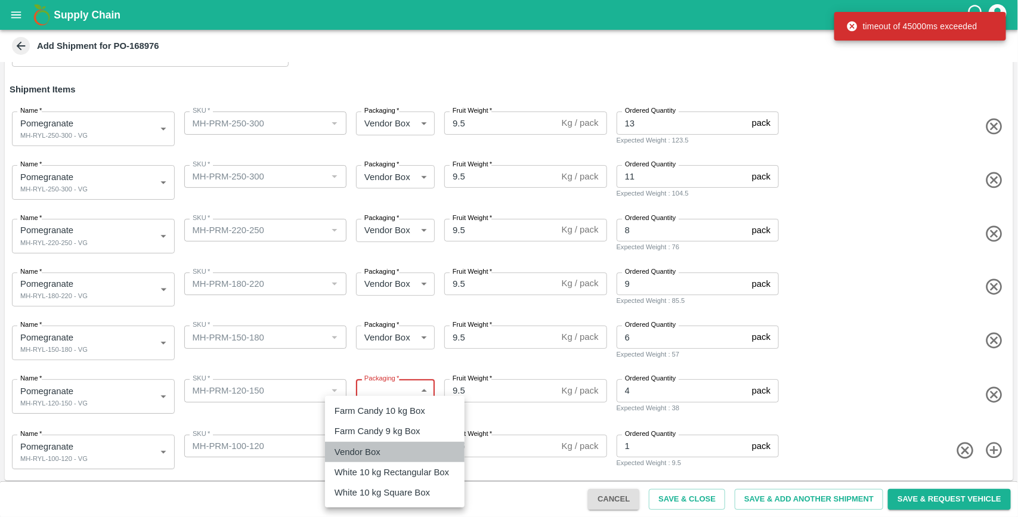
click at [383, 444] on li "Vendor Box" at bounding box center [395, 452] width 140 height 20
type input "276"
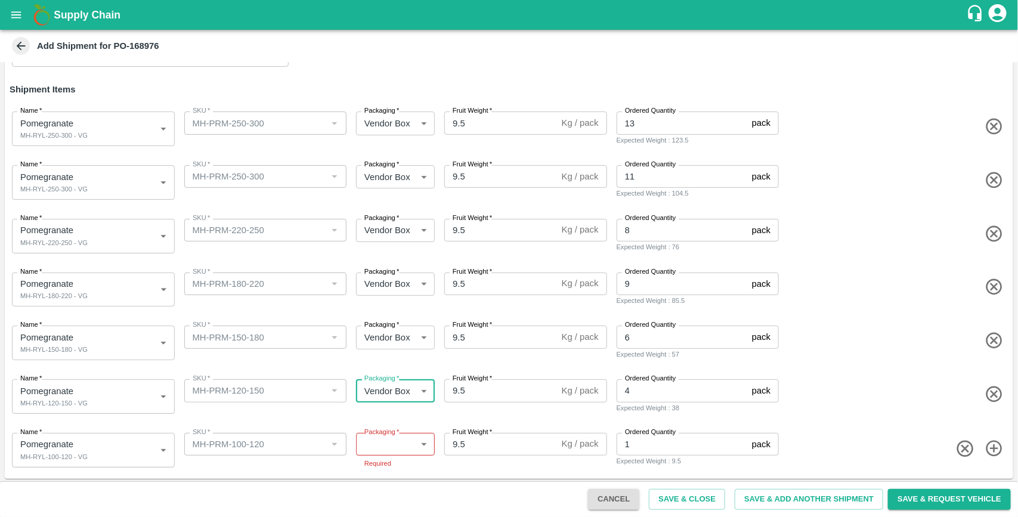
click at [395, 446] on body "Supply Chain Add Shipment for PO-168976 Type DC DC MO's Customer Customer (Mate…" at bounding box center [509, 258] width 1018 height 517
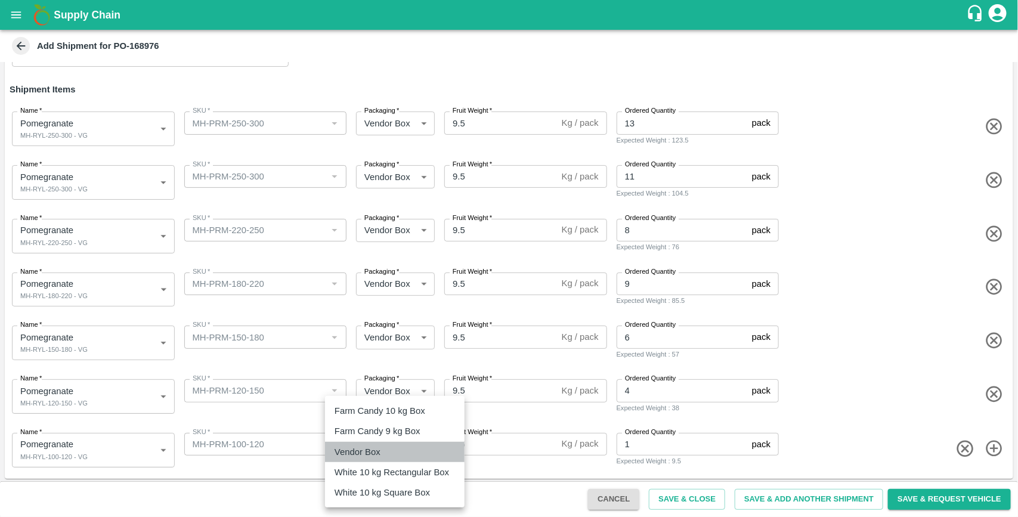
click at [385, 456] on div "Vendor Box" at bounding box center [361, 452] width 52 height 13
type input "276"
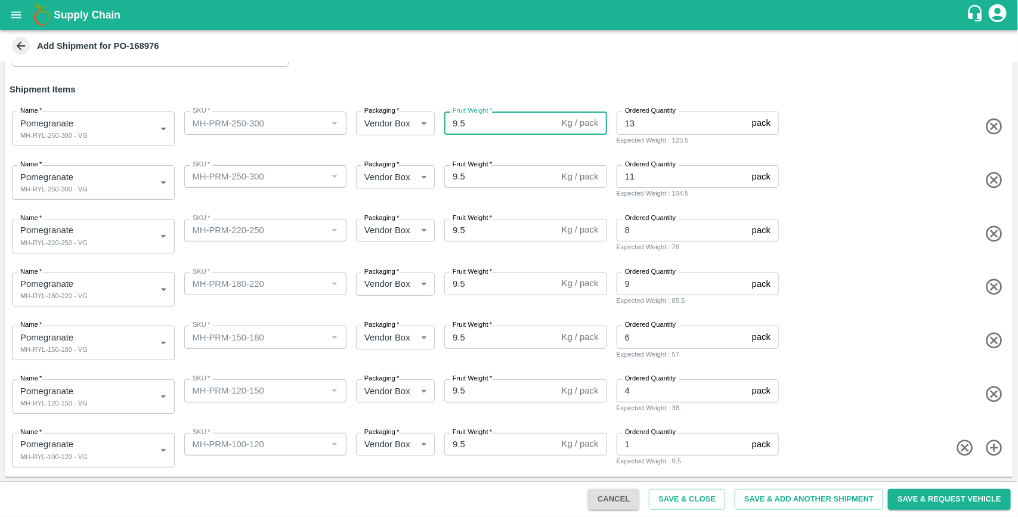
click at [485, 126] on input "9.5" at bounding box center [500, 123] width 113 height 23
type input "9.8"
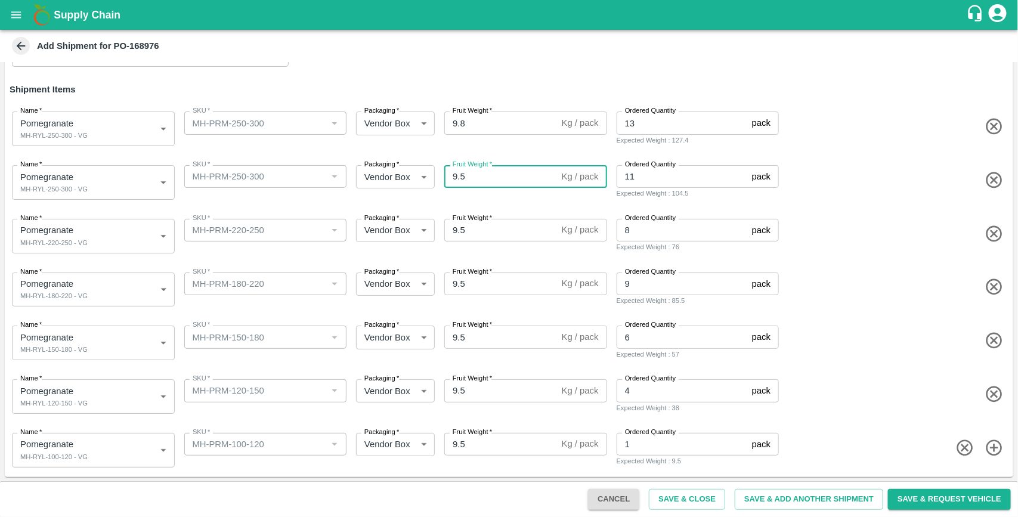
click at [472, 183] on input "9.5" at bounding box center [500, 176] width 113 height 23
type input "9.8"
click at [466, 239] on input "9.5" at bounding box center [500, 230] width 113 height 23
type input "9.8"
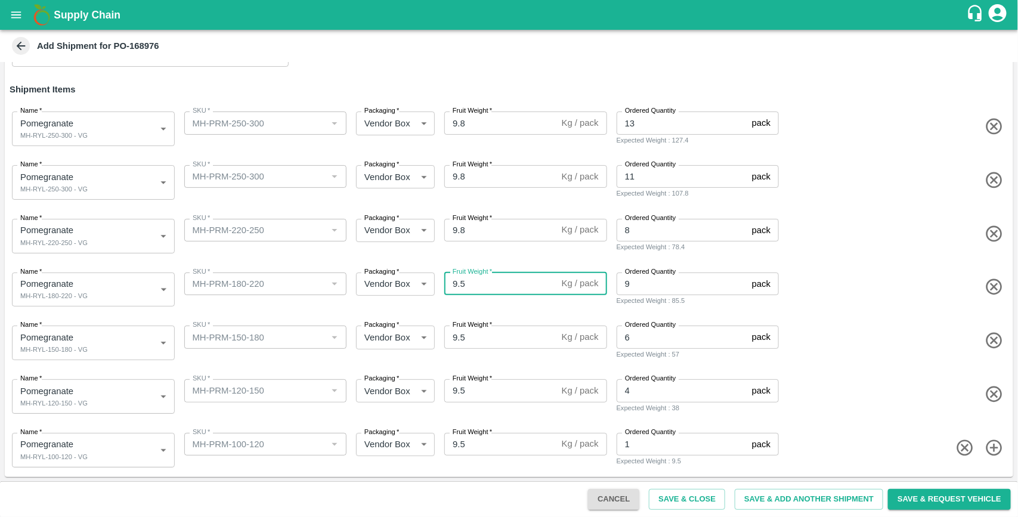
click at [466, 283] on input "9.5" at bounding box center [500, 284] width 113 height 23
type input "9.8"
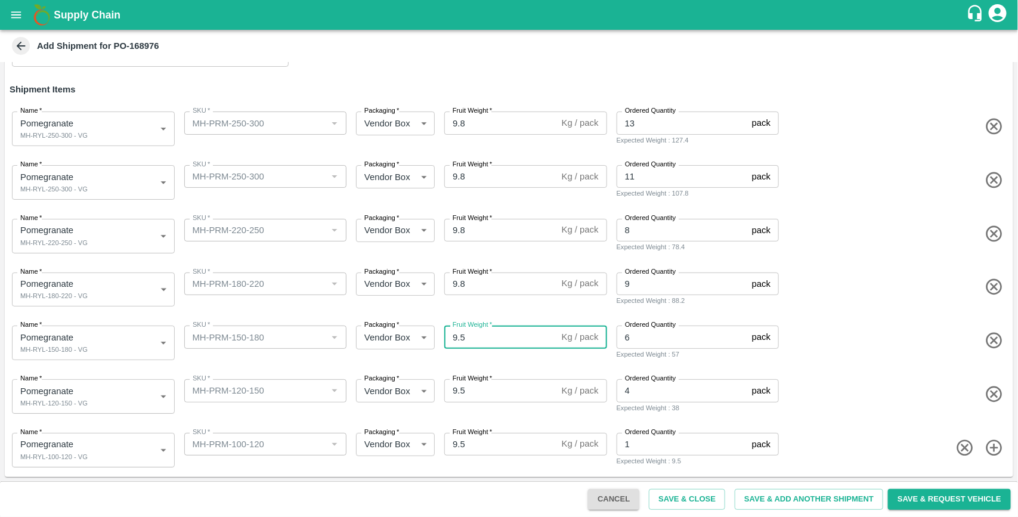
click at [473, 331] on input "9.5" at bounding box center [500, 337] width 113 height 23
type input "9.8"
click at [471, 392] on input "9.5" at bounding box center [500, 390] width 113 height 23
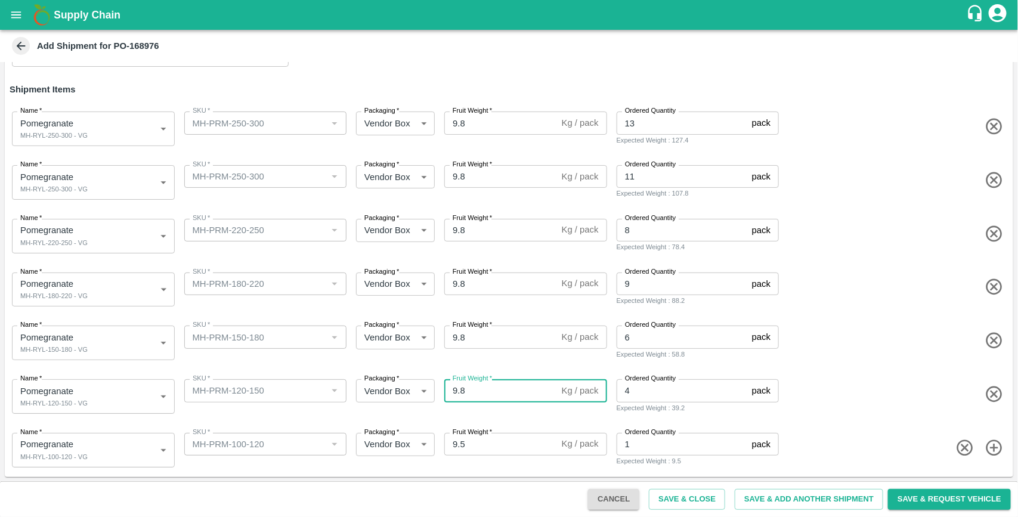
type input "9.8"
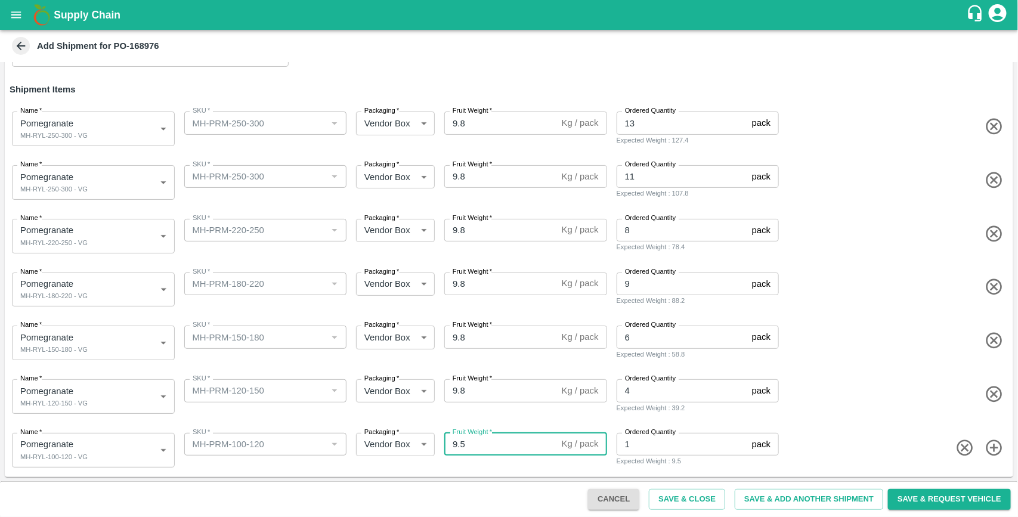
click at [487, 442] on input "9.5" at bounding box center [500, 444] width 113 height 23
type input "9.8"
click at [830, 328] on div "Name   * Pomegranate MH-RYL-150-180 - VG 1906121 Name SKU   * SKU   * Packaging…" at bounding box center [506, 340] width 1013 height 58
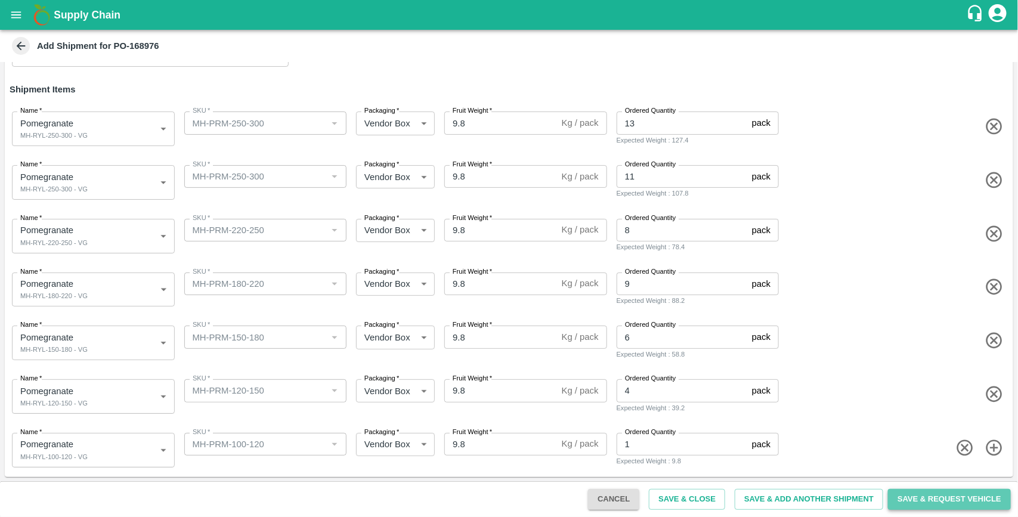
click at [956, 496] on button "Save & Request Vehicle" at bounding box center [949, 499] width 123 height 21
click at [923, 502] on button "Save & Request Vehicle" at bounding box center [949, 499] width 123 height 21
click at [985, 392] on icon "button" at bounding box center [995, 395] width 20 height 20
type input "1906119"
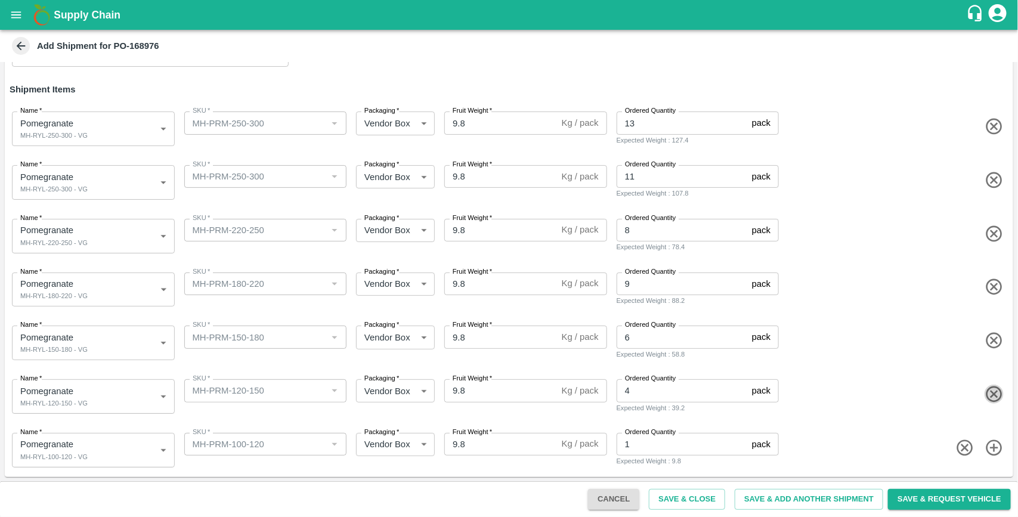
type input "MH-PRM-100-120"
type input "1"
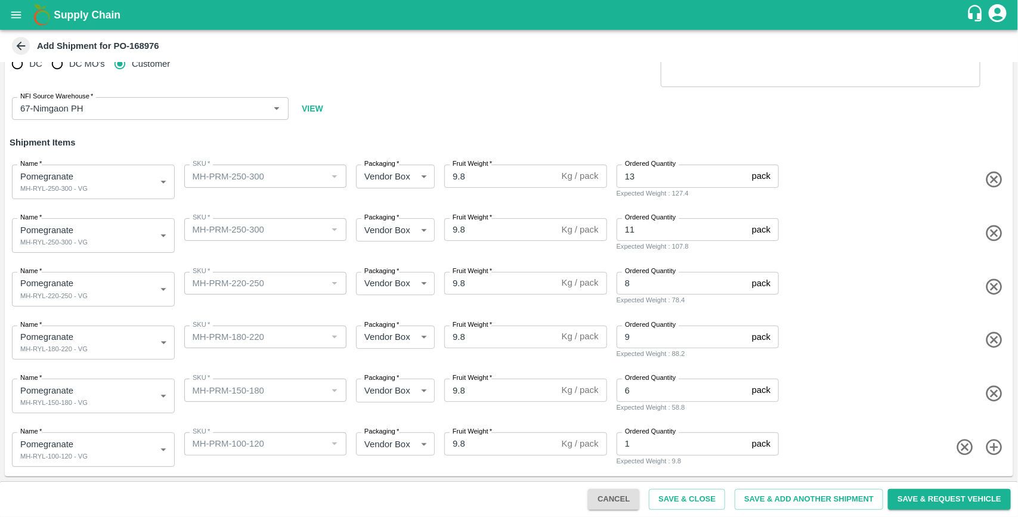
scroll to position [37, 0]
click at [668, 499] on button "Save & Close" at bounding box center [687, 499] width 76 height 21
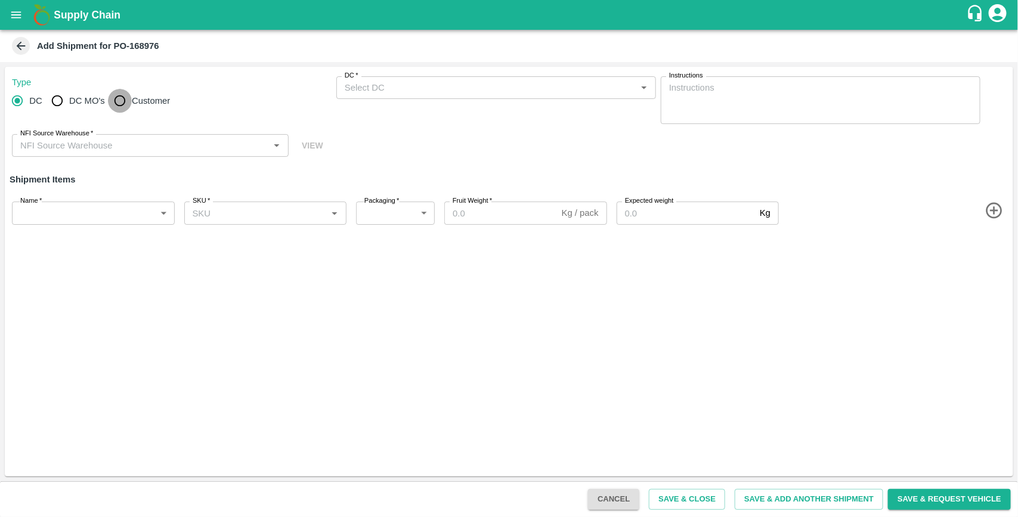
click at [127, 102] on input "Customer" at bounding box center [120, 101] width 24 height 24
radio input "true"
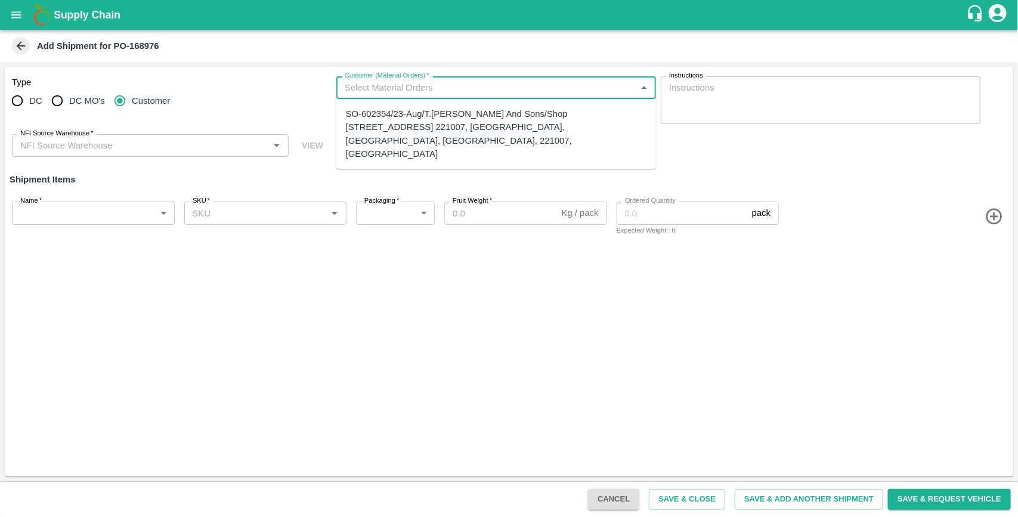
click at [367, 86] on input "Customer (Material Orders)   *" at bounding box center [486, 88] width 293 height 16
click at [367, 112] on div "SO-602354/23-Aug/T.[PERSON_NAME] And Sons/Shop [STREET_ADDRESS] 221007, [GEOGRA…" at bounding box center [496, 133] width 301 height 53
type input "SO-602354/23-Aug/T.[PERSON_NAME] And Sons/Shop [STREET_ADDRESS] 221007, [GEOGRA…"
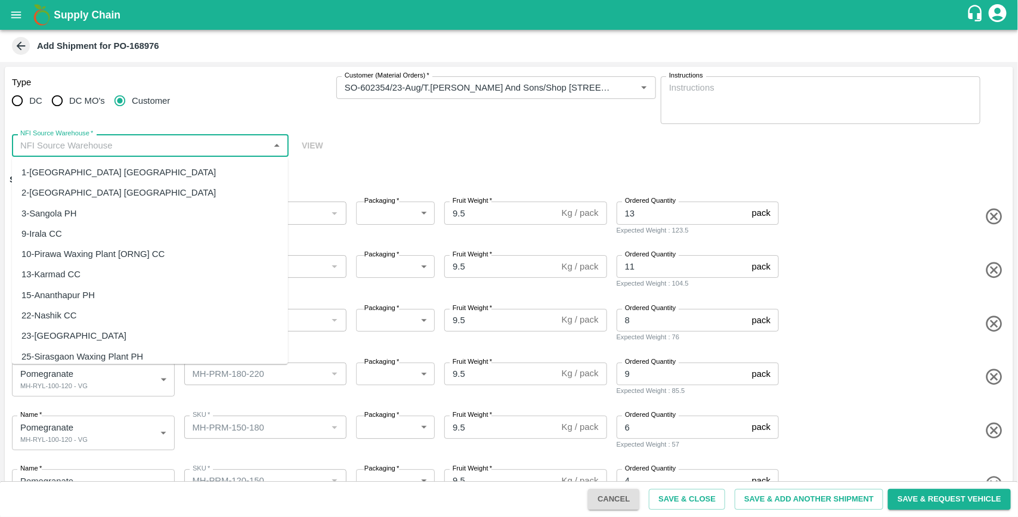
click at [180, 147] on input "NFI Source Warehouse   *" at bounding box center [141, 146] width 250 height 16
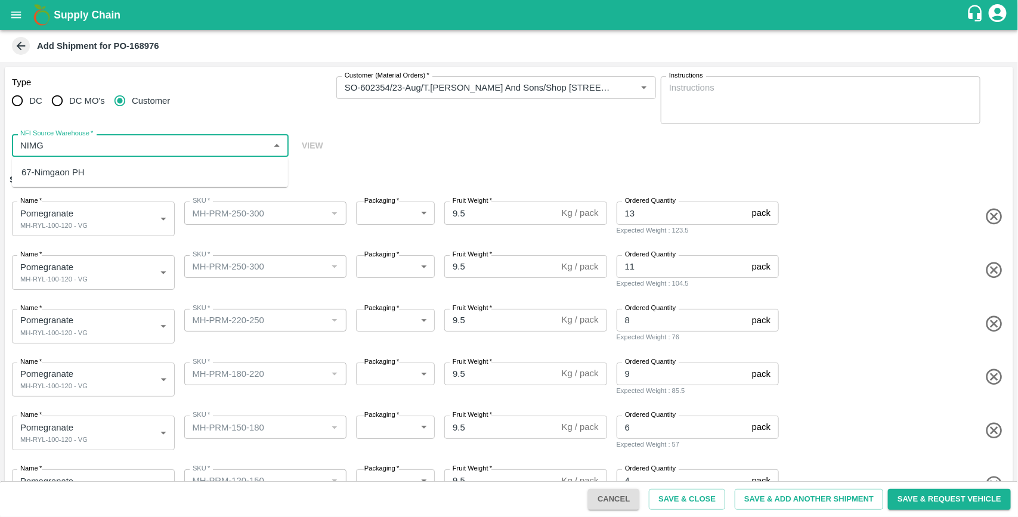
click at [93, 170] on div "67-Nimgaon PH" at bounding box center [150, 172] width 276 height 20
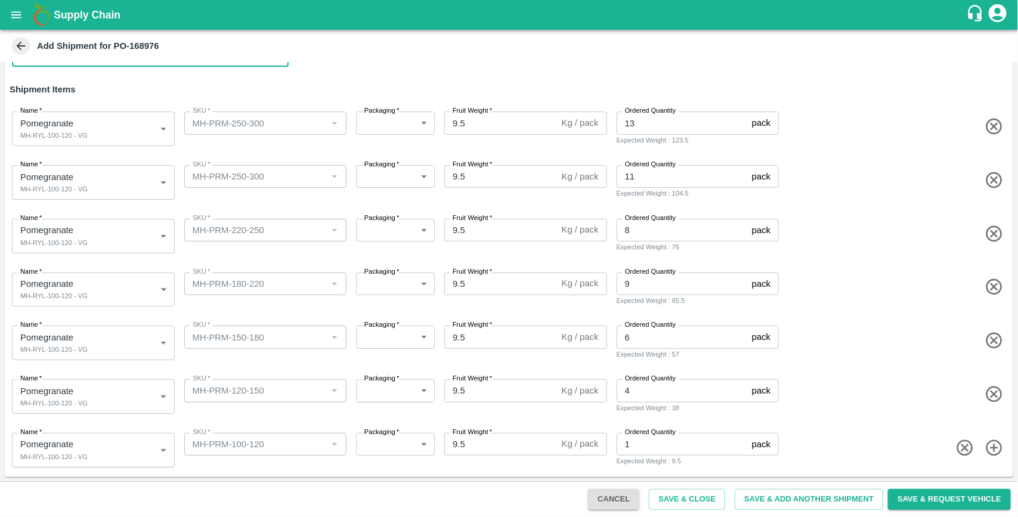
type input "67-Nimgaon PH"
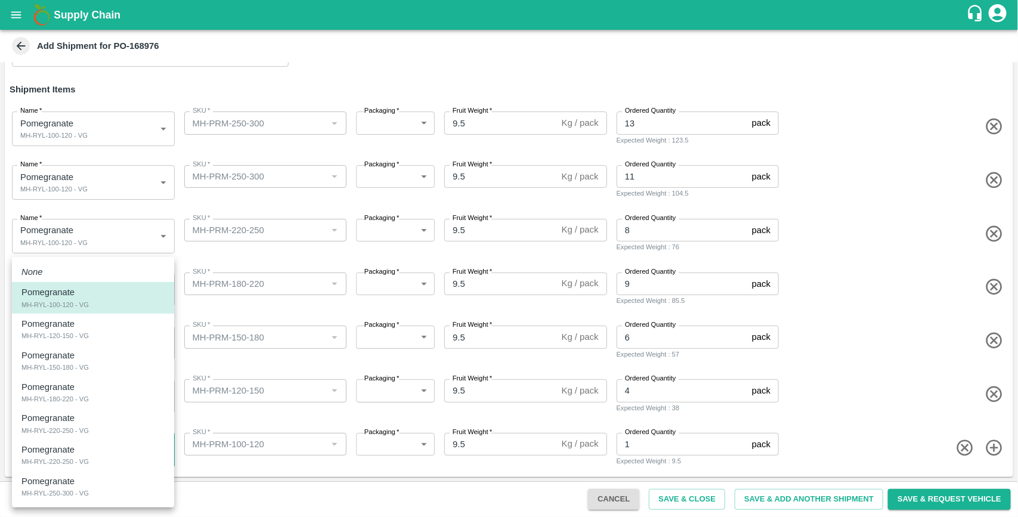
click at [93, 443] on body "Supply Chain Add Shipment for PO-168976 Type DC DC MO's Customer Customer (Mate…" at bounding box center [509, 258] width 1018 height 517
click at [115, 306] on div "Pomegranate MH-RYL-100-120 - VG" at bounding box center [92, 298] width 143 height 24
click at [109, 385] on body "Supply Chain Add Shipment for PO-168976 Type DC DC MO's Customer Customer (Mate…" at bounding box center [509, 258] width 1018 height 517
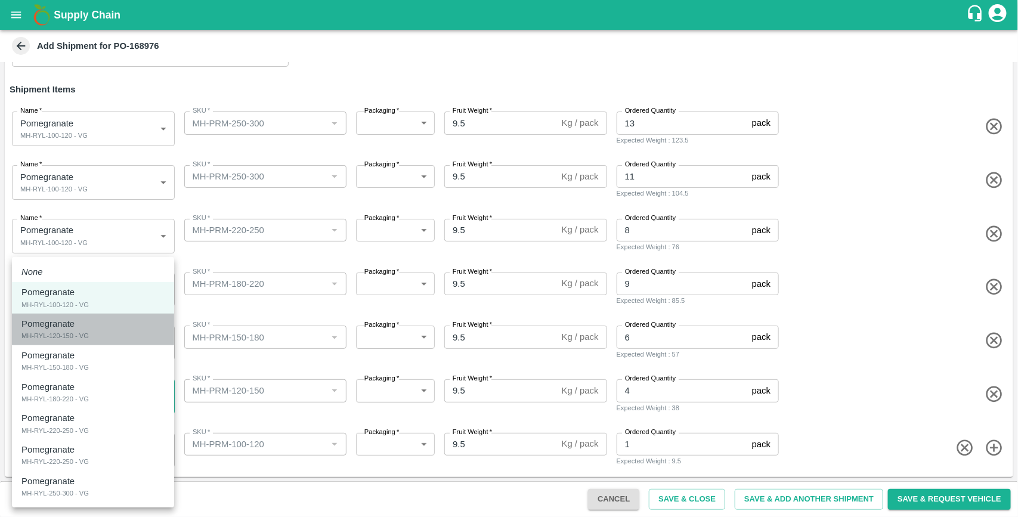
click at [98, 335] on div "Pomegranate MH-RYL-120-150 - VG" at bounding box center [92, 329] width 143 height 24
type input "1906120"
click at [114, 355] on body "Supply Chain Add Shipment for PO-168976 Type DC DC MO's Customer Customer (Mate…" at bounding box center [509, 258] width 1018 height 517
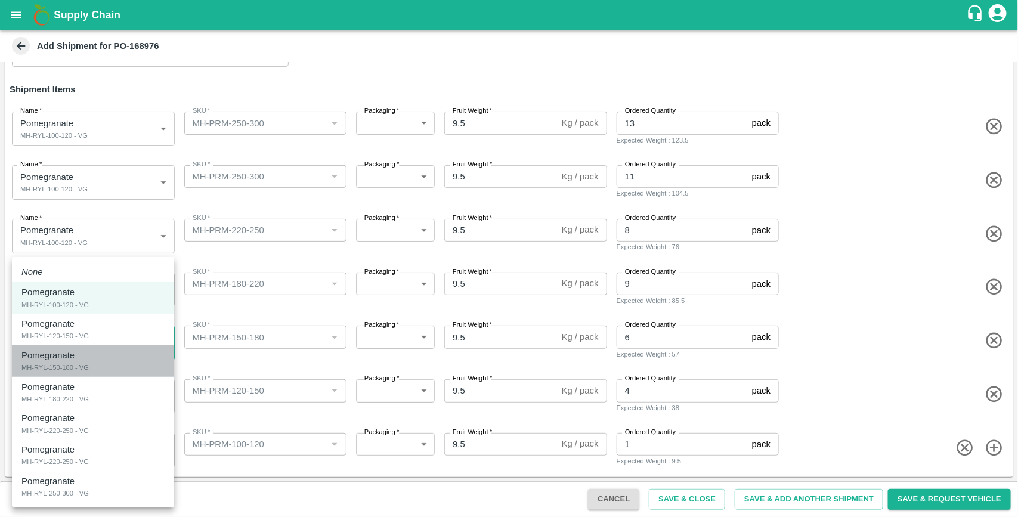
click at [78, 361] on div "Pomegranate" at bounding box center [50, 355] width 59 height 13
type input "1906121"
click at [99, 294] on body "Supply Chain Add Shipment for PO-168976 Type DC DC MO's Customer Customer (Mate…" at bounding box center [509, 258] width 1018 height 517
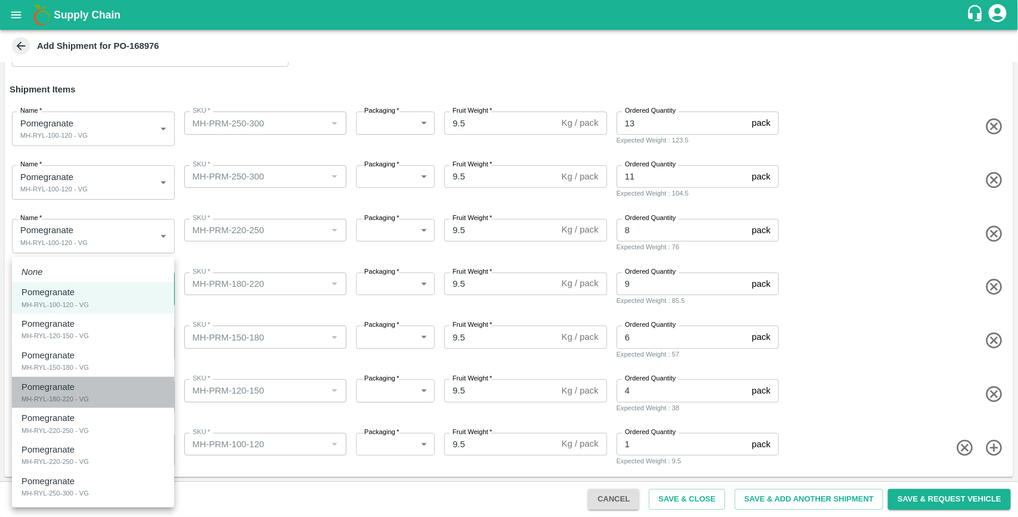
click at [78, 394] on div "MH-RYL-180-220 - VG" at bounding box center [54, 399] width 67 height 11
type input "1906122"
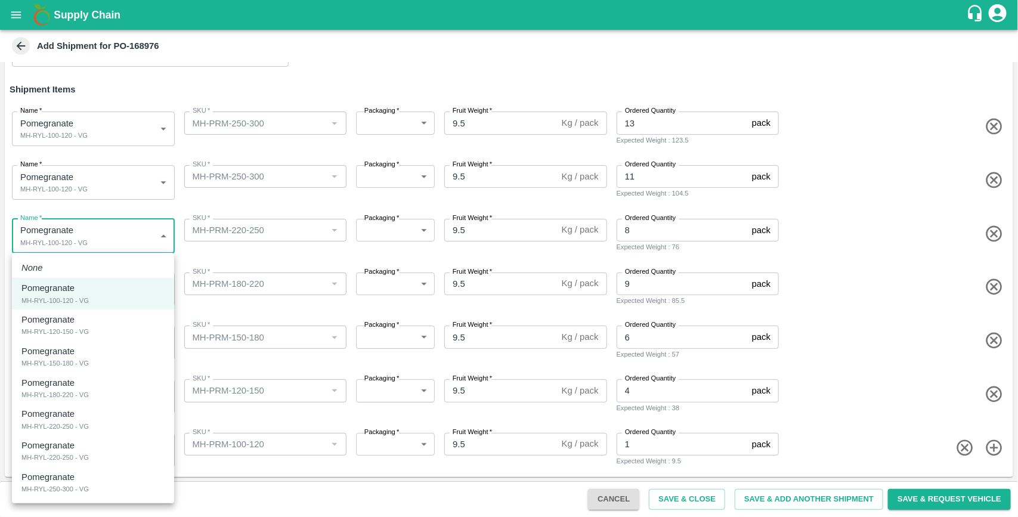
click at [100, 231] on body "Supply Chain Add Shipment for PO-168976 Type DC DC MO's Customer Customer (Mate…" at bounding box center [509, 258] width 1018 height 517
click at [58, 410] on p "Pomegranate" at bounding box center [47, 413] width 53 height 13
type input "1906123"
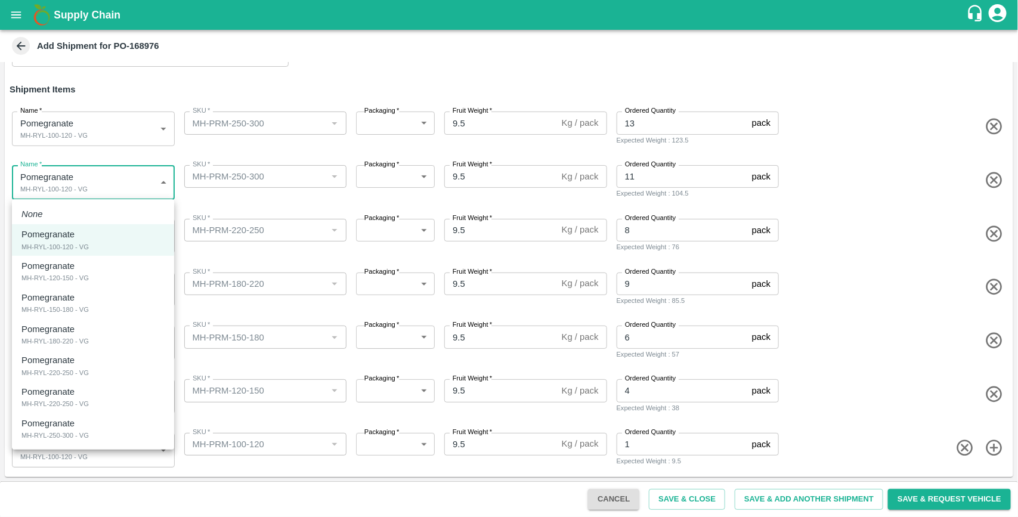
click at [94, 192] on body "Supply Chain Add Shipment for PO-168976 Type DC DC MO's Customer Customer (Mate…" at bounding box center [509, 258] width 1018 height 517
click at [76, 417] on div "Pomegranate" at bounding box center [50, 423] width 59 height 13
type input "1906125"
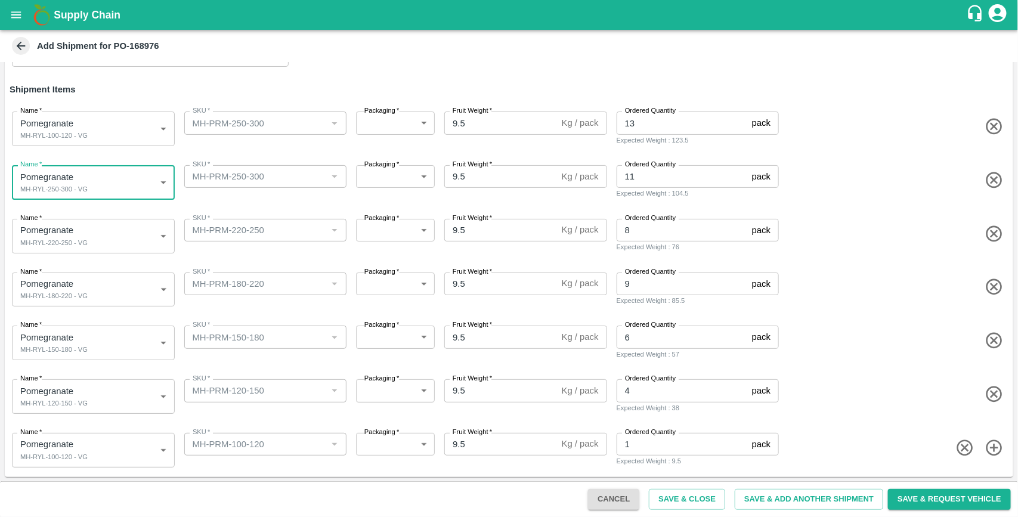
click at [988, 126] on icon "button" at bounding box center [995, 127] width 20 height 20
type input "1906125"
type input "11"
type input "1906123"
type input "MH-PRM-220-250"
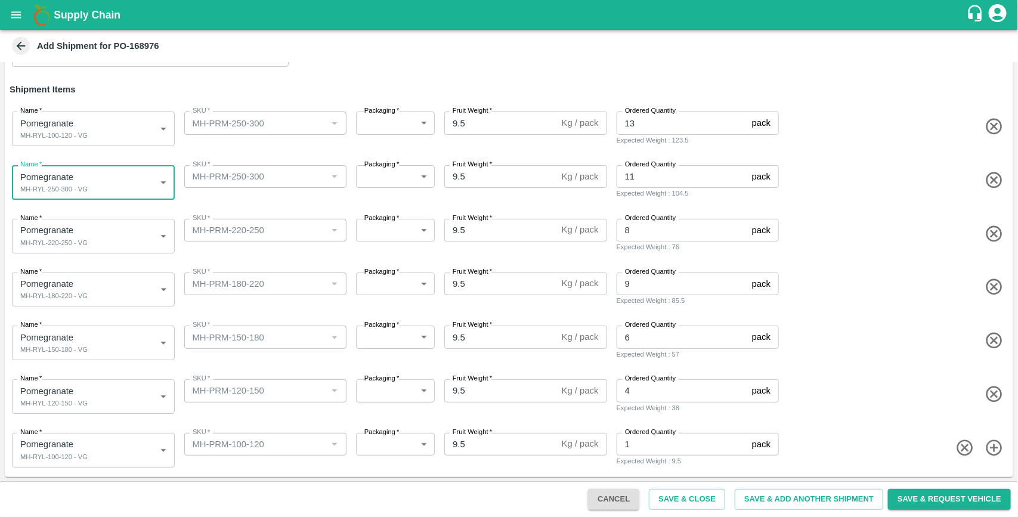
type input "8"
type input "1906122"
type input "MH-PRM-180-220"
type input "9"
type input "1906121"
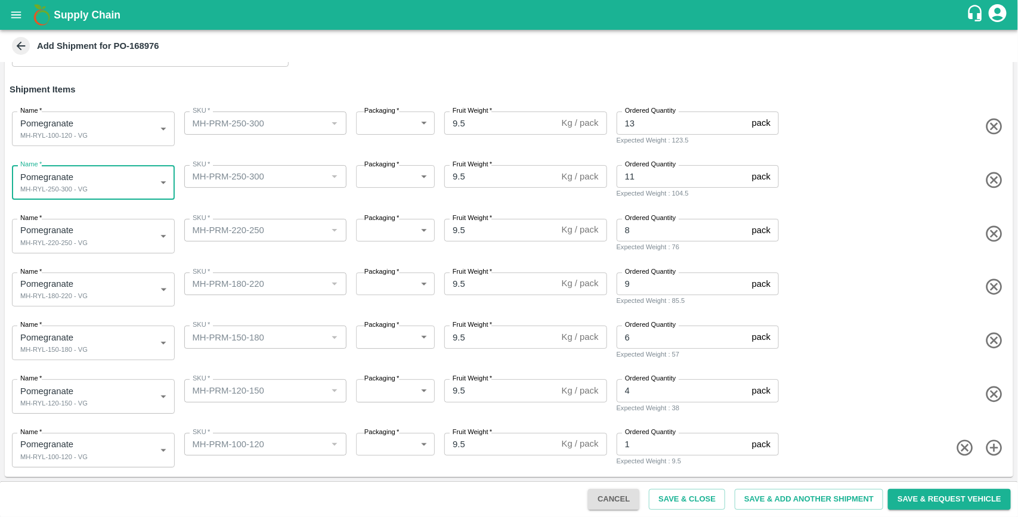
type input "MH-PRM-150-180"
type input "6"
type input "1906120"
type input "MH-PRM-120-150"
type input "4"
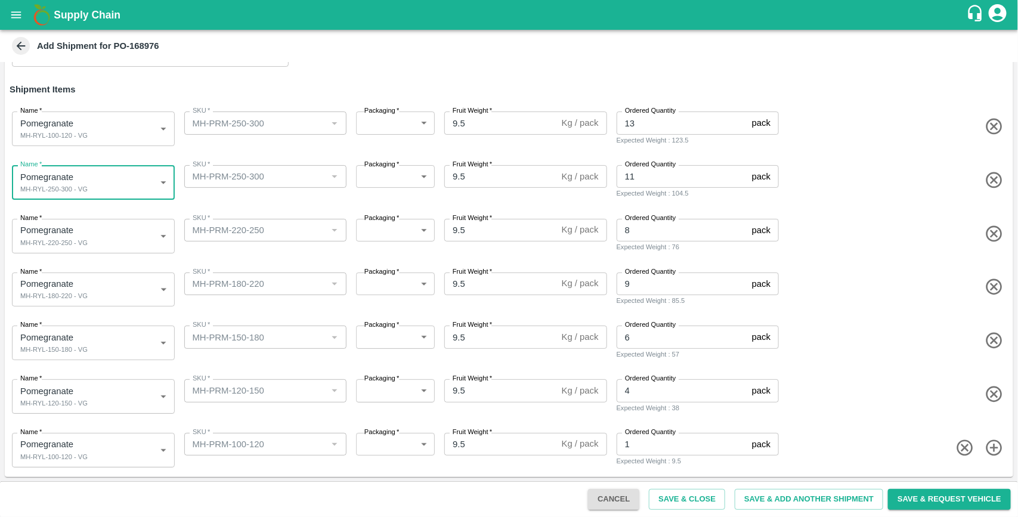
type input "1906119"
type input "MH-PRM-100-120"
type input "1"
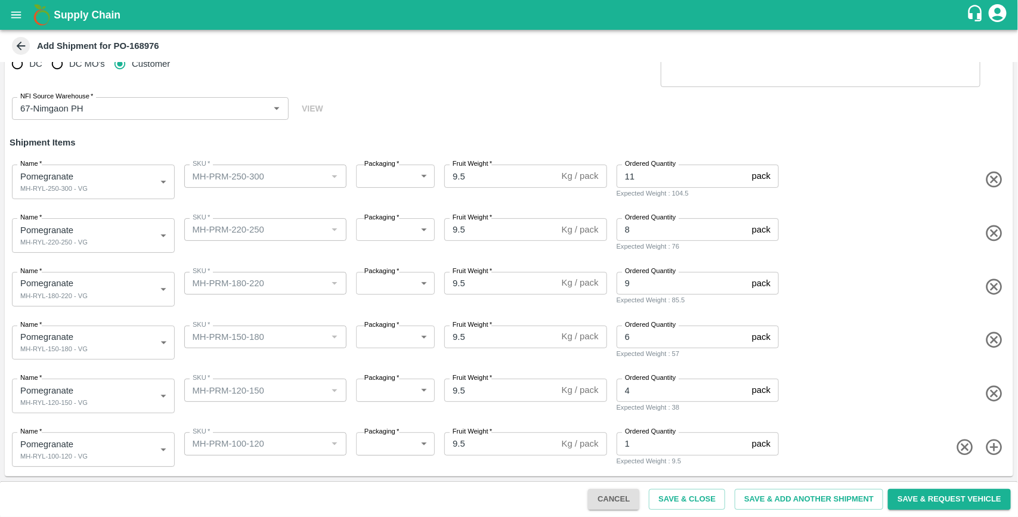
scroll to position [37, 0]
click at [908, 489] on button "Save & Request Vehicle" at bounding box center [949, 499] width 123 height 21
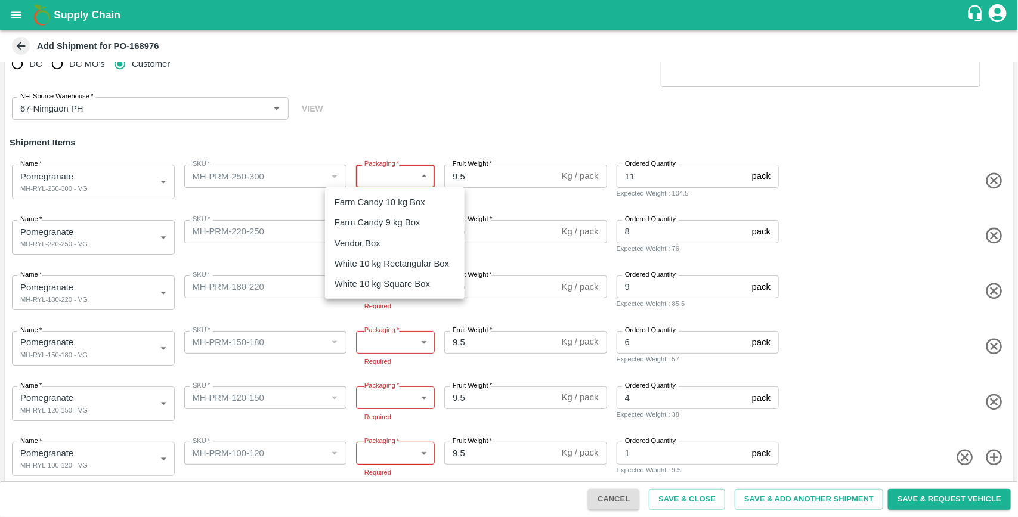
click at [386, 171] on body "Supply Chain Add Shipment for PO-168976 Type DC DC MO's Customer Customer (Mate…" at bounding box center [509, 258] width 1018 height 517
click at [373, 233] on li "Vendor Box" at bounding box center [395, 243] width 140 height 20
type input "276"
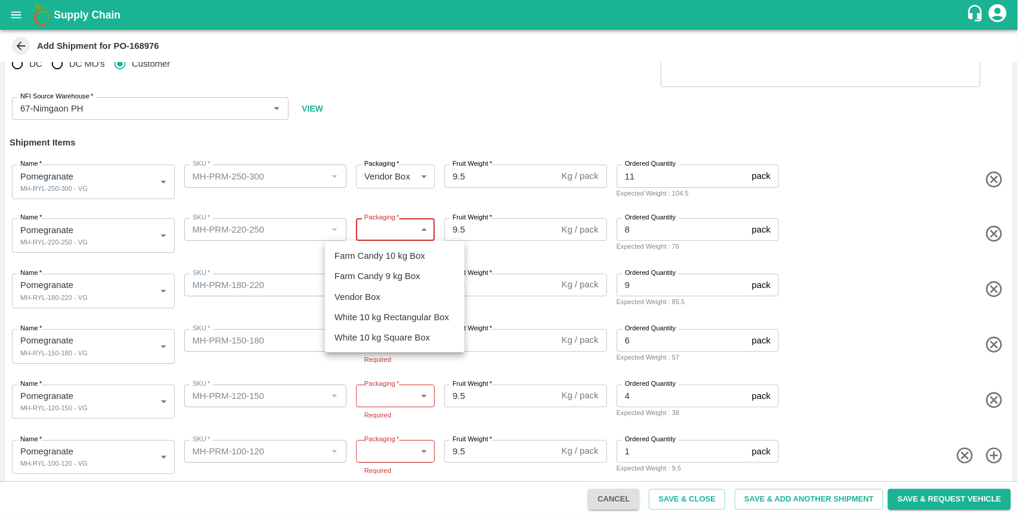
click at [401, 224] on body "Supply Chain Add Shipment for PO-168976 Type DC DC MO's Customer Customer (Mate…" at bounding box center [509, 258] width 1018 height 517
click at [381, 290] on div "Vendor Box" at bounding box center [361, 296] width 52 height 13
type input "276"
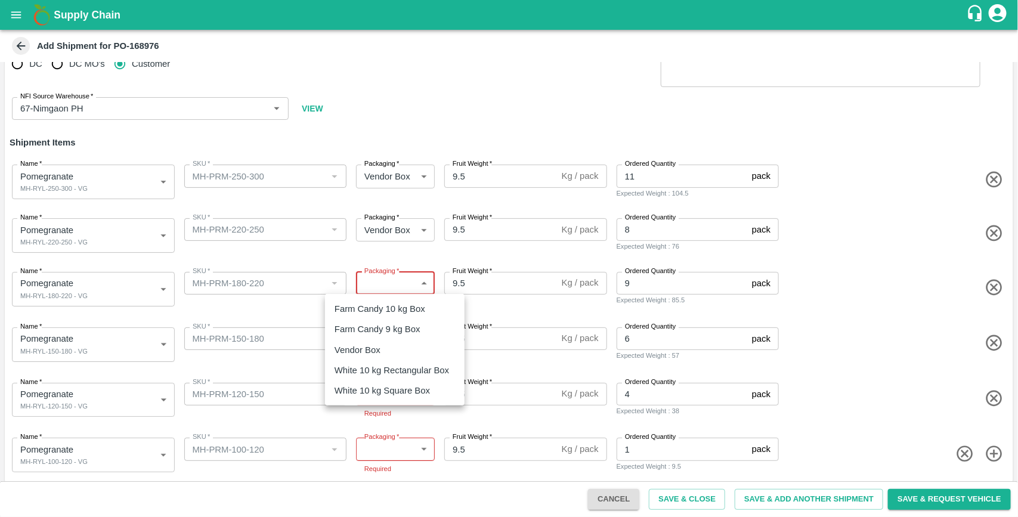
click at [403, 287] on body "Supply Chain Add Shipment for PO-168976 Type DC DC MO's Customer Customer (Mate…" at bounding box center [509, 258] width 1018 height 517
click at [382, 355] on div "Vendor Box" at bounding box center [361, 350] width 52 height 13
type input "276"
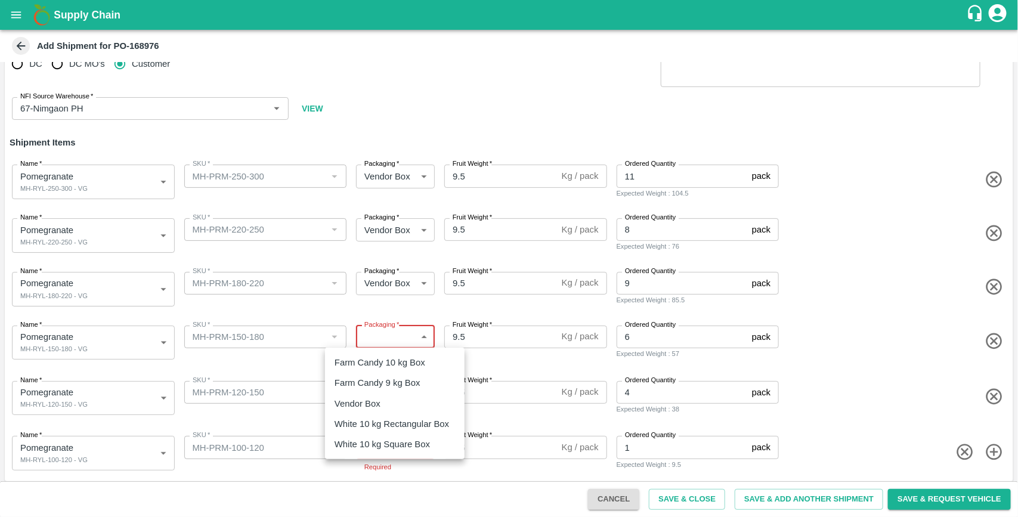
click at [403, 345] on body "Supply Chain Add Shipment for PO-168976 Type DC DC MO's Customer Customer (Mate…" at bounding box center [509, 258] width 1018 height 517
click at [388, 412] on li "Vendor Box" at bounding box center [395, 404] width 140 height 20
type input "276"
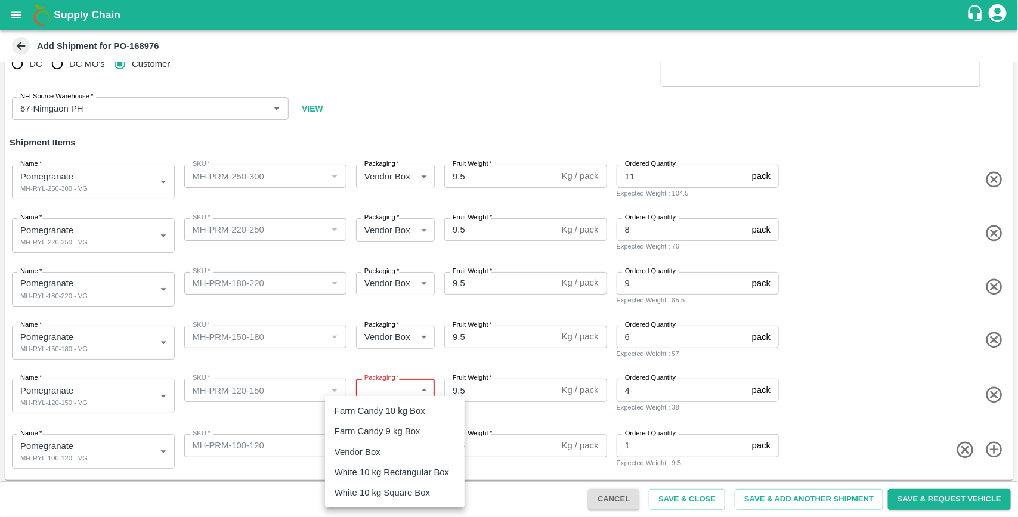
click at [391, 395] on body "Supply Chain Add Shipment for PO-168976 Type DC DC MO's Customer Customer (Mate…" at bounding box center [509, 258] width 1018 height 517
click at [372, 454] on p "Vendor Box" at bounding box center [358, 452] width 46 height 13
type input "276"
click at [397, 446] on body "Supply Chain Add Shipment for PO-168976 Type DC DC MO's Customer Customer (Mate…" at bounding box center [509, 258] width 1018 height 517
click at [384, 451] on div "Vendor Box" at bounding box center [361, 452] width 52 height 13
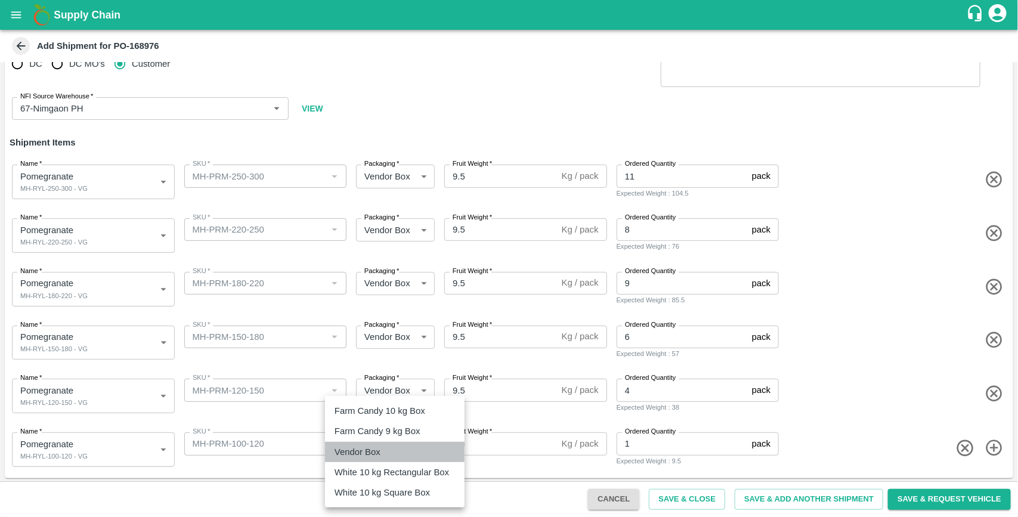
type input "276"
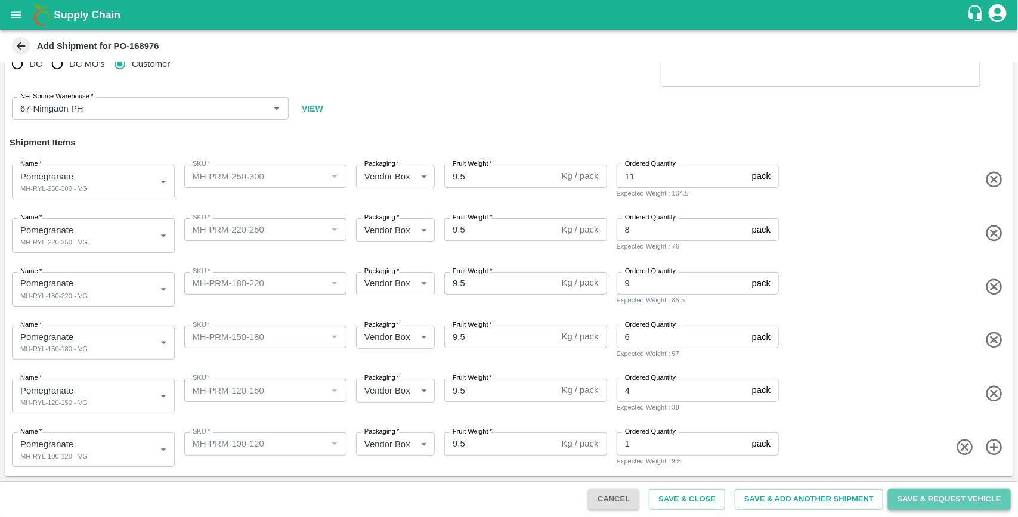
click at [922, 494] on button "Save & Request Vehicle" at bounding box center [949, 499] width 123 height 21
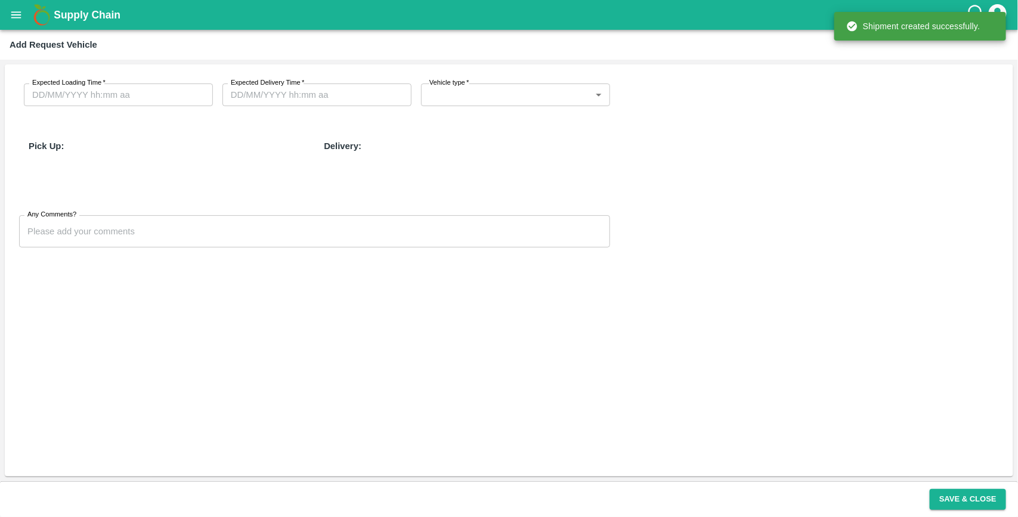
type input "DD/MM/YYYY hh:mm aa"
click at [89, 91] on input "DD/MM/YYYY hh:mm aa" at bounding box center [114, 95] width 181 height 23
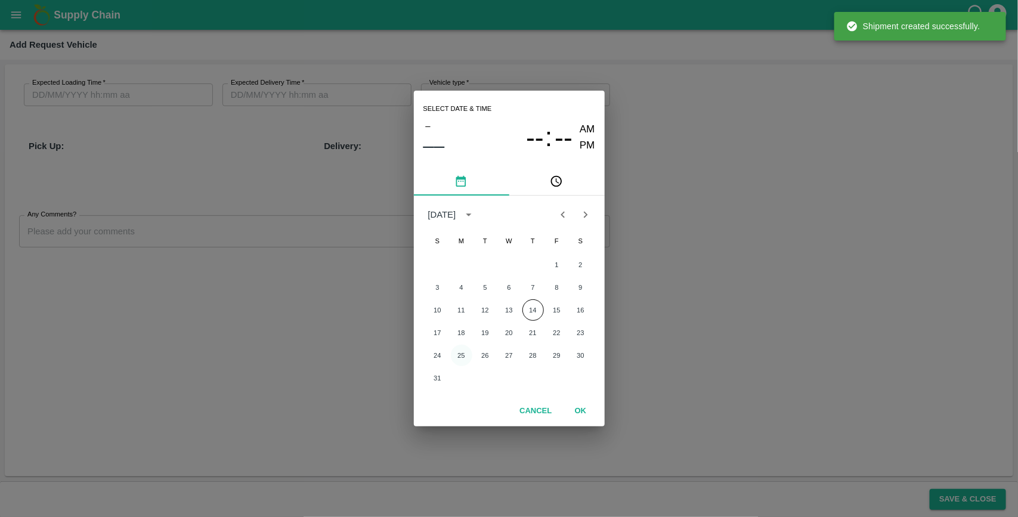
type input "21/08/2025 04:52 AM"
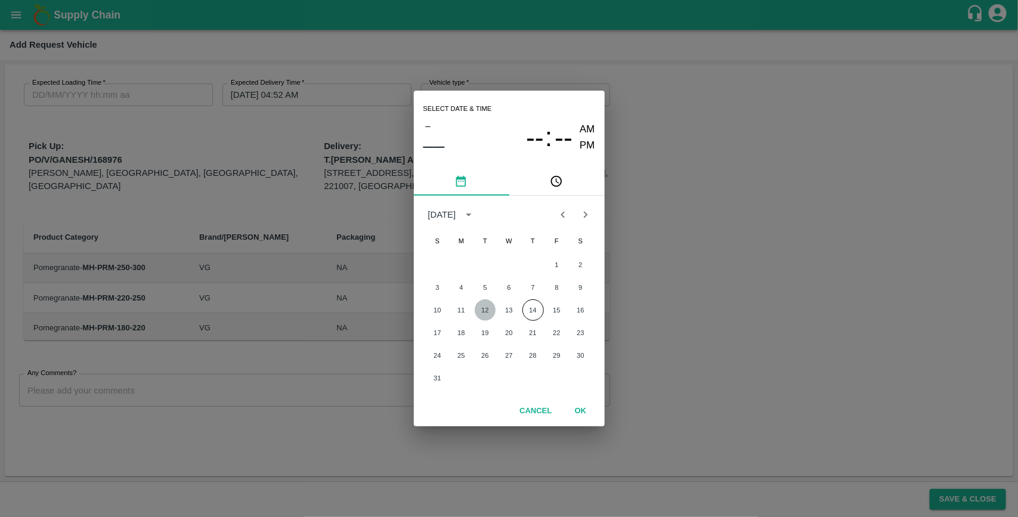
click at [488, 313] on button "12" at bounding box center [485, 309] width 21 height 21
type input "12/08/2025 12:00 AM"
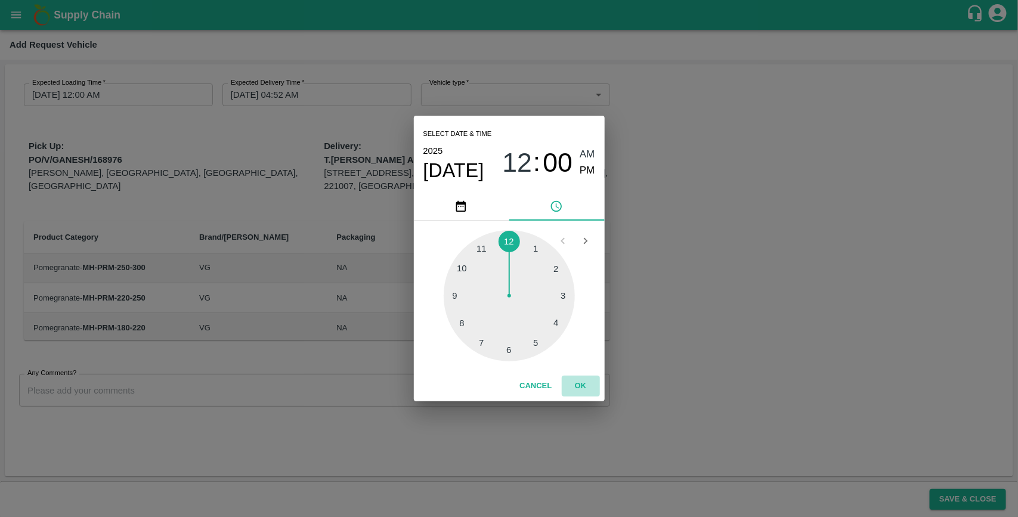
click at [573, 389] on button "OK" at bounding box center [581, 386] width 38 height 21
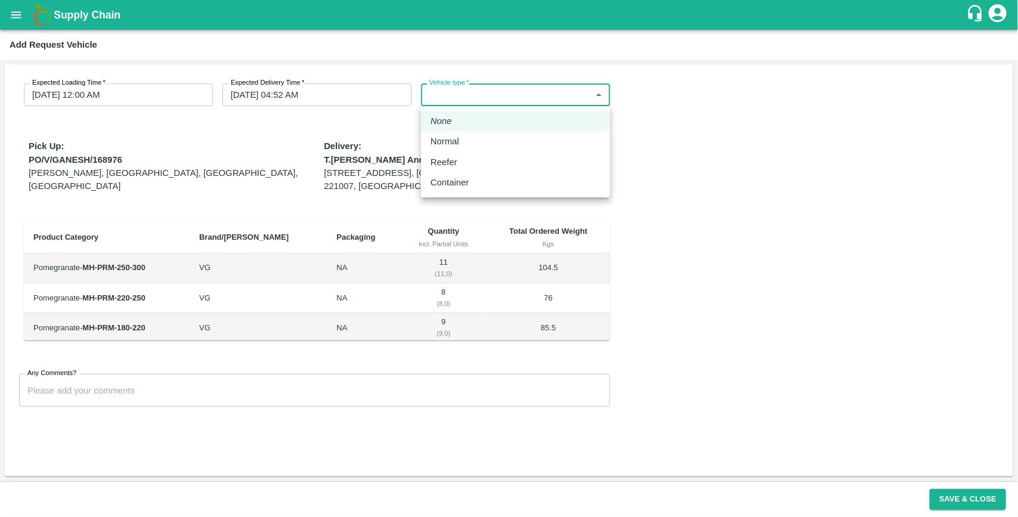
click at [484, 100] on body "Supply Chain Add Request Vehicle Expected Loading Time   * 12/08/2025 12:00 AM …" at bounding box center [509, 258] width 1018 height 517
click at [446, 135] on p "Normal" at bounding box center [445, 141] width 29 height 13
type input "1"
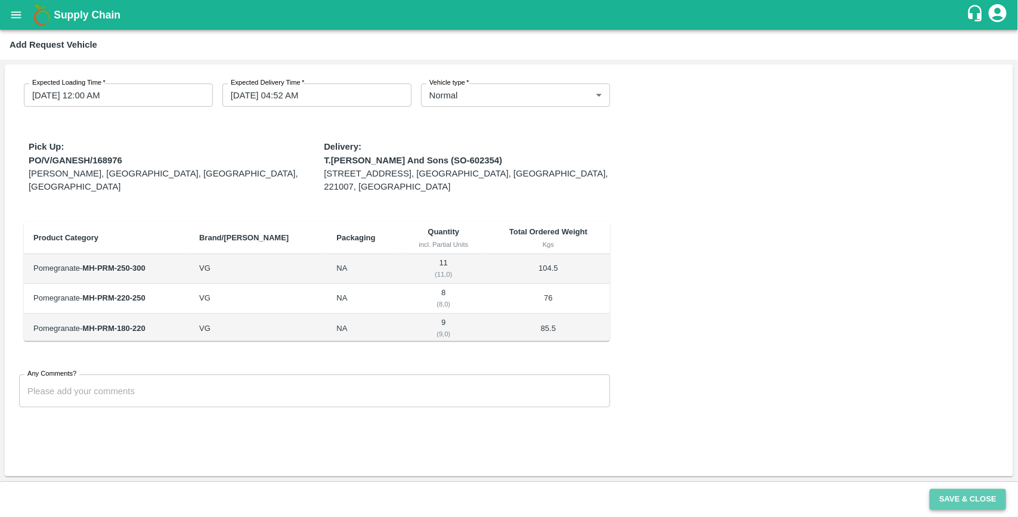
click at [956, 499] on button "Save & Close" at bounding box center [968, 499] width 76 height 21
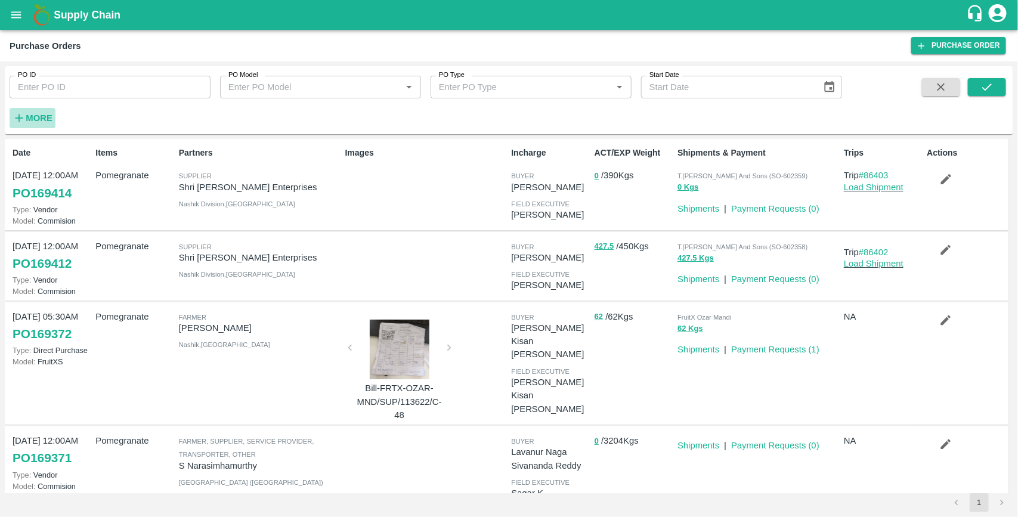
click at [40, 120] on strong "More" at bounding box center [39, 118] width 27 height 10
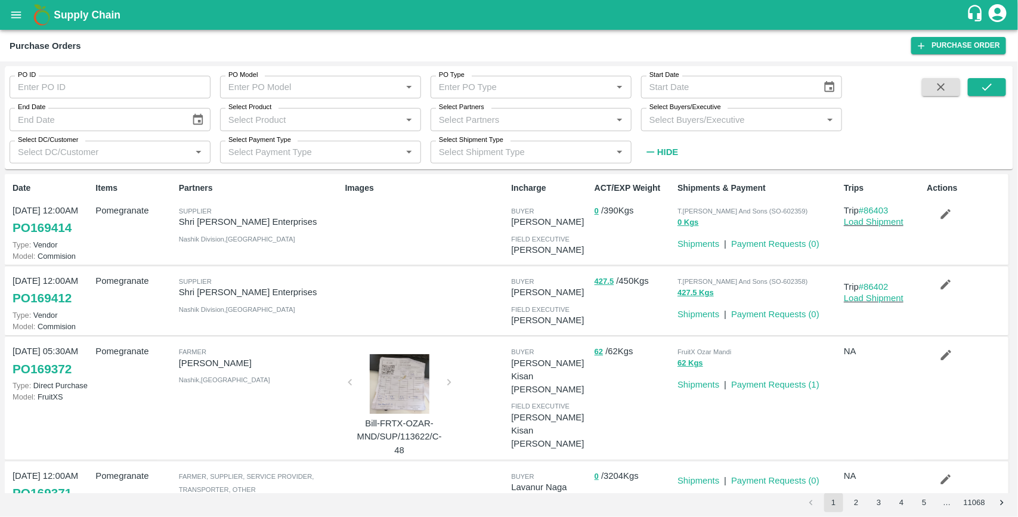
click at [656, 125] on input "Select Buyers/Executive" at bounding box center [732, 120] width 174 height 16
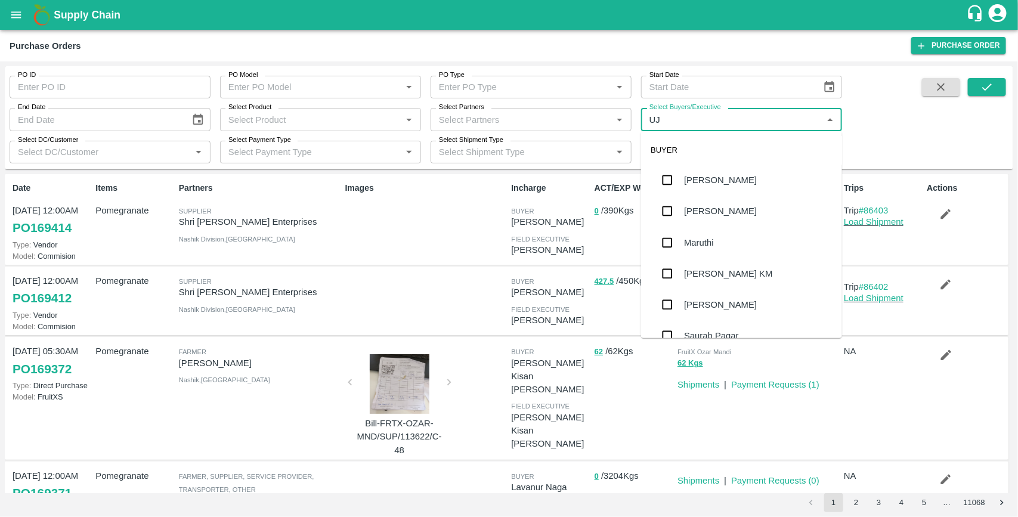
type input "UJJ"
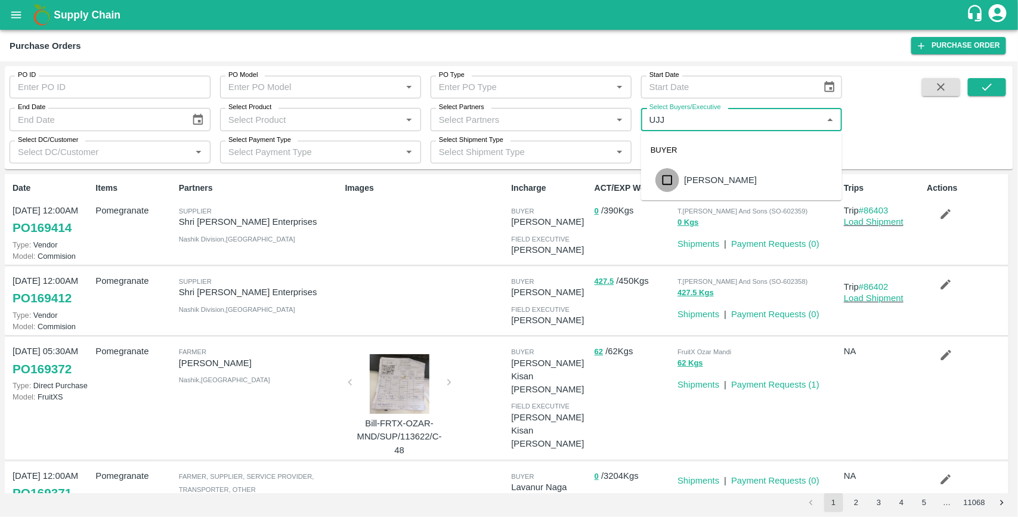
click at [668, 184] on input "checkbox" at bounding box center [667, 180] width 24 height 24
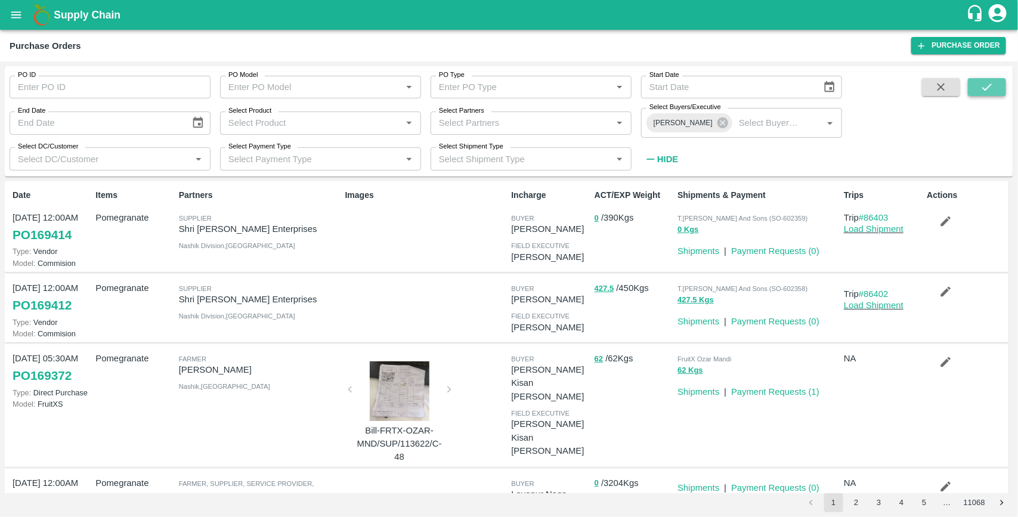
click at [989, 88] on icon "submit" at bounding box center [987, 87] width 13 height 13
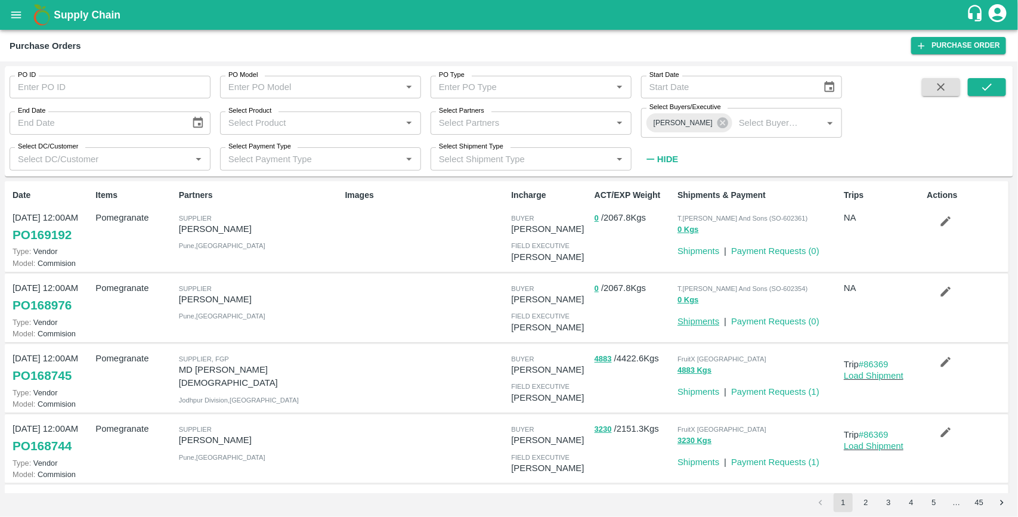
click at [702, 325] on link "Shipments" at bounding box center [699, 322] width 42 height 10
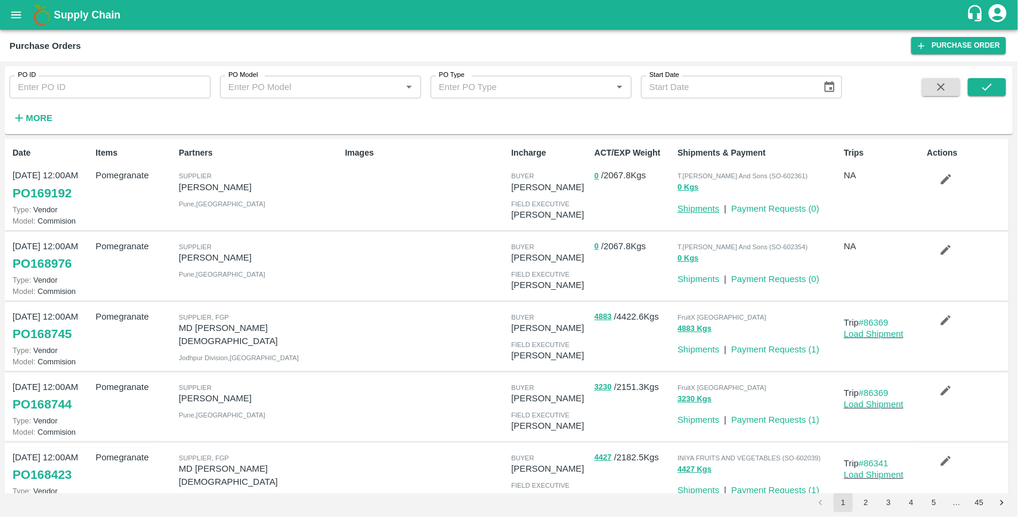
click at [698, 208] on link "Shipments" at bounding box center [699, 209] width 42 height 10
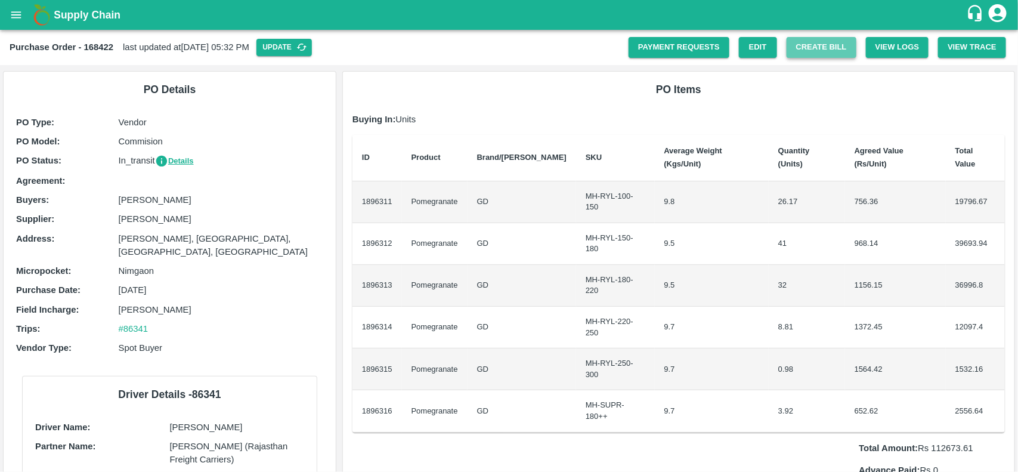
click at [827, 45] on button "Create Bill" at bounding box center [822, 47] width 70 height 21
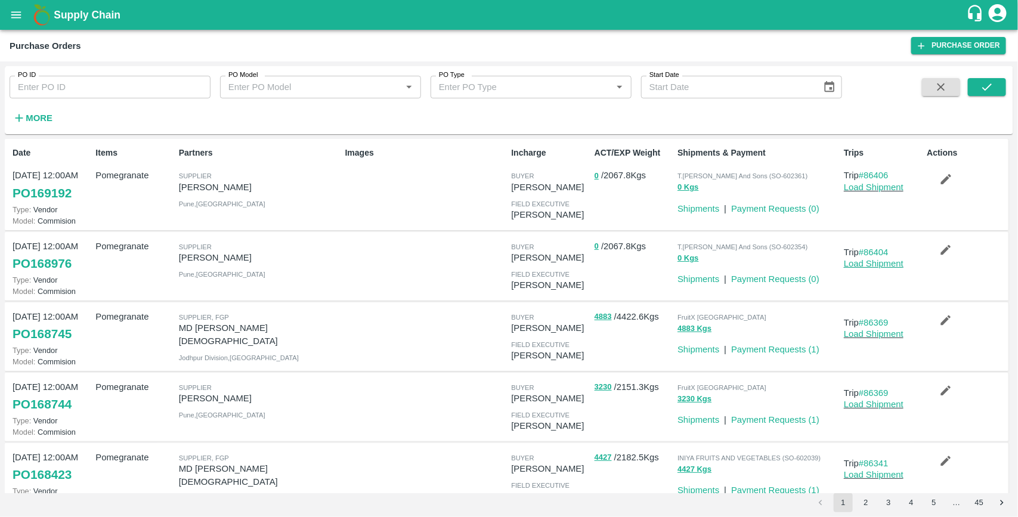
click at [868, 261] on link "Load Shipment" at bounding box center [874, 264] width 60 height 10
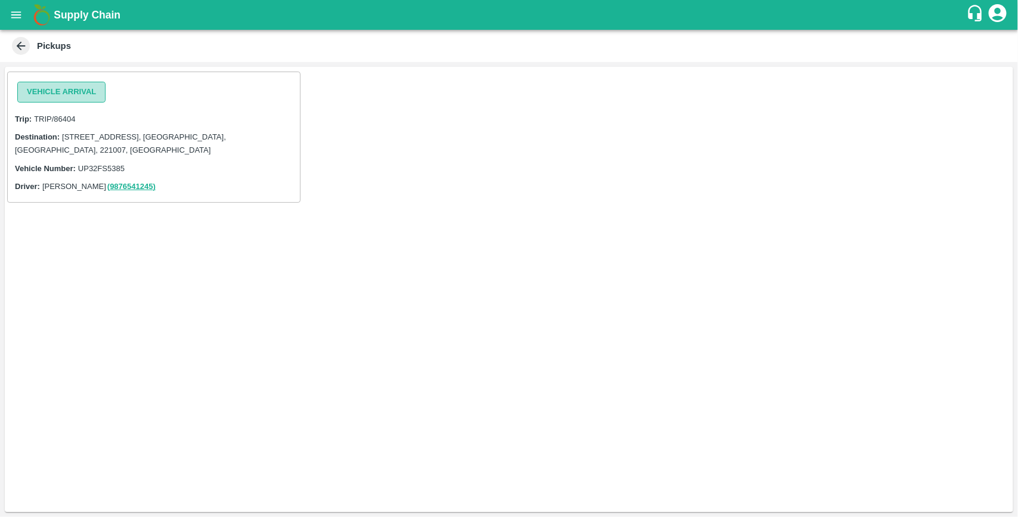
click at [72, 91] on button "Vehicle Arrival" at bounding box center [61, 92] width 88 height 21
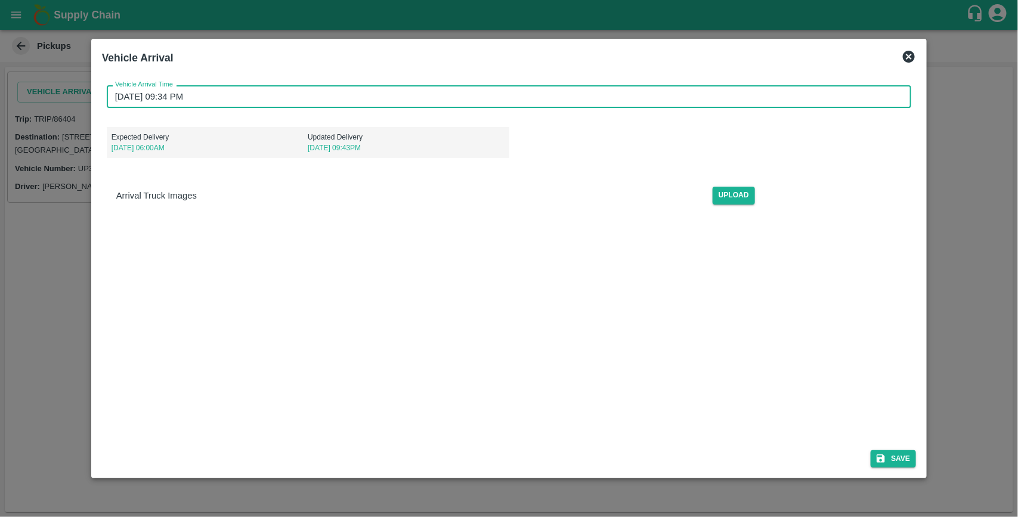
click at [234, 103] on input "[DATE] 09:34 PM" at bounding box center [505, 96] width 797 height 23
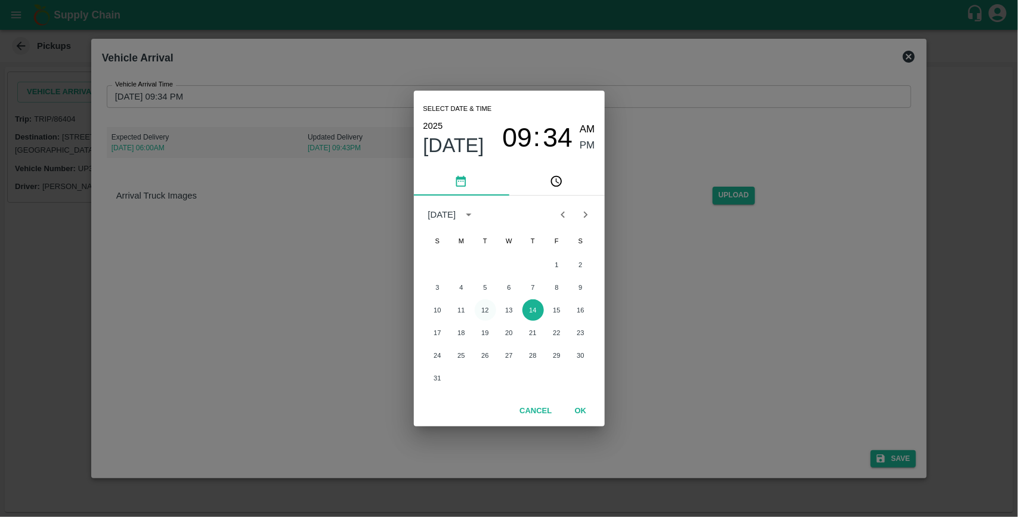
click at [484, 307] on button "12" at bounding box center [485, 309] width 21 height 21
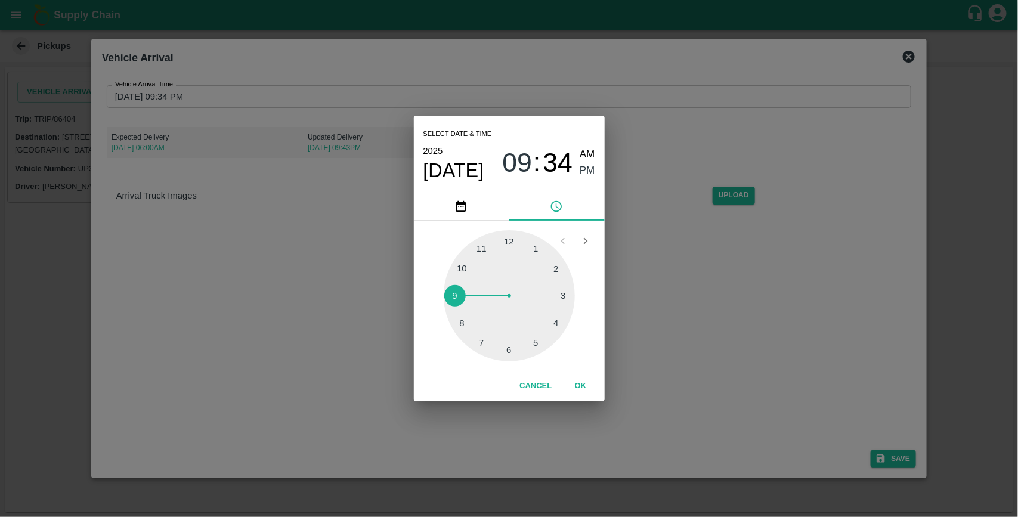
type input "12/08/2025 09:34 PM"
click at [580, 383] on button "OK" at bounding box center [581, 386] width 38 height 21
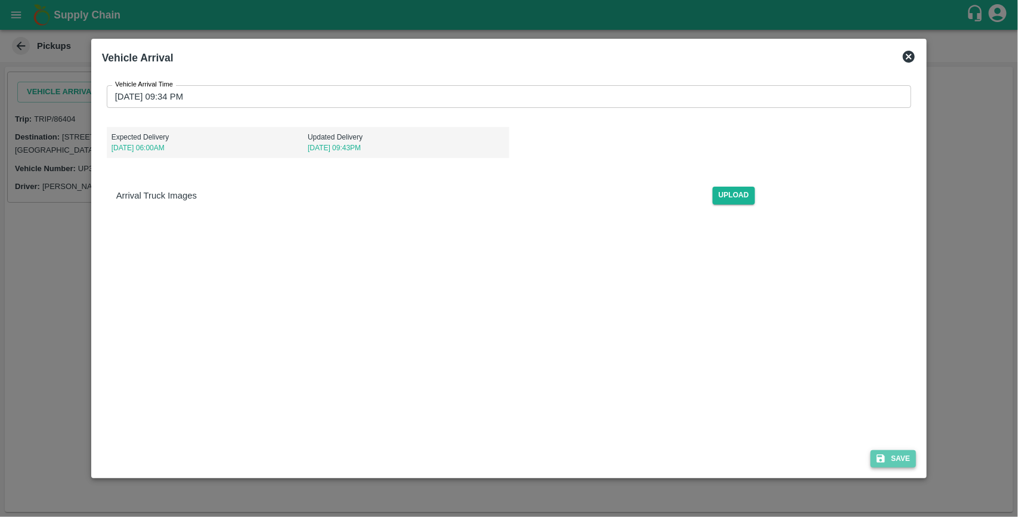
click at [913, 463] on button "Save" at bounding box center [893, 458] width 45 height 17
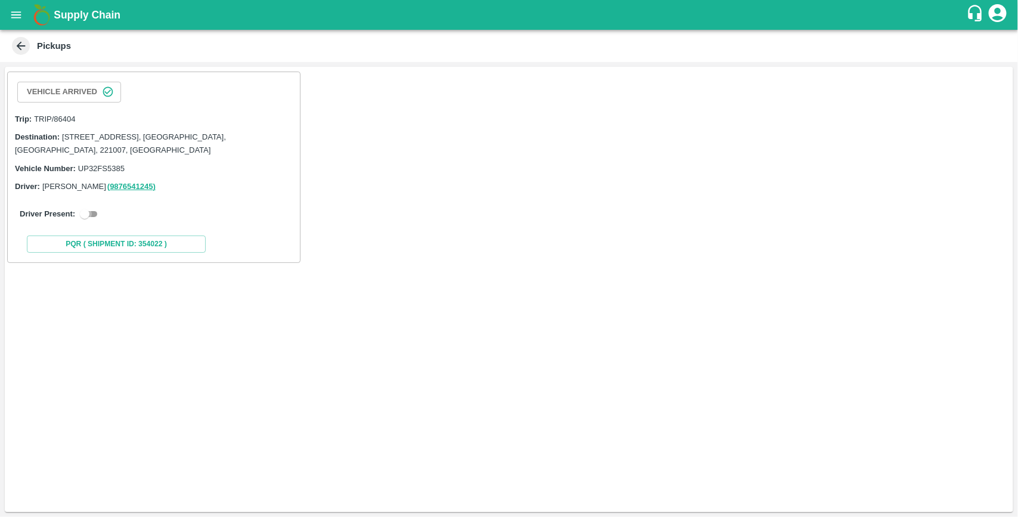
click at [88, 217] on input "checkbox" at bounding box center [84, 214] width 43 height 14
checkbox input "true"
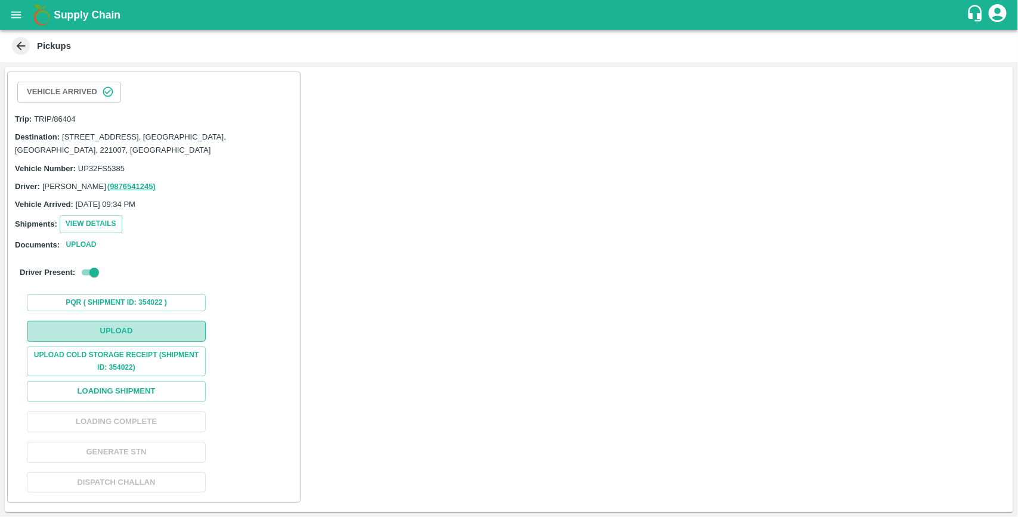
click at [129, 342] on button "Upload" at bounding box center [116, 331] width 179 height 21
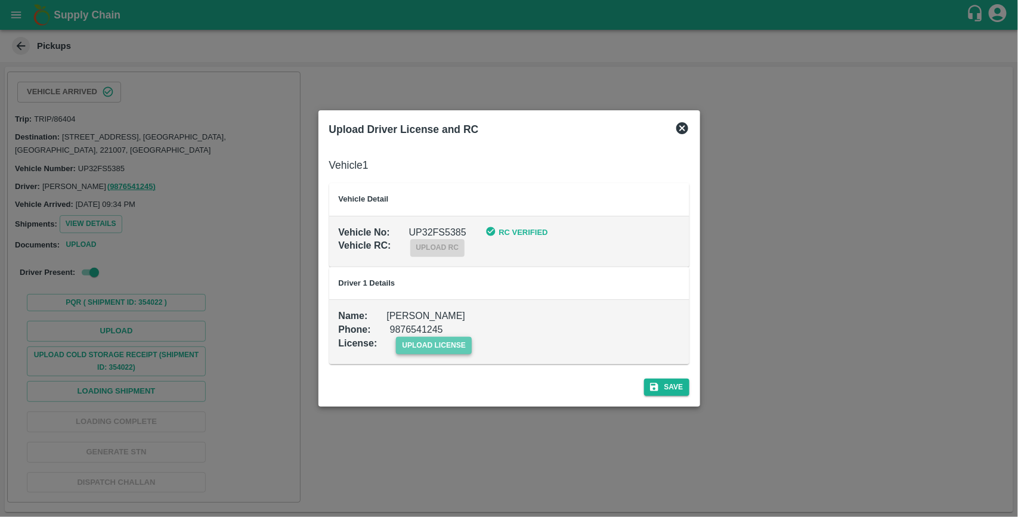
click at [415, 349] on span "upload license" at bounding box center [434, 345] width 76 height 17
click at [0, 0] on input "upload license" at bounding box center [0, 0] width 0 height 0
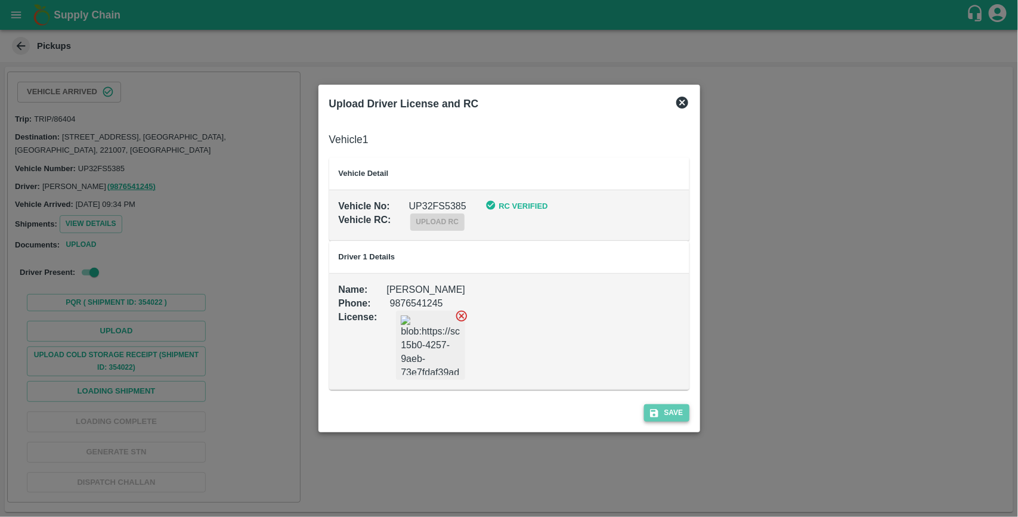
click at [666, 415] on button "Save" at bounding box center [666, 412] width 45 height 17
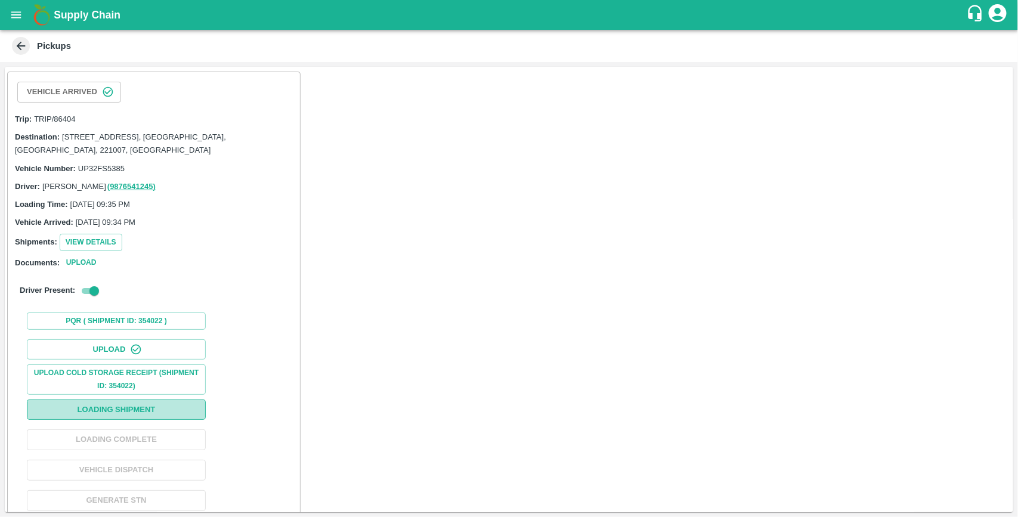
click at [166, 412] on button "Loading Shipment" at bounding box center [116, 410] width 179 height 21
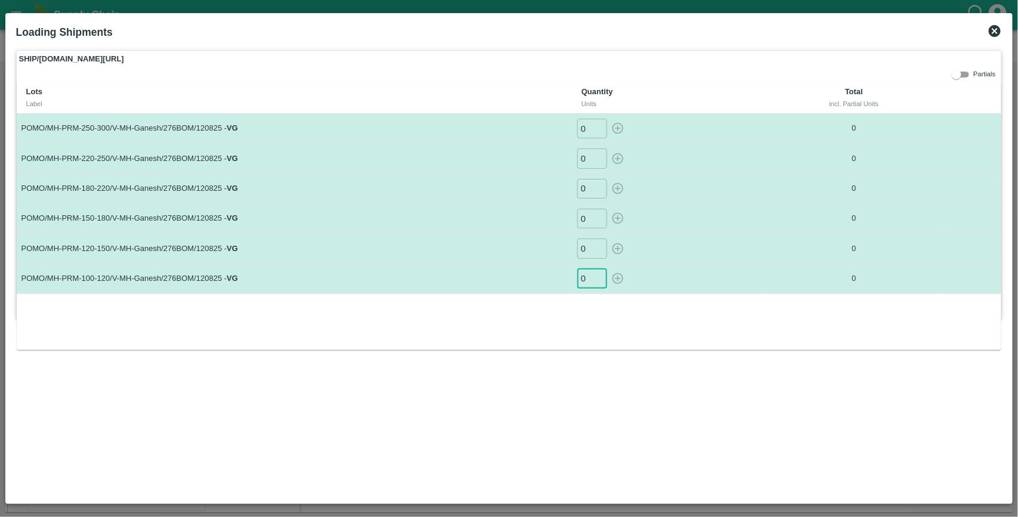
click at [590, 276] on input "0" at bounding box center [592, 279] width 30 height 20
click at [587, 133] on input "0" at bounding box center [592, 129] width 30 height 20
click at [591, 282] on input "0" at bounding box center [592, 279] width 30 height 20
type input "6"
type input "1"
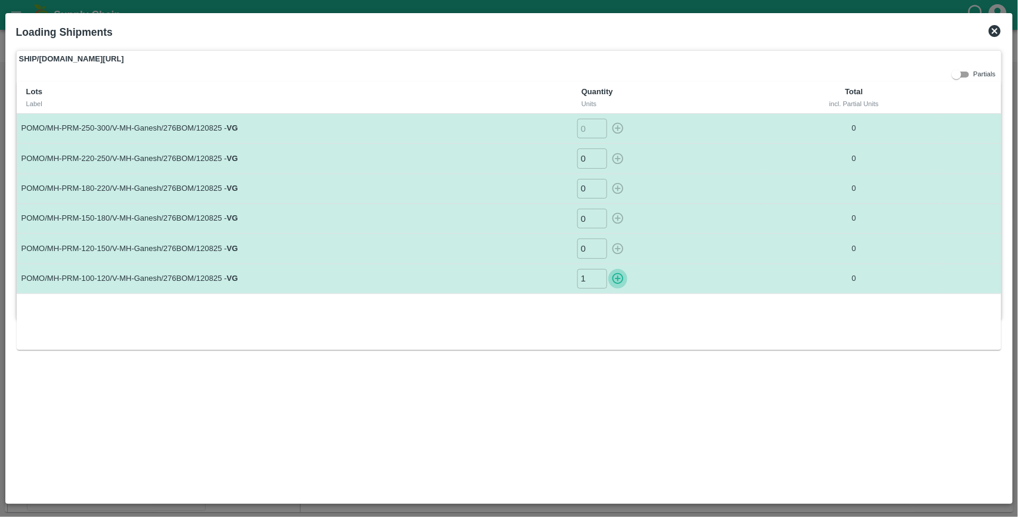
click at [608, 269] on button "button" at bounding box center [617, 279] width 19 height 20
type input "0"
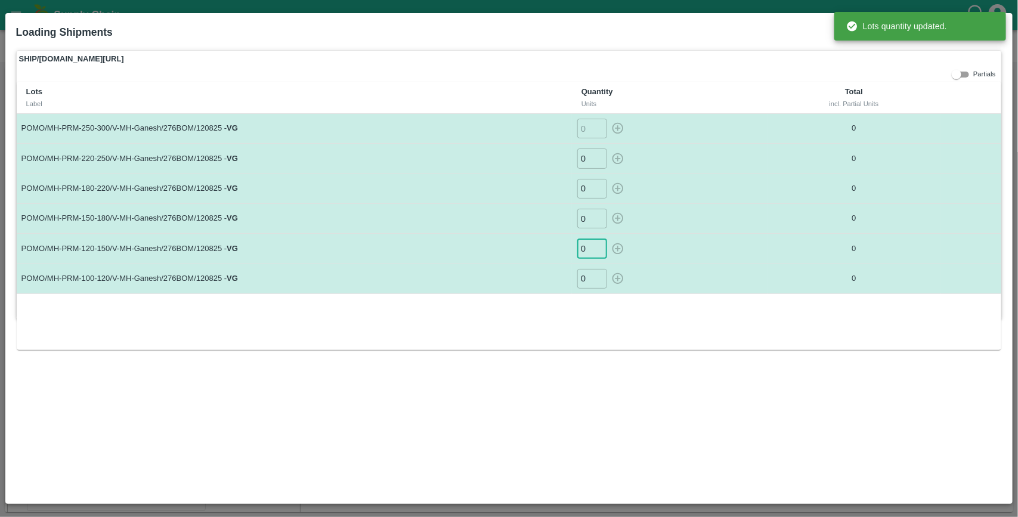
click at [586, 251] on input "0" at bounding box center [592, 249] width 30 height 20
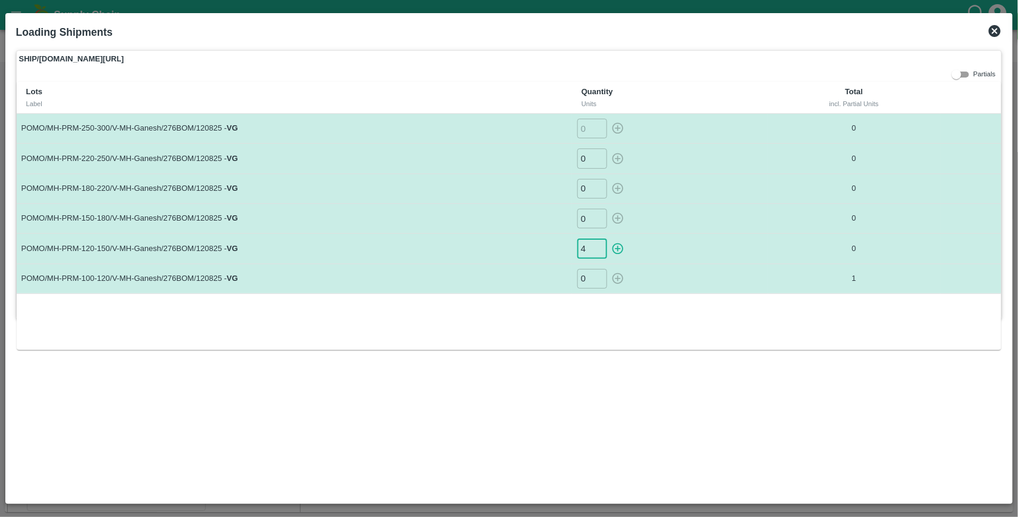
type input "4"
click at [608, 239] on button "button" at bounding box center [617, 249] width 19 height 20
type input "0"
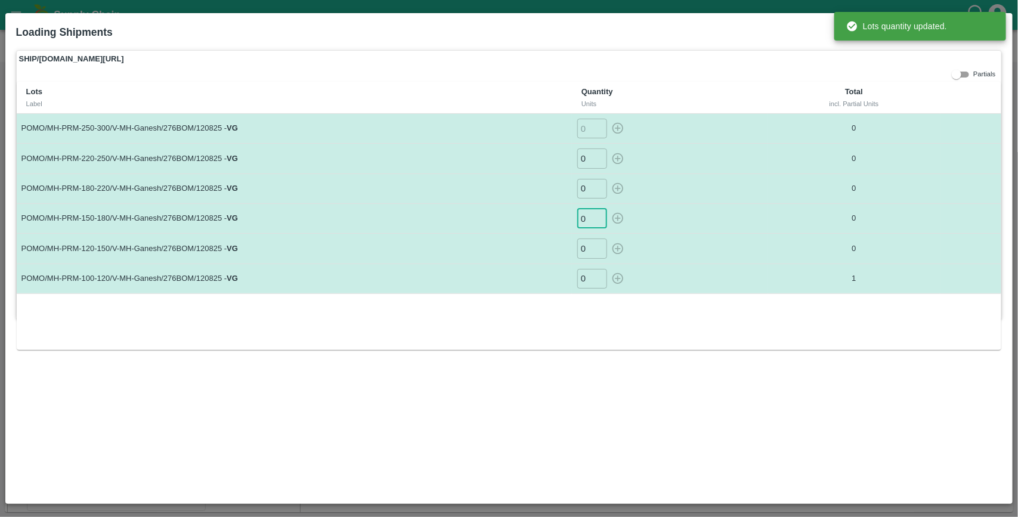
click at [586, 222] on input "0" at bounding box center [592, 219] width 30 height 20
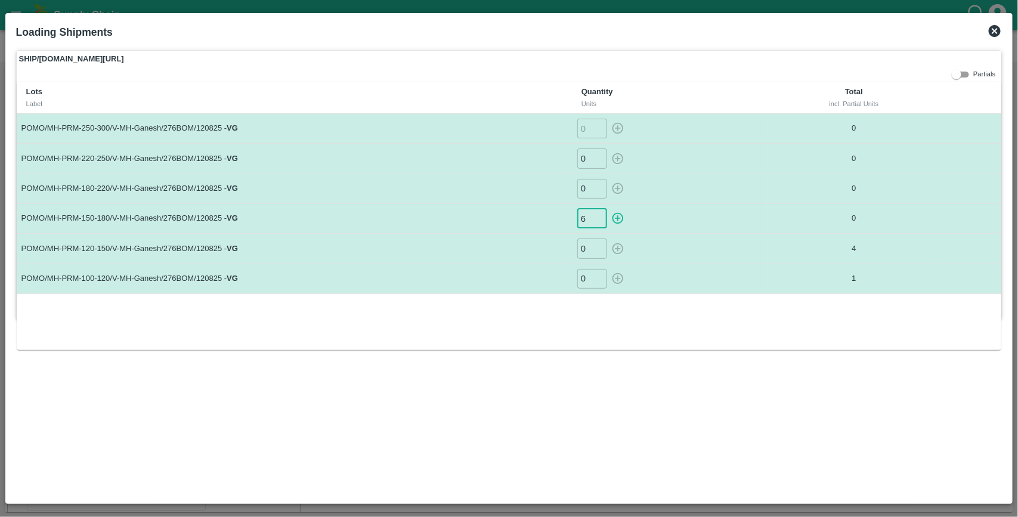
type input "6"
click at [608, 209] on button "button" at bounding box center [617, 219] width 19 height 20
type input "0"
click at [588, 191] on input "0" at bounding box center [592, 189] width 30 height 20
type input "9"
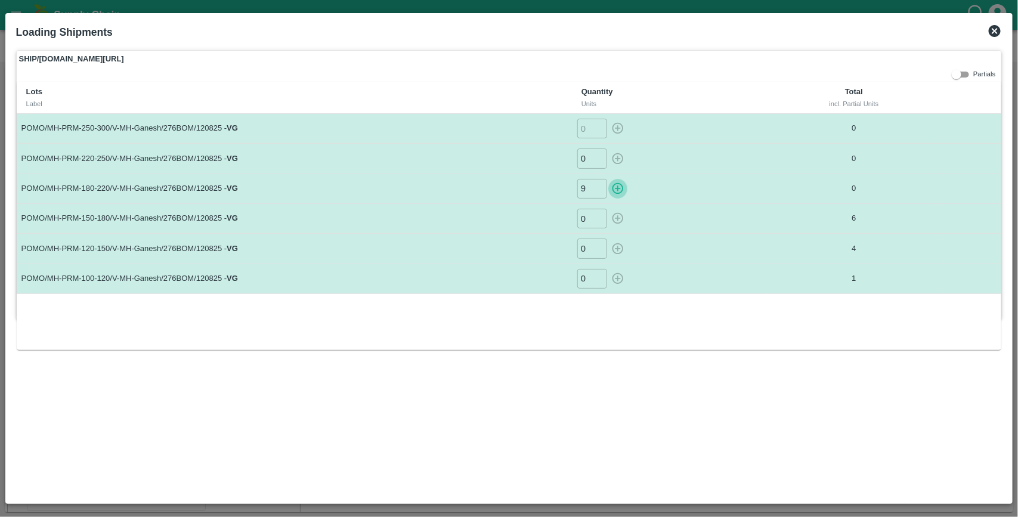
click at [608, 179] on button "button" at bounding box center [617, 189] width 19 height 20
click at [588, 163] on input "0" at bounding box center [592, 159] width 30 height 20
type input "8"
click at [608, 149] on button "button" at bounding box center [617, 159] width 19 height 20
click at [590, 131] on input "number" at bounding box center [592, 129] width 30 height 20
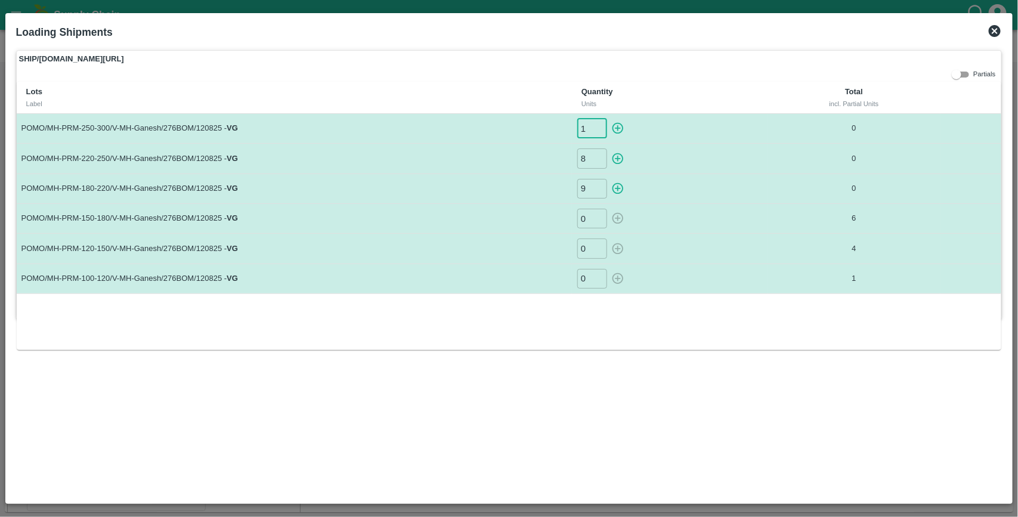
type input "11"
type input "0"
type input "9"
type input "24"
click at [608, 119] on button "button" at bounding box center [617, 129] width 19 height 20
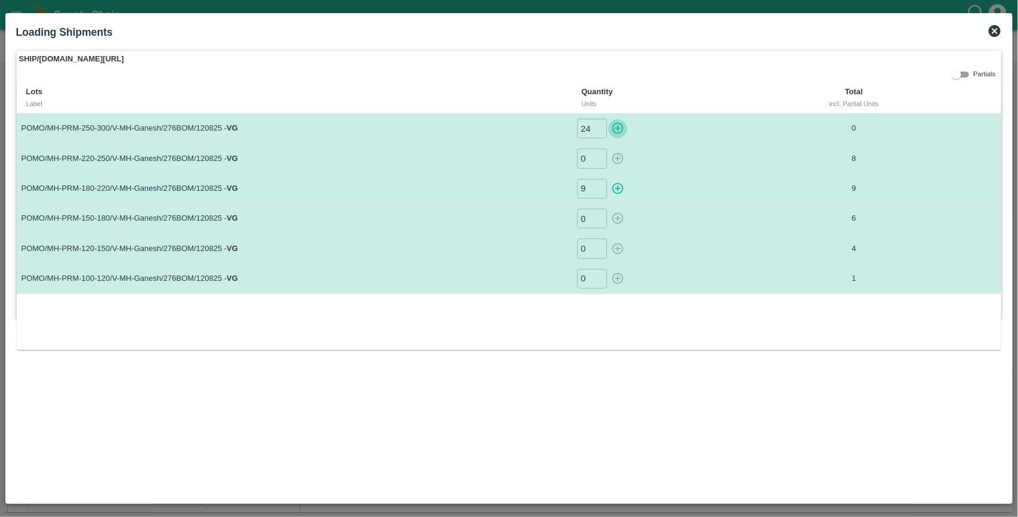
type input "0"
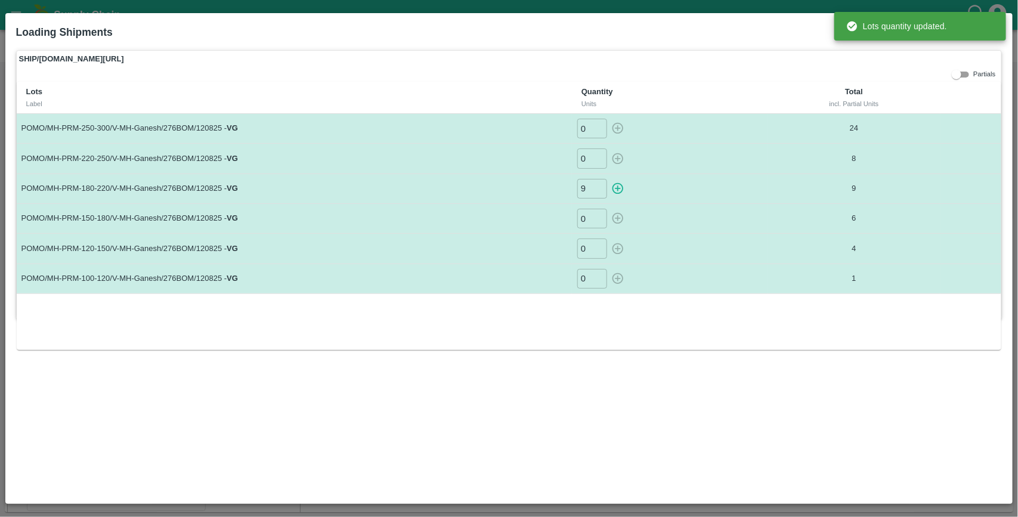
click at [714, 183] on div "9 ​" at bounding box center [670, 189] width 187 height 20
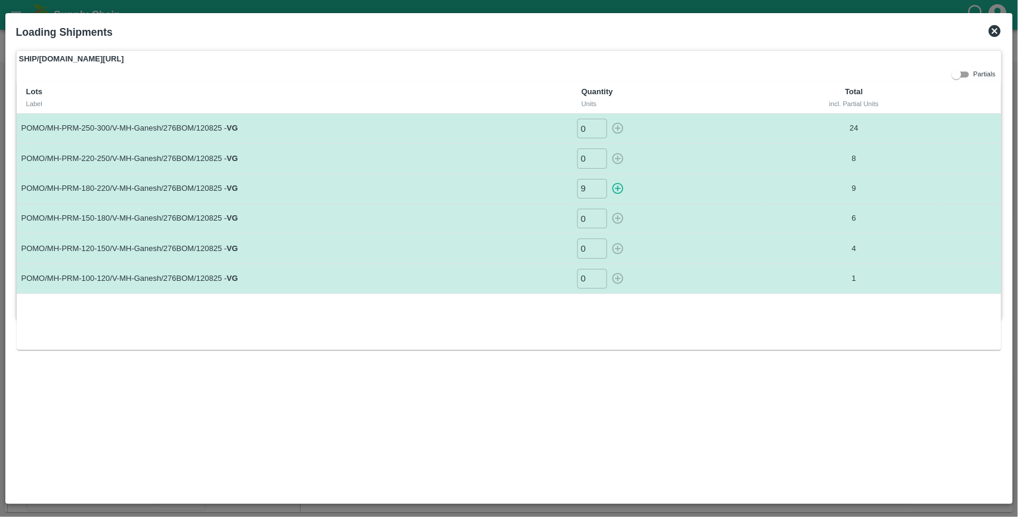
click at [1001, 30] on icon at bounding box center [995, 31] width 12 height 12
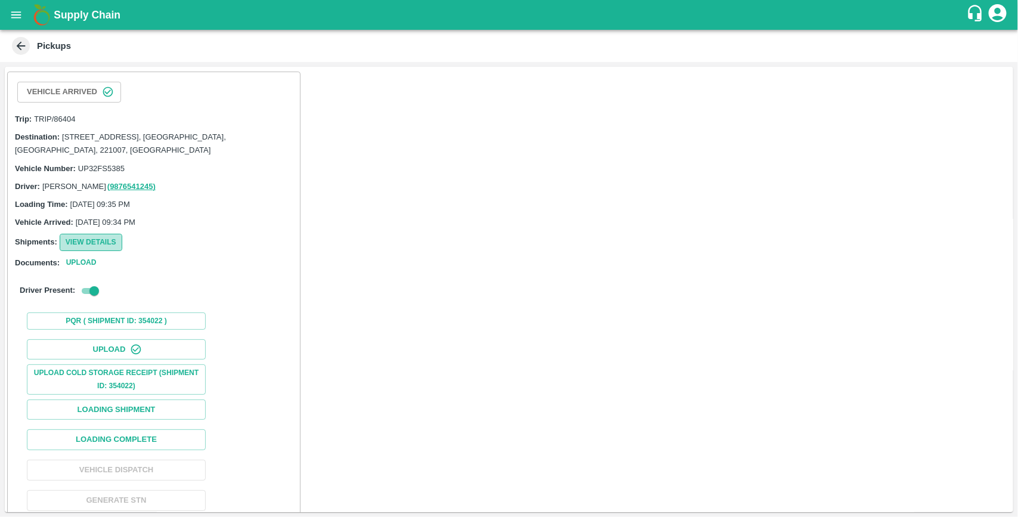
click at [92, 240] on button "View Details" at bounding box center [91, 242] width 63 height 17
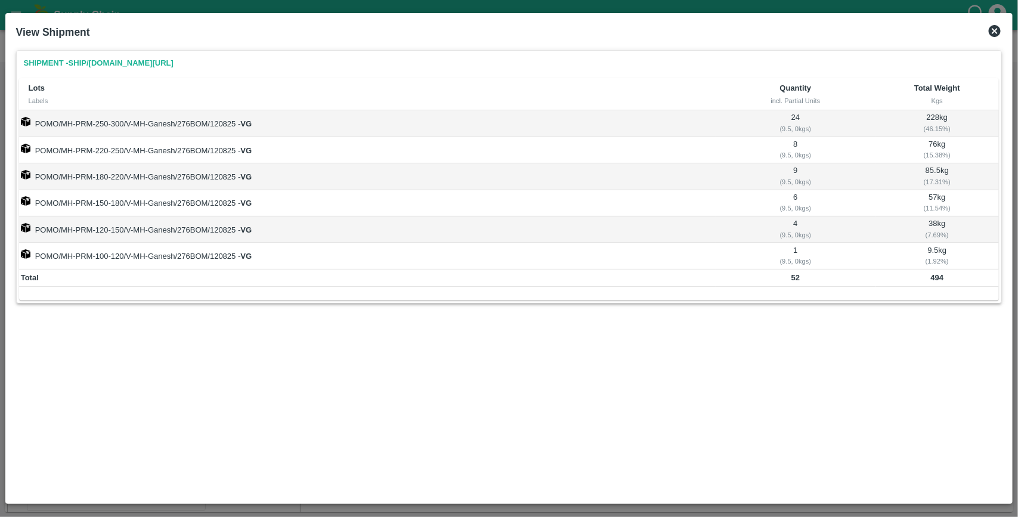
click at [998, 27] on icon at bounding box center [995, 31] width 12 height 12
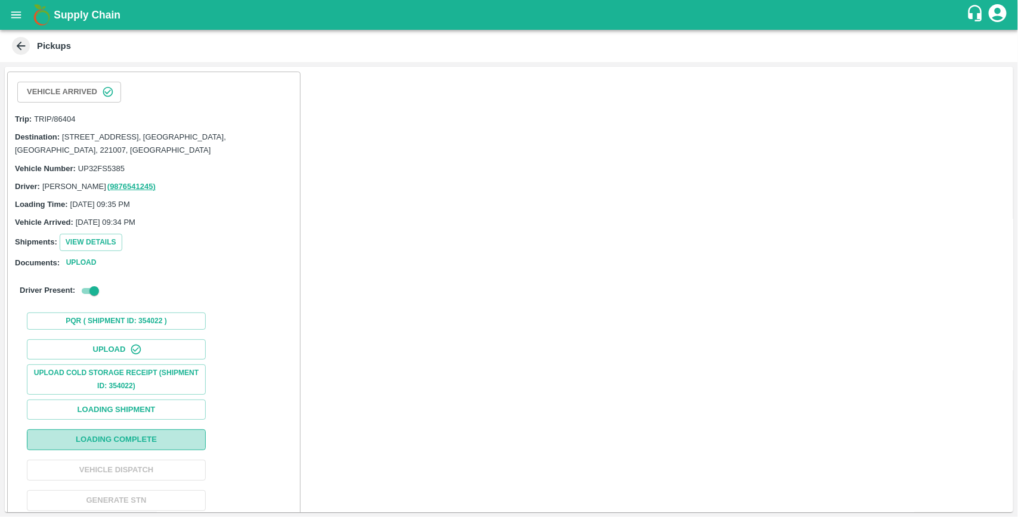
click at [128, 439] on button "Loading Complete" at bounding box center [116, 439] width 179 height 21
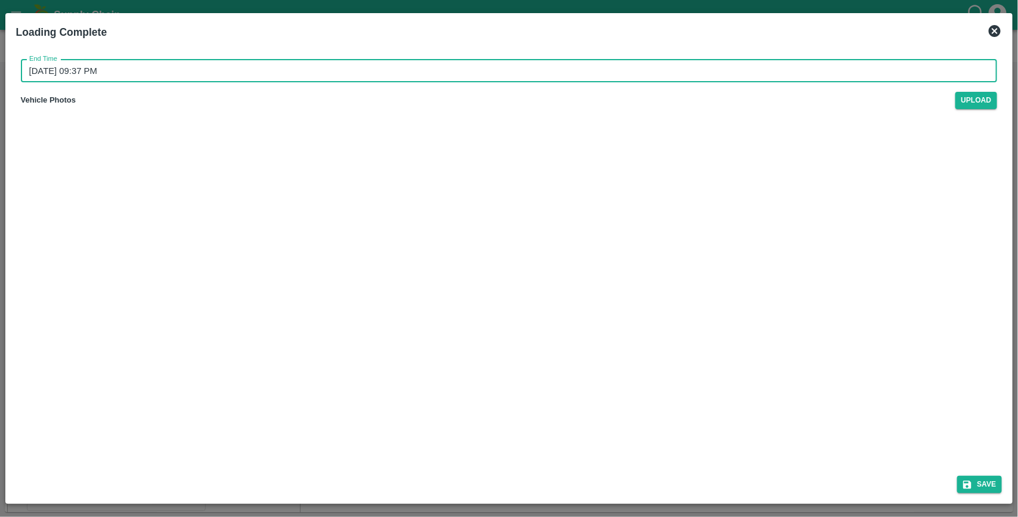
click at [134, 64] on input "14/08/2025 09:37 PM" at bounding box center [505, 71] width 969 height 23
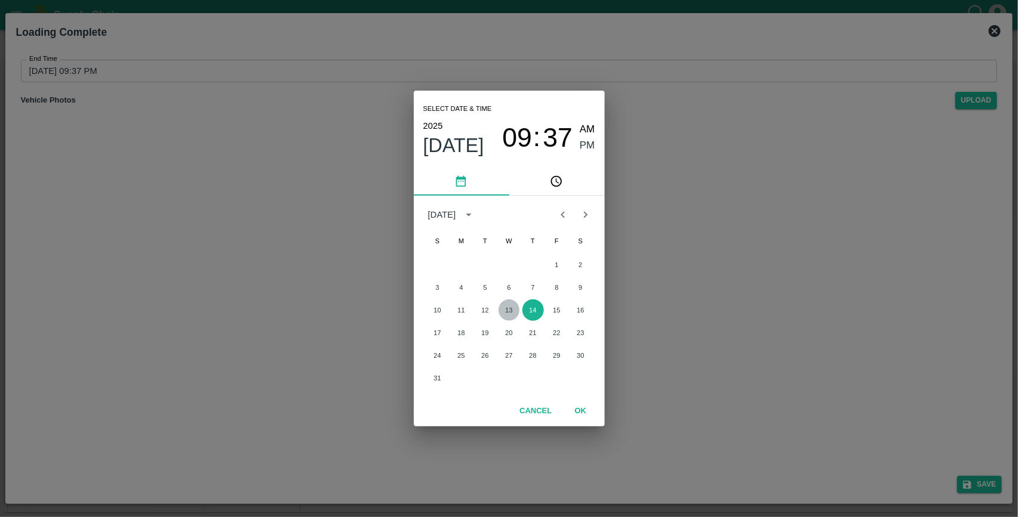
click at [506, 314] on button "13" at bounding box center [509, 309] width 21 height 21
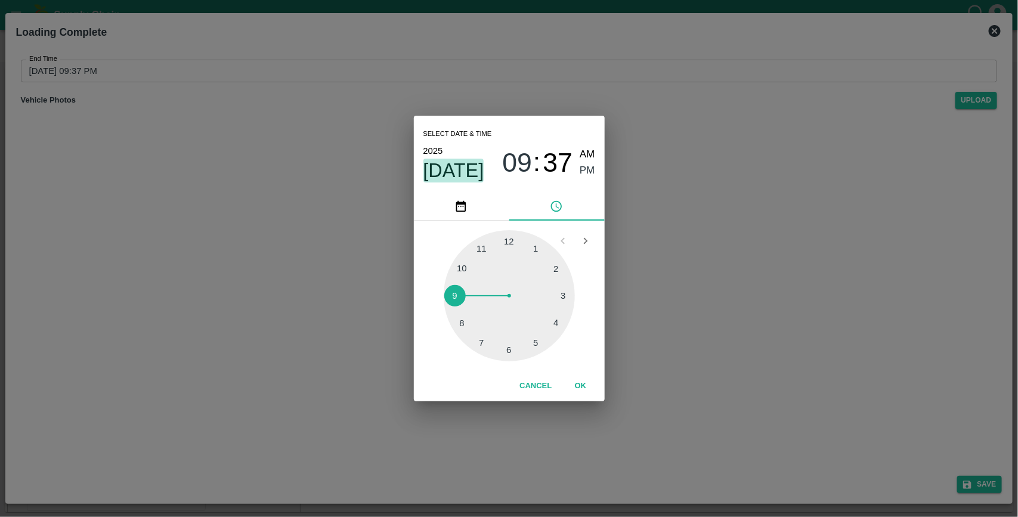
click at [469, 180] on span "Aug 13" at bounding box center [453, 171] width 61 height 24
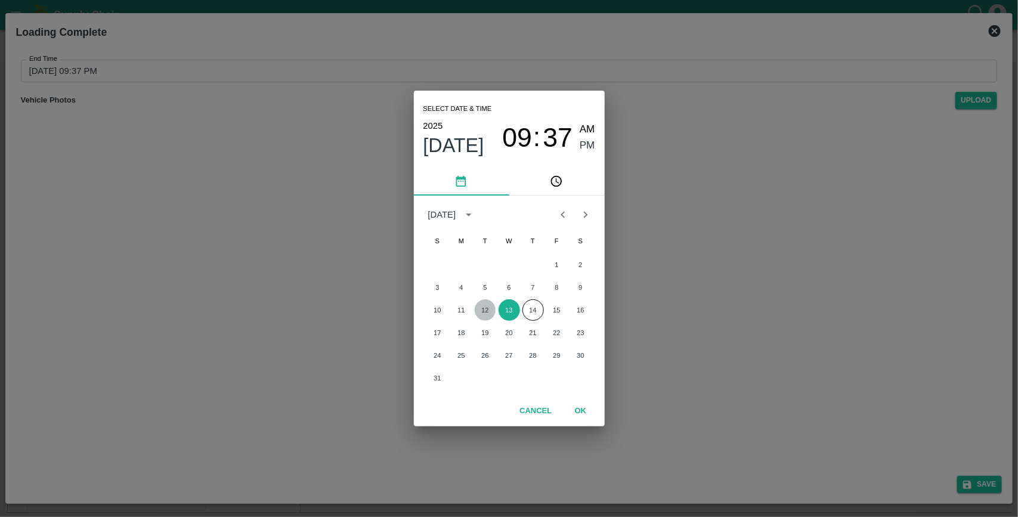
click at [485, 315] on button "12" at bounding box center [485, 309] width 21 height 21
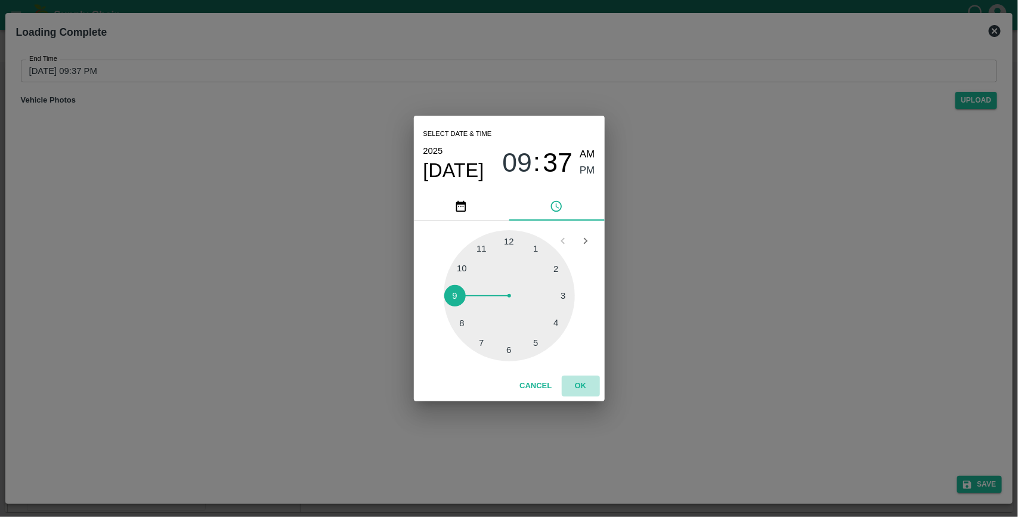
click at [573, 382] on button "OK" at bounding box center [581, 386] width 38 height 21
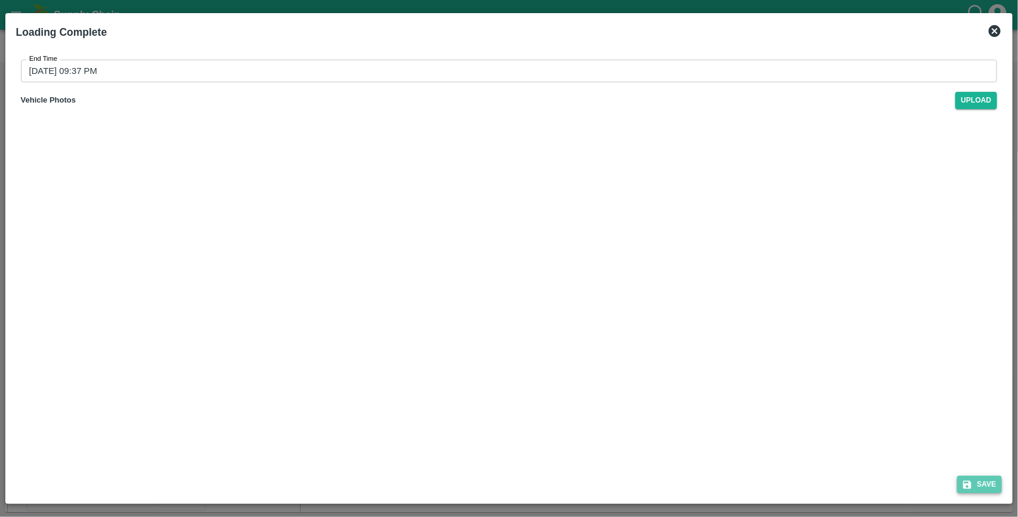
click at [1002, 486] on button "Save" at bounding box center [979, 484] width 45 height 17
type input "14/08/2025 09:37 PM"
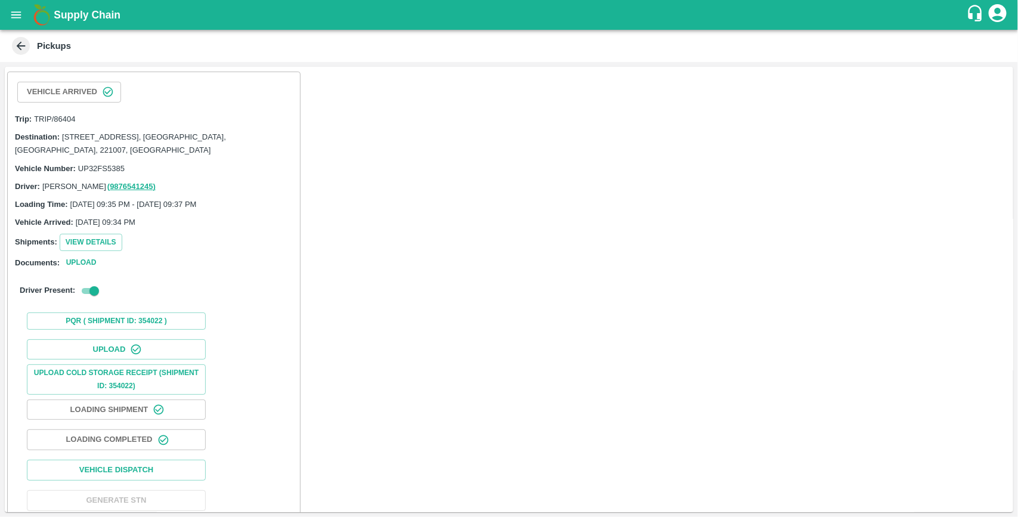
scroll to position [45, 0]
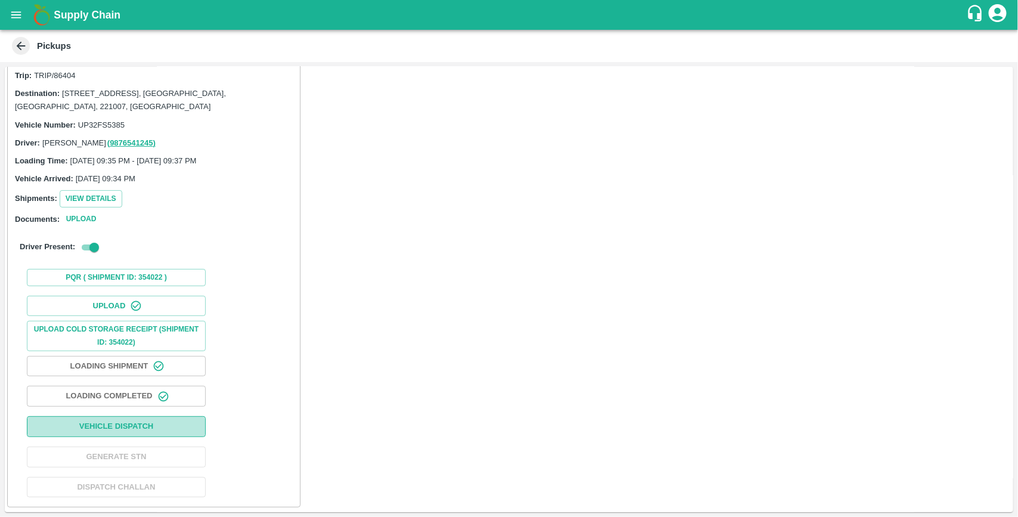
click at [126, 427] on button "Vehicle Dispatch" at bounding box center [116, 426] width 179 height 21
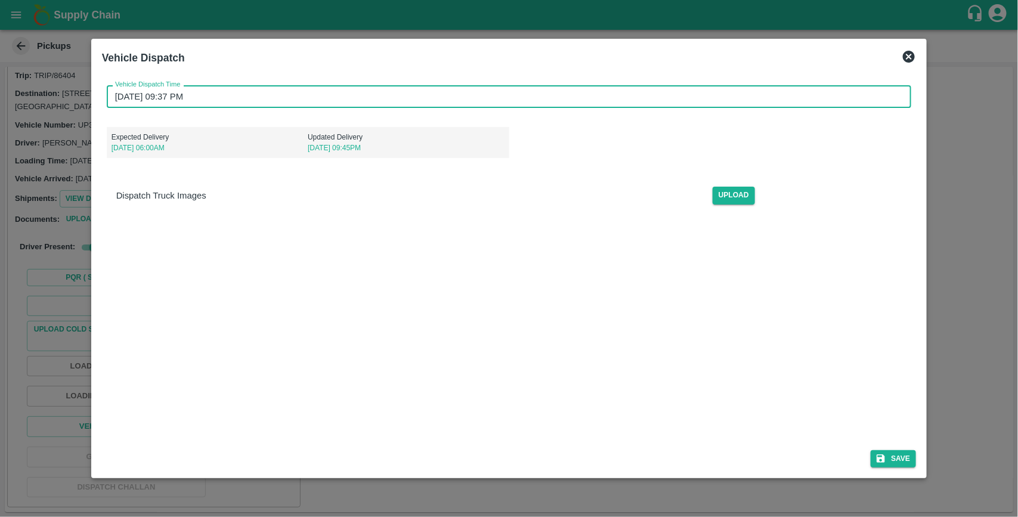
click at [201, 97] on input "14/08/2025 09:37 PM" at bounding box center [505, 96] width 797 height 23
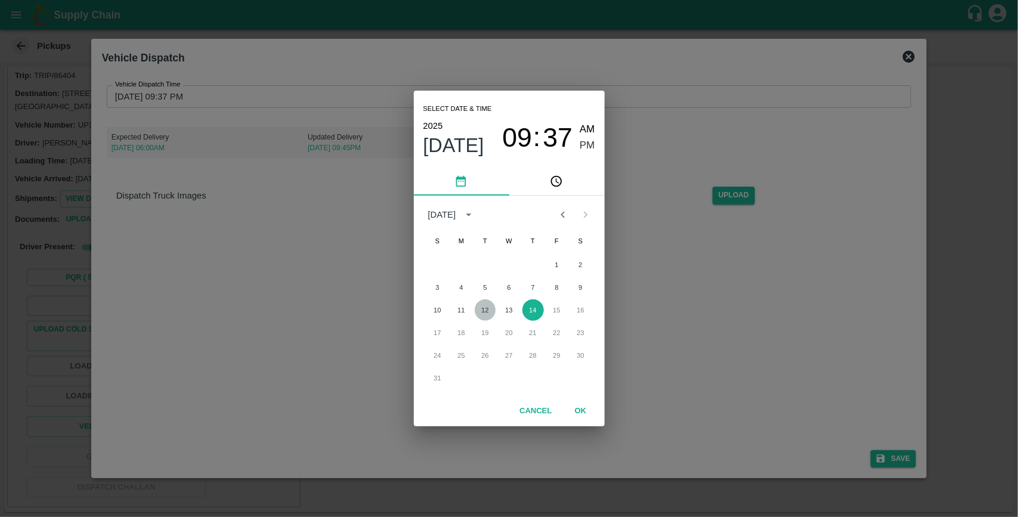
click at [480, 309] on button "12" at bounding box center [485, 309] width 21 height 21
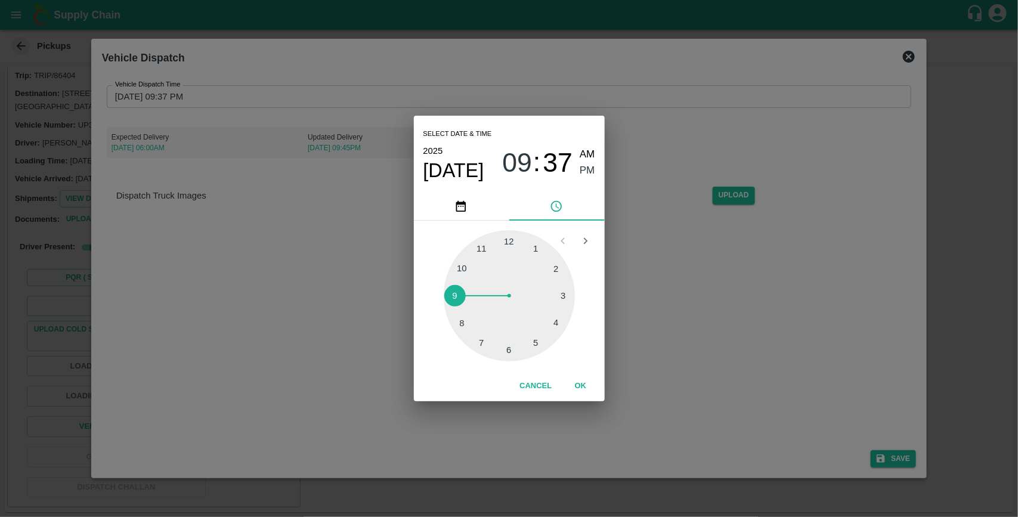
type input "12/08/2025 09:37 PM"
click at [577, 382] on button "OK" at bounding box center [581, 386] width 38 height 21
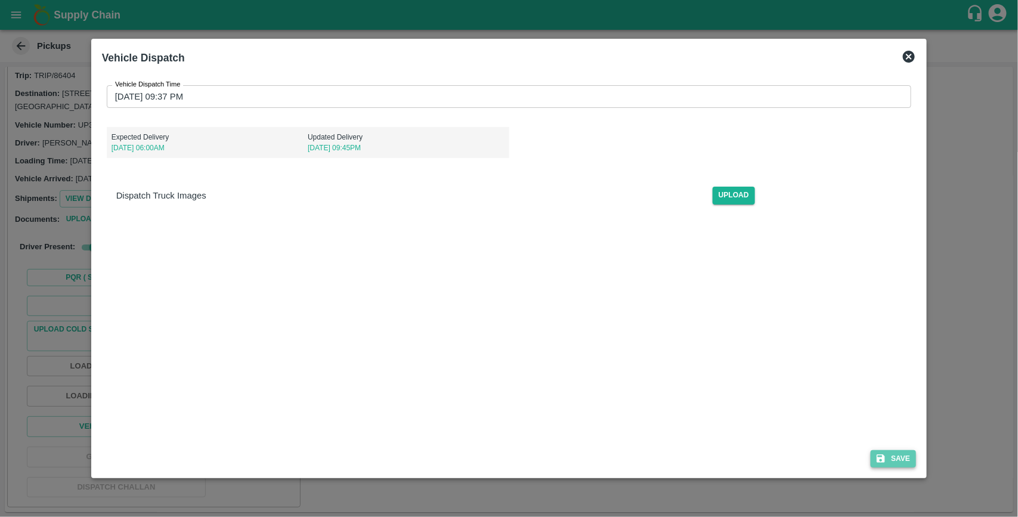
click at [896, 460] on button "Save" at bounding box center [893, 458] width 45 height 17
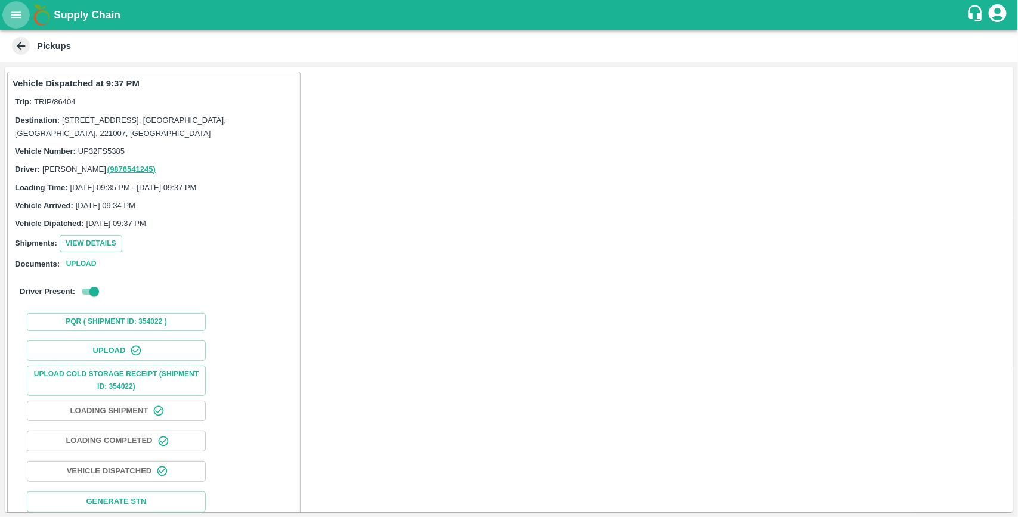
click at [20, 20] on icon "open drawer" at bounding box center [16, 14] width 13 height 13
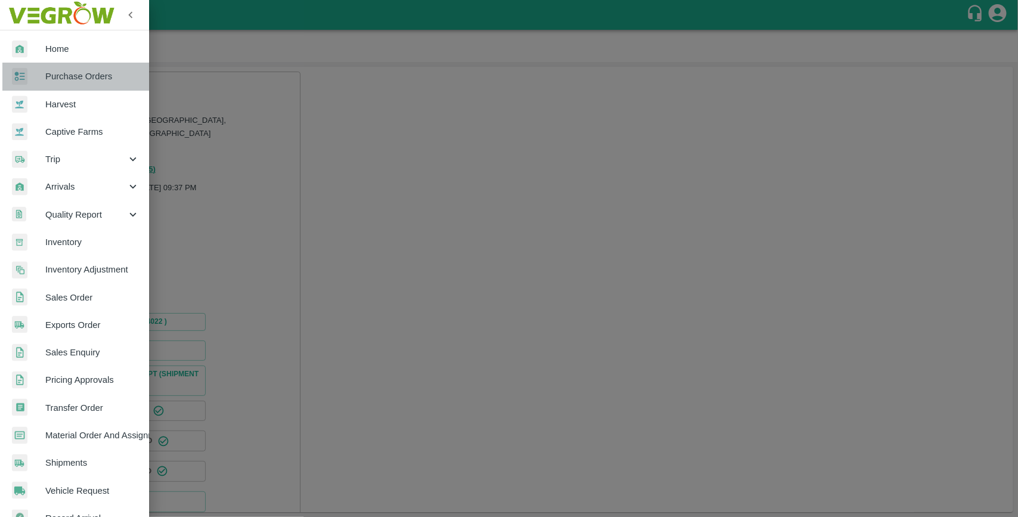
click at [79, 73] on span "Purchase Orders" at bounding box center [92, 76] width 94 height 13
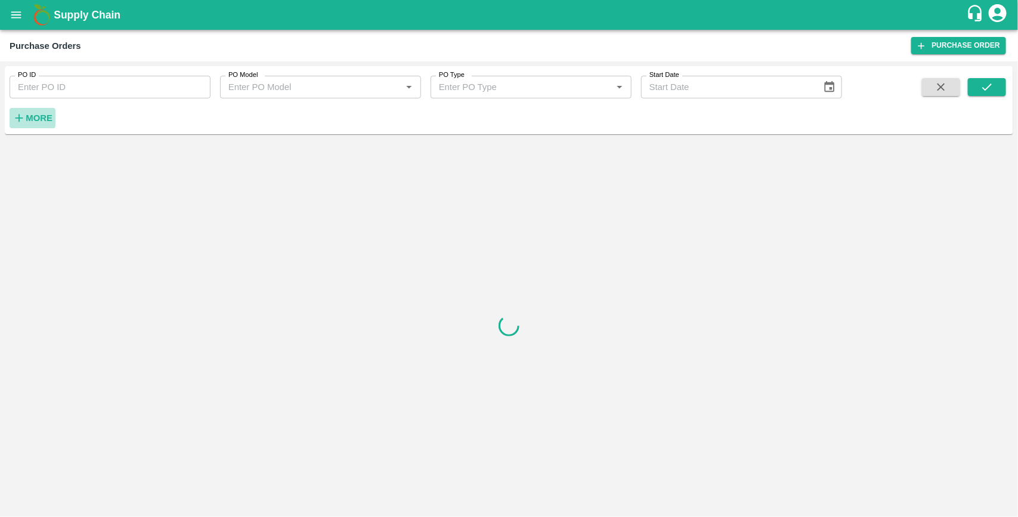
click at [30, 113] on strong "More" at bounding box center [39, 118] width 27 height 10
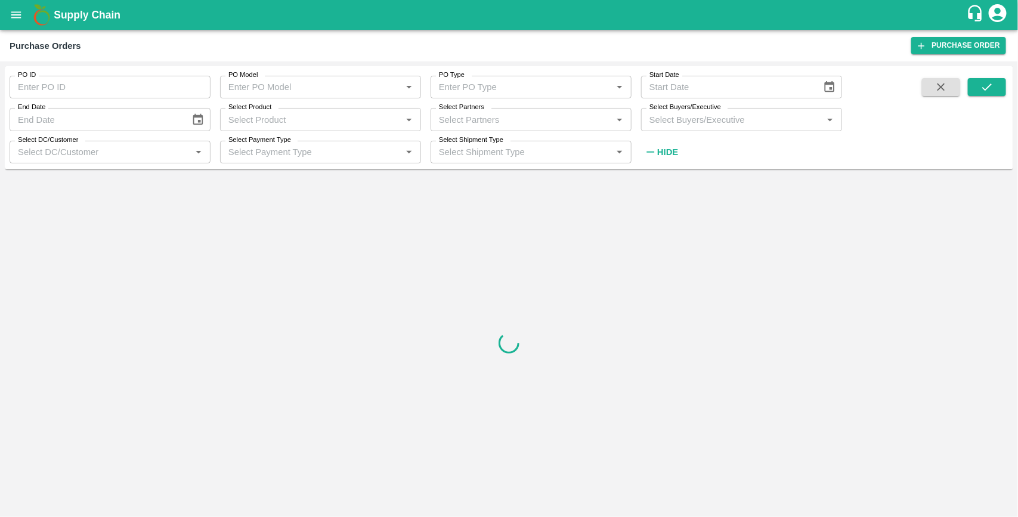
click at [726, 120] on input "Select Buyers/Executive" at bounding box center [732, 120] width 174 height 16
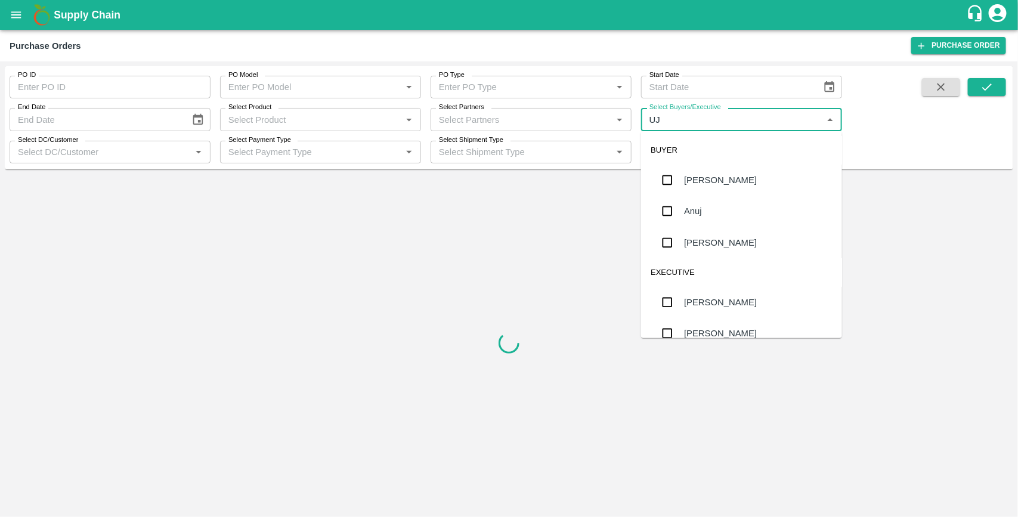
type input "UJJ"
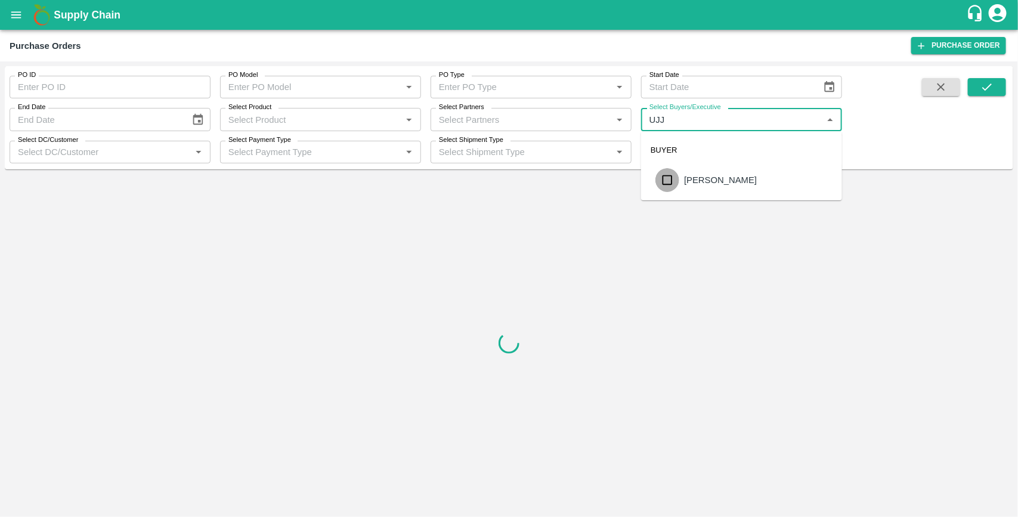
click at [662, 176] on input "checkbox" at bounding box center [667, 180] width 24 height 24
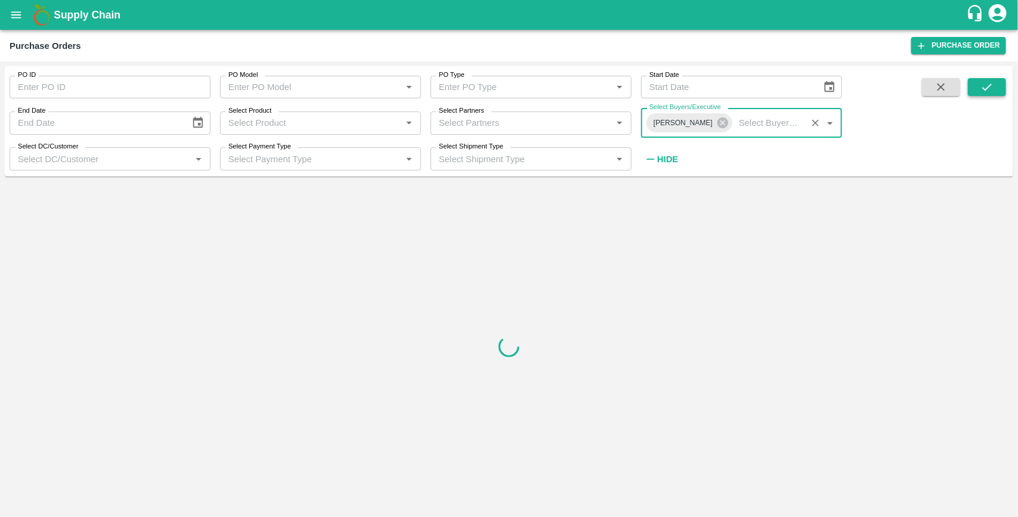
click at [981, 91] on icon "submit" at bounding box center [987, 87] width 13 height 13
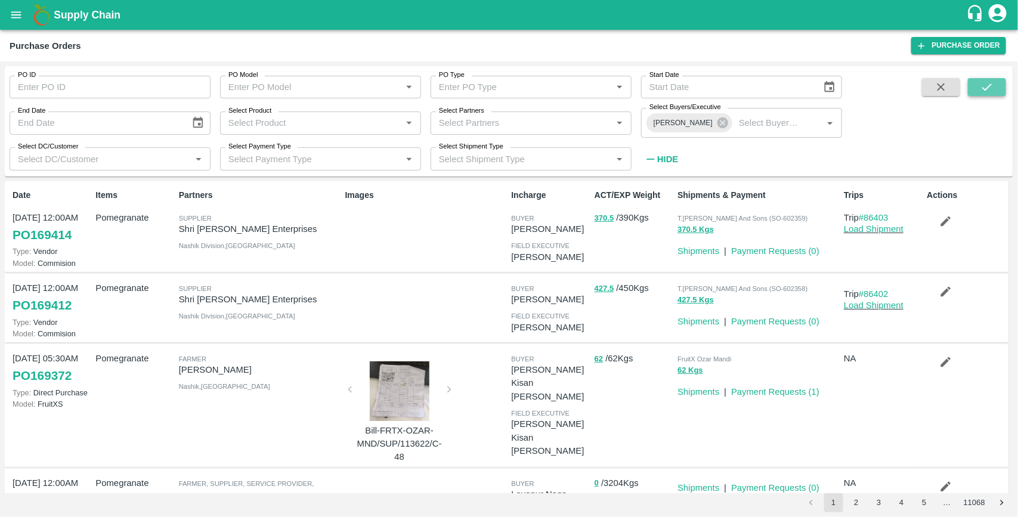
click at [981, 91] on icon "submit" at bounding box center [987, 87] width 13 height 13
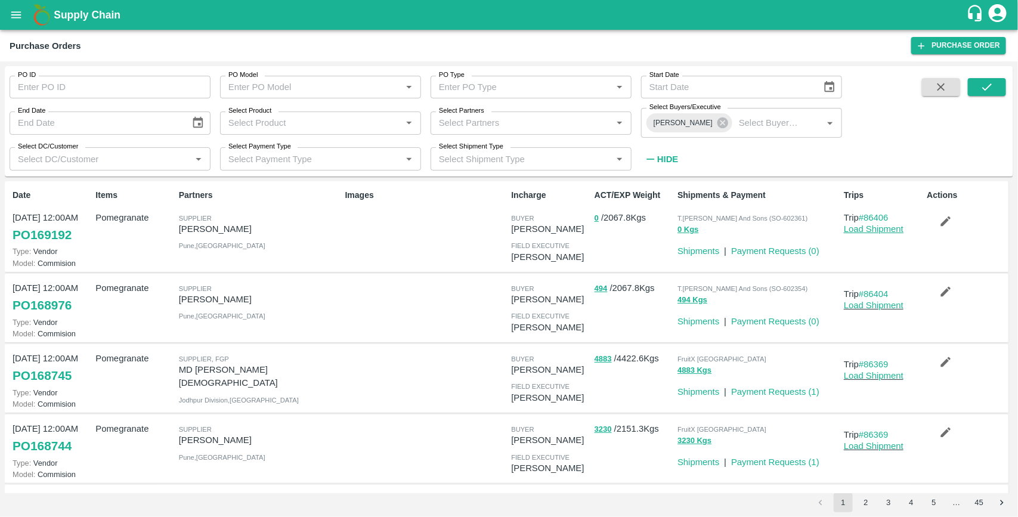
click at [880, 227] on link "Load Shipment" at bounding box center [874, 229] width 60 height 10
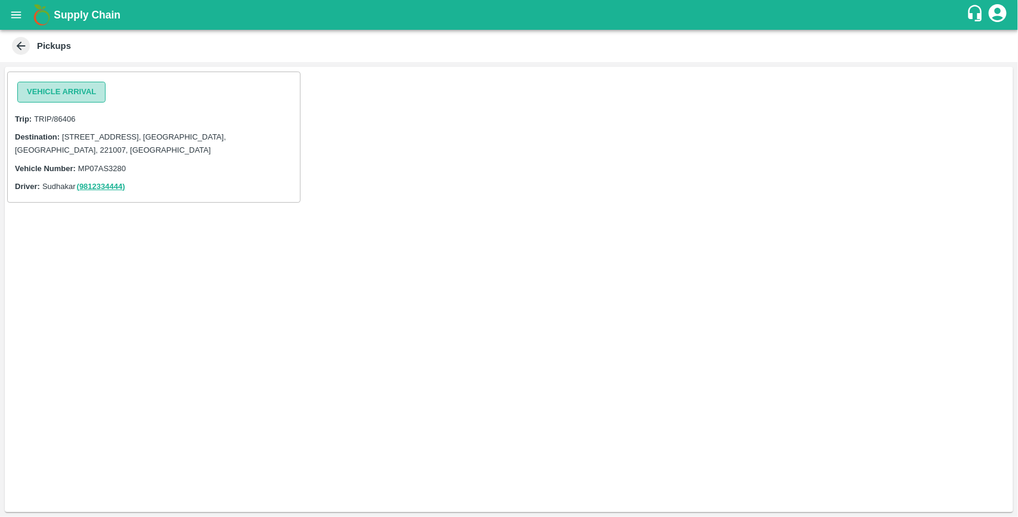
click at [82, 98] on button "Vehicle Arrival" at bounding box center [61, 92] width 88 height 21
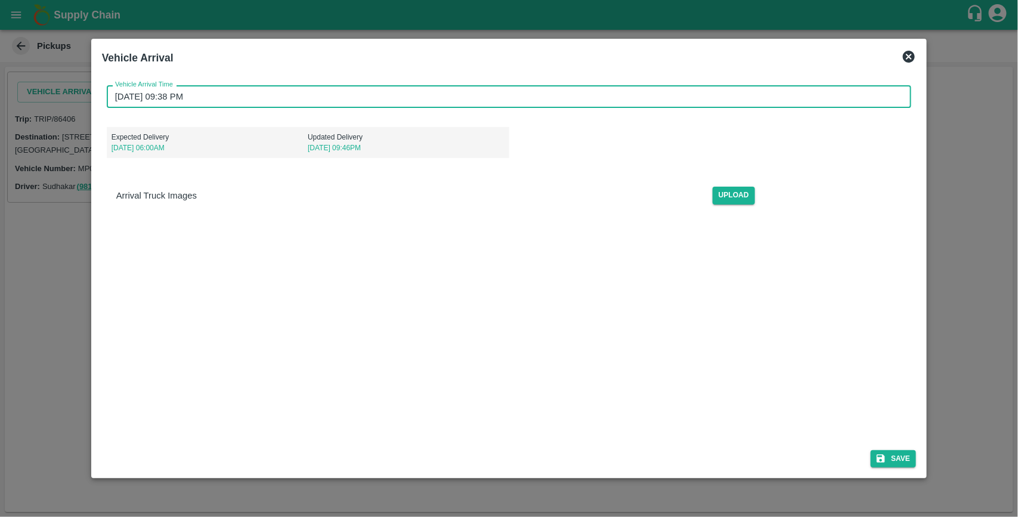
click at [252, 95] on input "14/08/2025 09:38 PM" at bounding box center [505, 96] width 797 height 23
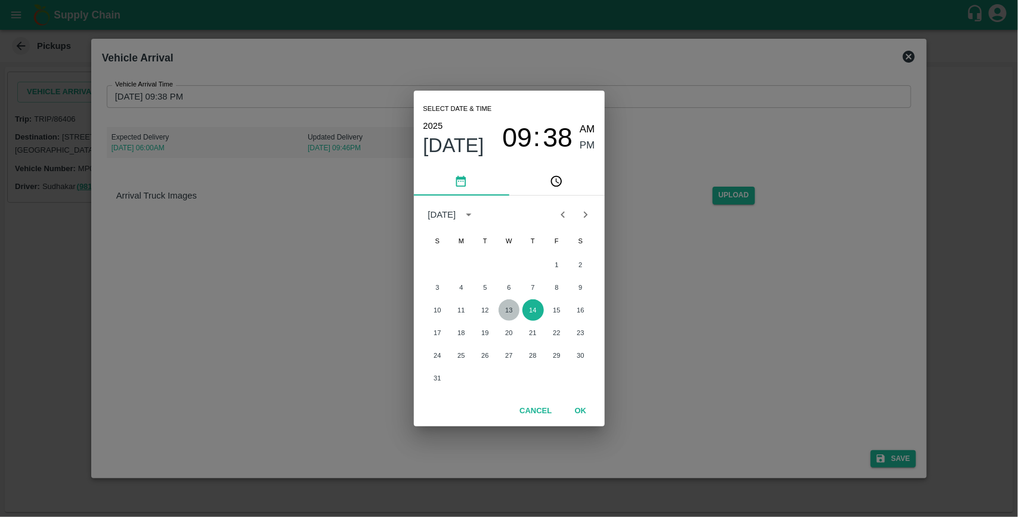
click at [508, 311] on button "13" at bounding box center [509, 309] width 21 height 21
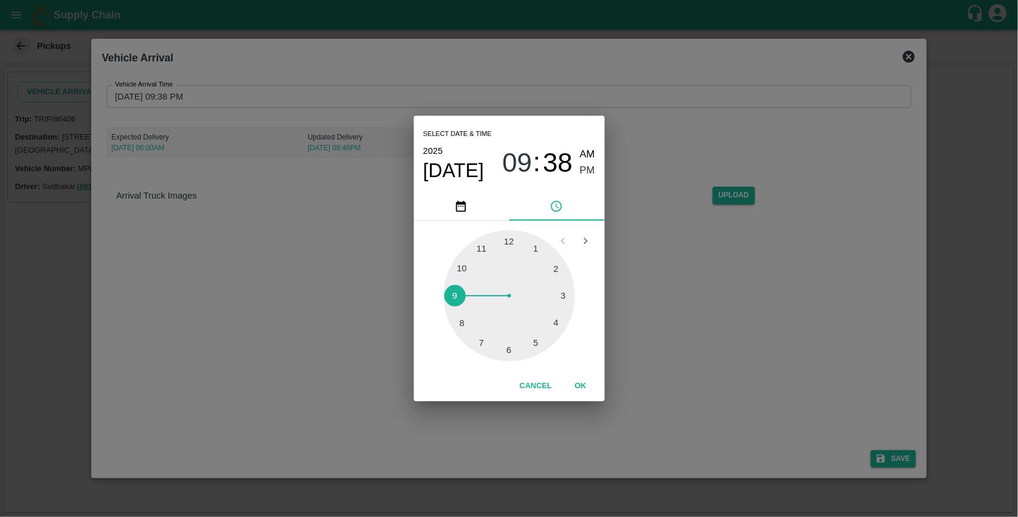
type input "13/08/2025 09:38 PM"
click at [579, 385] on button "OK" at bounding box center [581, 386] width 38 height 21
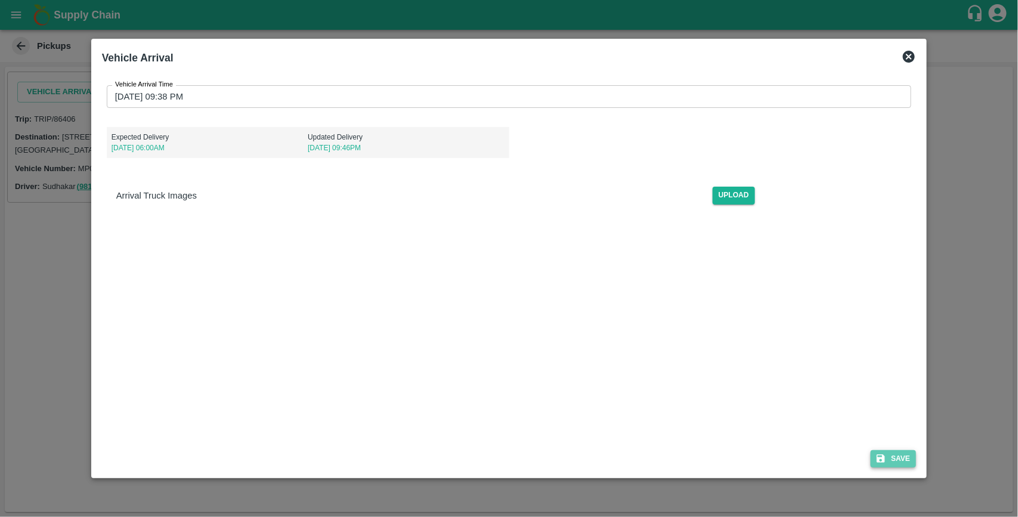
click at [895, 456] on button "Save" at bounding box center [893, 458] width 45 height 17
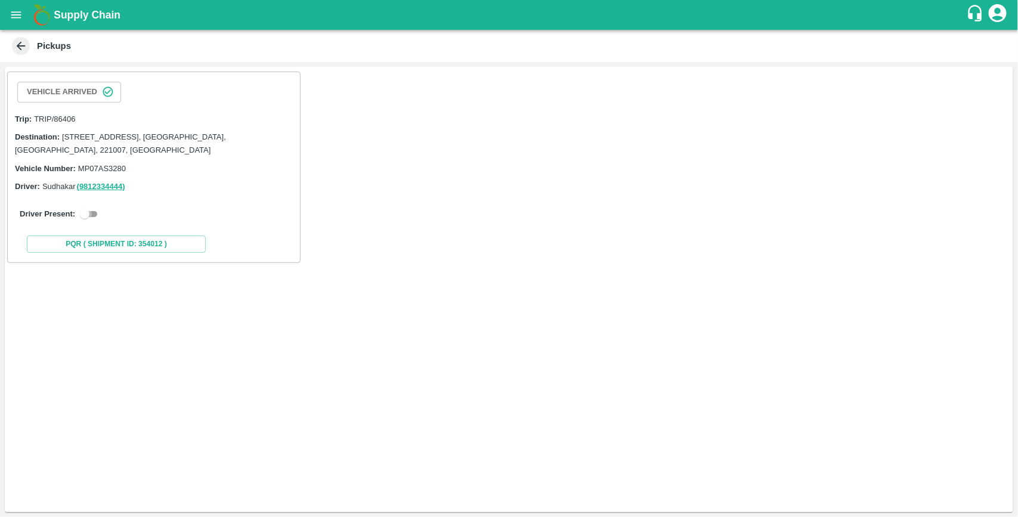
click at [94, 214] on input "checkbox" at bounding box center [84, 214] width 43 height 14
checkbox input "true"
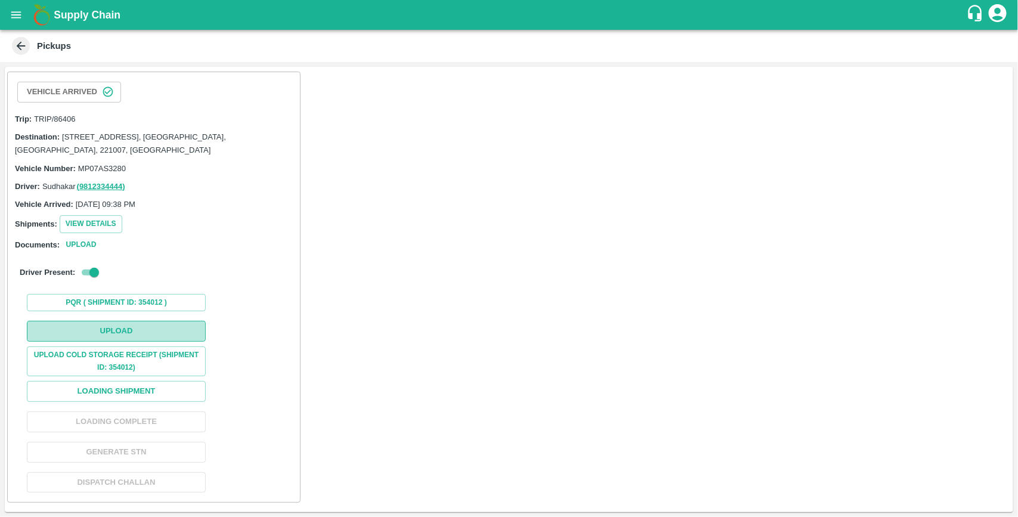
click at [137, 329] on button "Upload" at bounding box center [116, 331] width 179 height 21
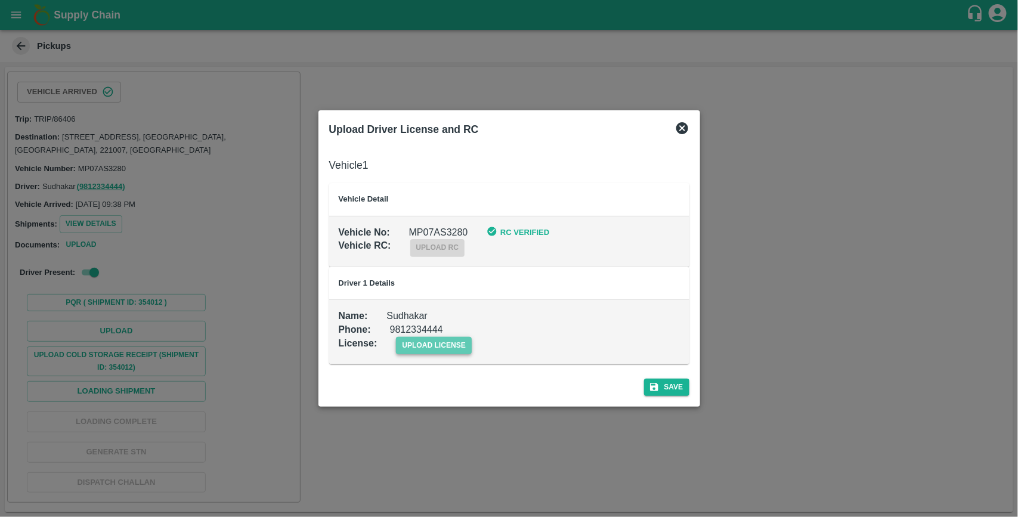
click at [442, 345] on span "upload license" at bounding box center [434, 345] width 76 height 17
click at [0, 0] on input "upload license" at bounding box center [0, 0] width 0 height 0
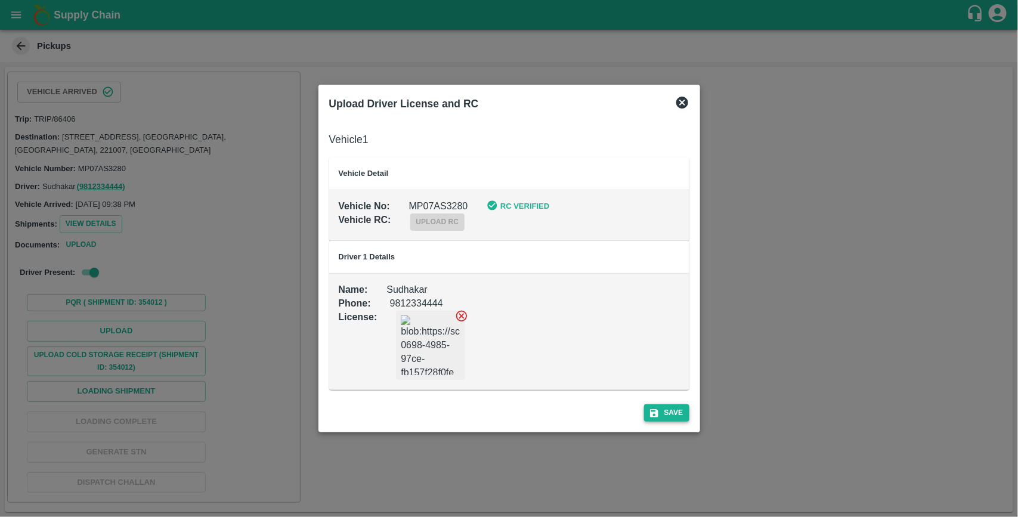
click at [660, 410] on button "Save" at bounding box center [666, 412] width 45 height 17
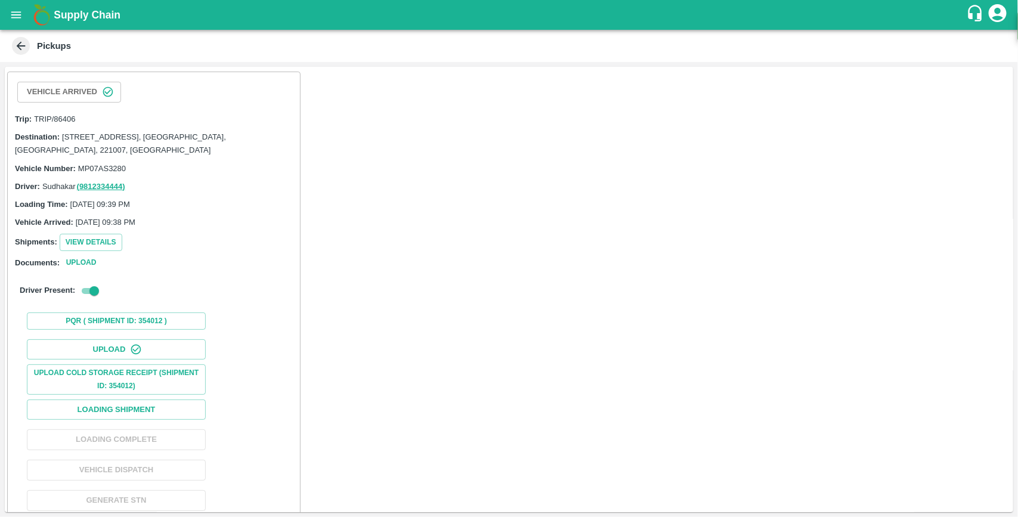
scroll to position [45, 0]
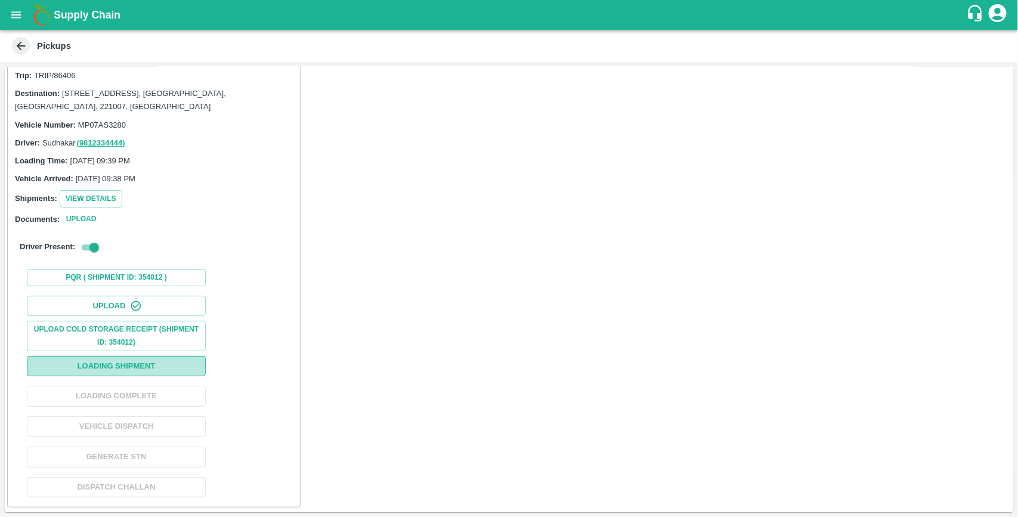
click at [126, 362] on button "Loading Shipment" at bounding box center [116, 366] width 179 height 21
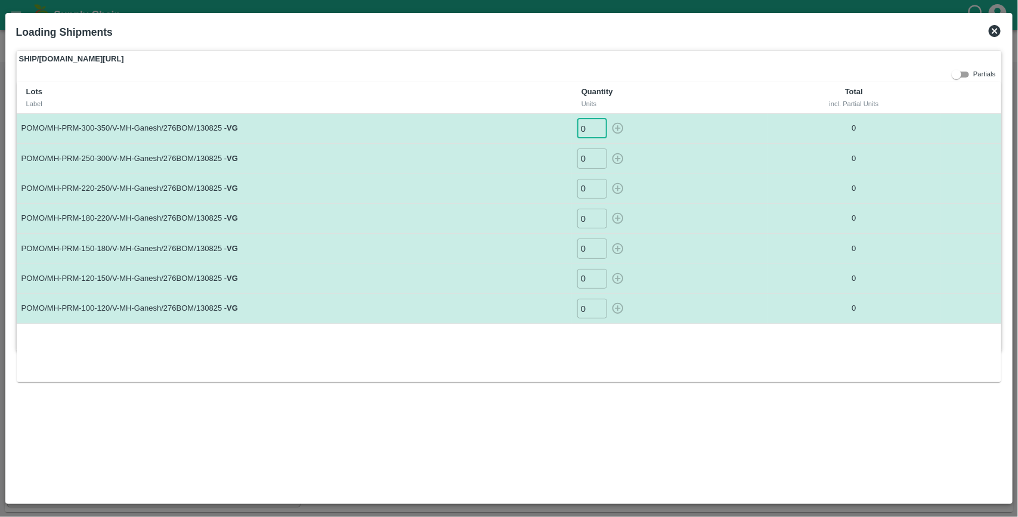
click at [586, 131] on input "0" at bounding box center [592, 129] width 30 height 20
click at [587, 304] on input "0" at bounding box center [592, 309] width 30 height 20
type input "1"
click at [608, 299] on button "button" at bounding box center [617, 309] width 19 height 20
click at [587, 270] on input "0" at bounding box center [592, 279] width 30 height 20
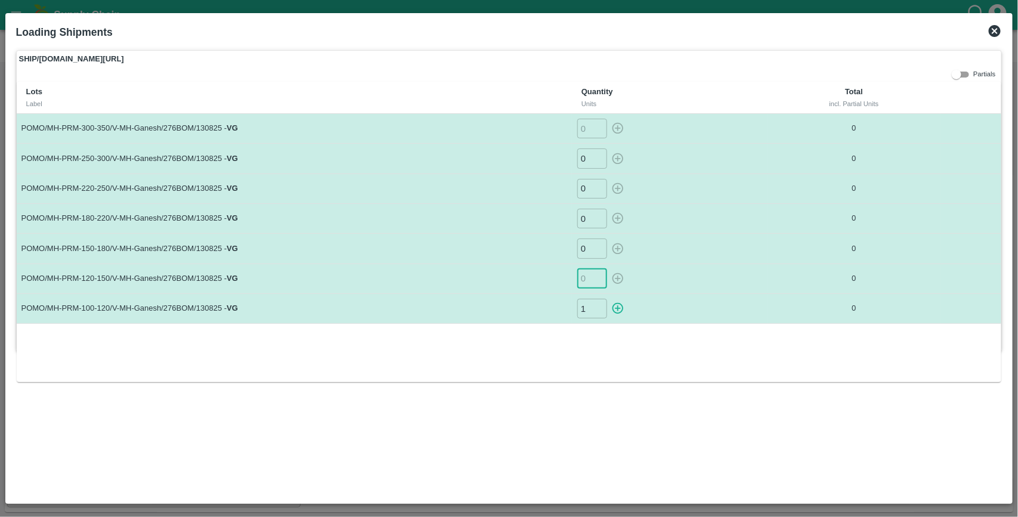
type input "0"
type input "3"
click at [608, 269] on button "button" at bounding box center [617, 279] width 19 height 20
type input "0"
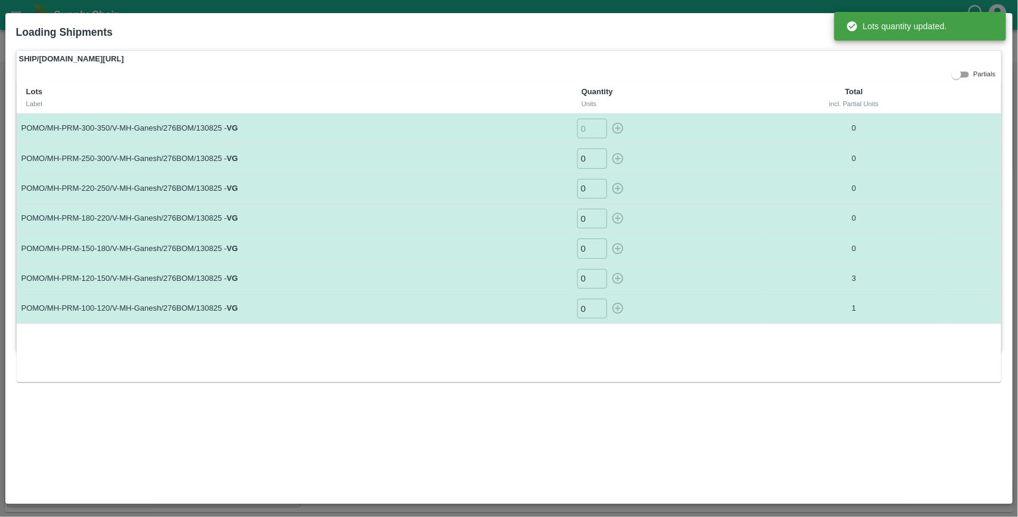
click at [590, 256] on input "0" at bounding box center [592, 249] width 30 height 20
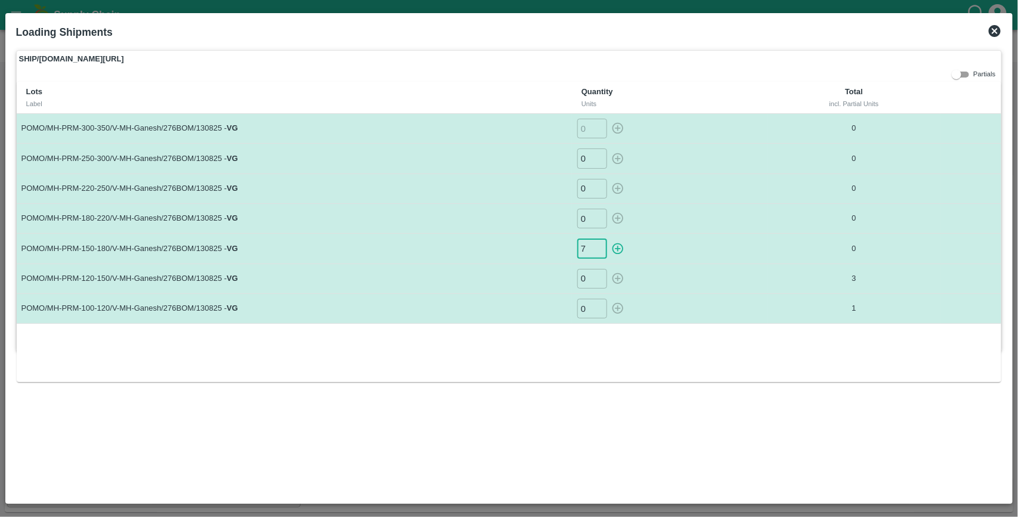
type input "7"
click at [608, 239] on button "button" at bounding box center [617, 249] width 19 height 20
click at [588, 218] on input "0" at bounding box center [592, 219] width 30 height 20
type input "9"
type input "0"
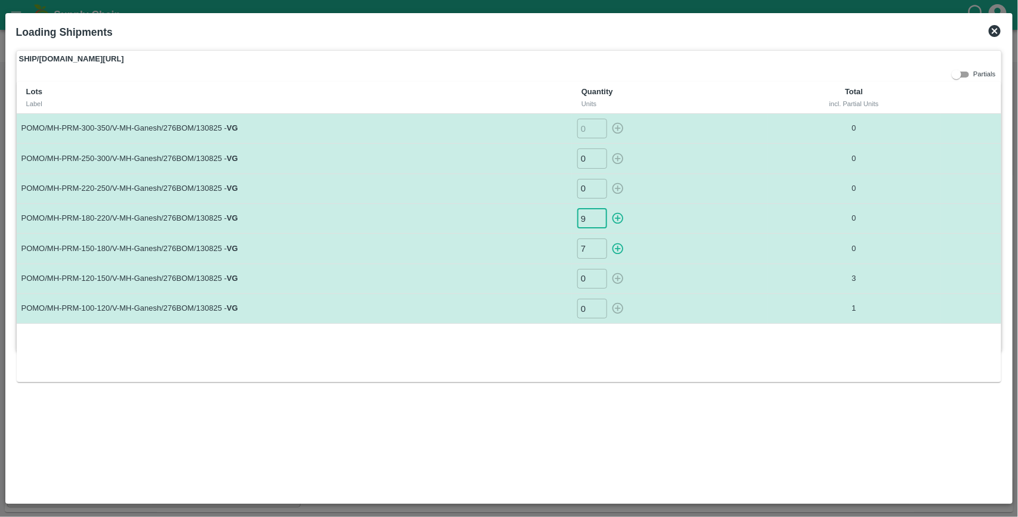
type input "0"
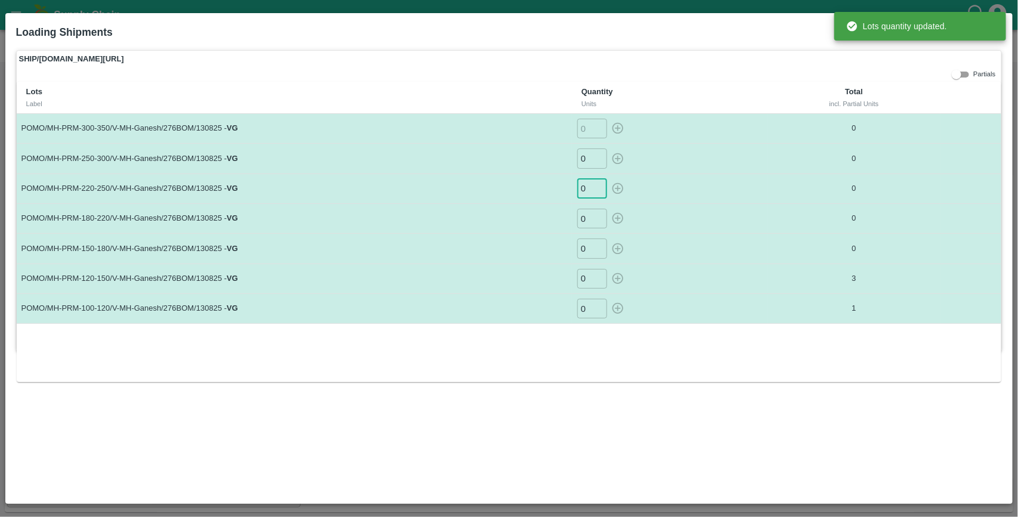
click at [587, 188] on input "0" at bounding box center [592, 189] width 30 height 20
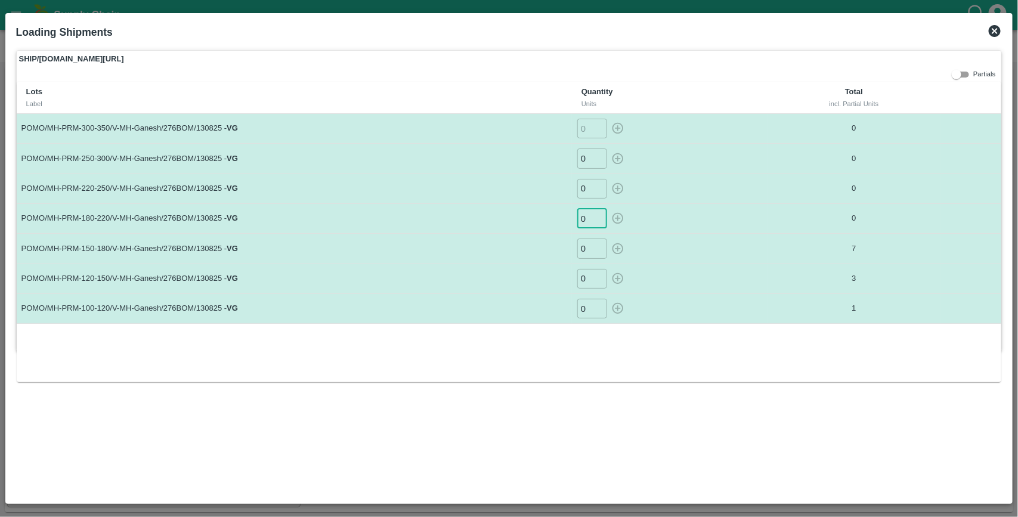
click at [590, 214] on input "0" at bounding box center [592, 219] width 30 height 20
click at [608, 209] on button "button" at bounding box center [617, 219] width 19 height 20
type input "0"
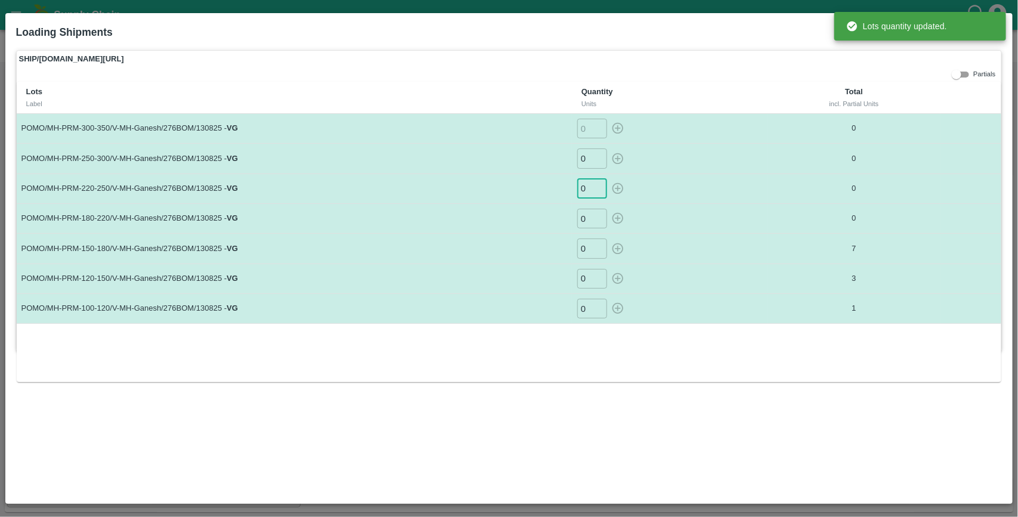
click at [593, 188] on input "0" at bounding box center [592, 189] width 30 height 20
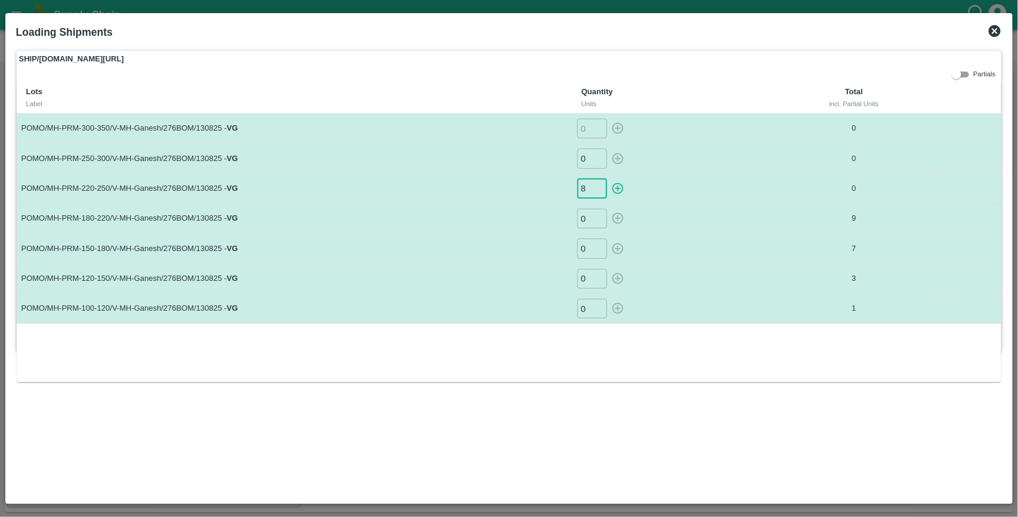
type input "8"
click at [608, 179] on button "button" at bounding box center [617, 189] width 19 height 20
type input "0"
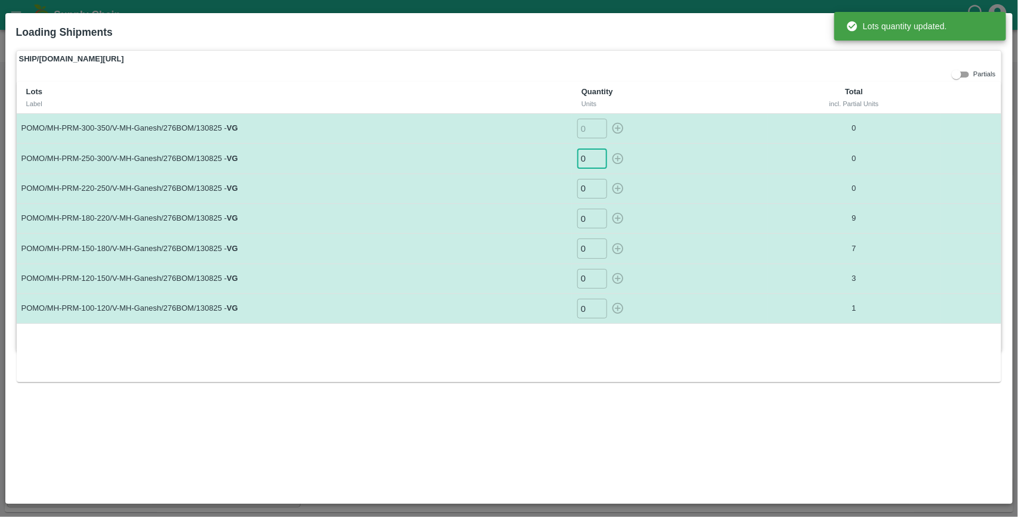
click at [585, 162] on input "0" at bounding box center [592, 159] width 30 height 20
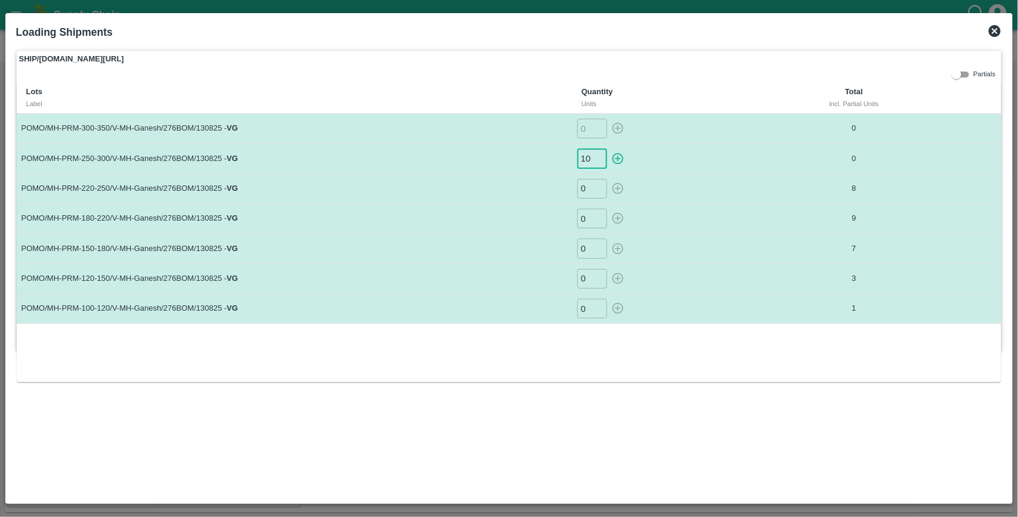
type input "10"
click at [608, 149] on button "button" at bounding box center [617, 159] width 19 height 20
type input "0"
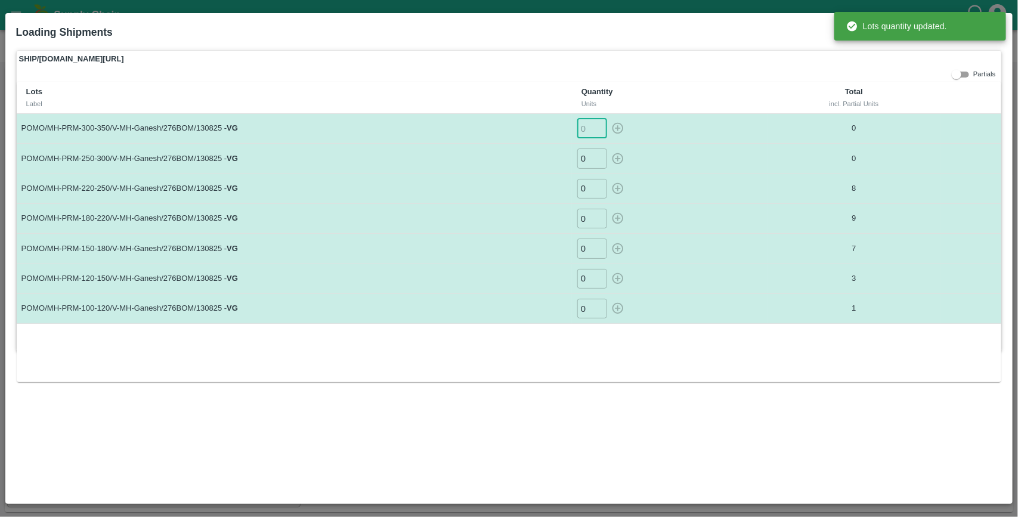
click at [590, 120] on input "number" at bounding box center [592, 129] width 30 height 20
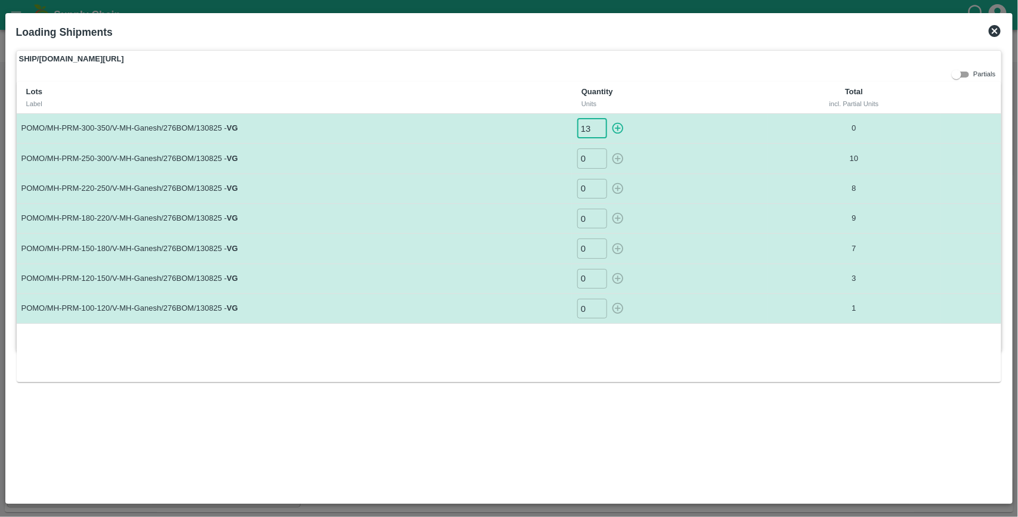
type input "13"
click at [608, 119] on button "button" at bounding box center [617, 129] width 19 height 20
type input "0"
click at [997, 31] on icon at bounding box center [995, 31] width 12 height 12
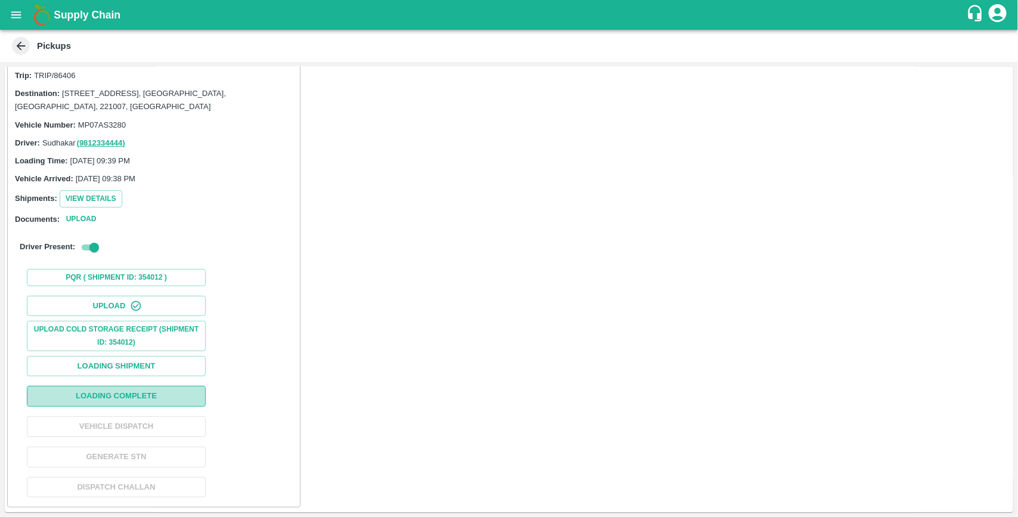
click at [153, 397] on button "Loading Complete" at bounding box center [116, 396] width 179 height 21
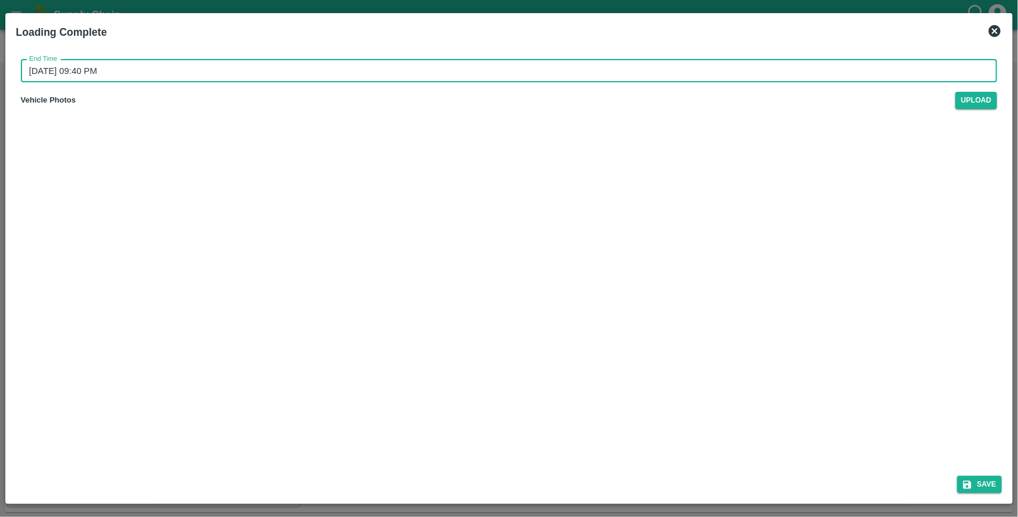
click at [156, 72] on input "14/08/2025 09:40 PM" at bounding box center [505, 71] width 969 height 23
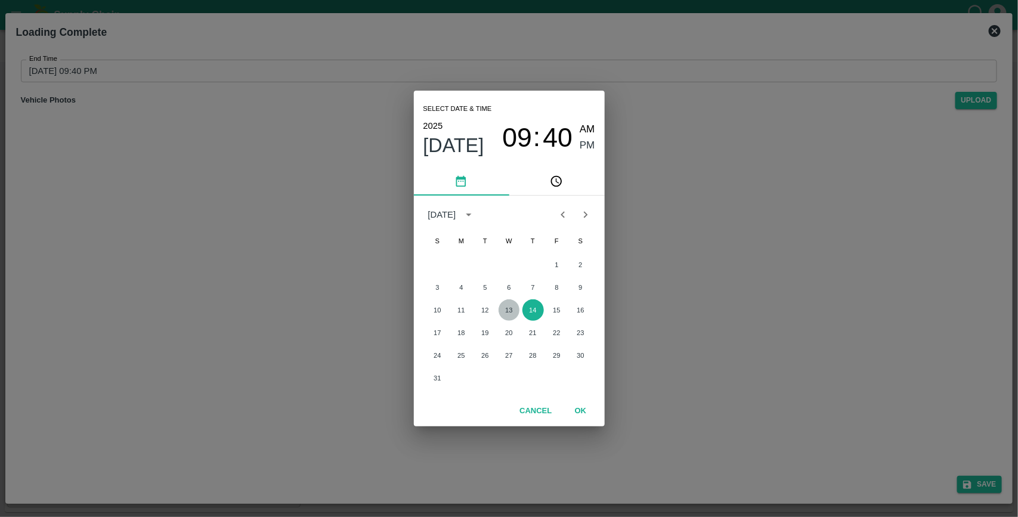
click at [507, 312] on button "13" at bounding box center [509, 309] width 21 height 21
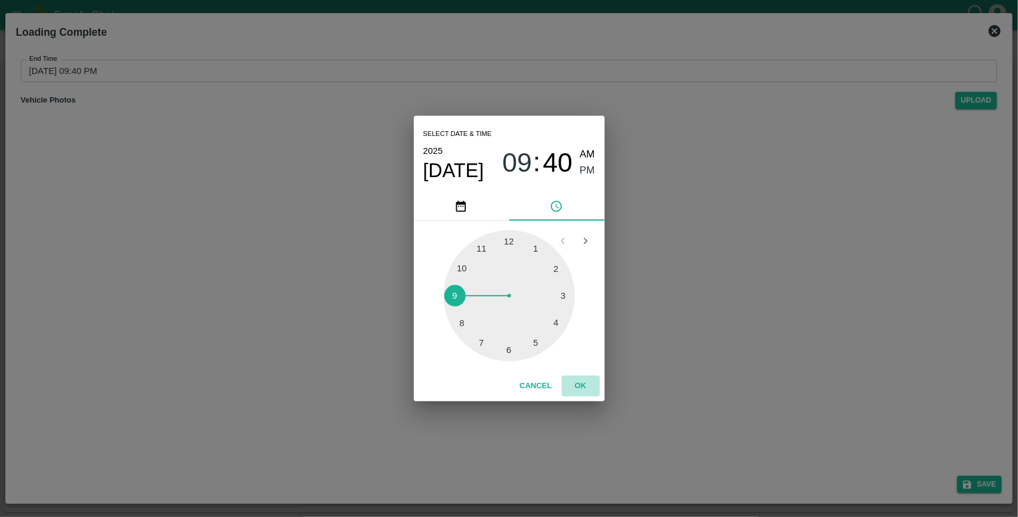
click at [585, 391] on button "OK" at bounding box center [581, 386] width 38 height 21
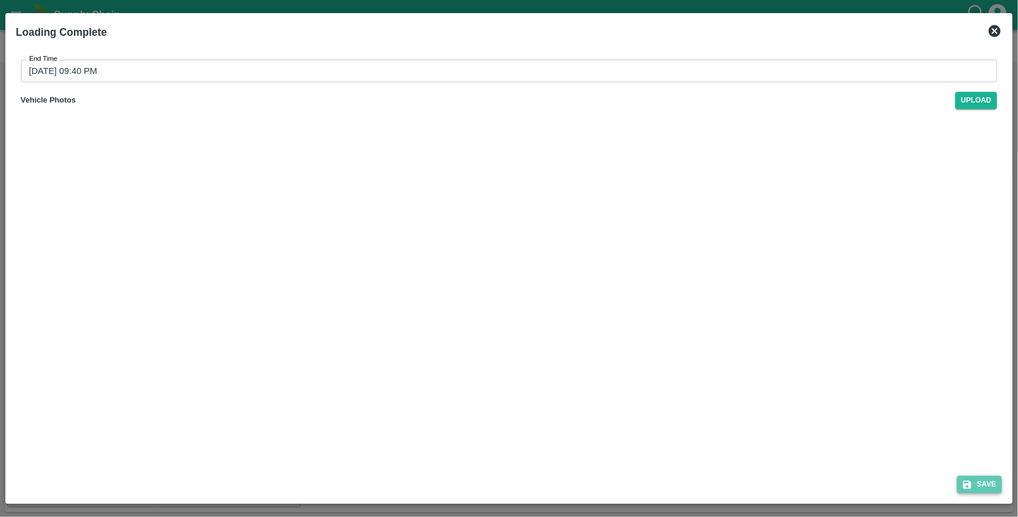
click at [986, 484] on button "Save" at bounding box center [979, 484] width 45 height 17
type input "14/08/2025 09:40 PM"
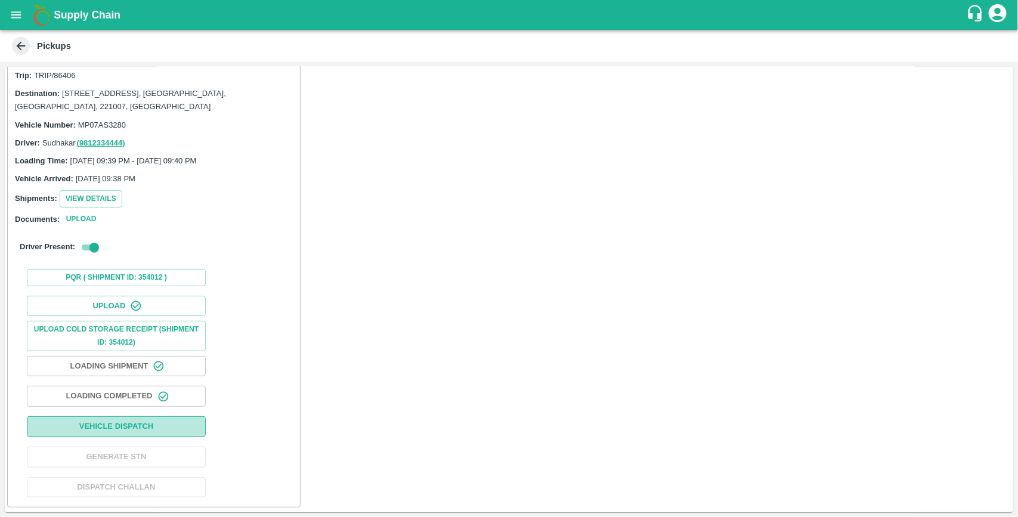
click at [155, 424] on button "Vehicle Dispatch" at bounding box center [116, 426] width 179 height 21
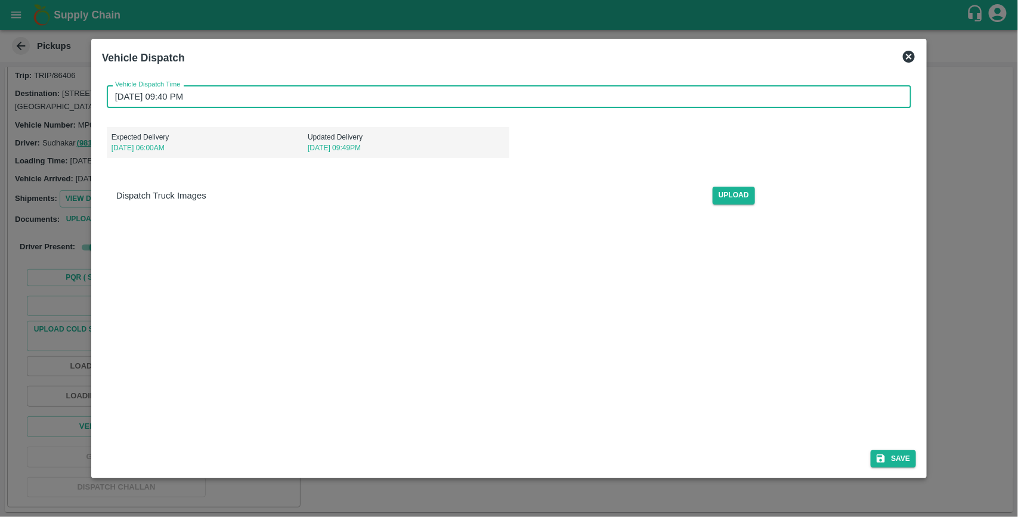
click at [224, 103] on input "14/08/2025 09:40 PM" at bounding box center [505, 96] width 797 height 23
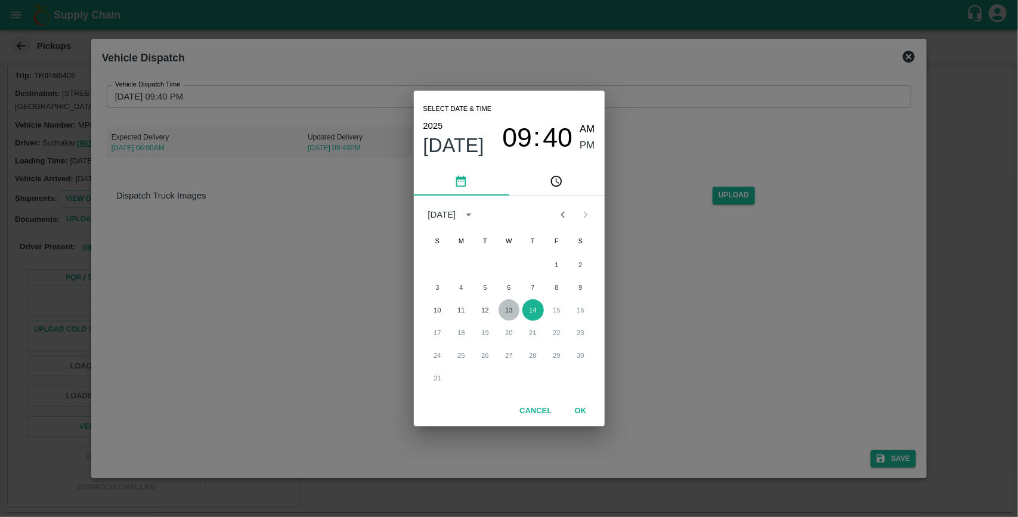
click at [502, 305] on button "13" at bounding box center [509, 309] width 21 height 21
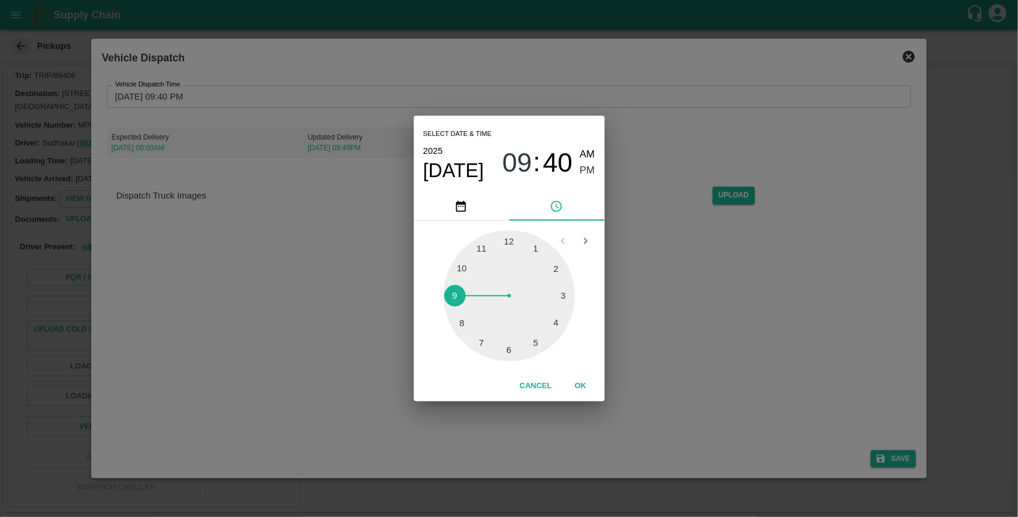
type input "13/08/2025 09:40 PM"
click at [582, 383] on button "OK" at bounding box center [581, 386] width 38 height 21
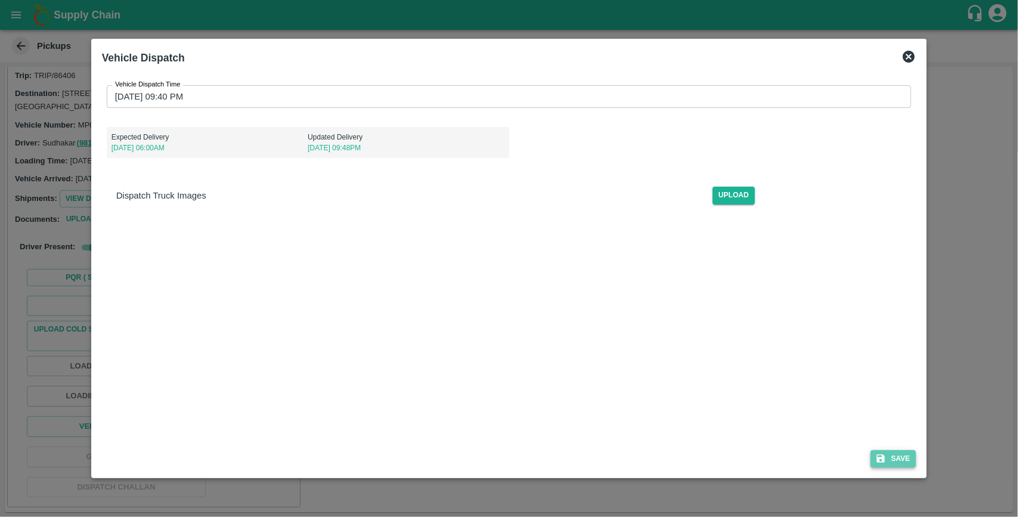
click at [895, 456] on button "Save" at bounding box center [893, 458] width 45 height 17
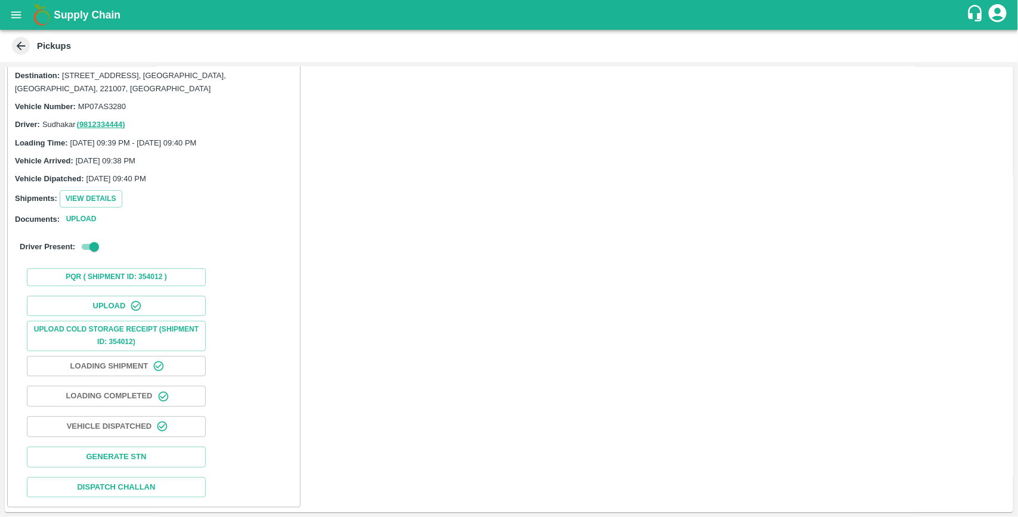
scroll to position [0, 0]
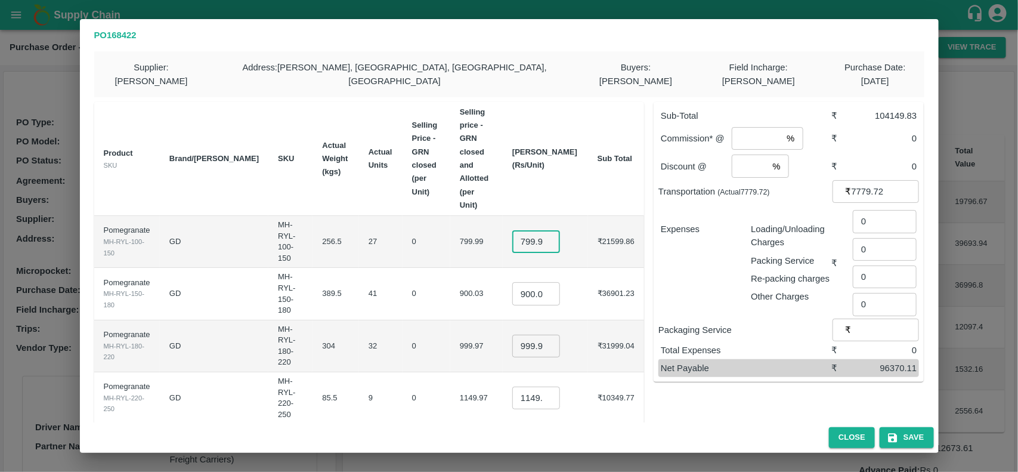
click at [553, 230] on input "799.9949999999999" at bounding box center [536, 241] width 48 height 23
type input "800"
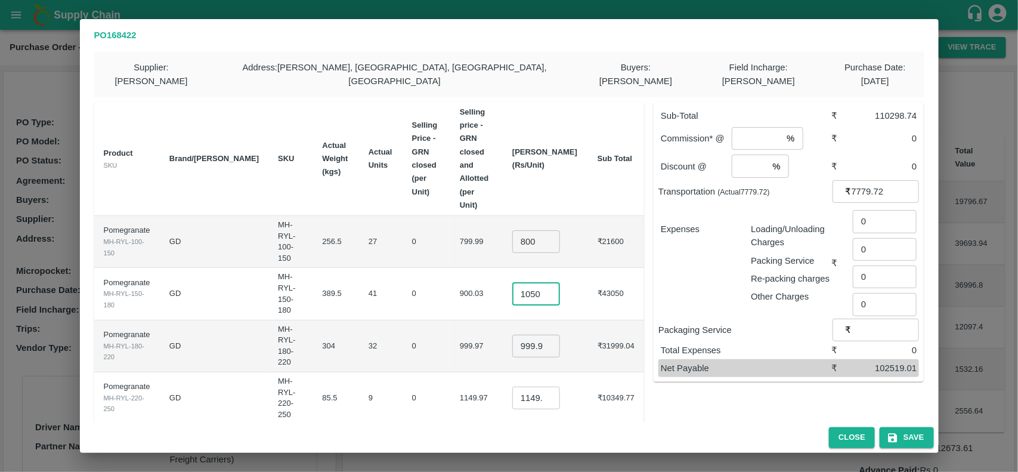
type input "1050"
type input "1150"
type input "1300"
type input "1500"
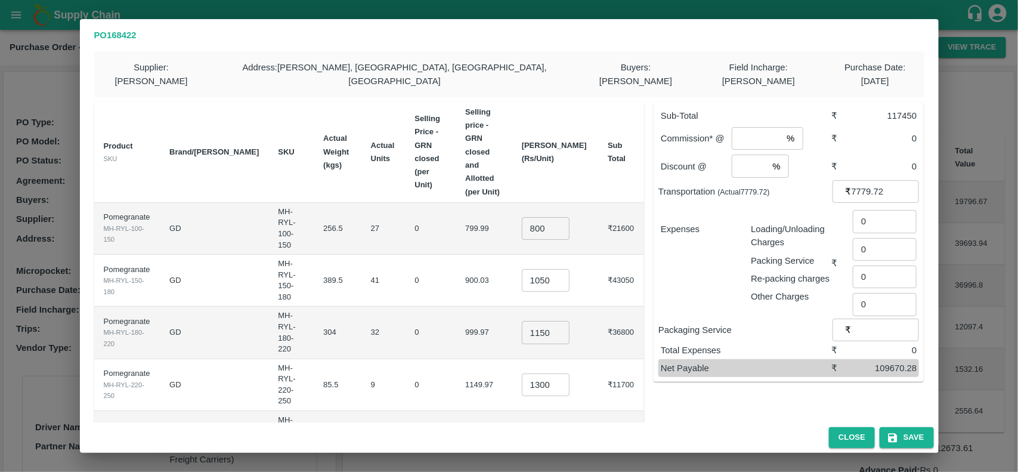
type input "700"
type input "8"
type input "2"
type input "342"
click at [790, 375] on div "Sub-Total ₹ 117450 Commission* @ 8 % ​ ₹ 9396 Discount @ 2 % ​ ₹ 2349 Transport…" at bounding box center [784, 308] width 280 height 433
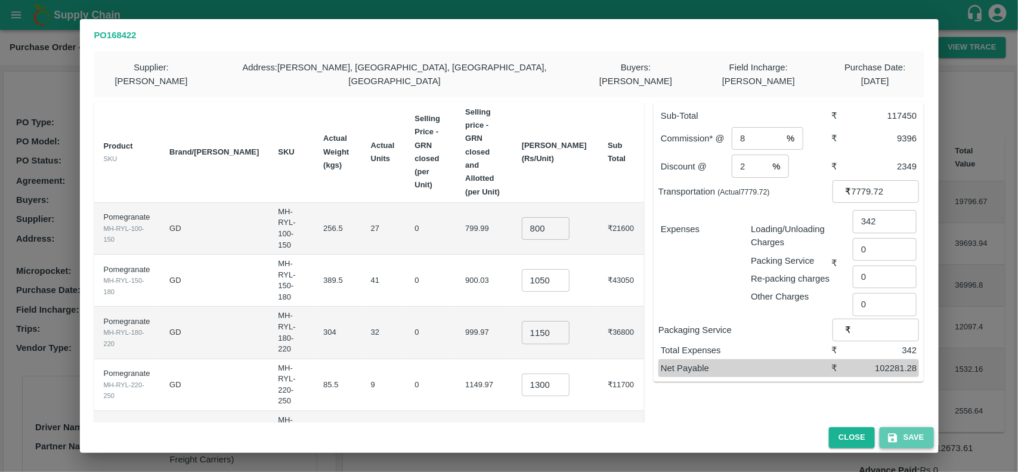
click at [920, 438] on button "Save" at bounding box center [907, 437] width 54 height 21
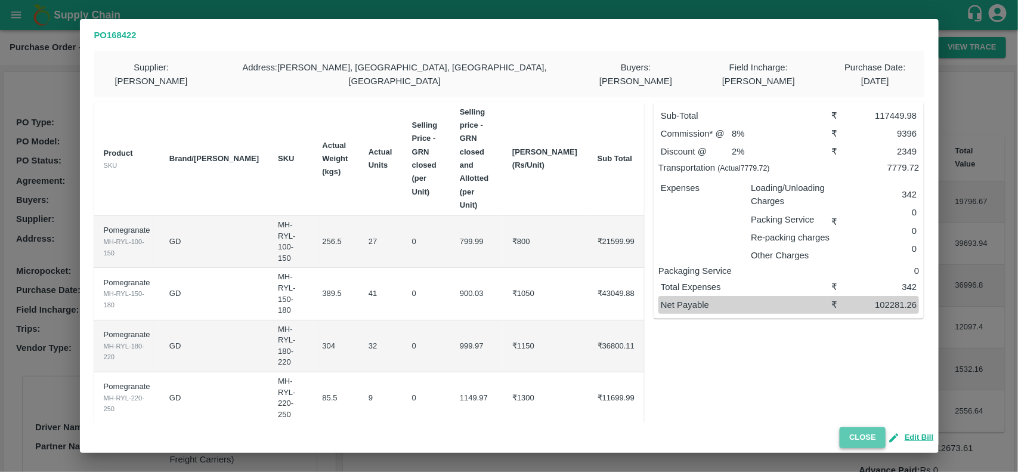
click at [859, 429] on button "Close" at bounding box center [863, 437] width 46 height 21
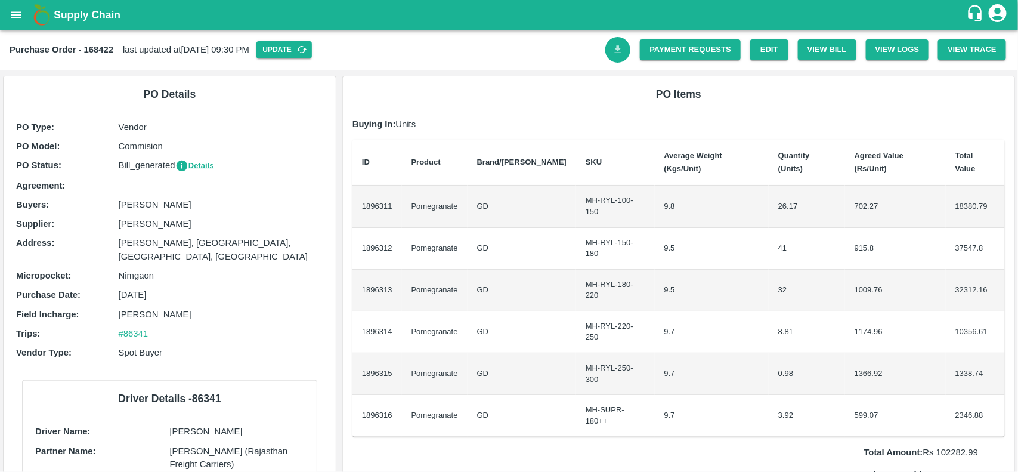
click at [619, 49] on icon "Download Bill" at bounding box center [618, 49] width 11 height 11
click at [667, 48] on link "Payment Requests" at bounding box center [690, 49] width 101 height 21
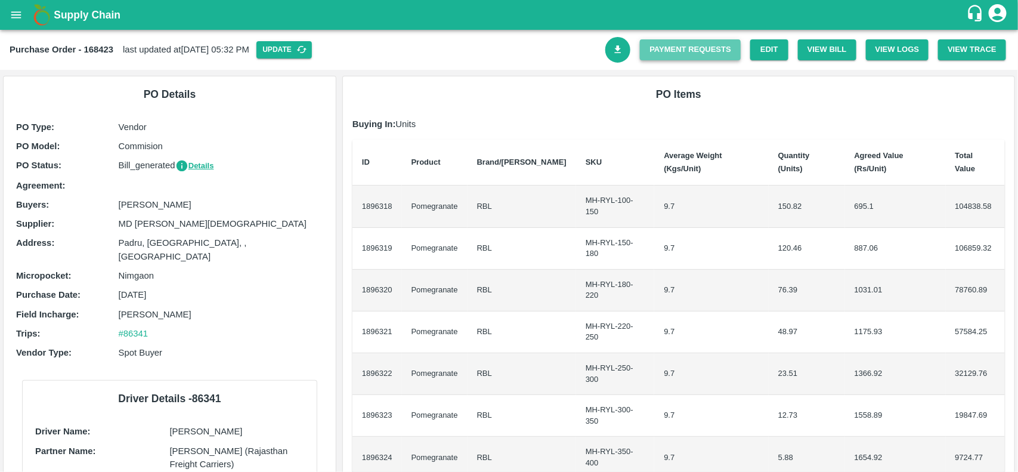
click at [702, 45] on link "Payment Requests" at bounding box center [690, 49] width 101 height 21
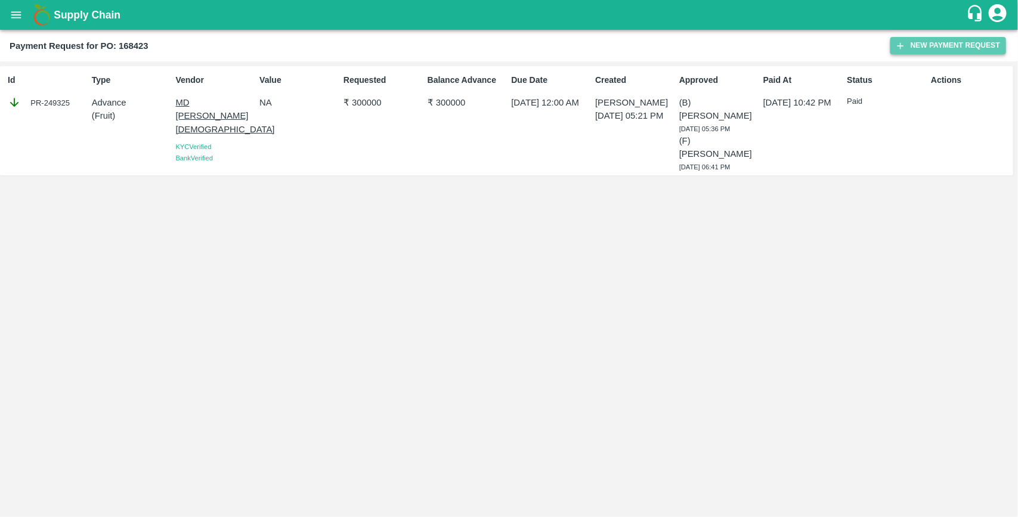
click at [920, 47] on button "New Payment Request" at bounding box center [948, 45] width 116 height 17
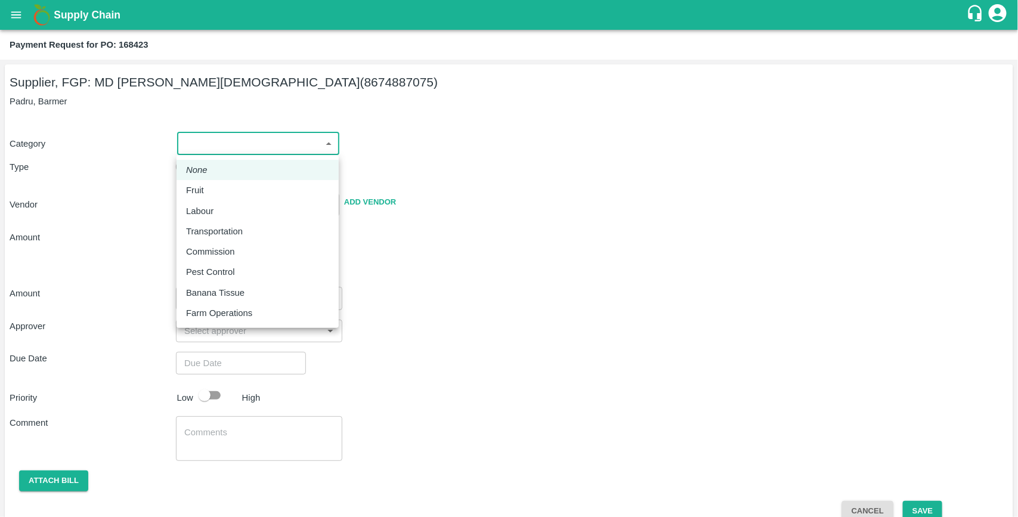
click at [197, 138] on body "Supply Chain Payment Request for PO: 168423 Supplier, FGP: MD [PERSON_NAME] (86…" at bounding box center [509, 258] width 1018 height 517
click at [203, 183] on li "Fruit" at bounding box center [258, 190] width 162 height 20
type input "1"
type input "MD [PERSON_NAME] - 8674887075(Supplier, FGP)"
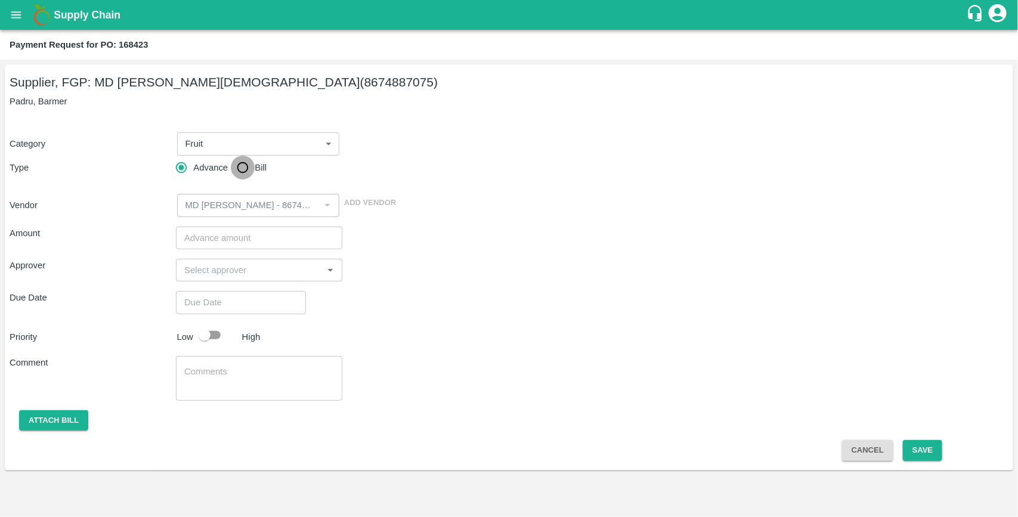
click at [242, 165] on input "Bill" at bounding box center [243, 168] width 24 height 24
radio input "true"
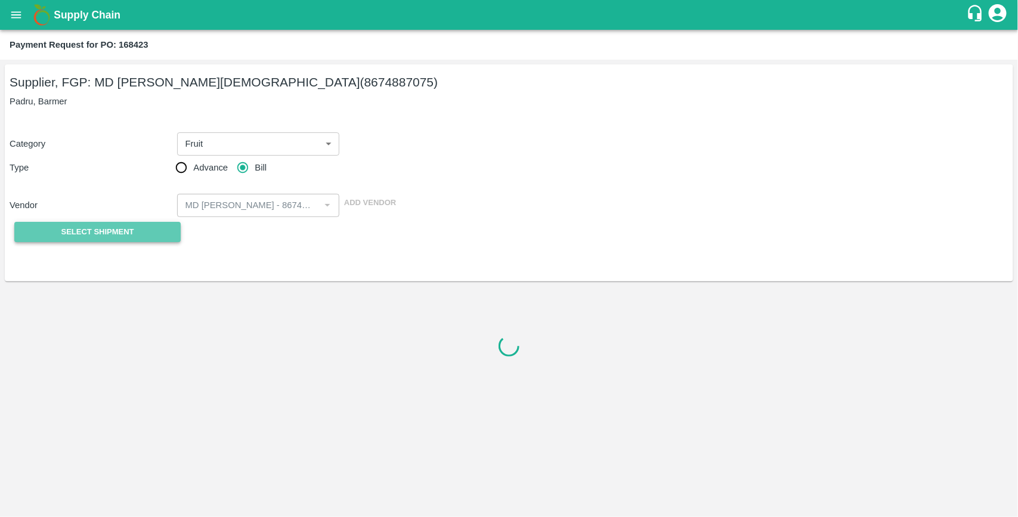
click at [160, 225] on button "Select Shipment" at bounding box center [97, 232] width 166 height 21
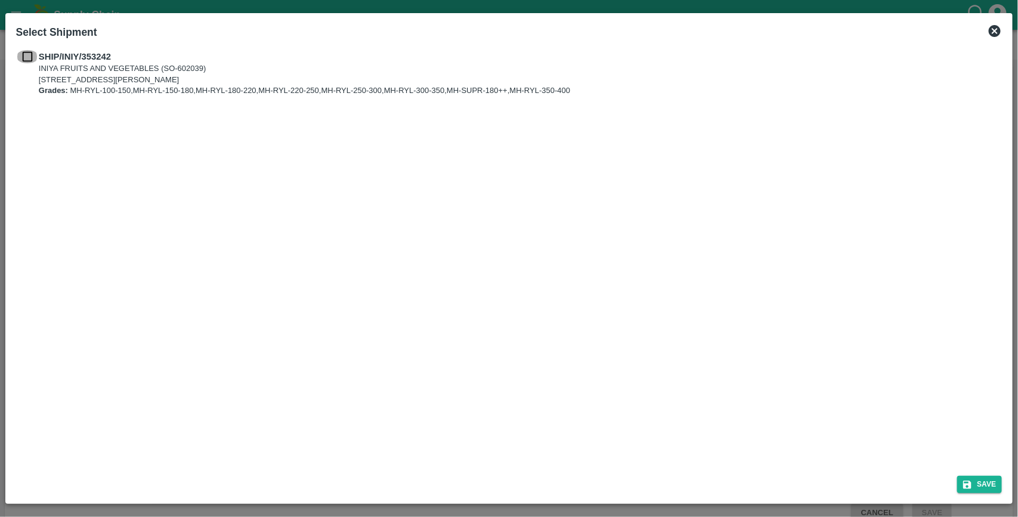
click at [33, 61] on input "checkbox" at bounding box center [27, 56] width 23 height 13
checkbox input "true"
click at [982, 481] on button "Save" at bounding box center [979, 484] width 45 height 17
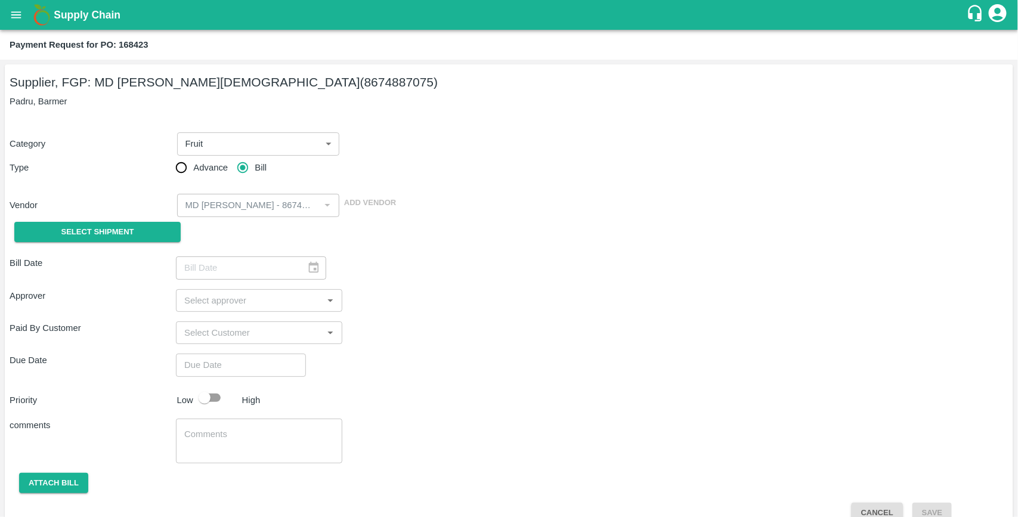
type input "[DATE]"
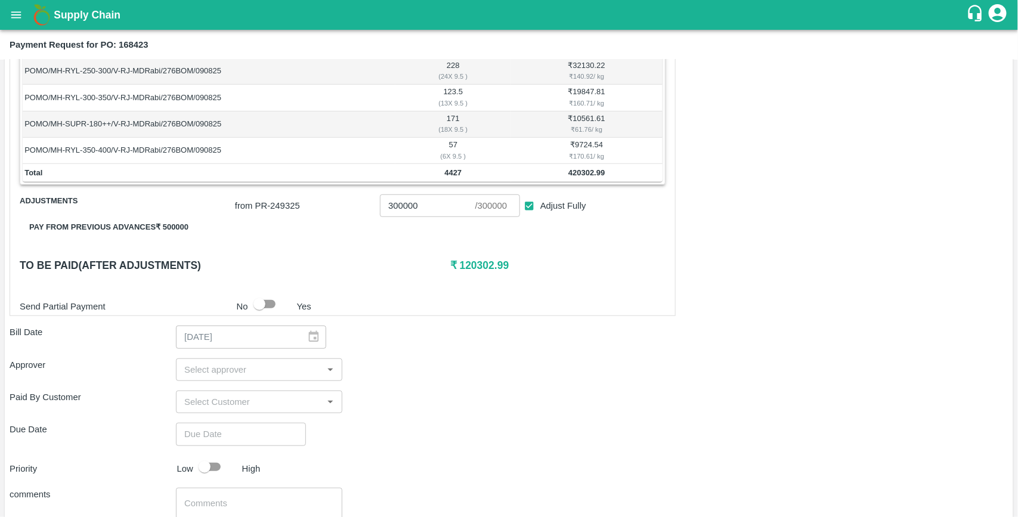
scroll to position [332, 0]
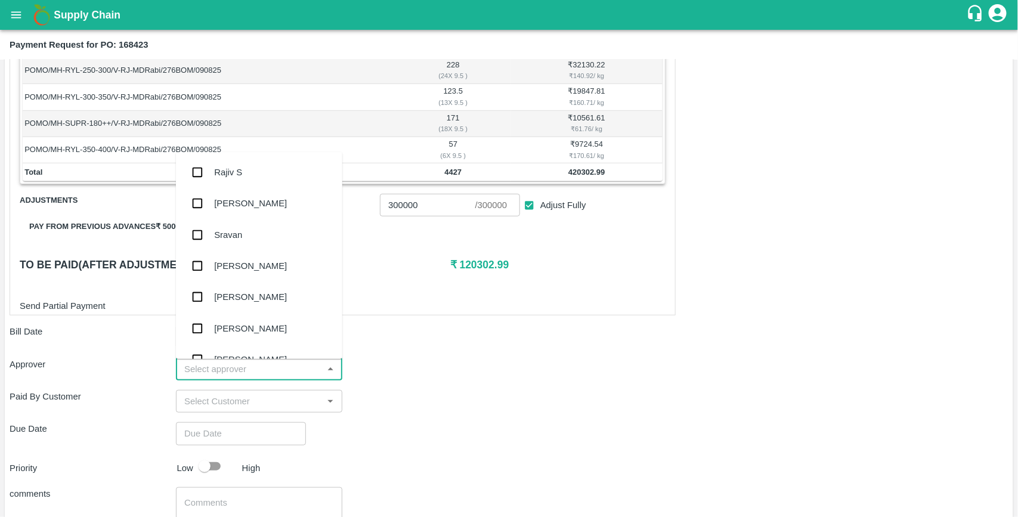
click at [218, 376] on input "input" at bounding box center [250, 369] width 140 height 16
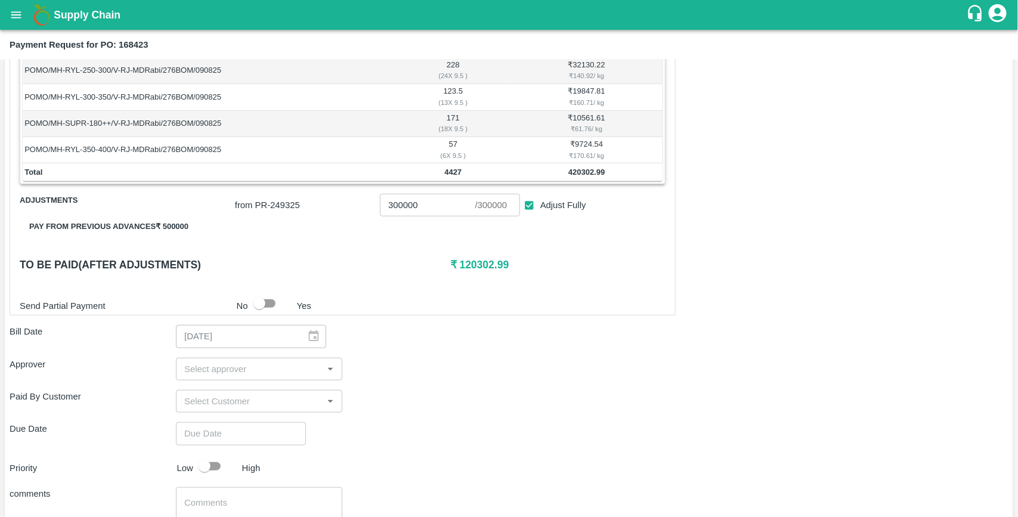
click at [450, 339] on div "Bill Date [DATE] ​" at bounding box center [509, 336] width 999 height 23
click at [228, 362] on input "input" at bounding box center [250, 369] width 140 height 16
type input "MUKUL"
click at [200, 406] on input "checkbox" at bounding box center [197, 403] width 24 height 24
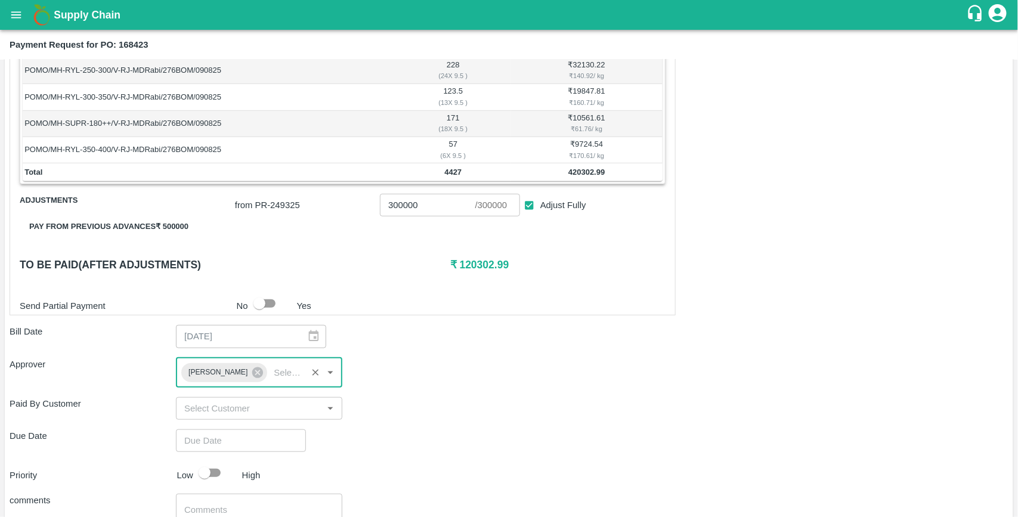
type input "DD/MM/YYYY hh:mm aa"
click at [197, 437] on input "DD/MM/YYYY hh:mm aa" at bounding box center [237, 440] width 122 height 23
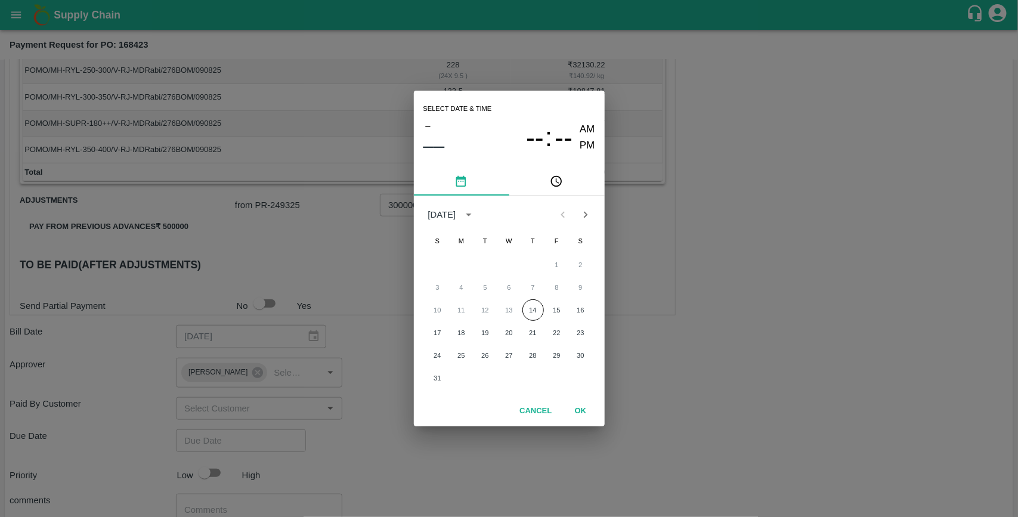
click at [533, 321] on div "1 2 3 4 5 6 7 8 9 10 11 12 13 14 15 16 17 18 19 20 21 22 23 24 25 26 27 28 29 3…" at bounding box center [509, 321] width 191 height 137
click at [536, 316] on button "14" at bounding box center [532, 309] width 21 height 21
type input "[DATE] 12:00 AM"
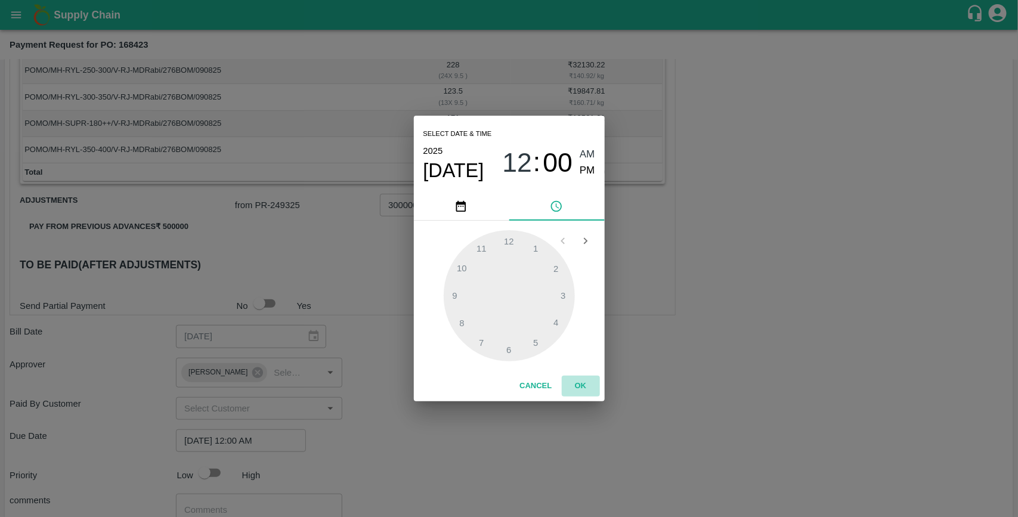
click at [580, 388] on button "OK" at bounding box center [581, 386] width 38 height 21
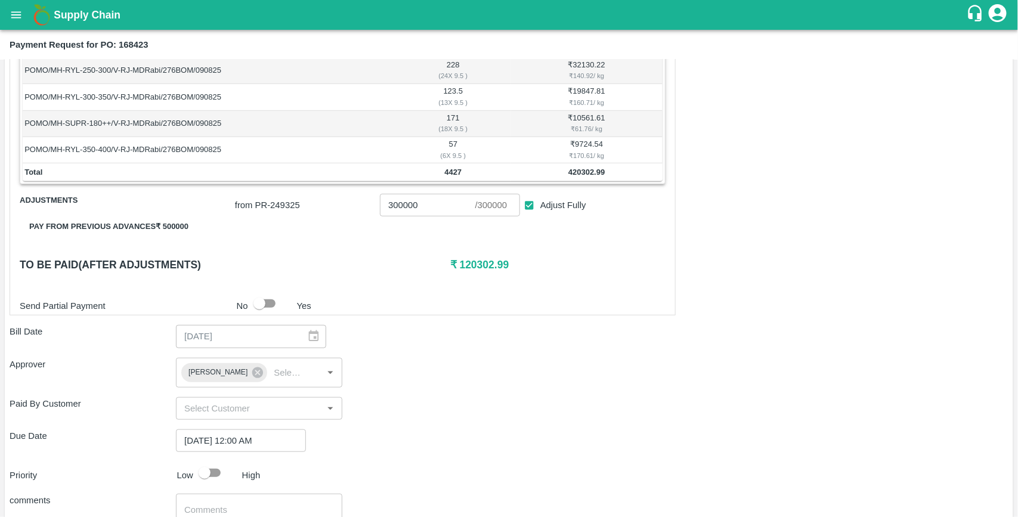
click at [486, 392] on div "Shipment - SHIP/INIY/353242 Lots (Labels) Weight (Kgs) Total Price (₹) POMO/MH-…" at bounding box center [509, 257] width 999 height 684
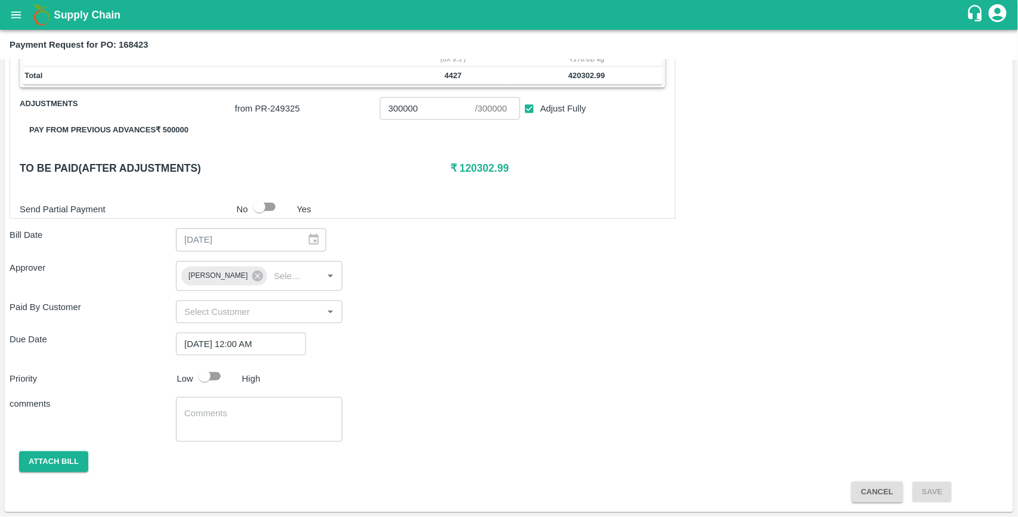
click at [228, 379] on div at bounding box center [215, 376] width 44 height 23
click at [215, 379] on input "checkbox" at bounding box center [205, 376] width 68 height 23
checkbox input "true"
click at [81, 453] on button "Attach bill" at bounding box center [53, 462] width 69 height 21
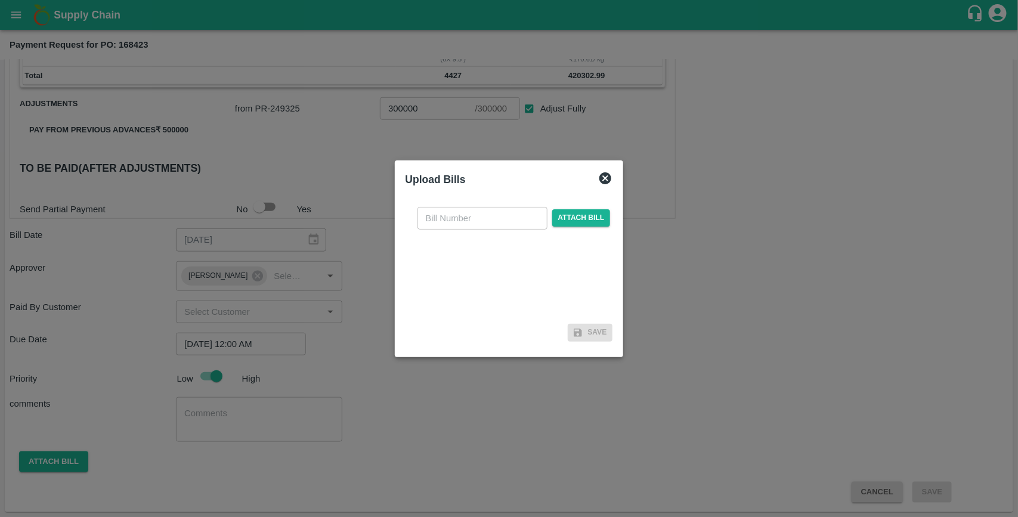
click at [434, 215] on input "text" at bounding box center [483, 218] width 130 height 23
type input "168423"
click at [579, 218] on span "Attach bill" at bounding box center [581, 217] width 58 height 17
click at [0, 0] on input "Attach bill" at bounding box center [0, 0] width 0 height 0
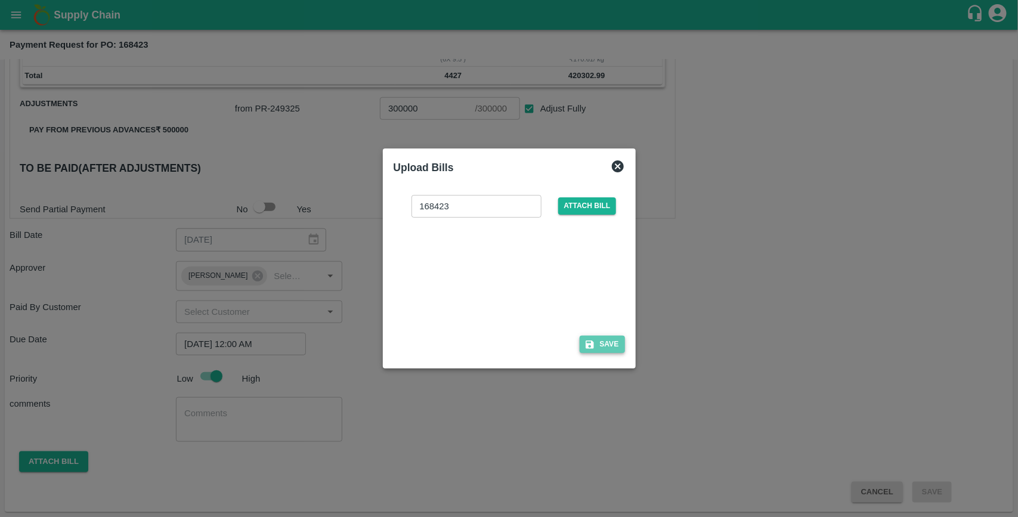
click at [601, 346] on button "Save" at bounding box center [602, 344] width 45 height 17
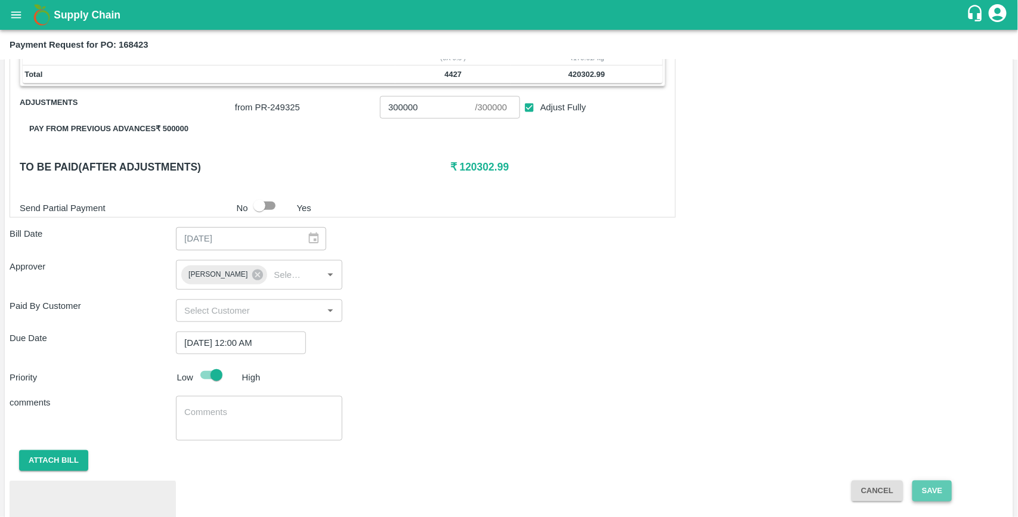
click at [932, 488] on button "Save" at bounding box center [932, 491] width 39 height 21
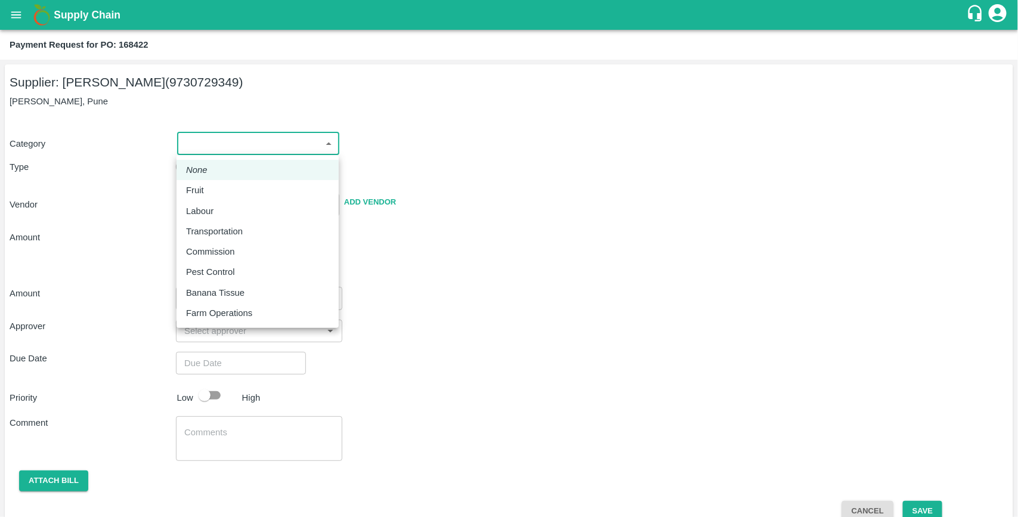
click at [246, 147] on body "Supply Chain Payment Request for PO: 168422 Supplier: [PERSON_NAME] (9730729349…" at bounding box center [509, 258] width 1018 height 517
click at [189, 191] on p "Fruit" at bounding box center [195, 190] width 18 height 13
type input "1"
type input "[PERSON_NAME] - 9730729349(Supplier)"
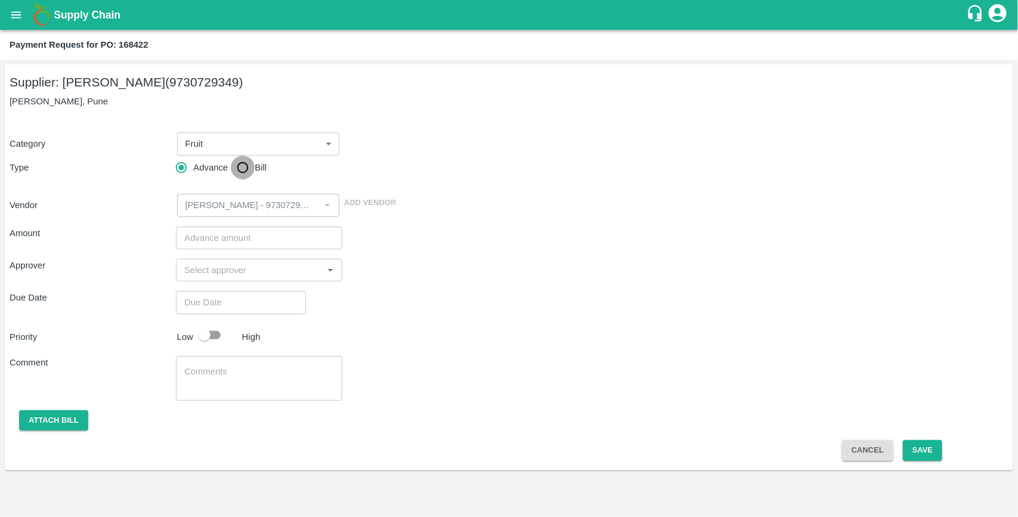
click at [246, 171] on input "Bill" at bounding box center [243, 168] width 24 height 24
radio input "true"
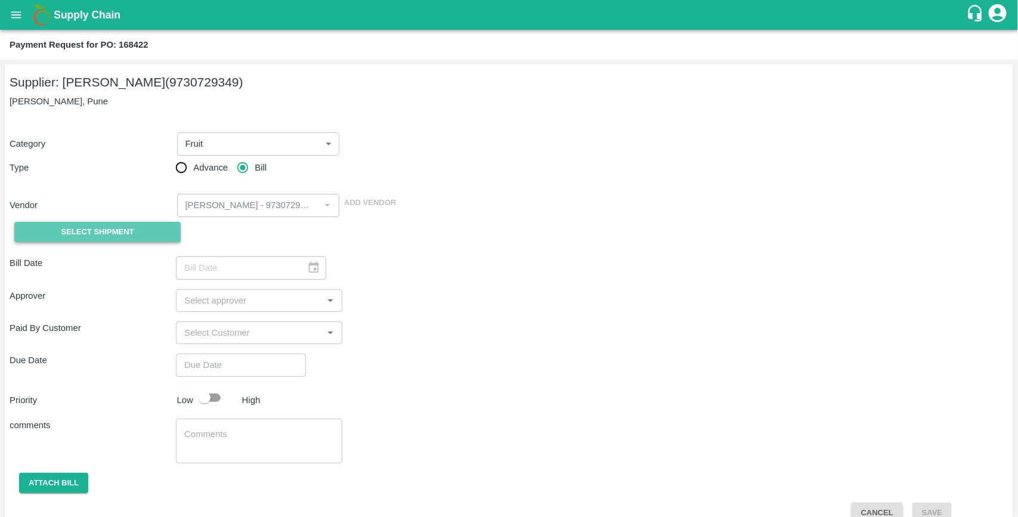
click at [133, 236] on span "Select Shipment" at bounding box center [97, 232] width 73 height 14
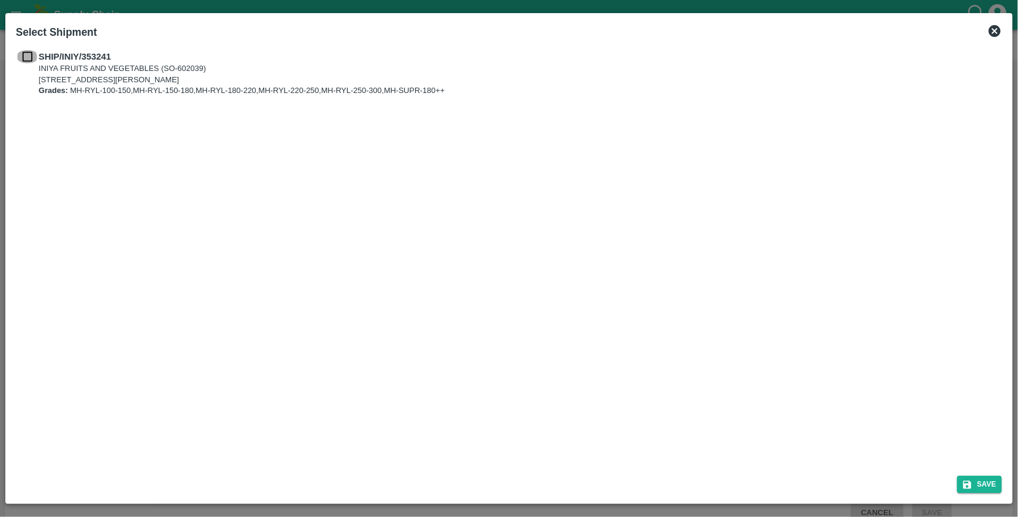
click at [31, 55] on input "checkbox" at bounding box center [27, 56] width 23 height 13
checkbox input "true"
click at [988, 487] on button "Save" at bounding box center [979, 484] width 45 height 17
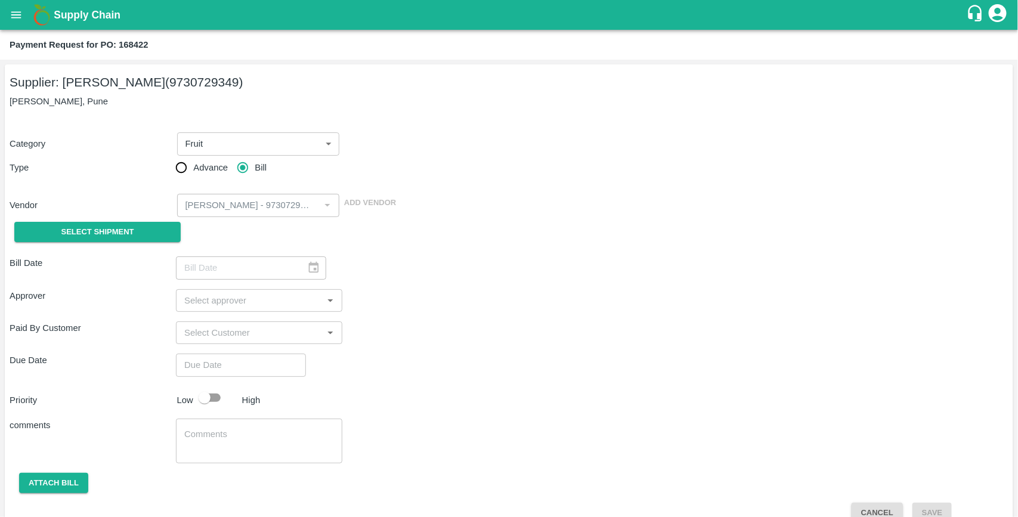
type input "[DATE]"
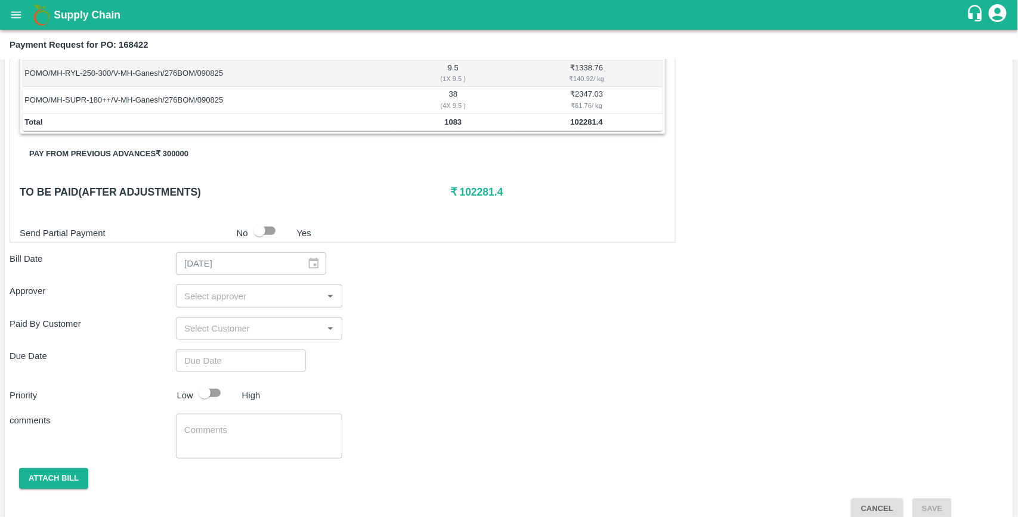
scroll to position [330, 0]
click at [240, 293] on input "input" at bounding box center [250, 295] width 140 height 16
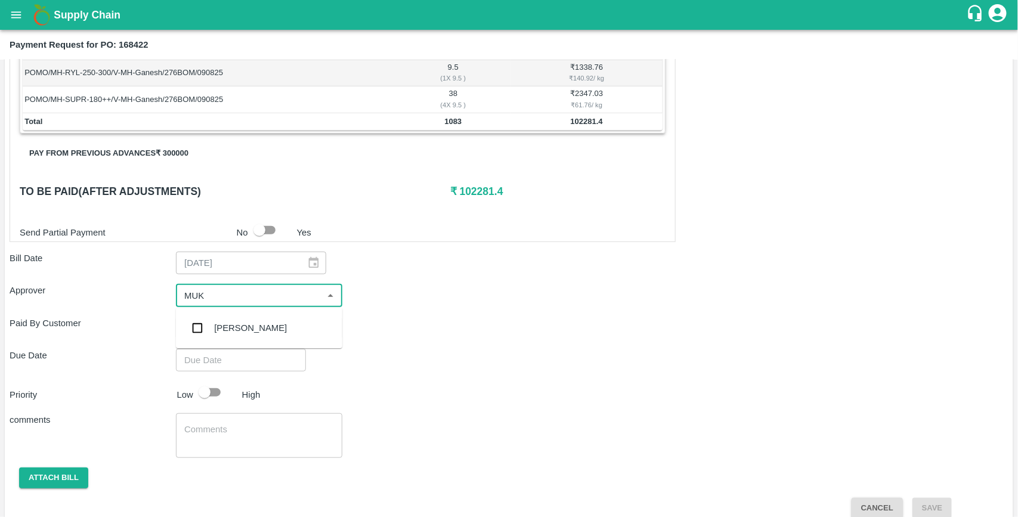
type input "MUKU"
click at [201, 323] on input "checkbox" at bounding box center [197, 328] width 24 height 24
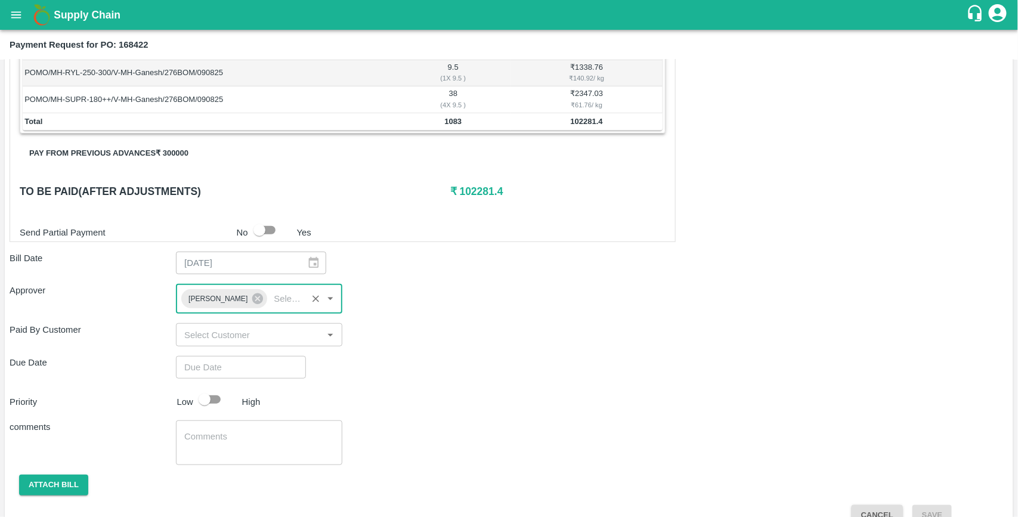
type input "DD/MM/YYYY hh:mm aa"
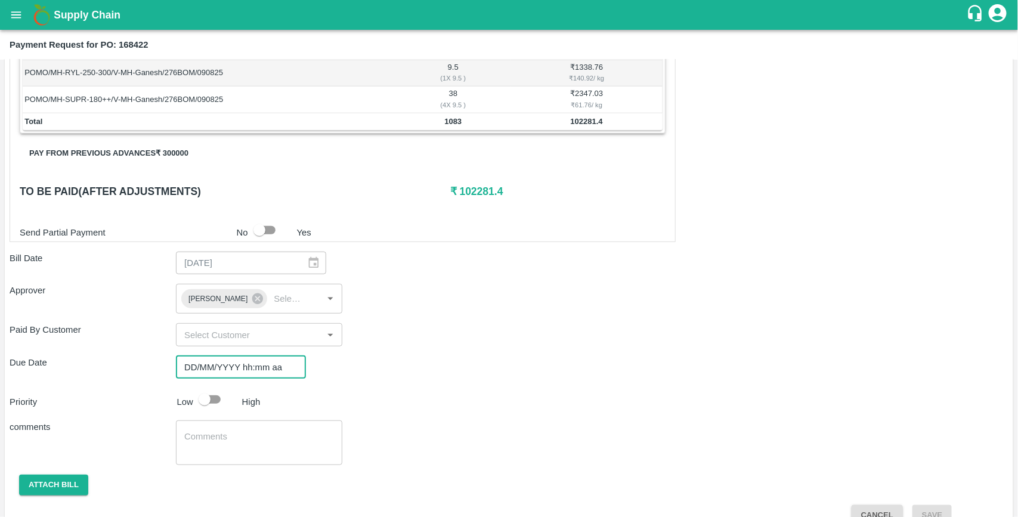
click at [201, 367] on input "DD/MM/YYYY hh:mm aa" at bounding box center [237, 367] width 122 height 23
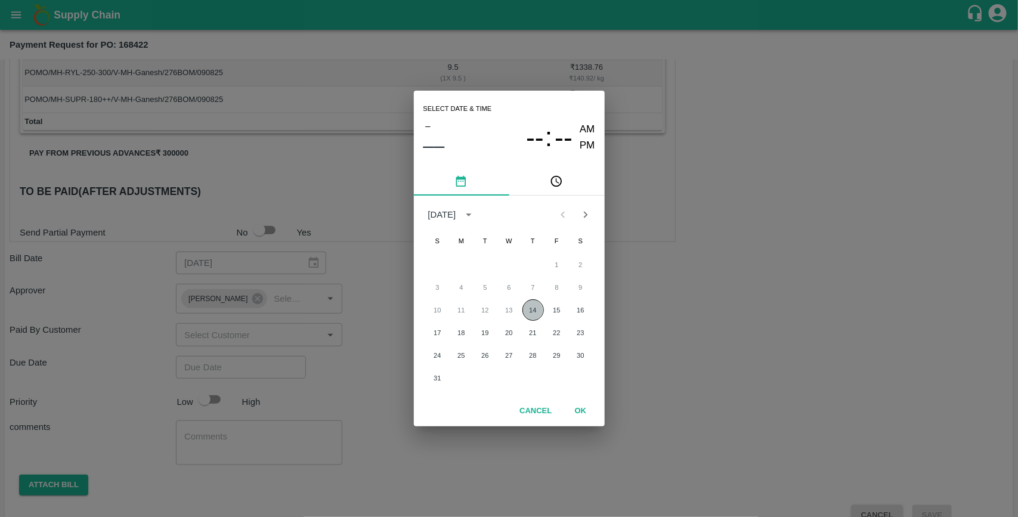
click at [531, 310] on button "14" at bounding box center [532, 309] width 21 height 21
type input "[DATE] 12:00 AM"
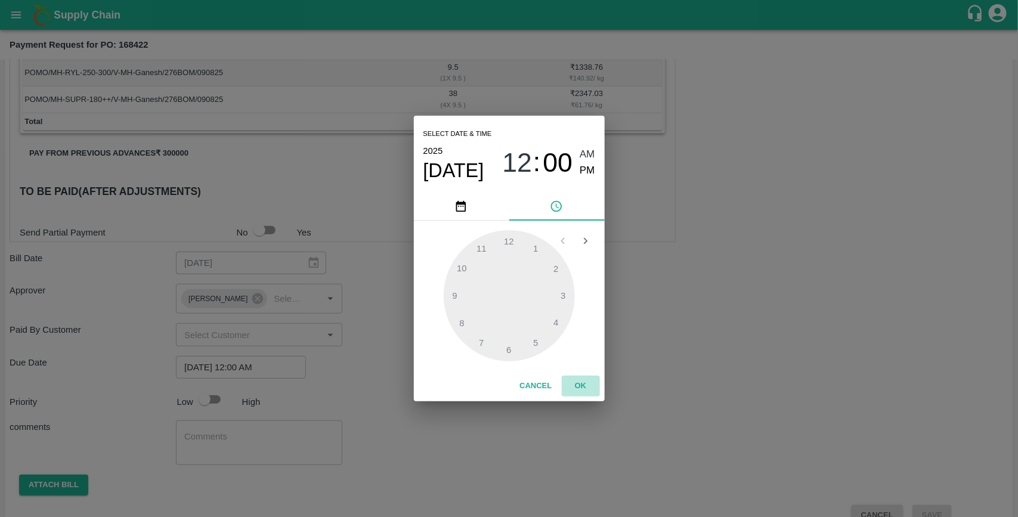
click at [585, 384] on button "OK" at bounding box center [581, 386] width 38 height 21
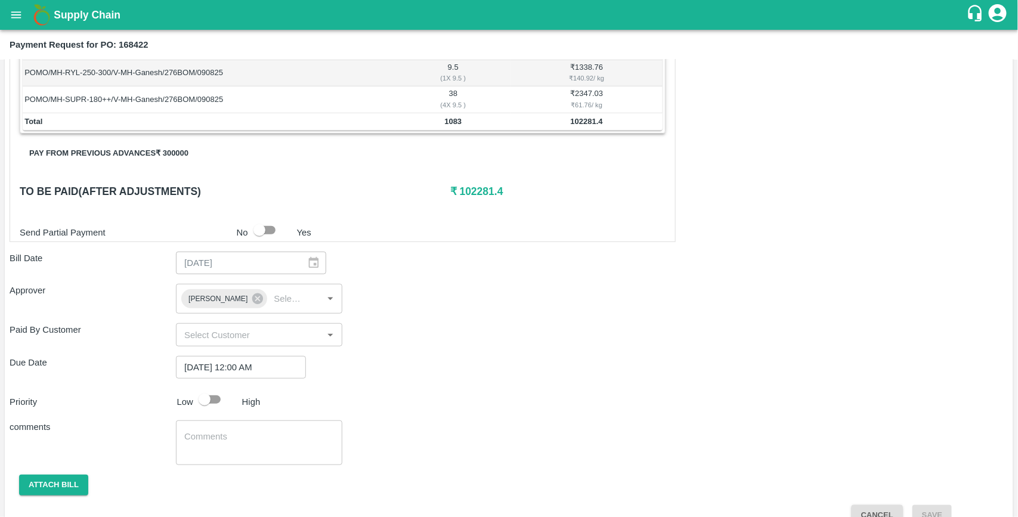
click at [493, 341] on div "Paid By Customer ​" at bounding box center [509, 334] width 999 height 23
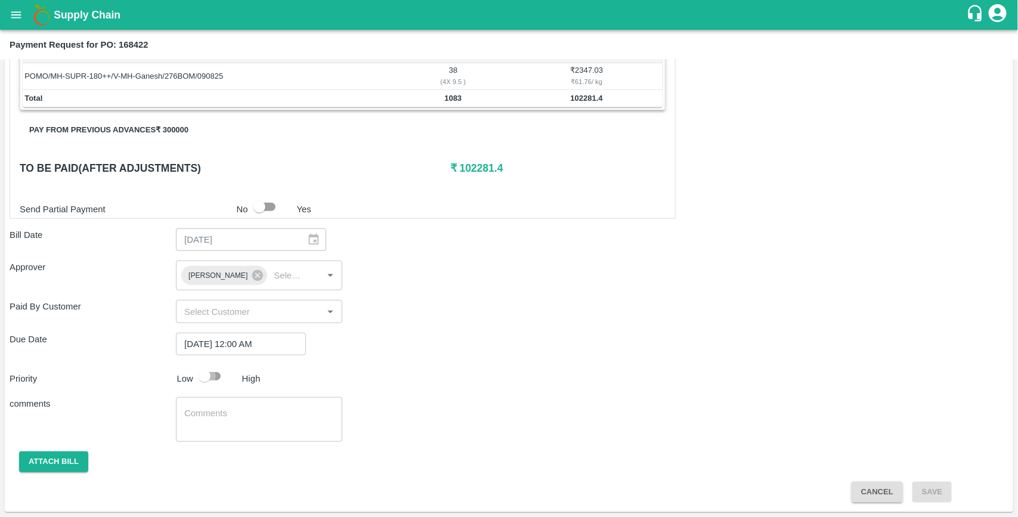
click at [214, 376] on input "checkbox" at bounding box center [205, 376] width 68 height 23
checkbox input "true"
click at [67, 457] on button "Attach bill" at bounding box center [53, 462] width 69 height 21
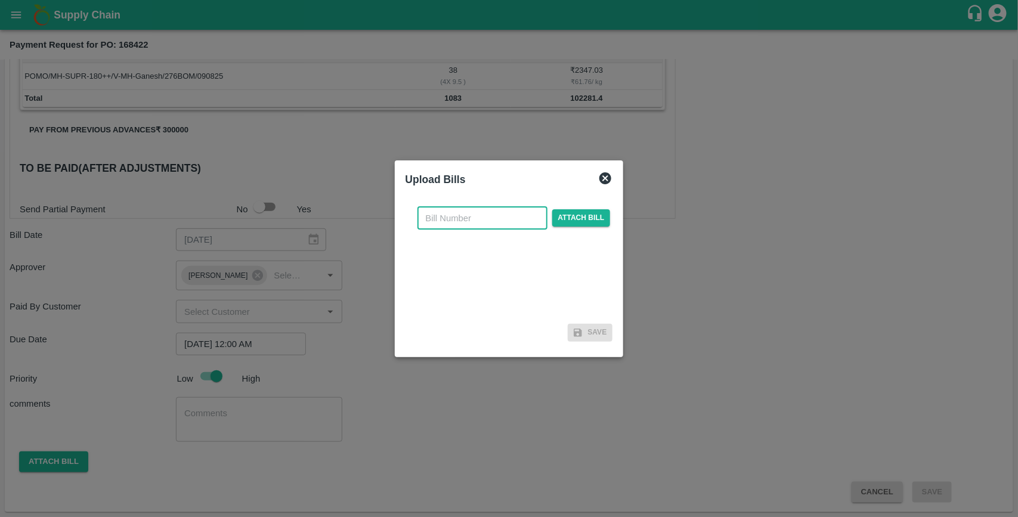
click at [457, 221] on input "text" at bounding box center [483, 218] width 130 height 23
type input "168422"
click at [595, 213] on span "Attach bill" at bounding box center [581, 217] width 58 height 17
click at [0, 0] on input "Attach bill" at bounding box center [0, 0] width 0 height 0
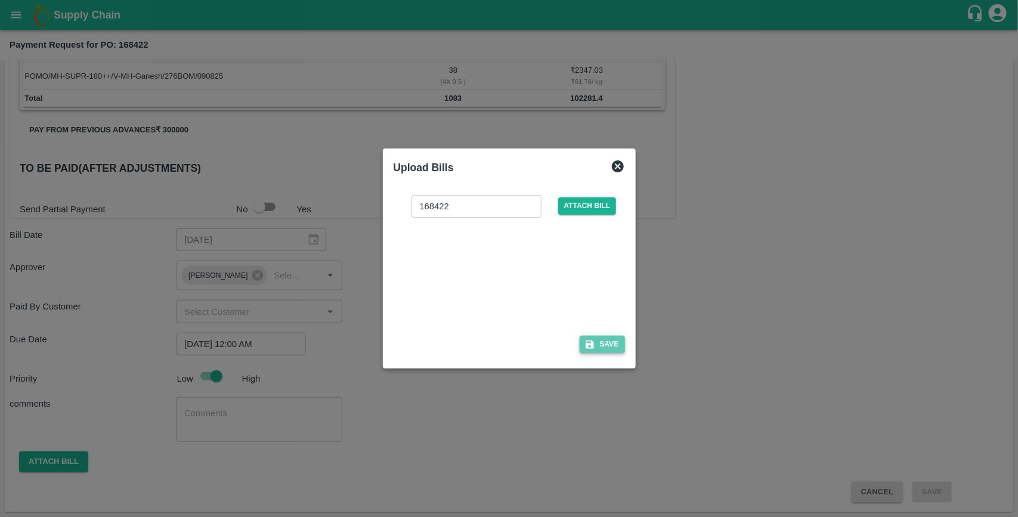
click at [595, 339] on icon "button" at bounding box center [590, 344] width 11 height 11
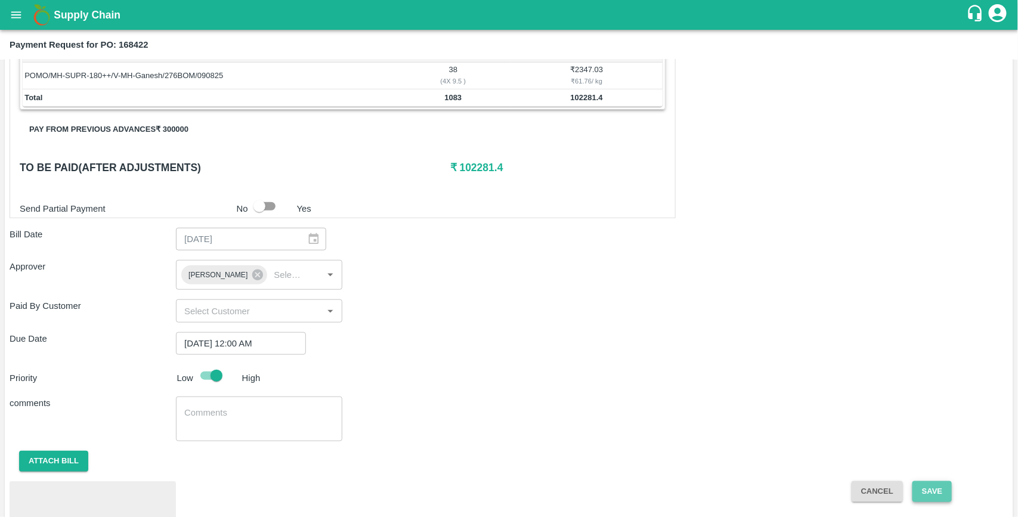
click at [934, 493] on button "Save" at bounding box center [932, 491] width 39 height 21
